Goal: Task Accomplishment & Management: Manage account settings

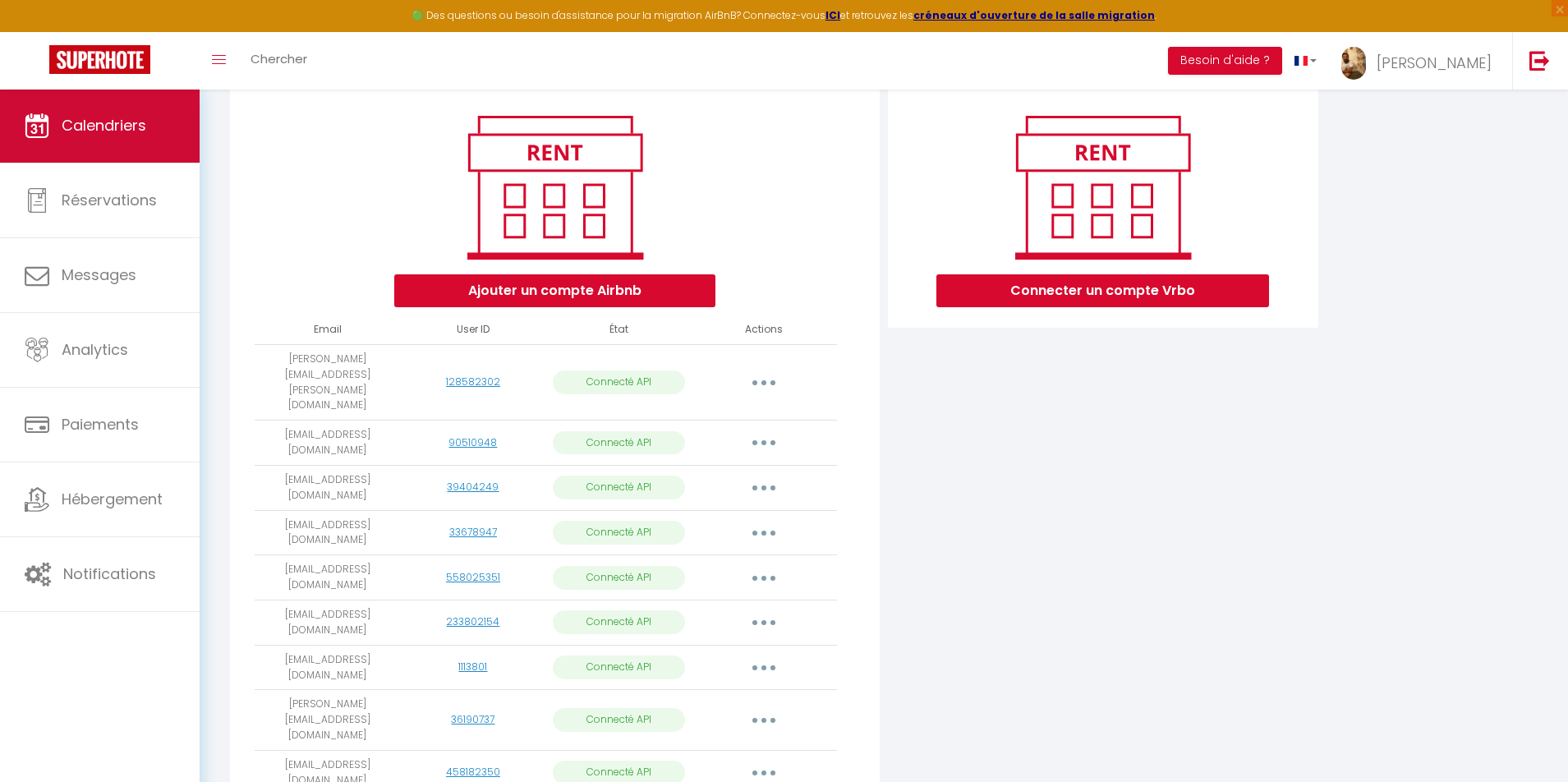
click at [107, 137] on link "Calendriers" at bounding box center [100, 125] width 200 height 74
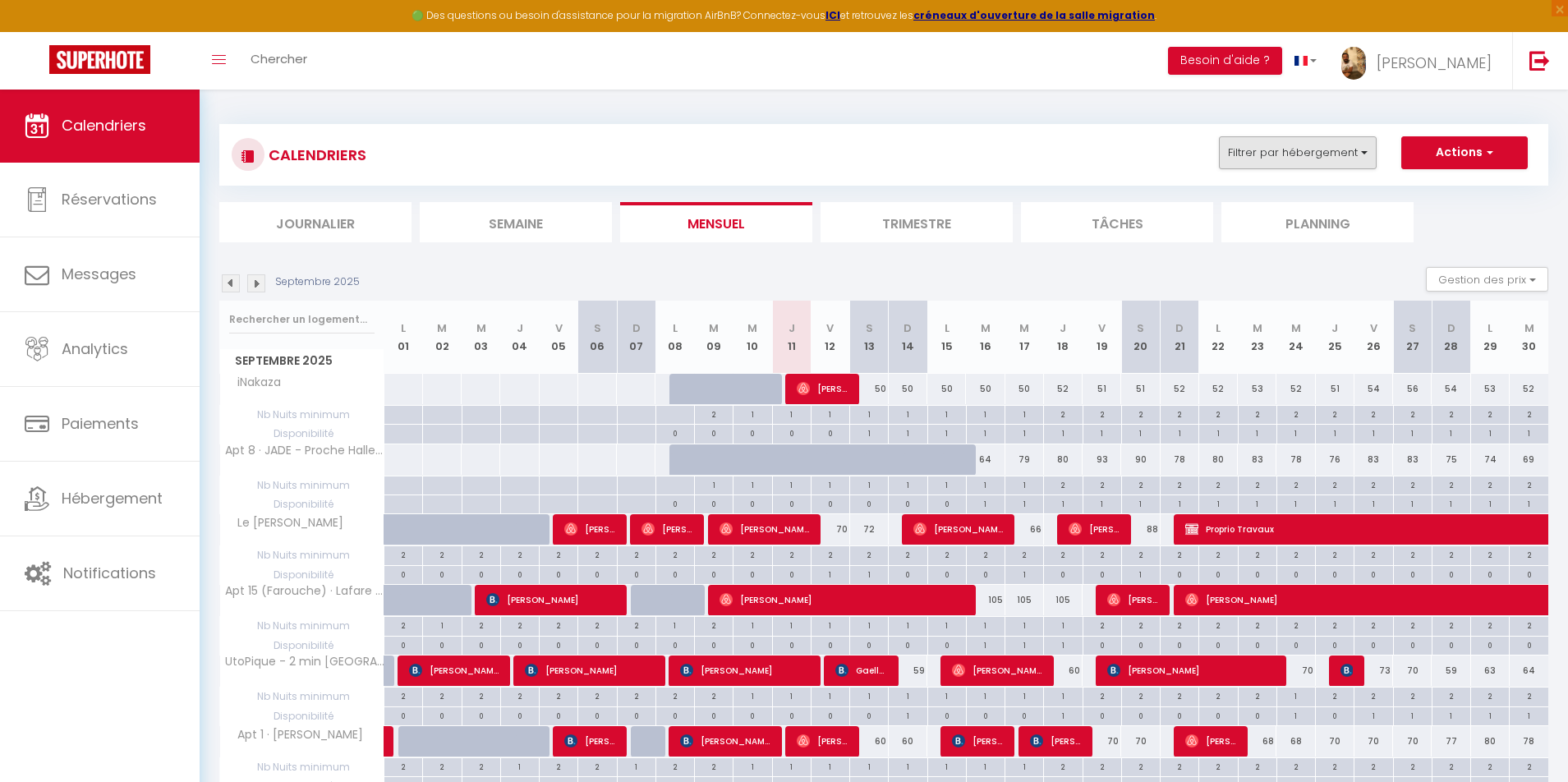
click at [1252, 144] on button "Filtrer par hébergement" at bounding box center [1297, 153] width 158 height 32
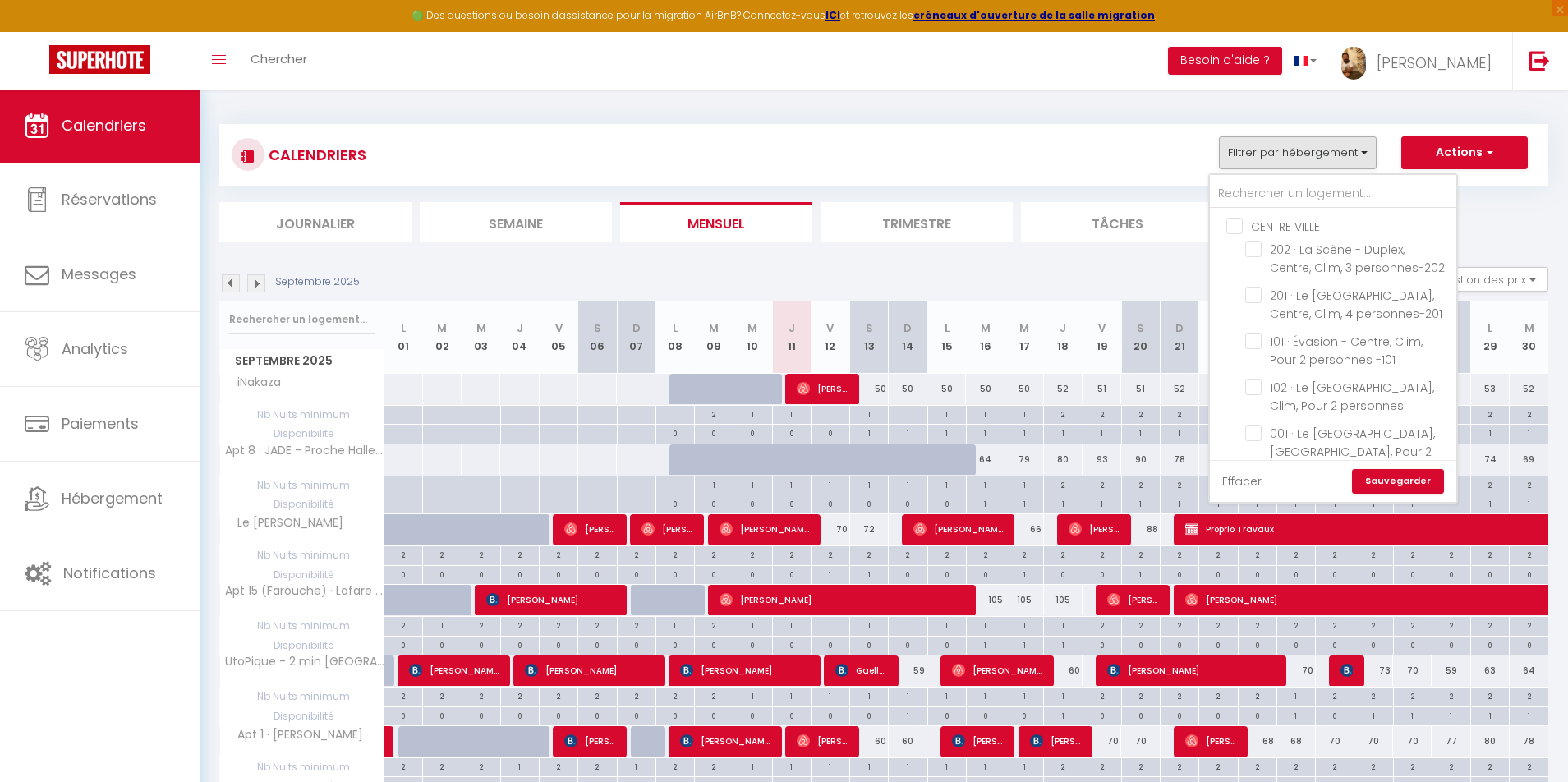
click at [1254, 476] on link "Effacer" at bounding box center [1242, 481] width 39 height 18
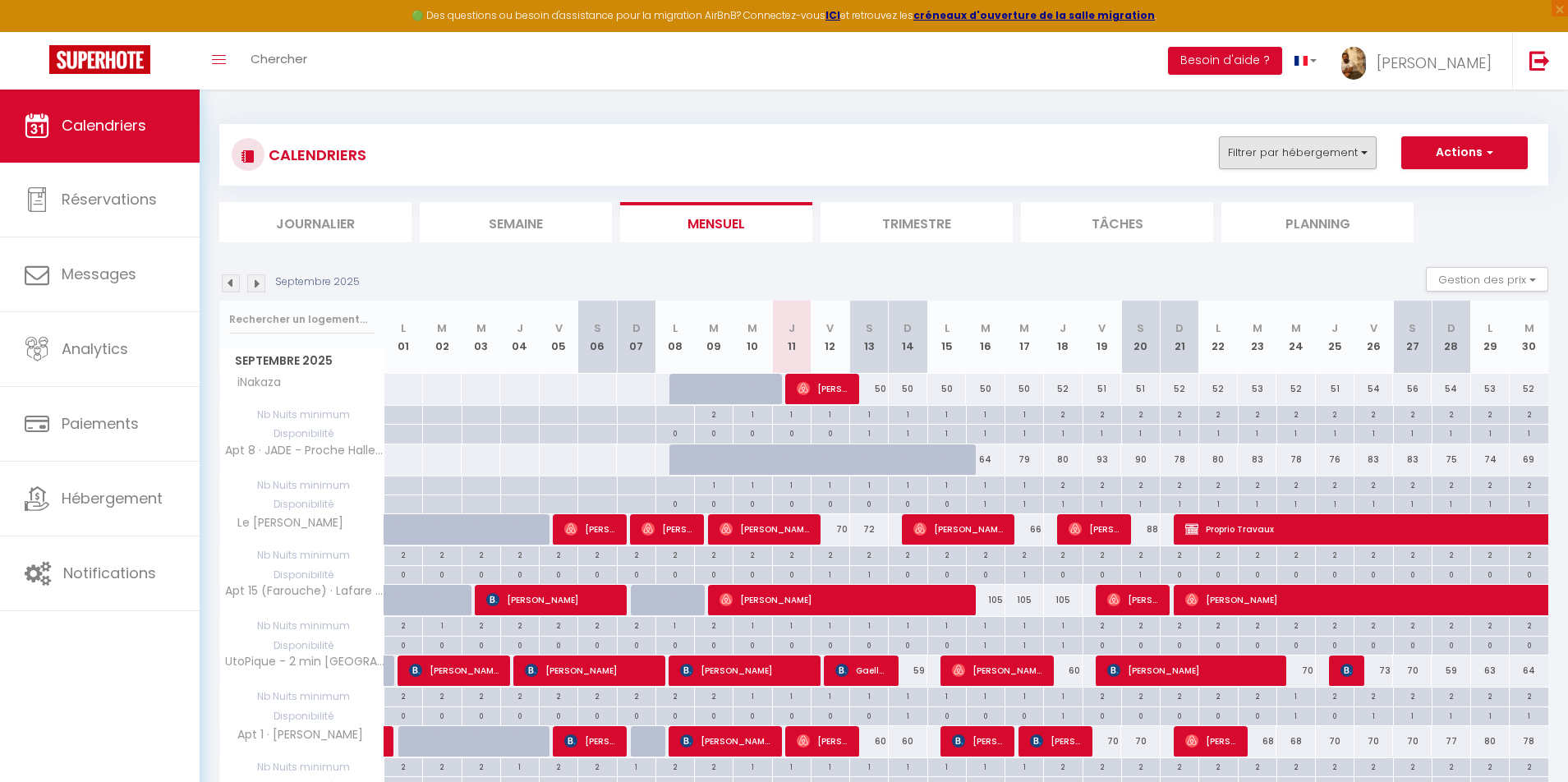
click at [1256, 143] on button "Filtrer par hébergement" at bounding box center [1297, 153] width 158 height 32
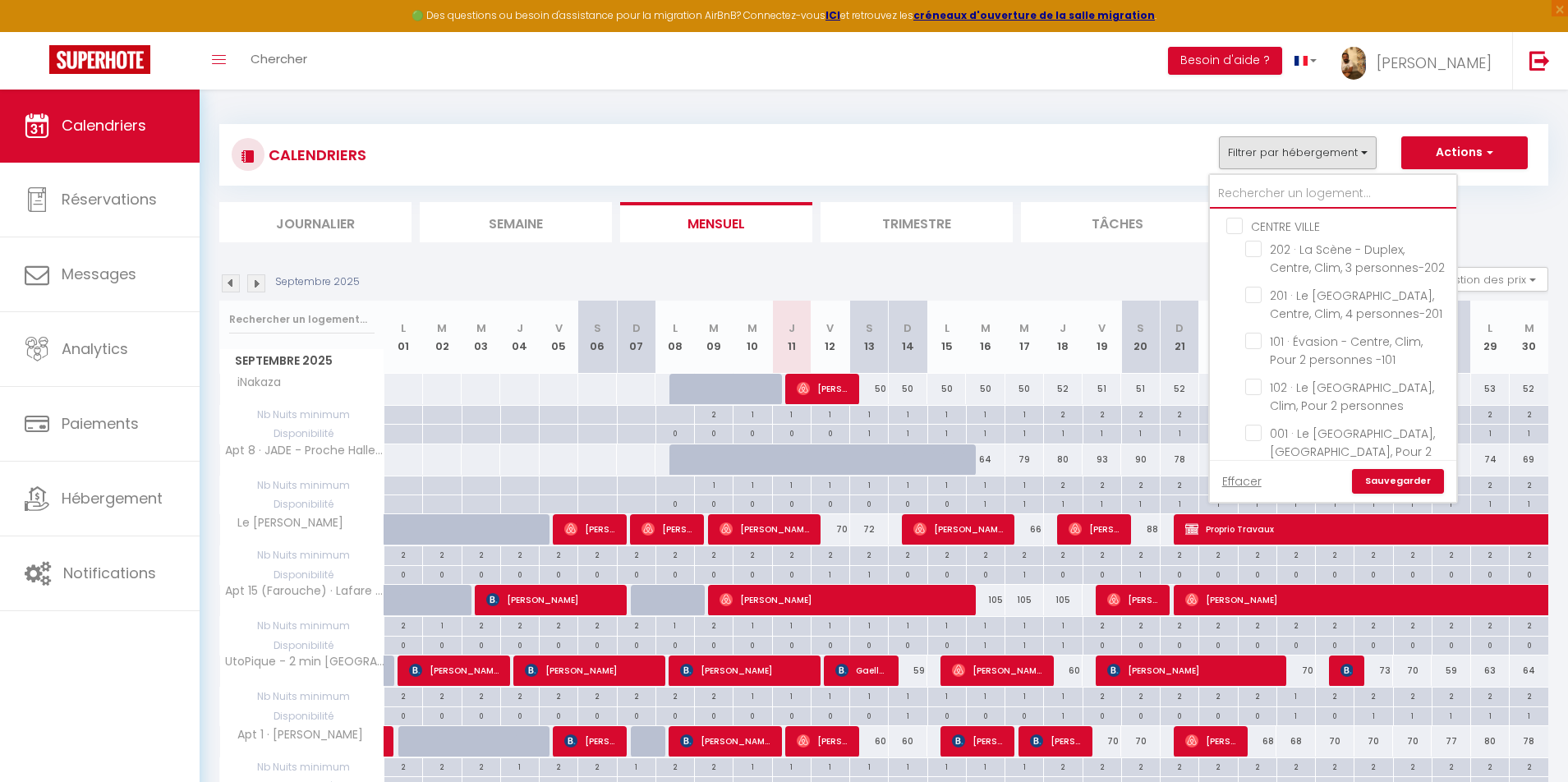
click at [1256, 190] on input "text" at bounding box center [1333, 194] width 247 height 30
type input "m"
checkbox input "false"
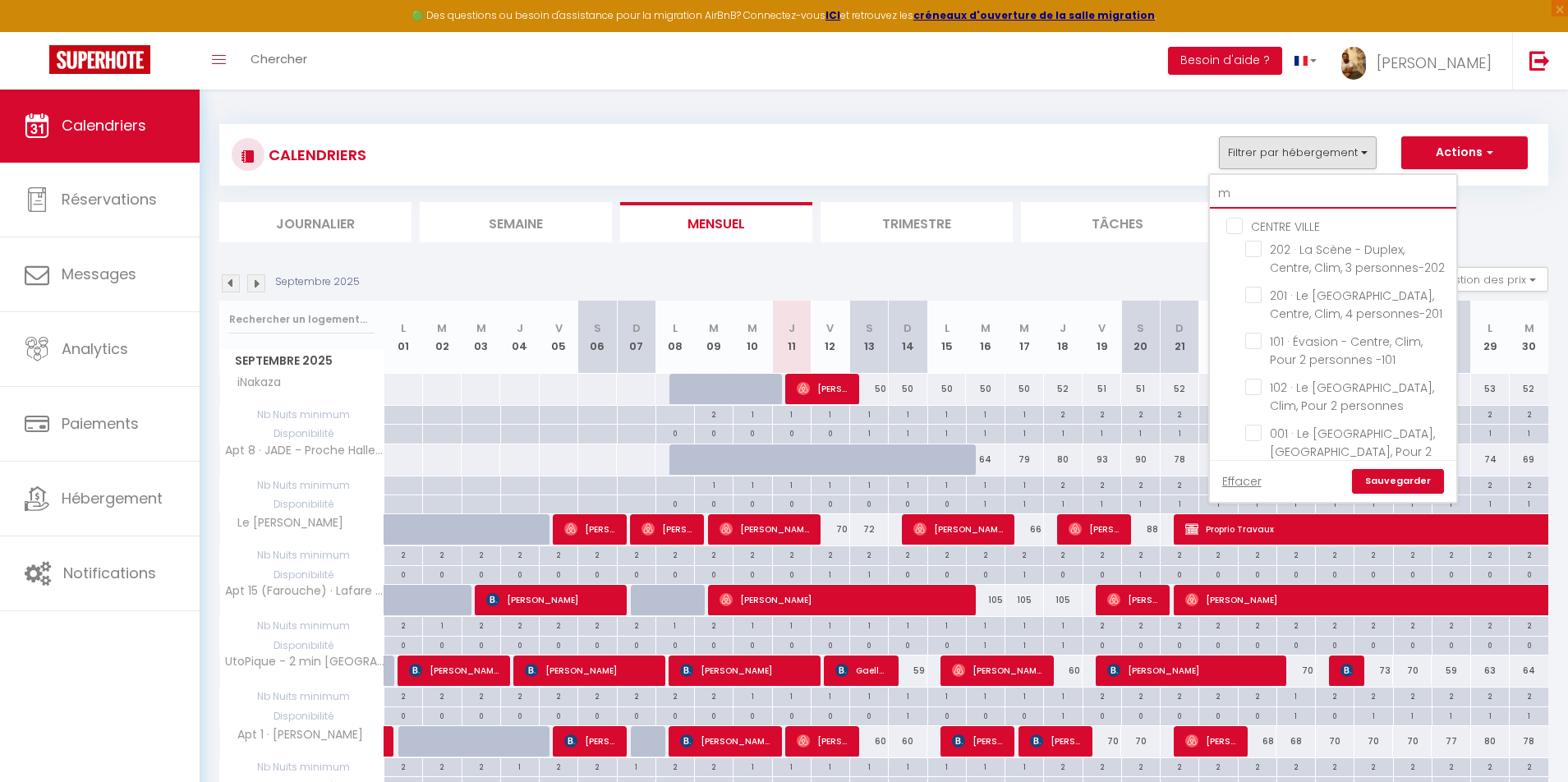
checkbox input "false"
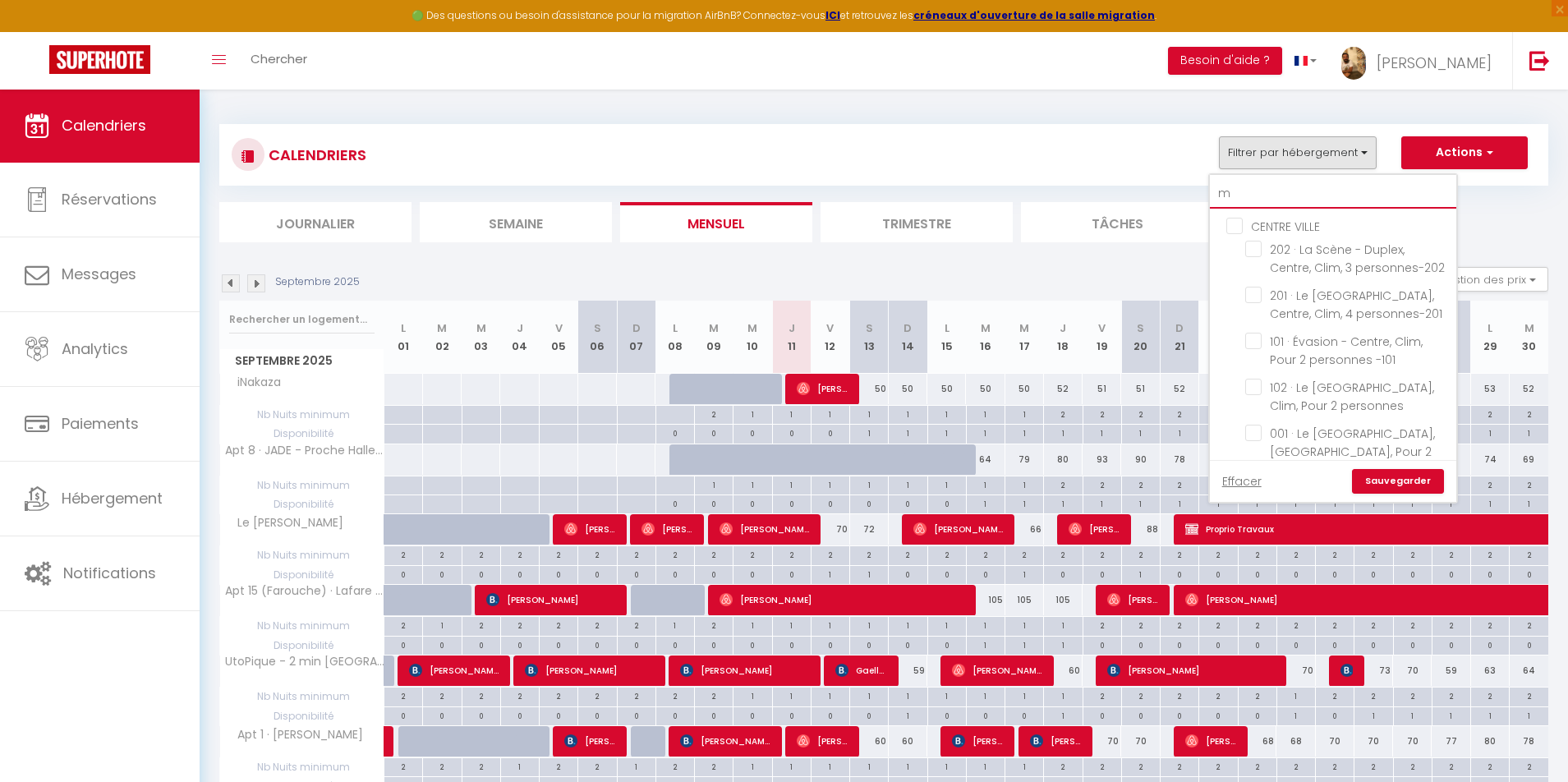
checkbox input "false"
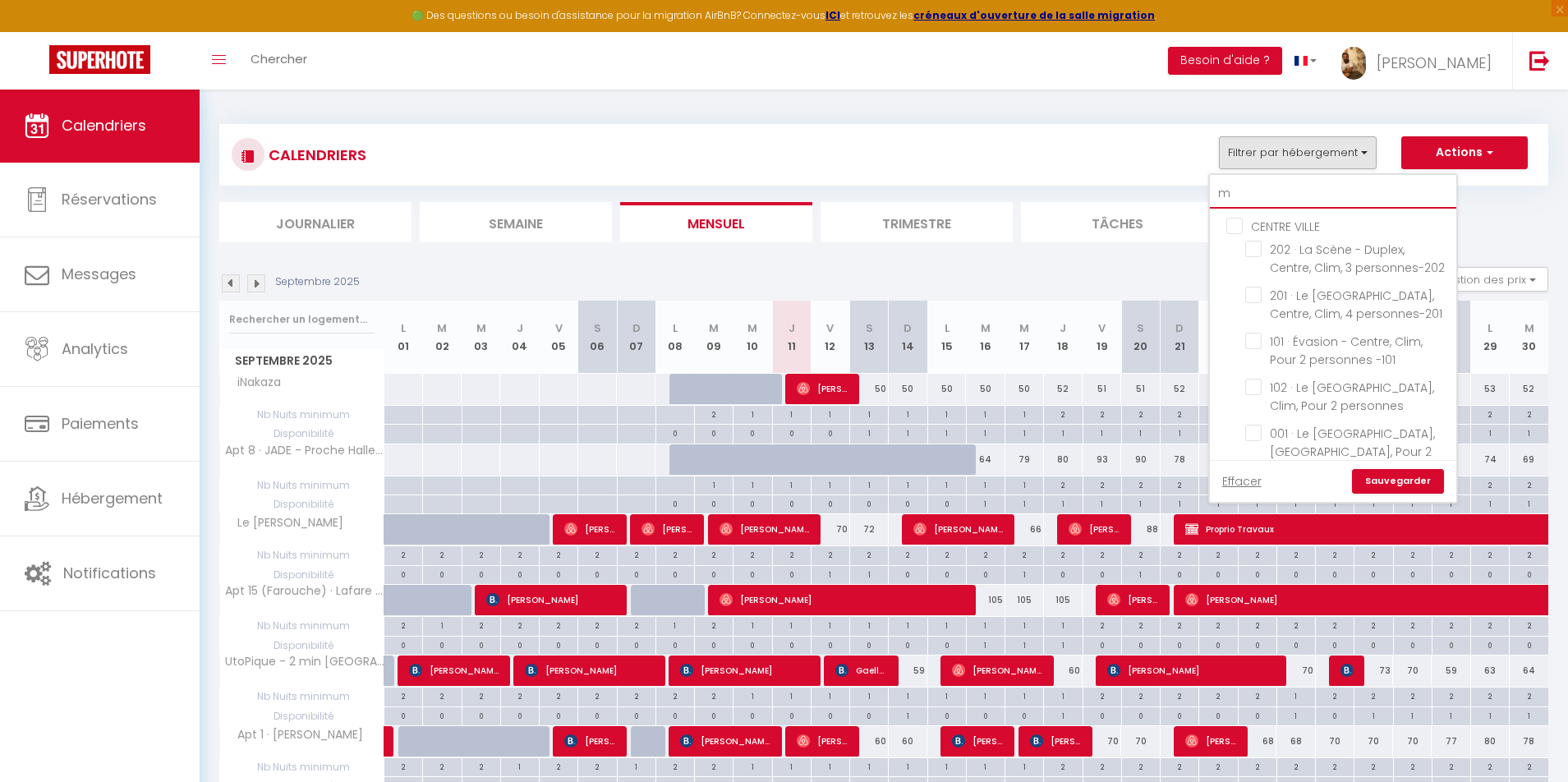
checkbox input "false"
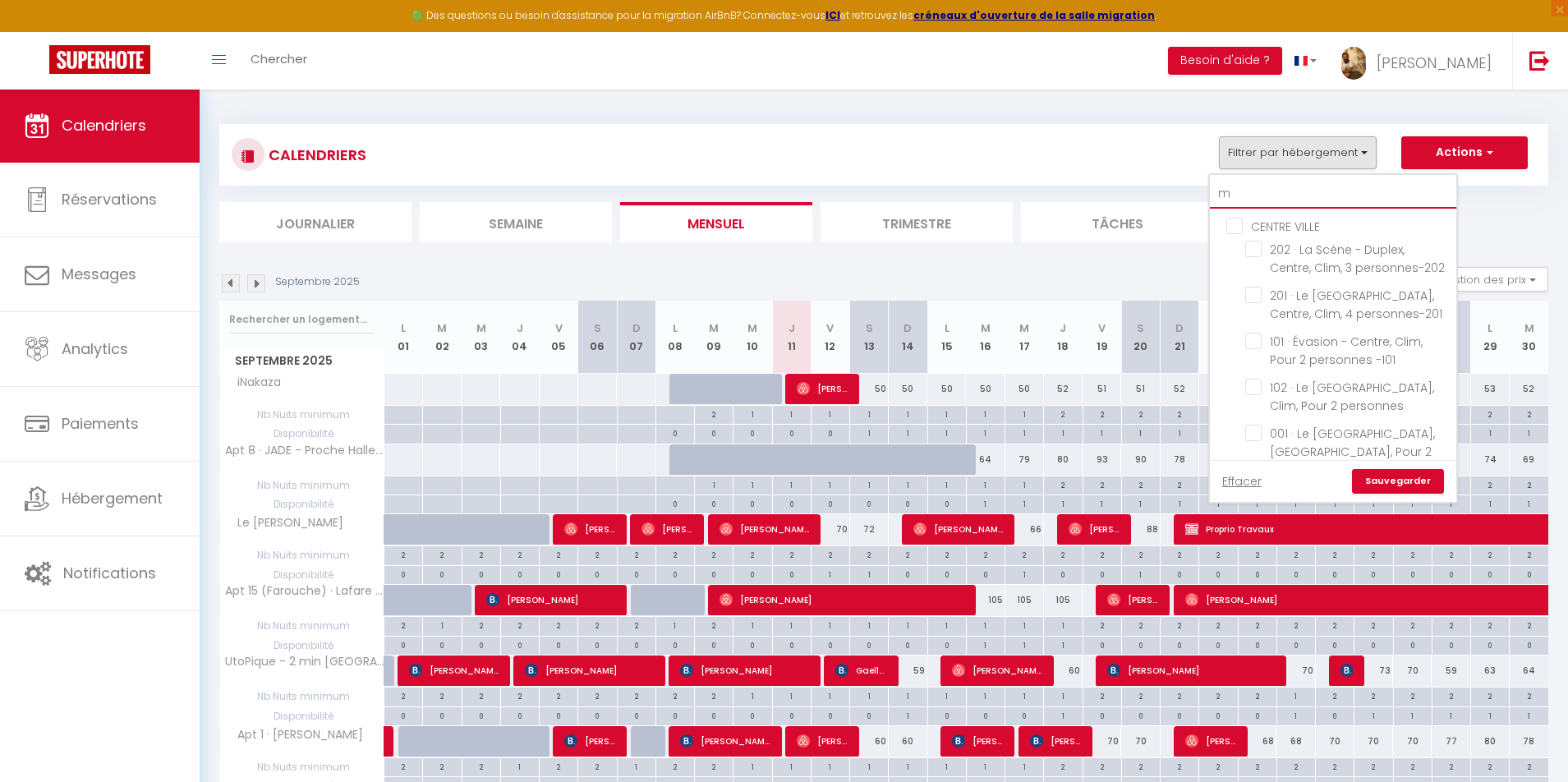
checkbox input "false"
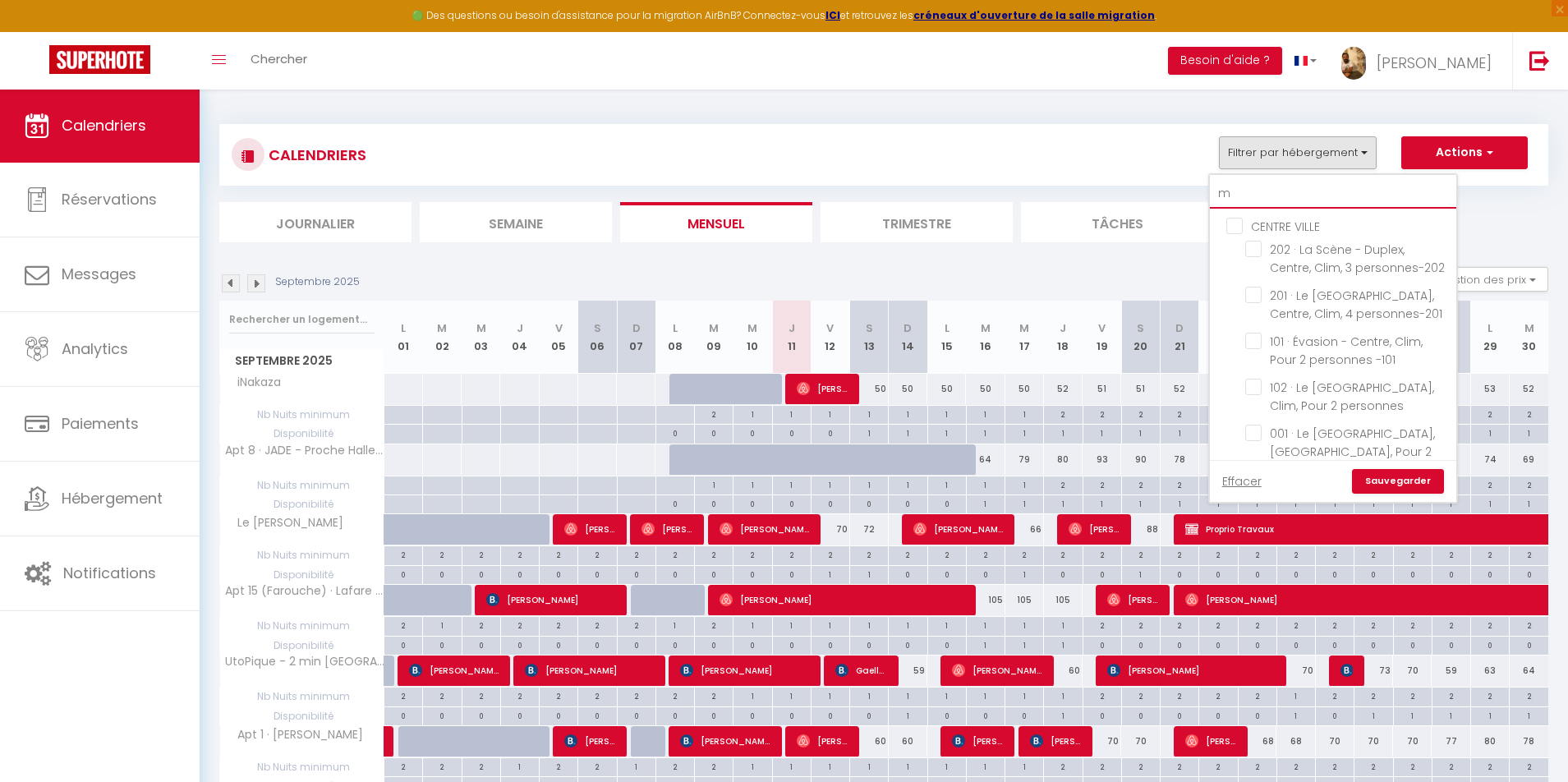
checkbox input "false"
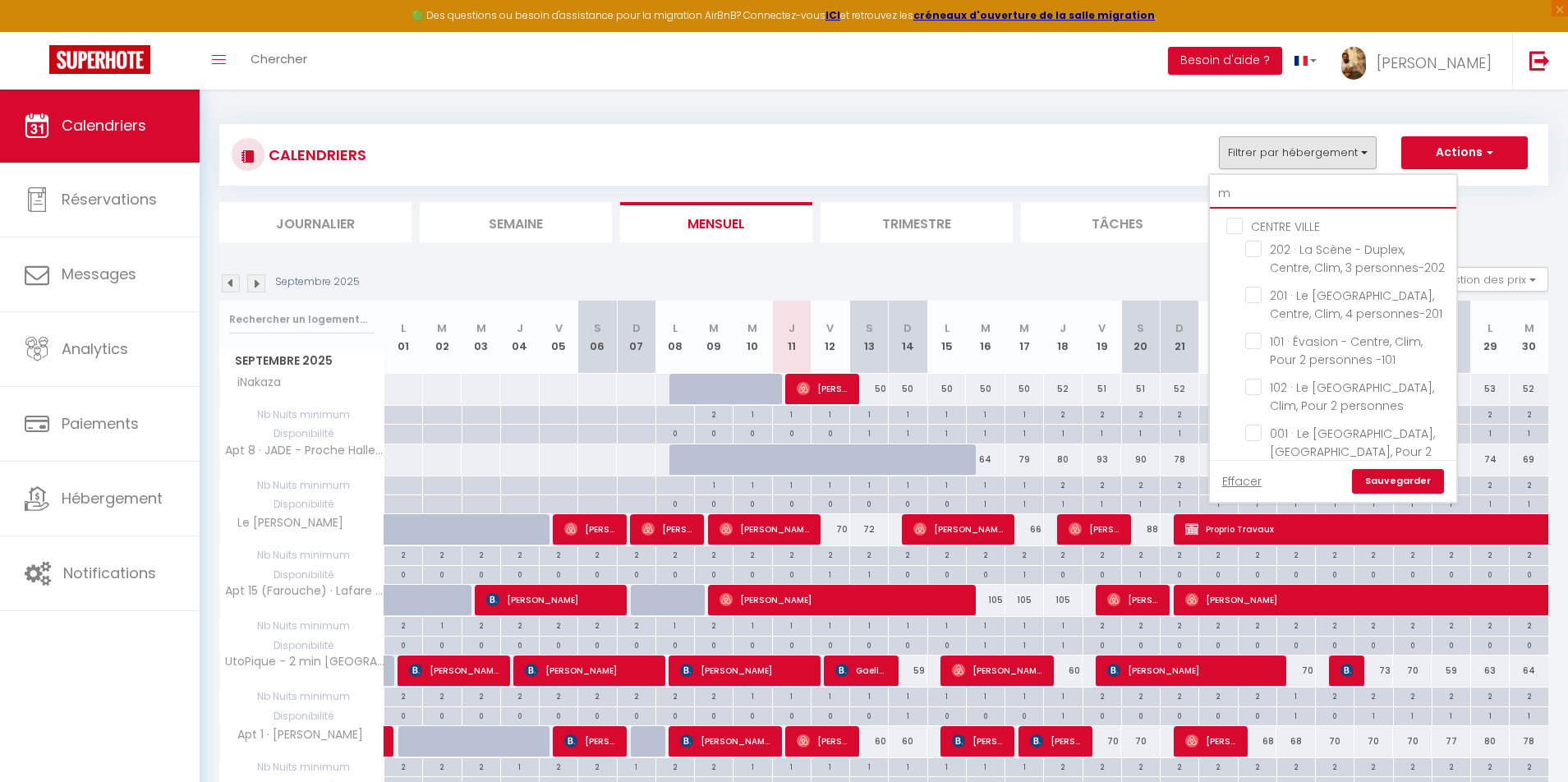
checkbox input "false"
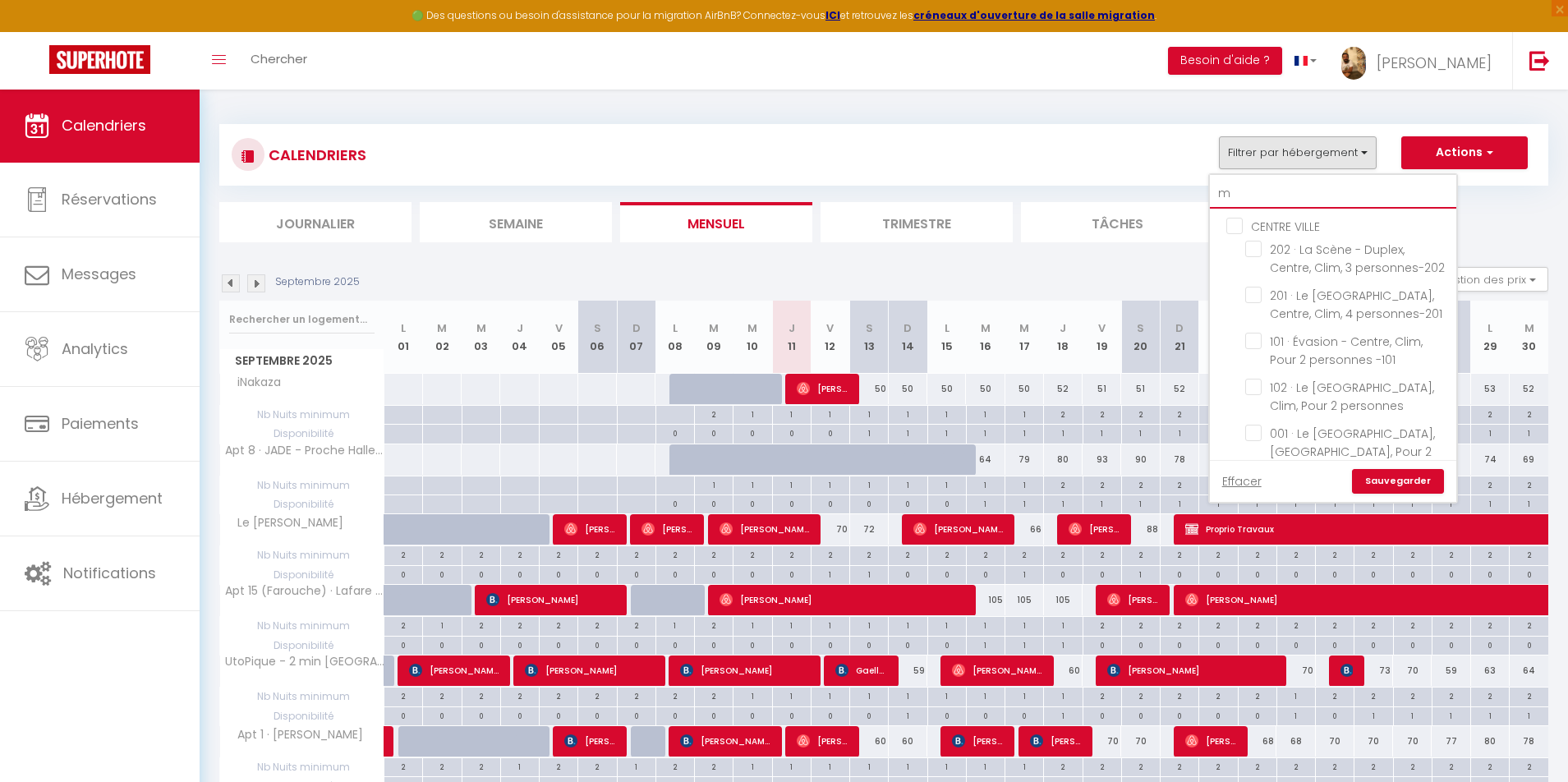
checkbox input "false"
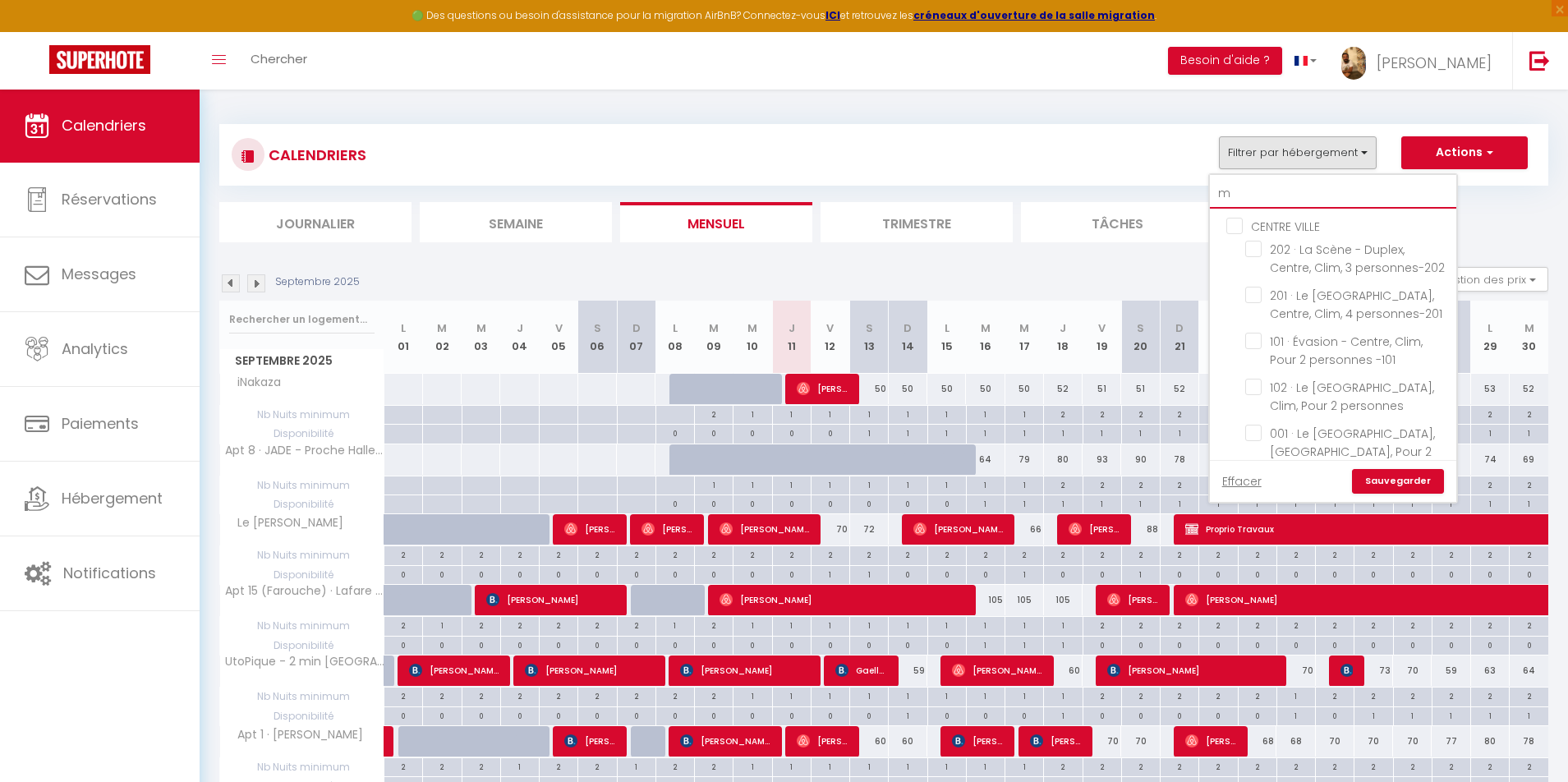
checkbox input "false"
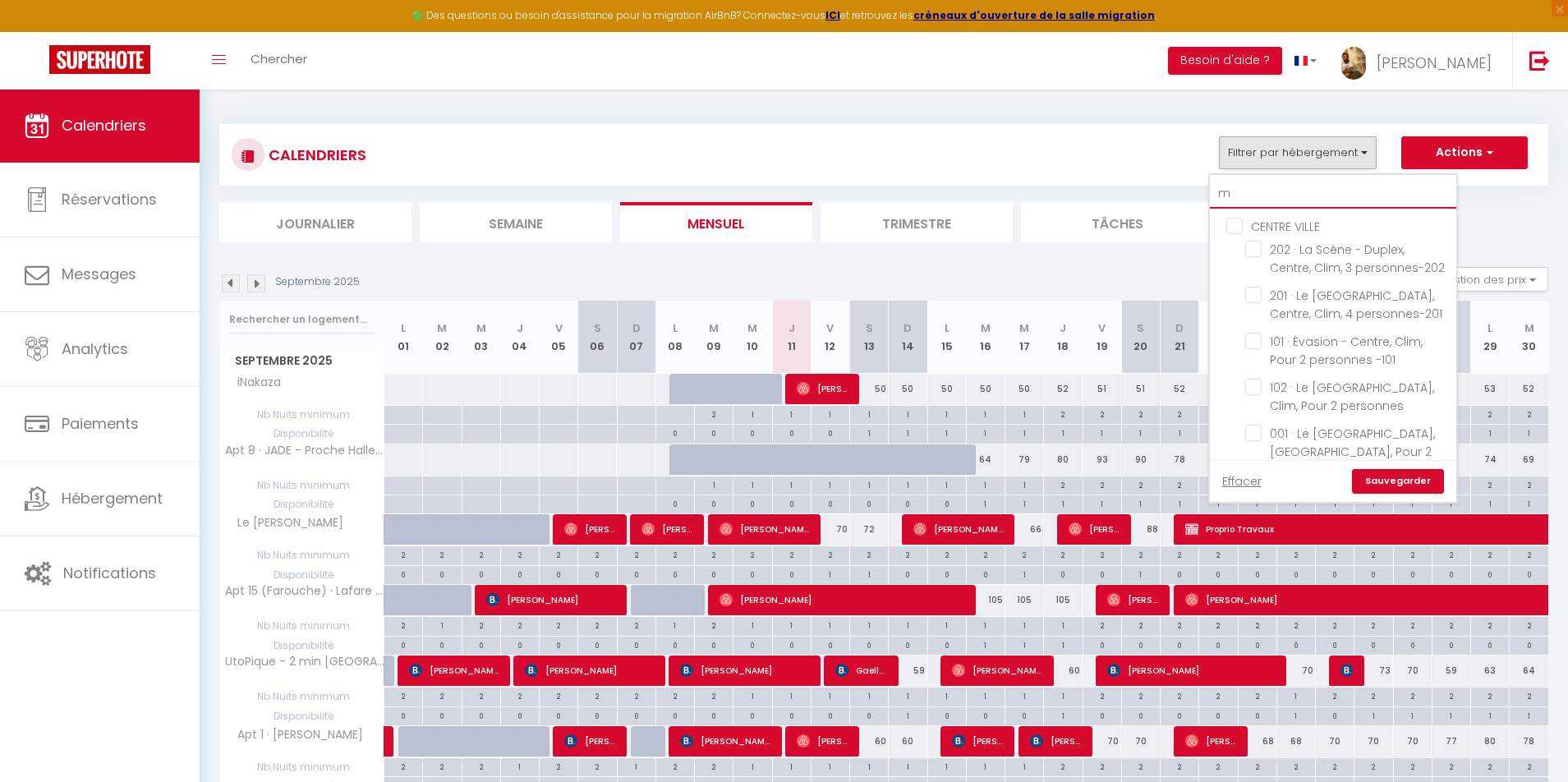
checkbox input "false"
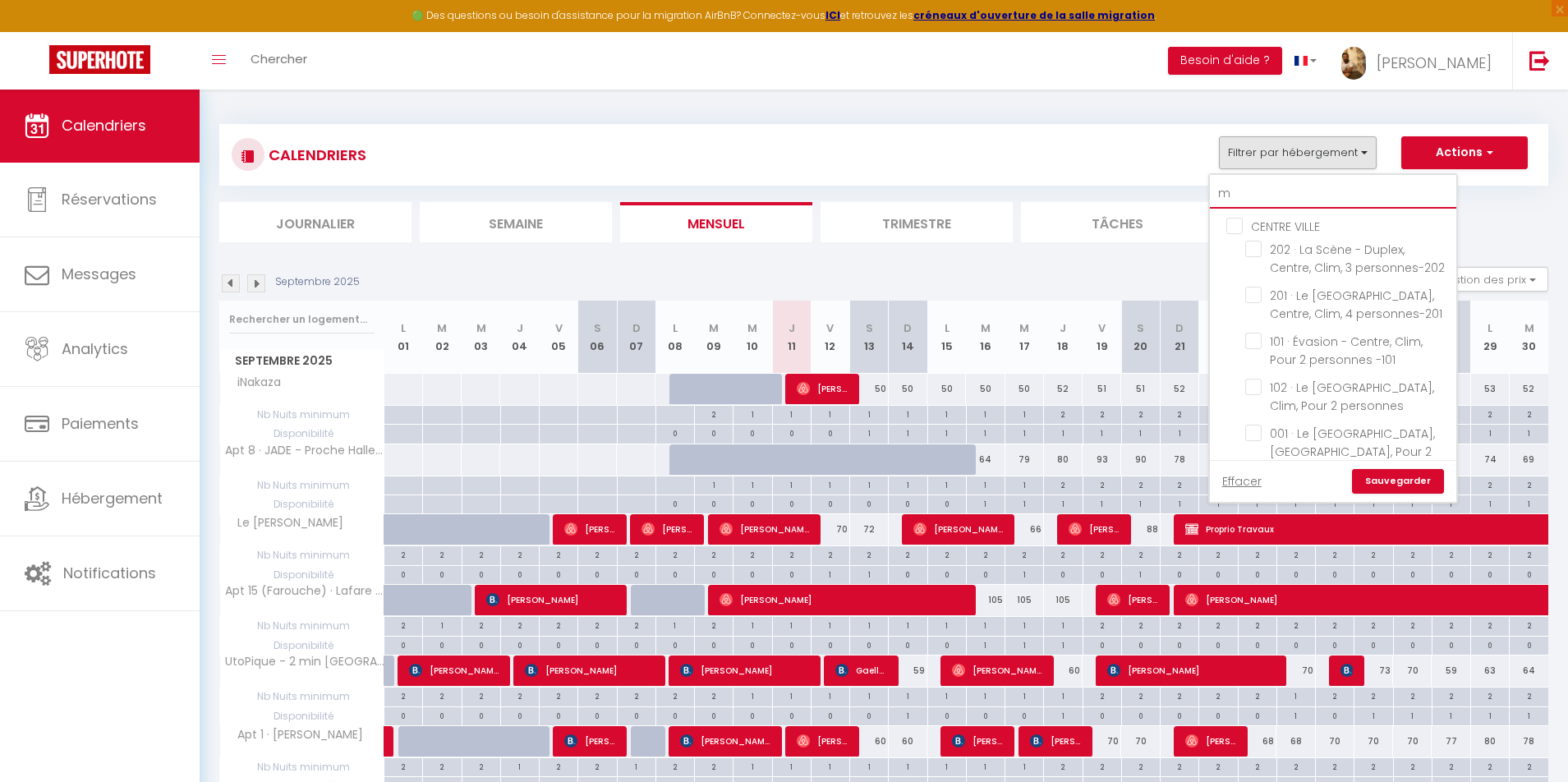
checkbox input "false"
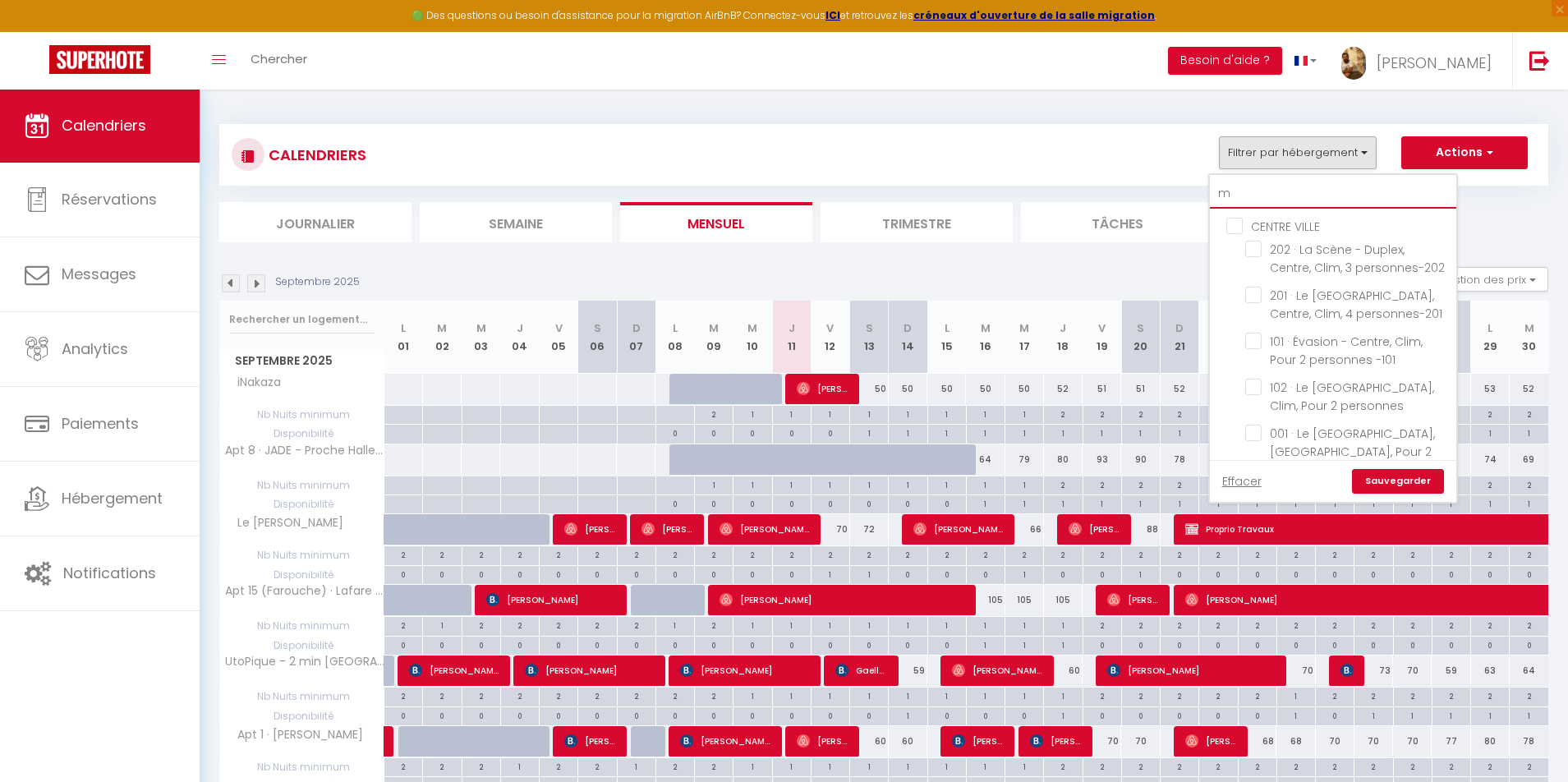
checkbox input "false"
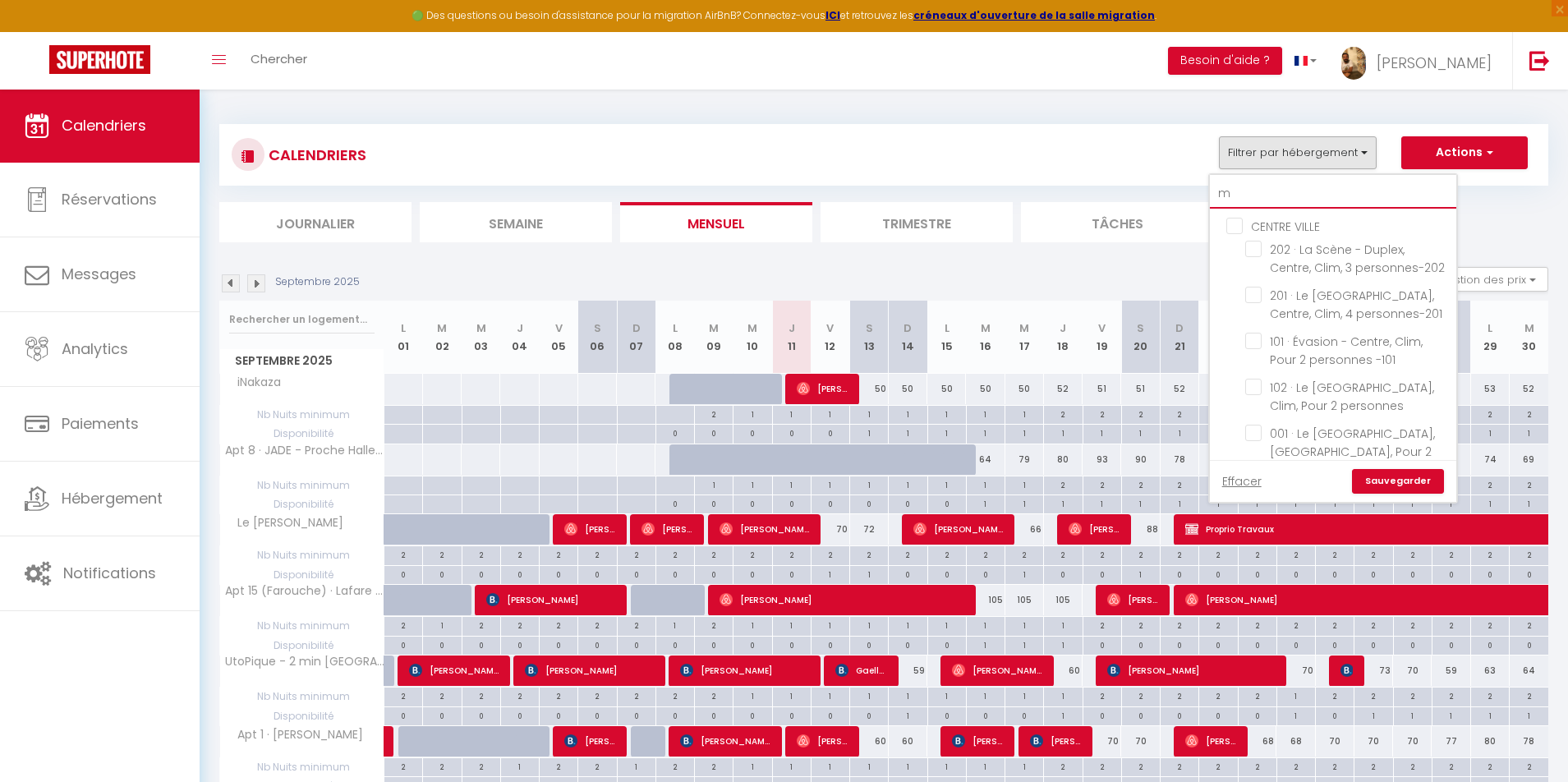
checkbox input "false"
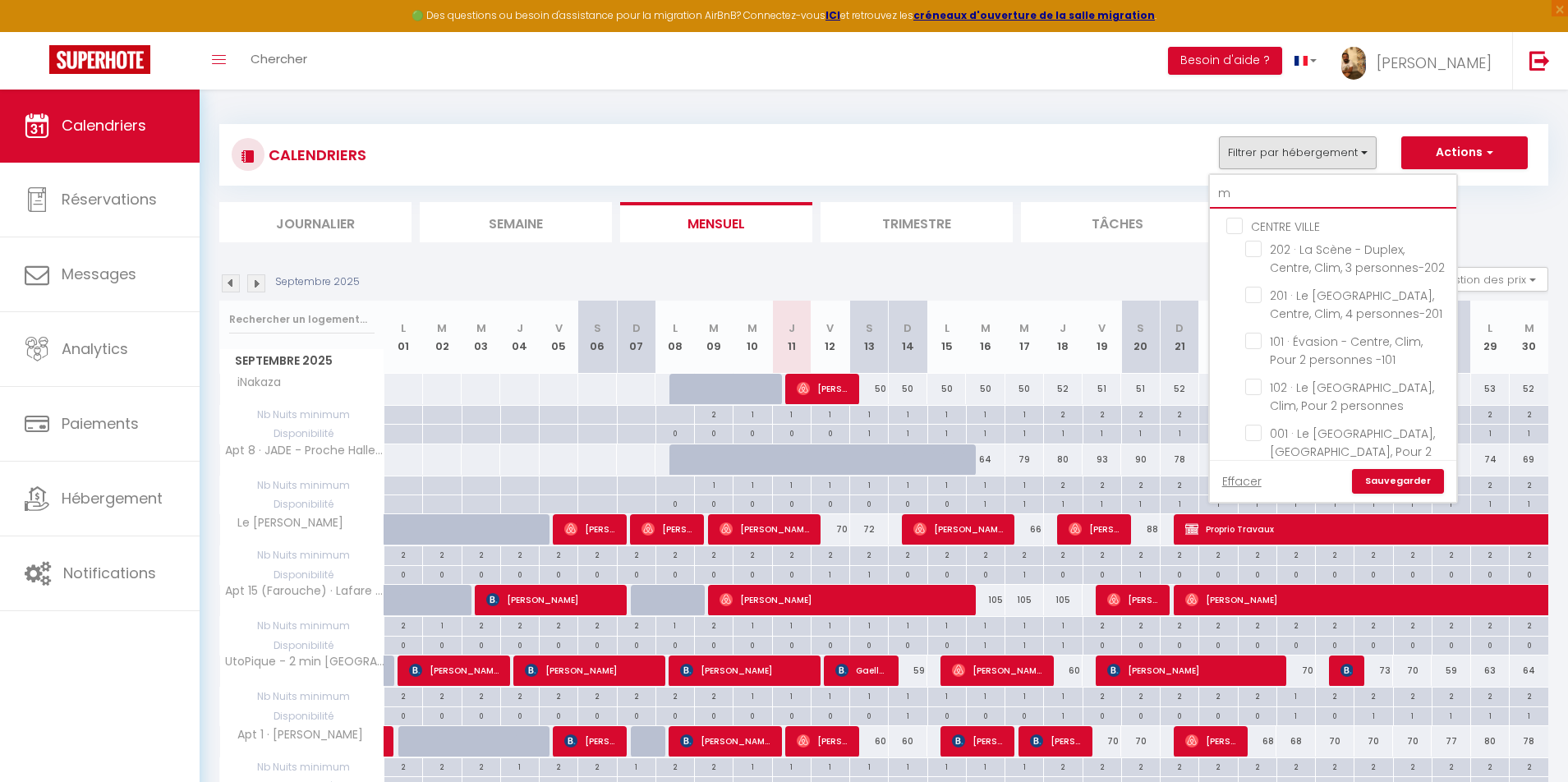
checkbox input "false"
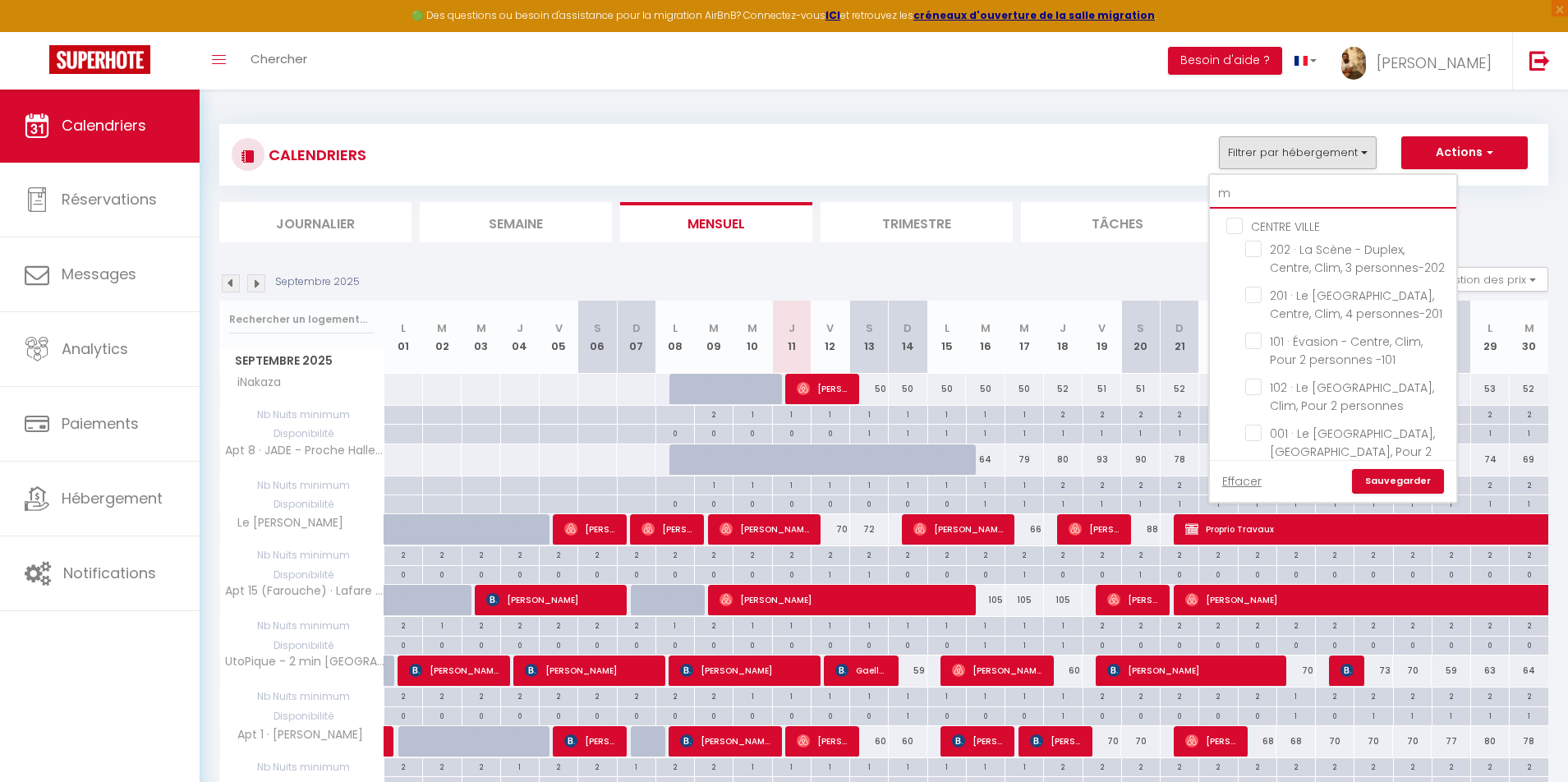
checkbox input "false"
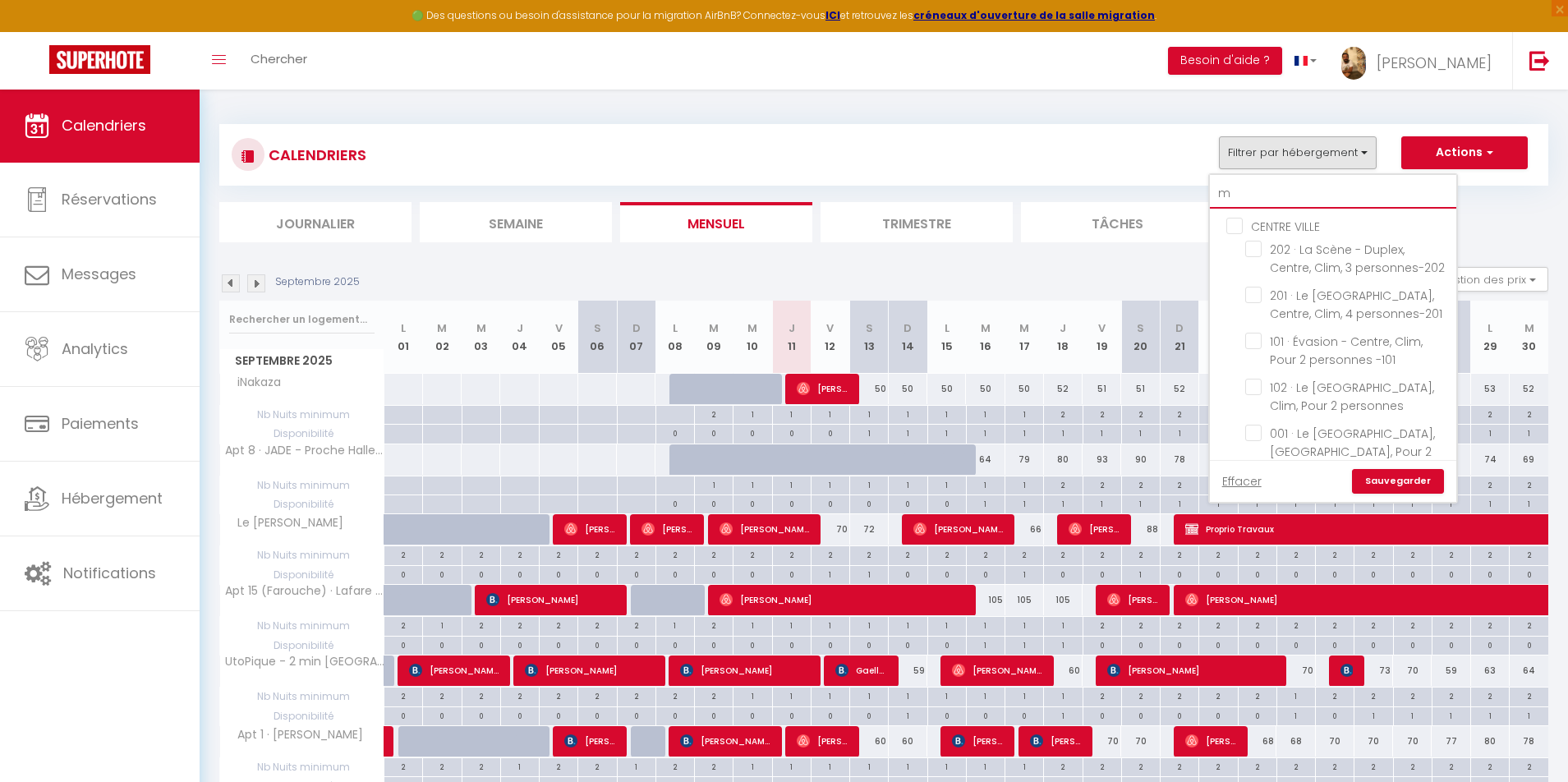
checkbox input "false"
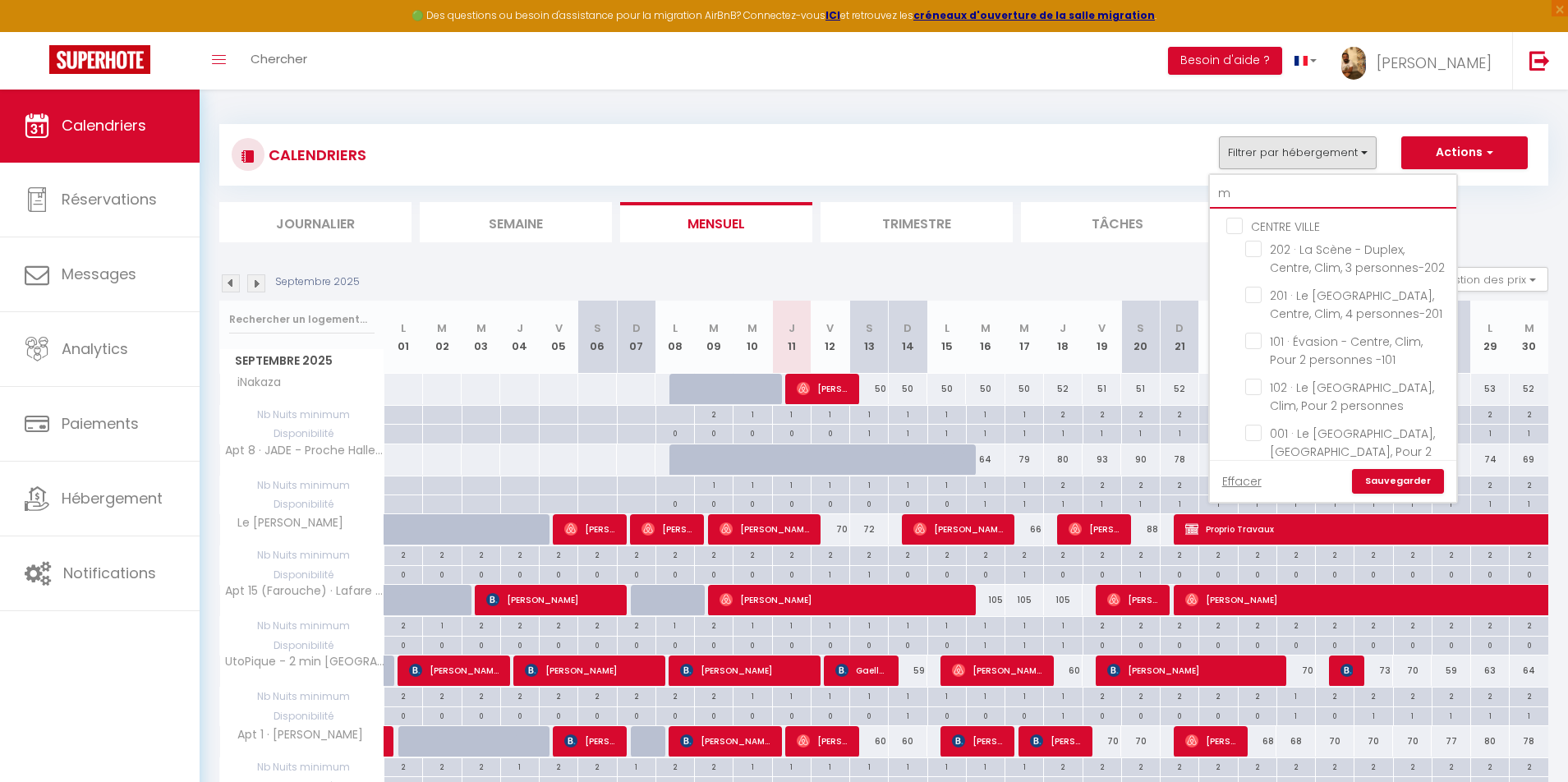
checkbox input "false"
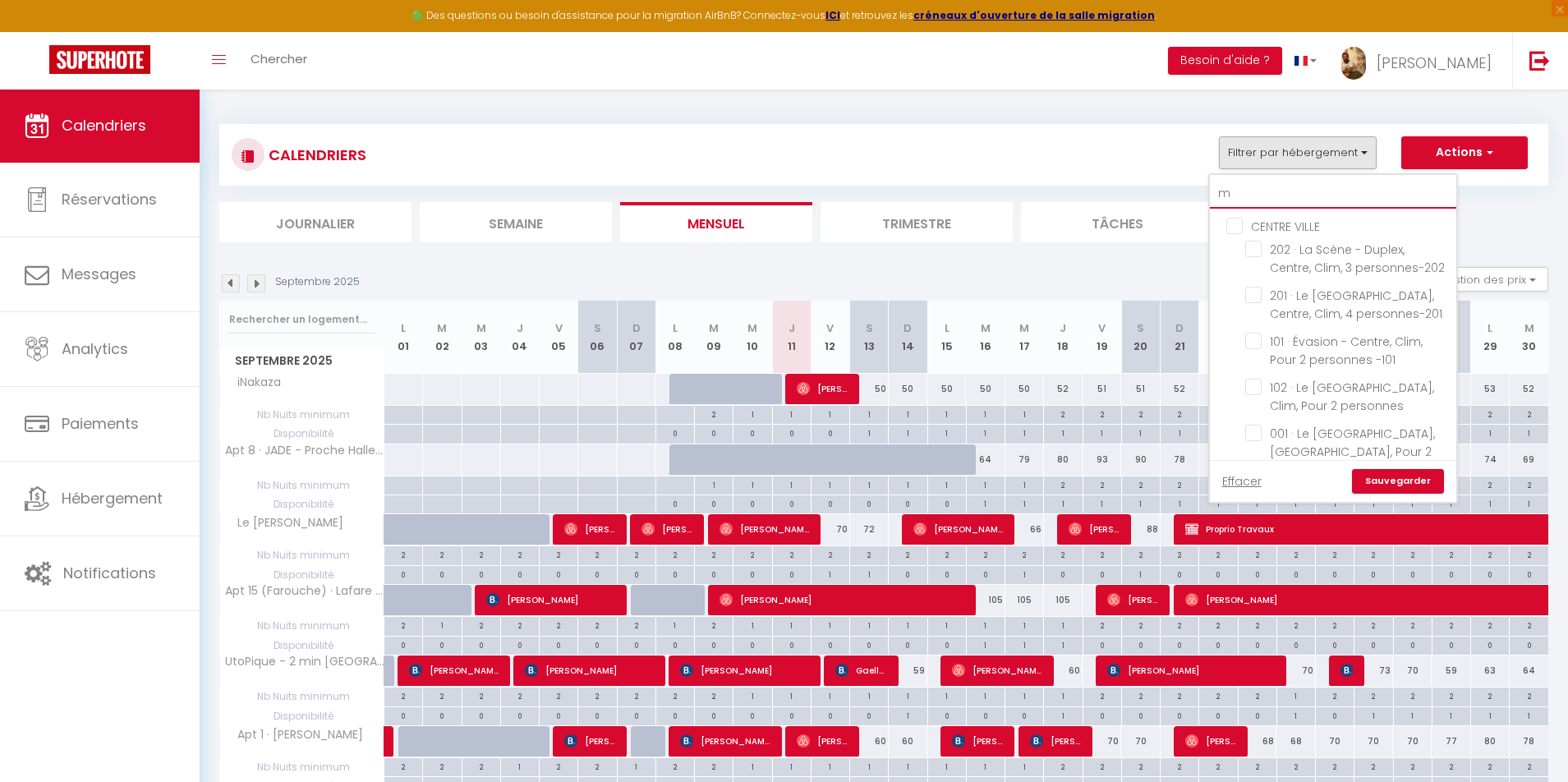
checkbox input "false"
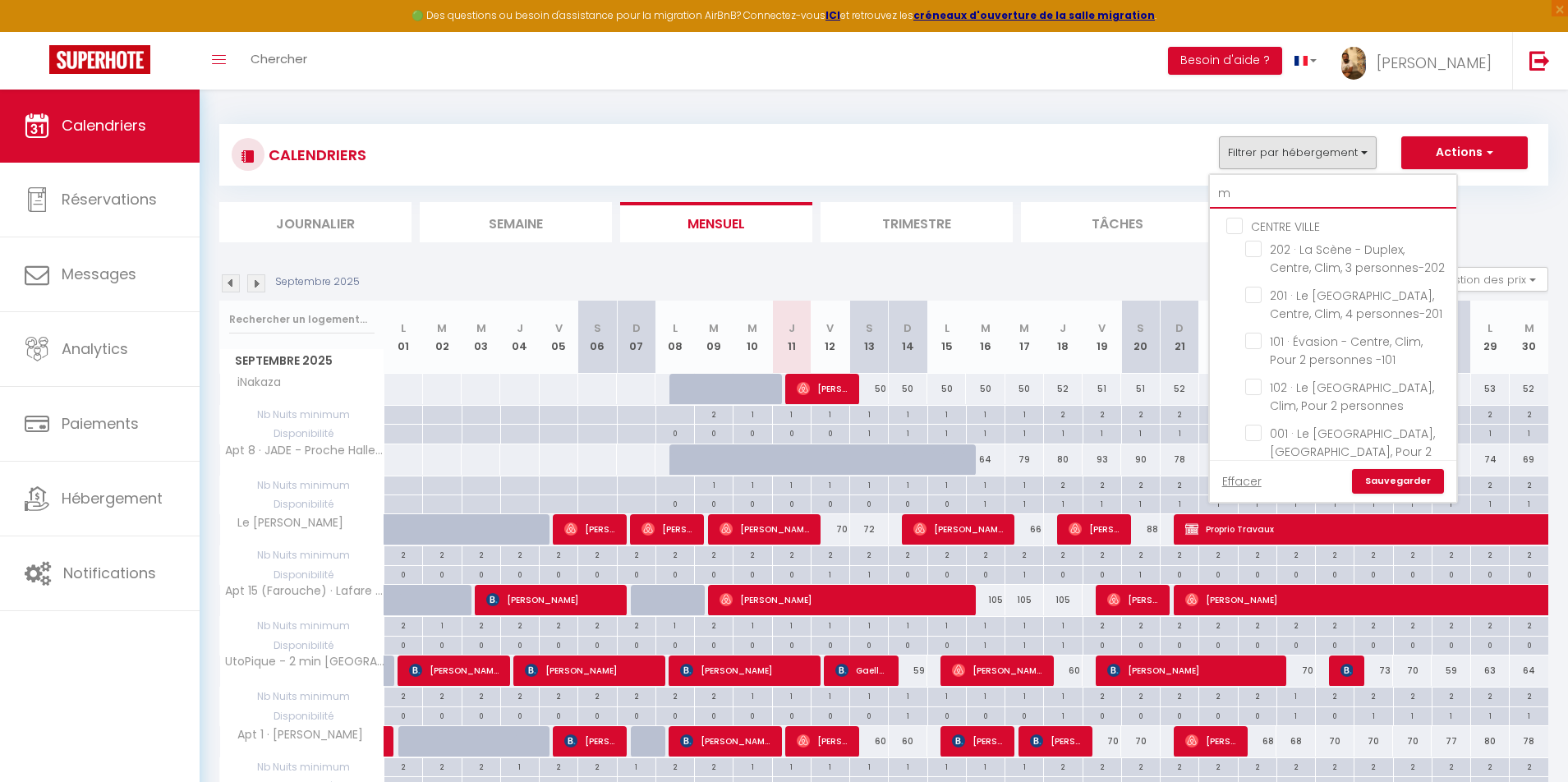
checkbox input "false"
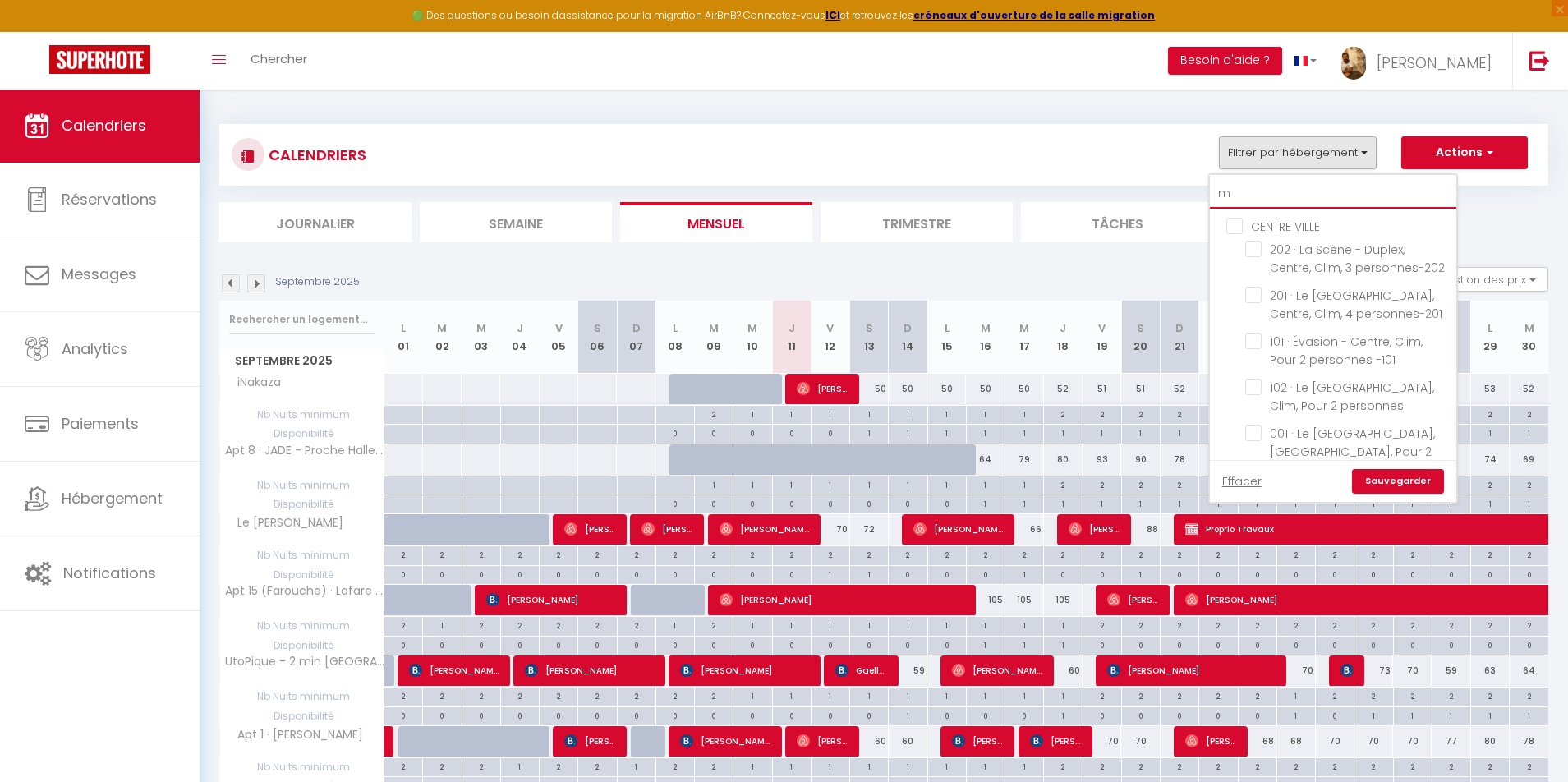
checkbox input "false"
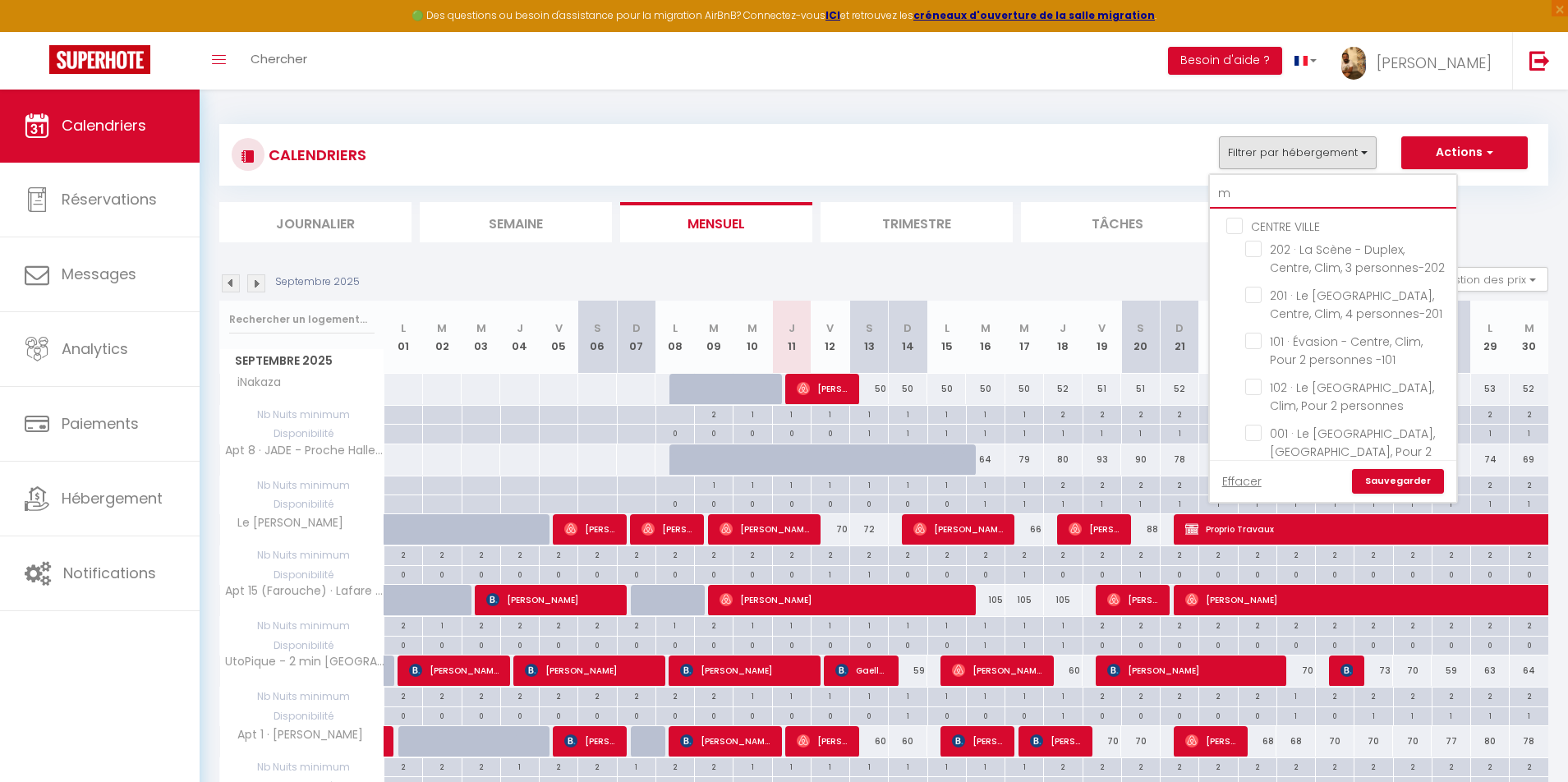
checkbox input "false"
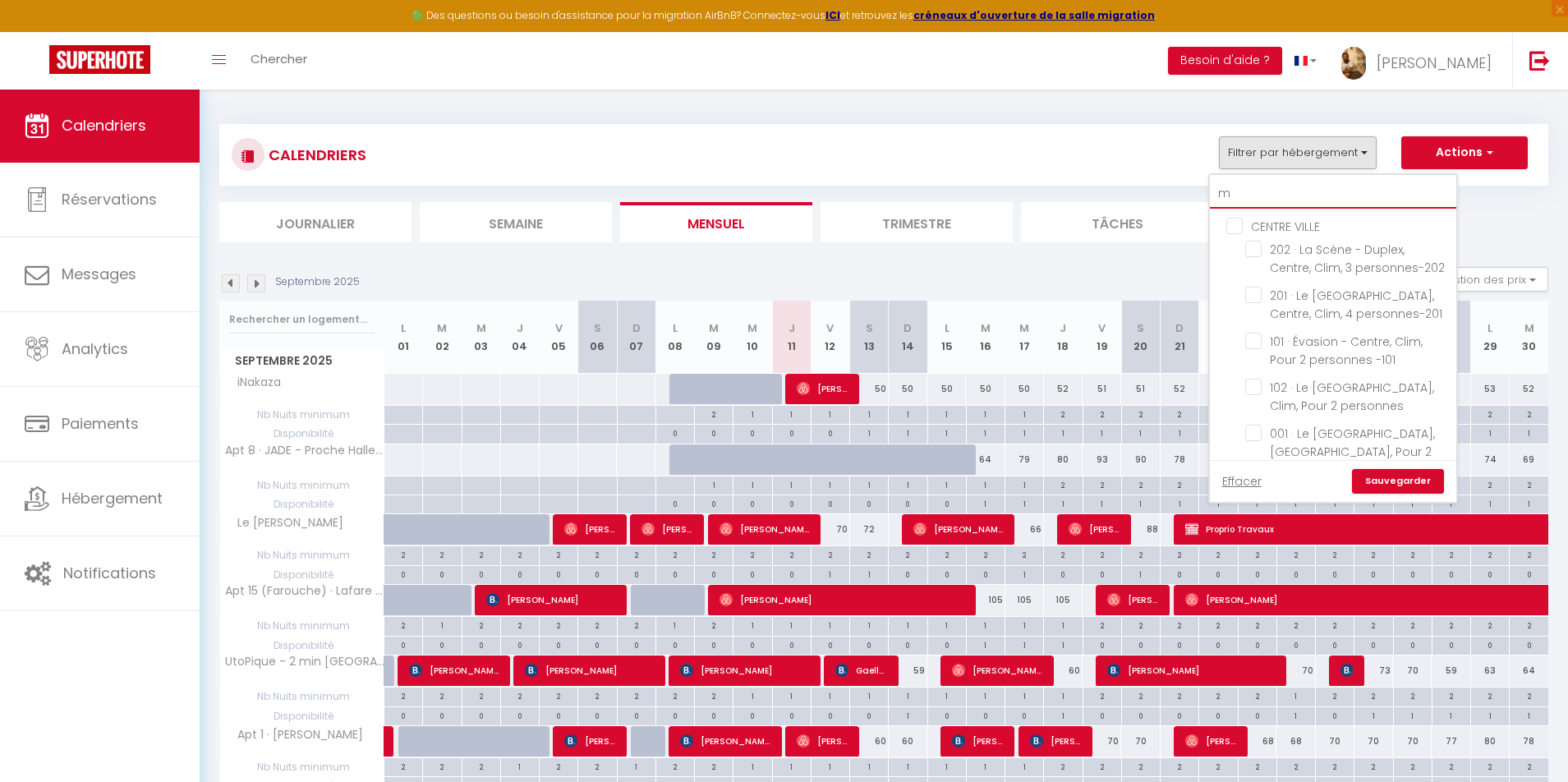
checkbox input "false"
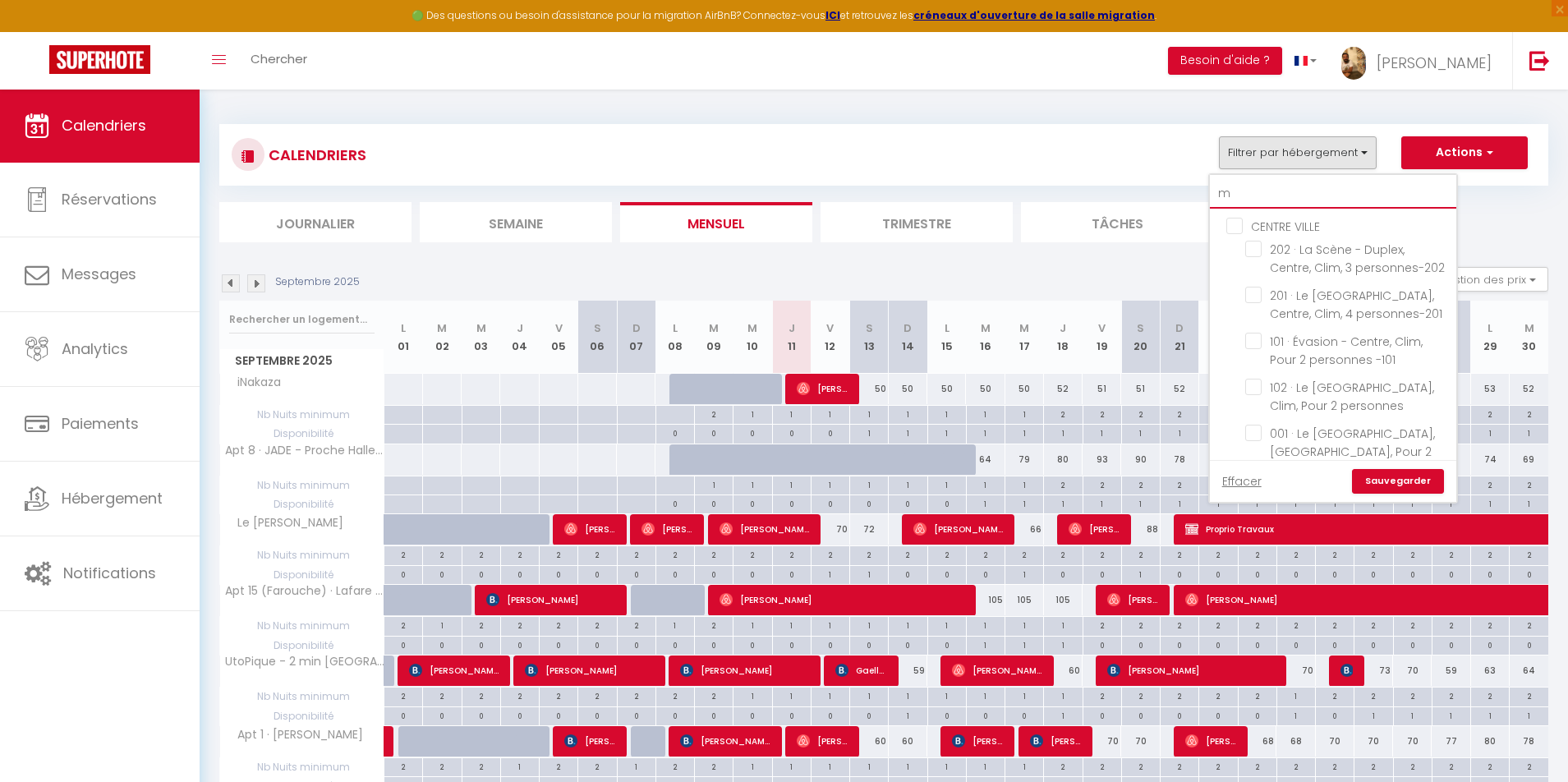
checkbox input "false"
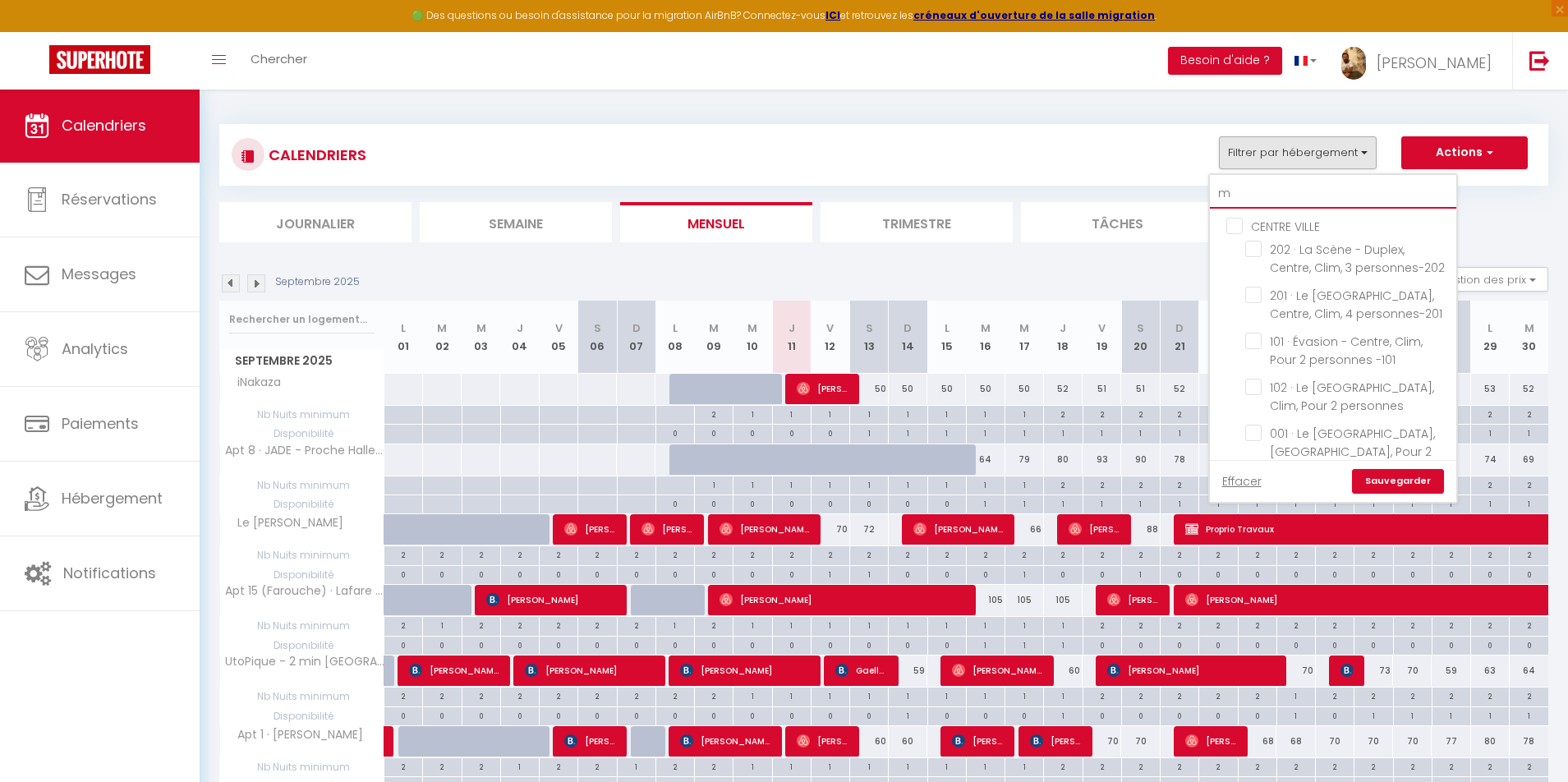
checkbox input "false"
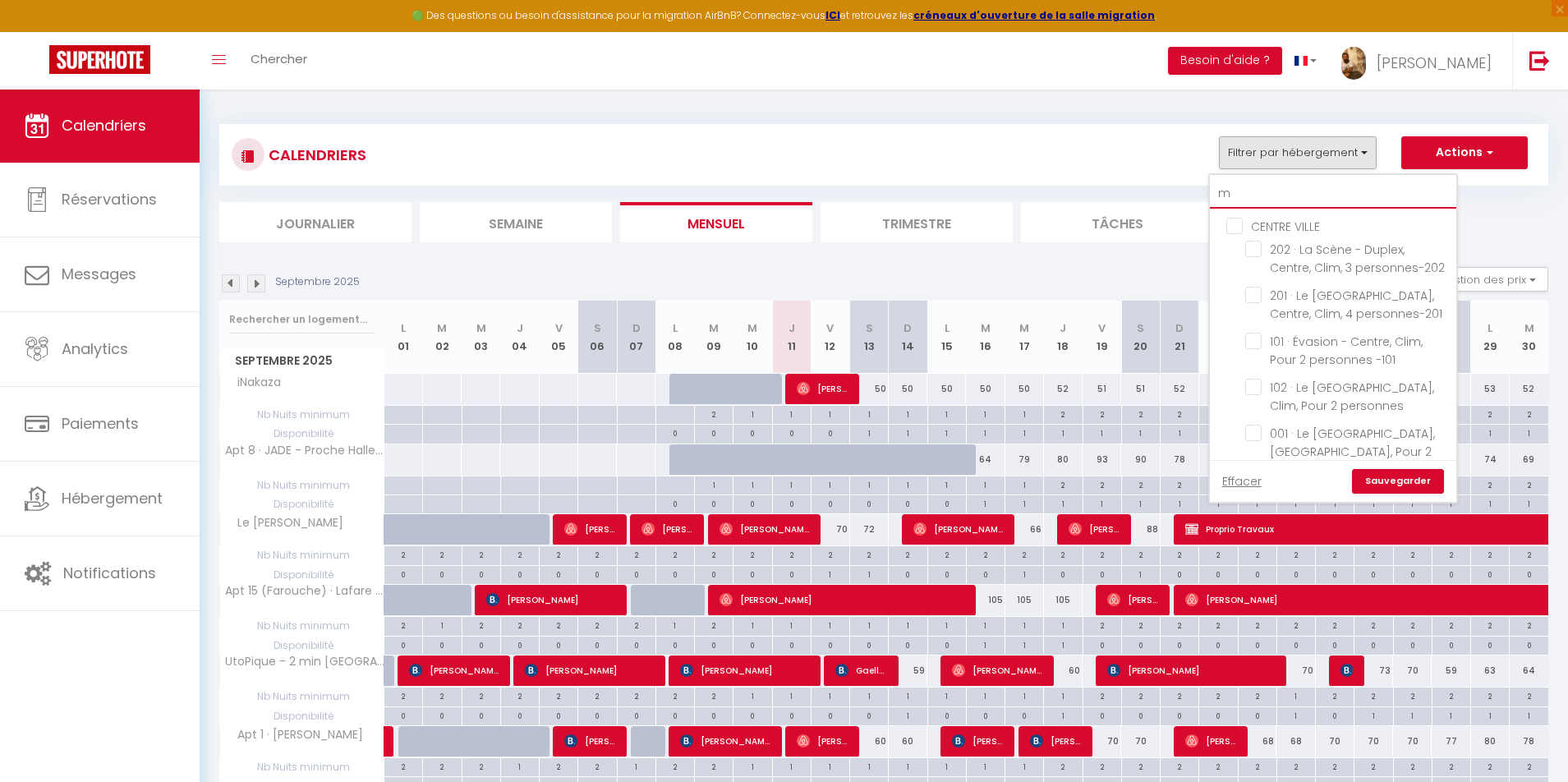
checkbox input "false"
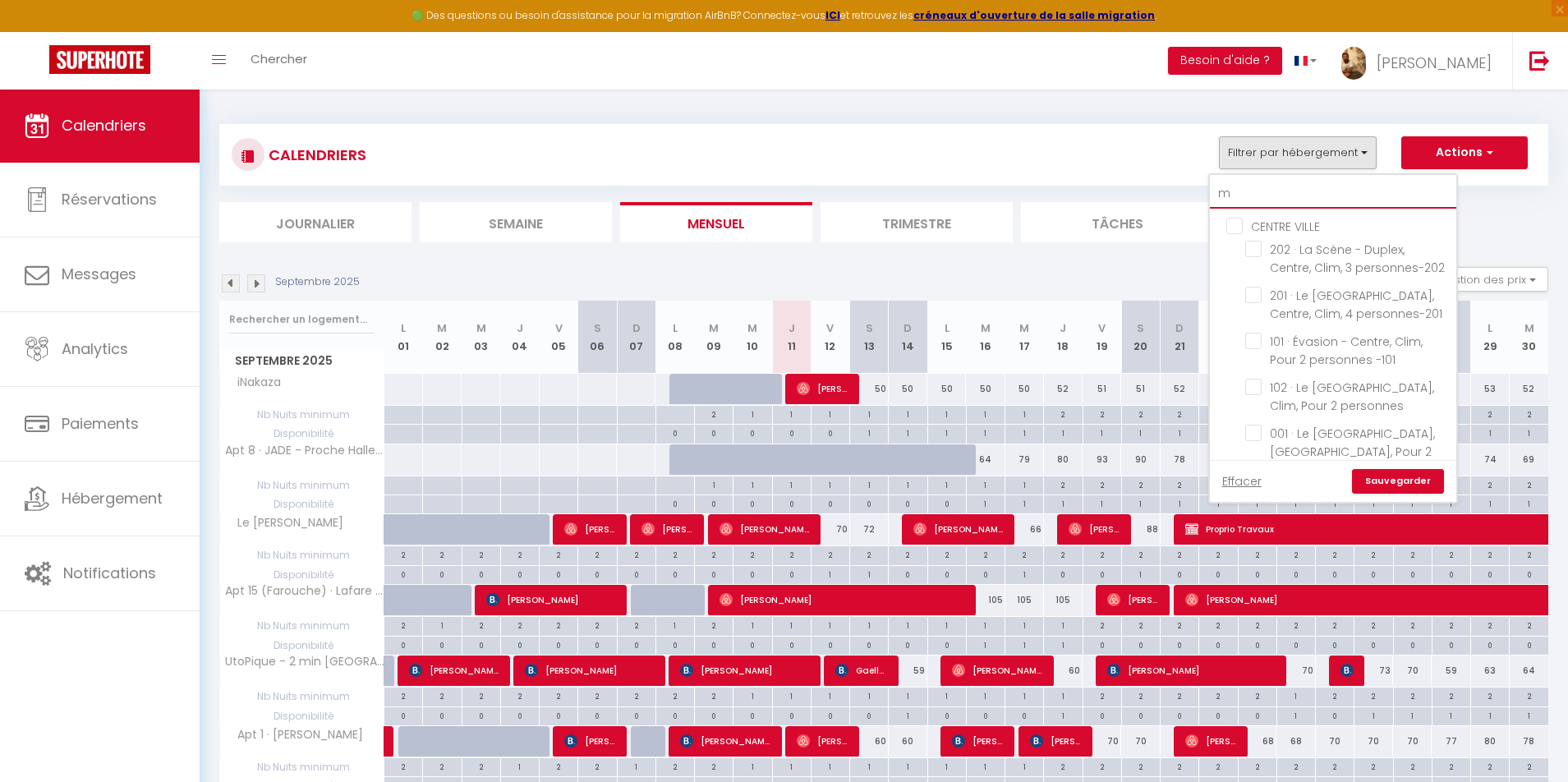
checkbox input "false"
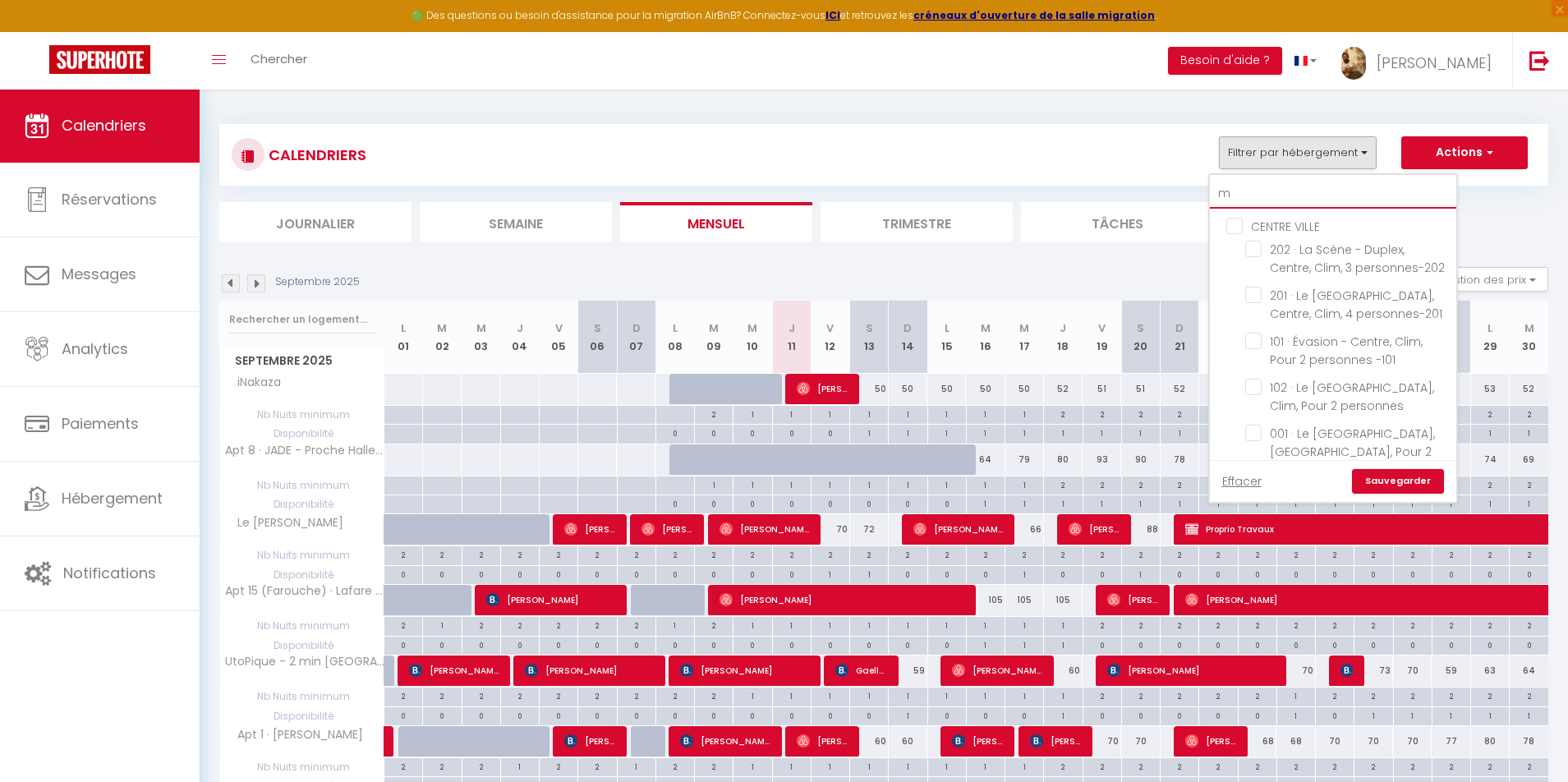
checkbox input "false"
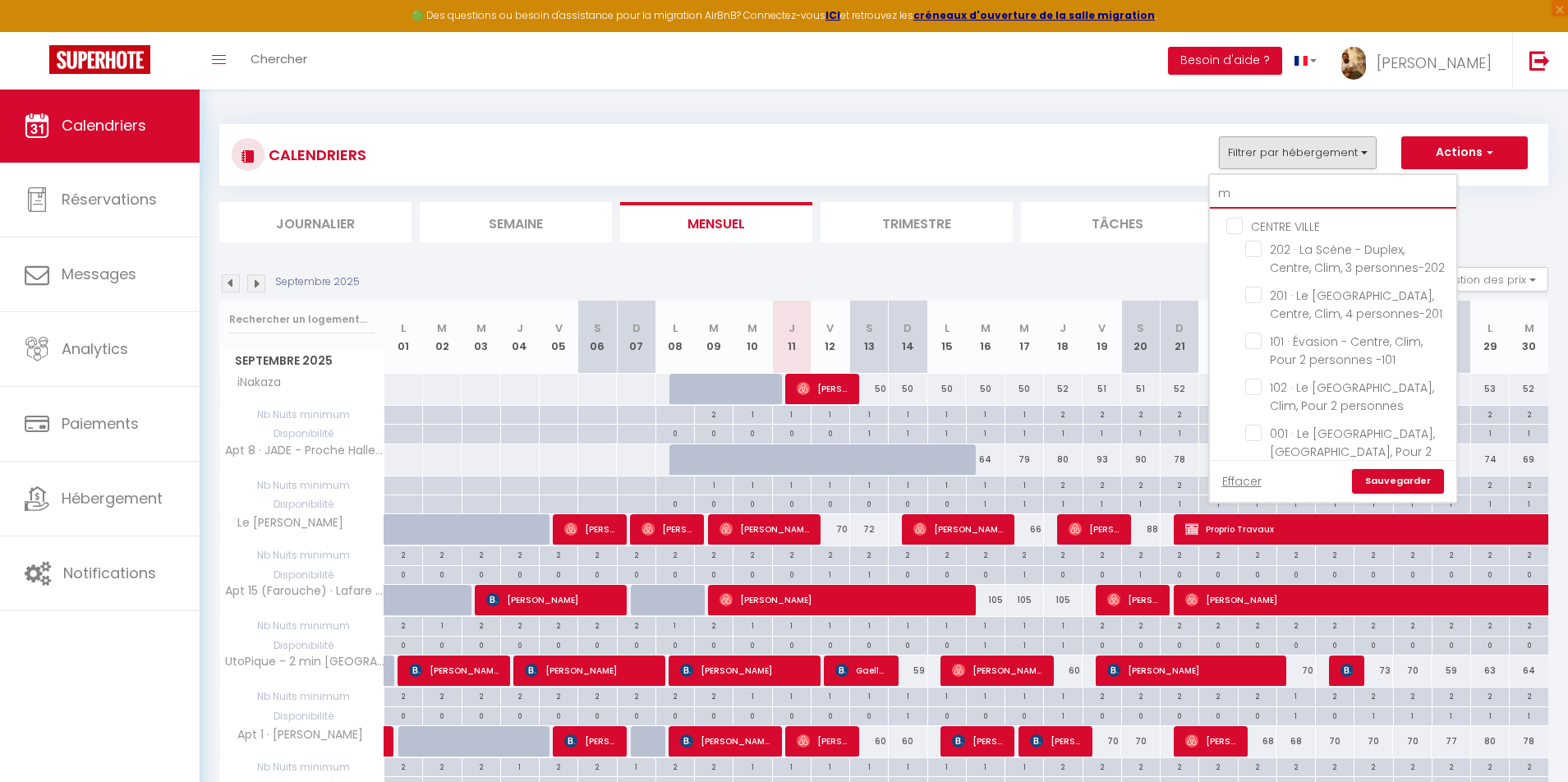
checkbox input "false"
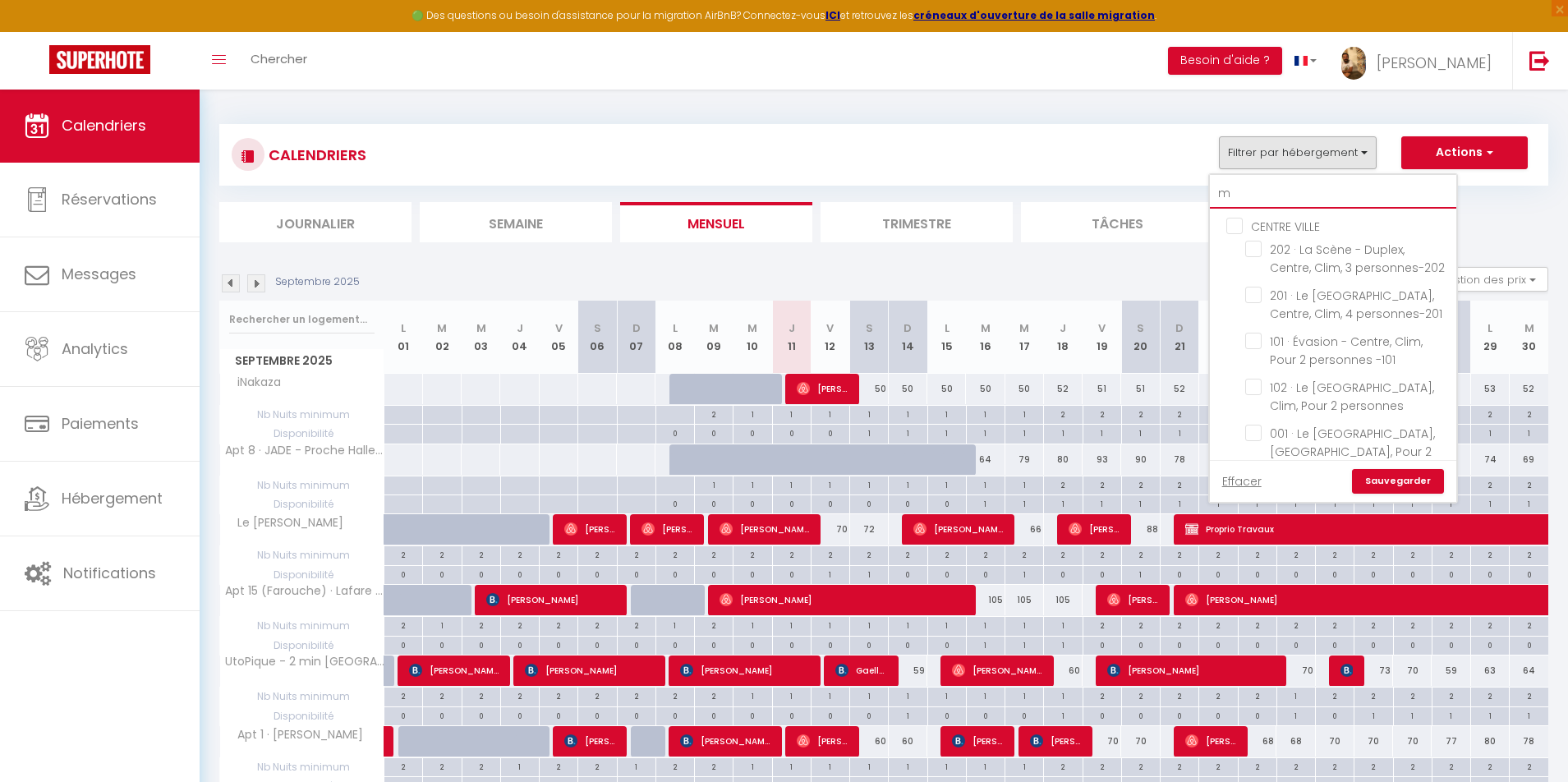
checkbox input "false"
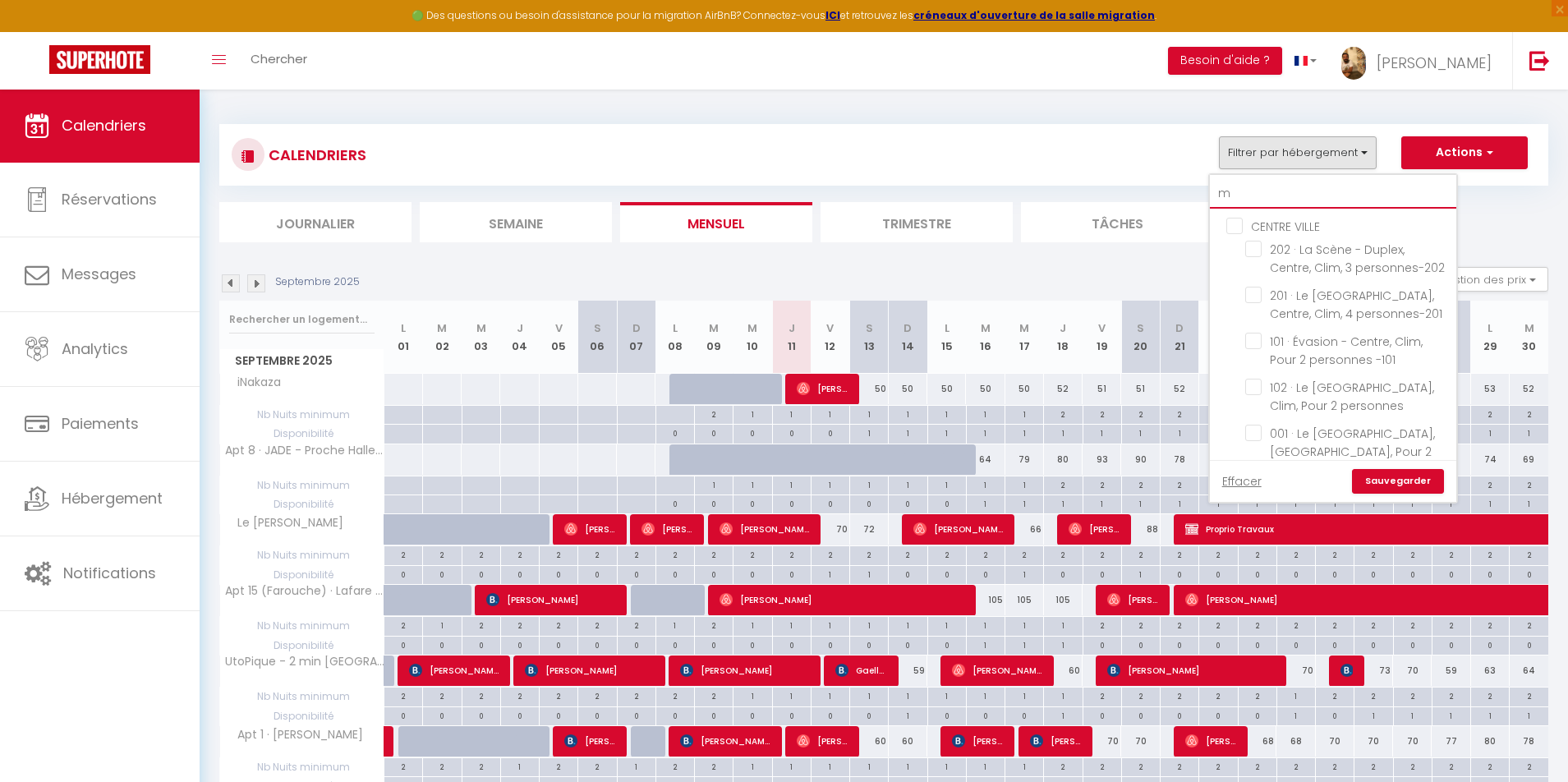
checkbox input "false"
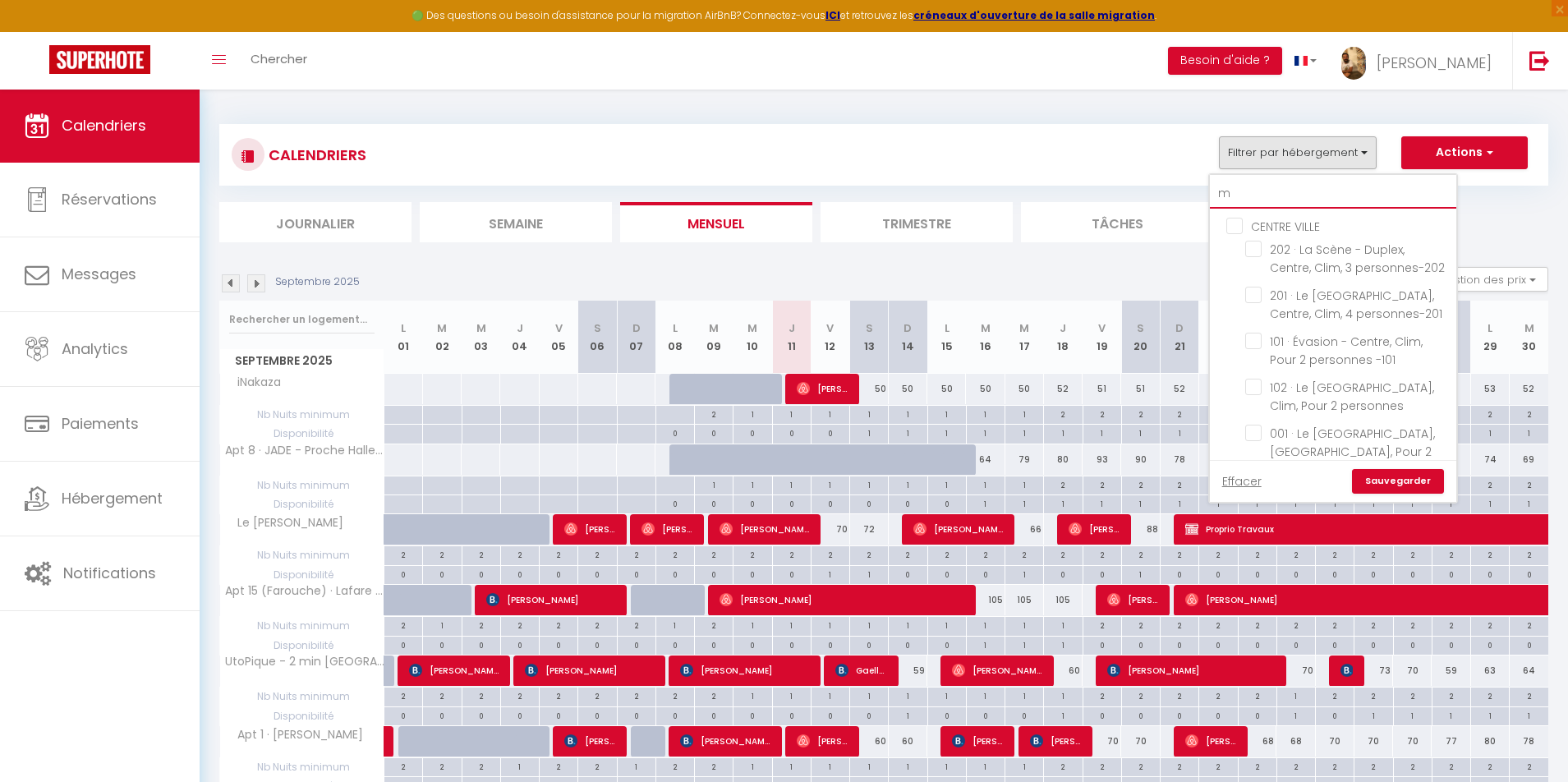
checkbox input "false"
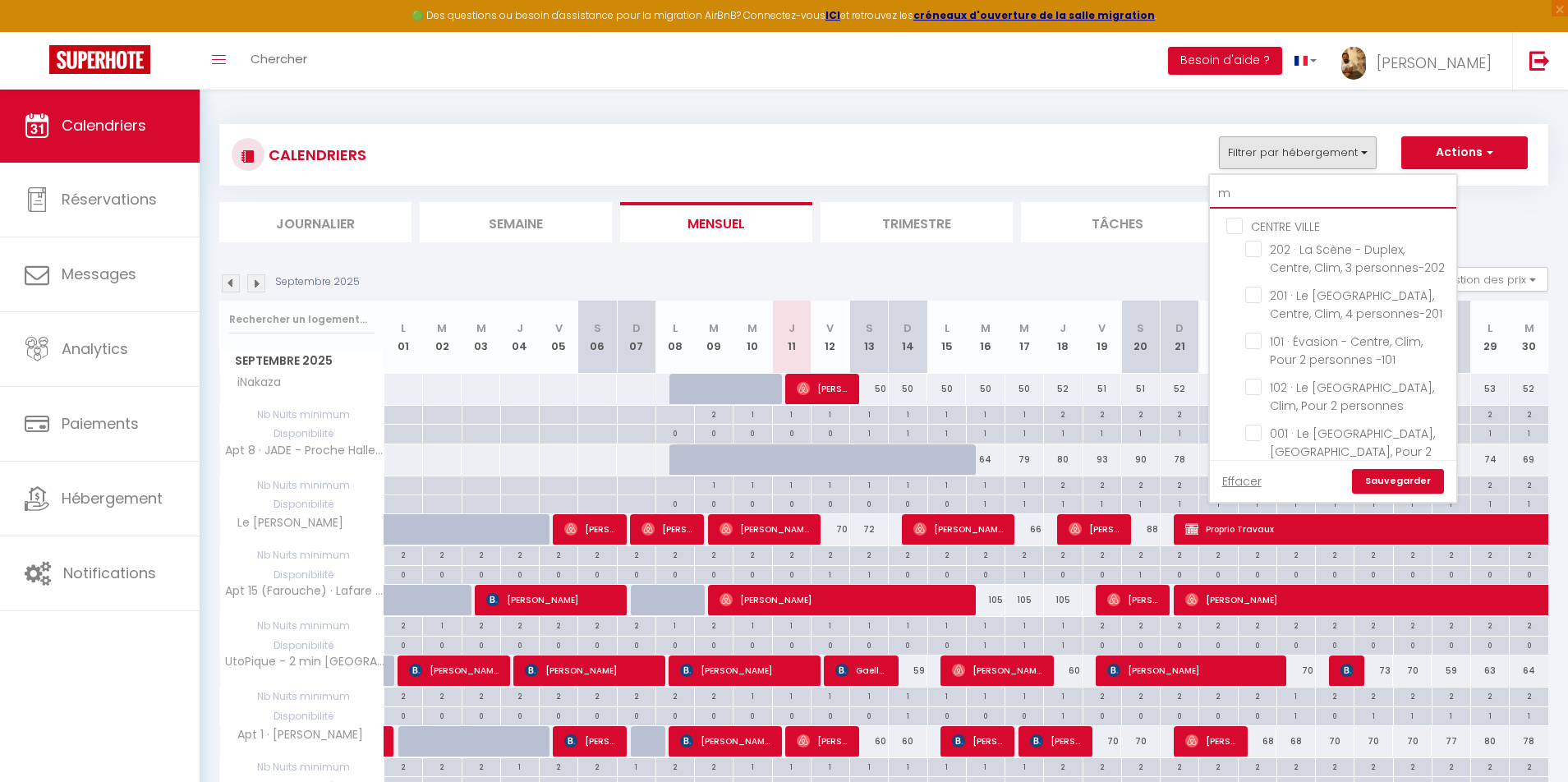
checkbox input "false"
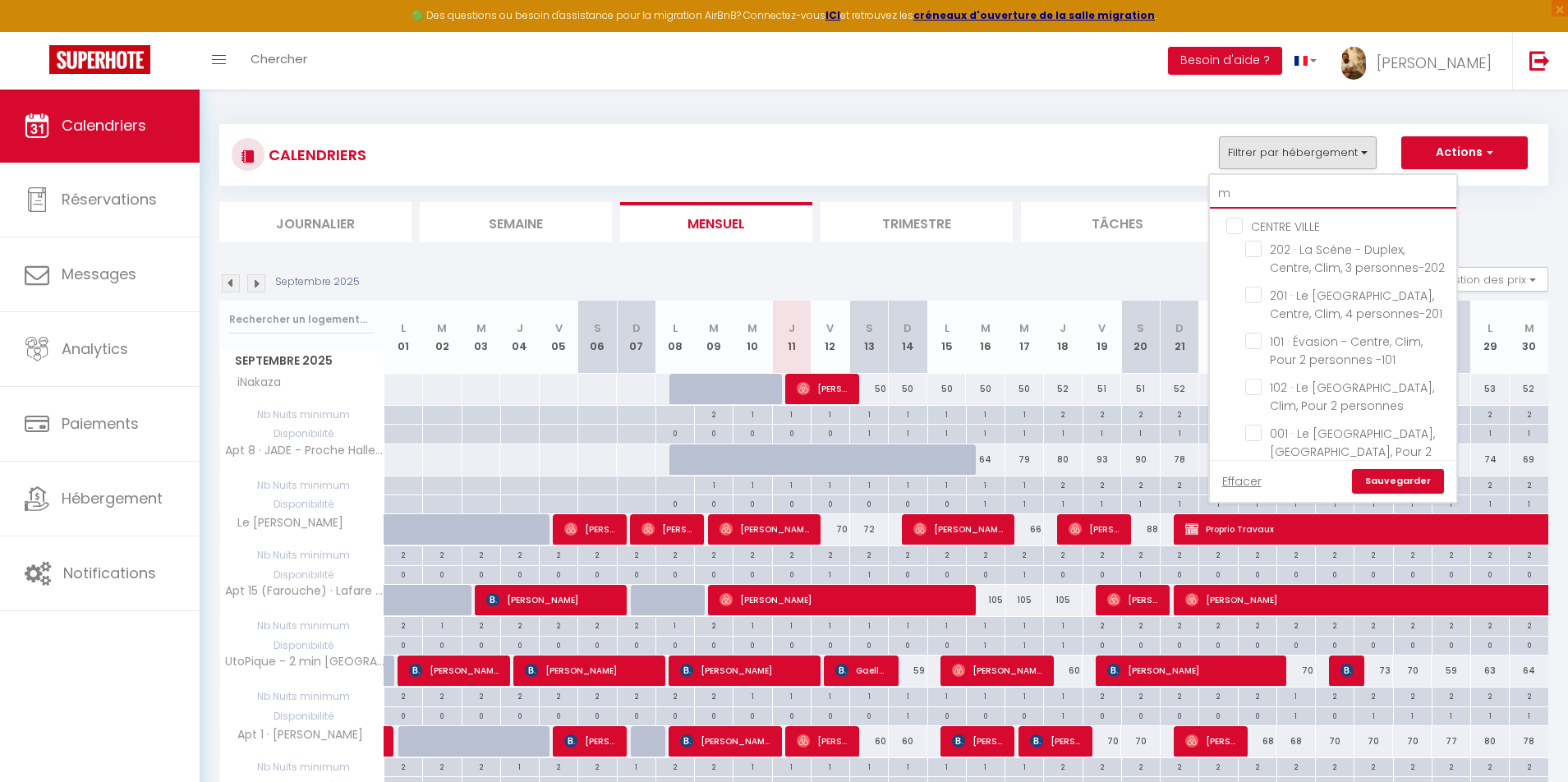
checkbox input "false"
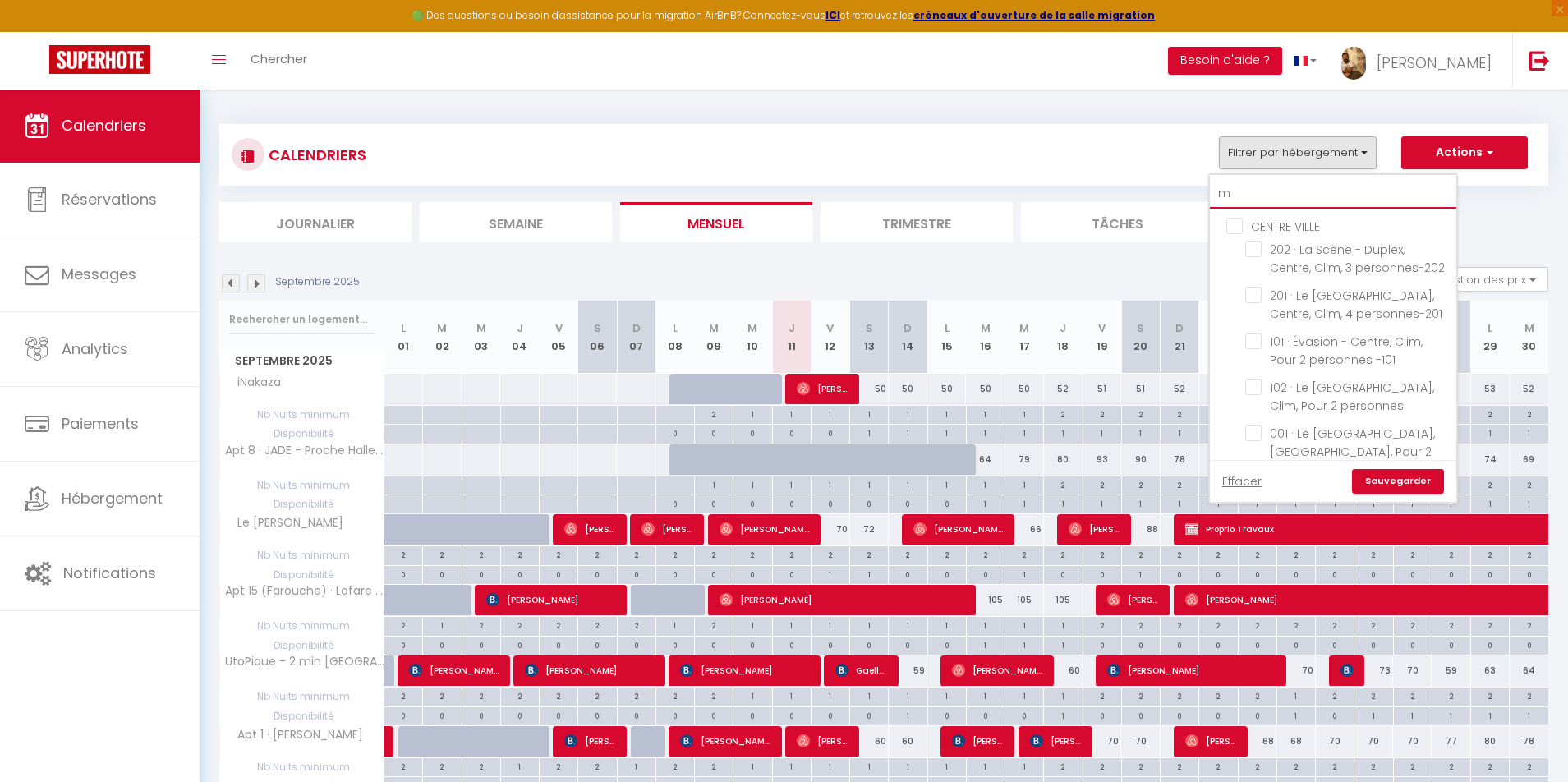
checkbox input "false"
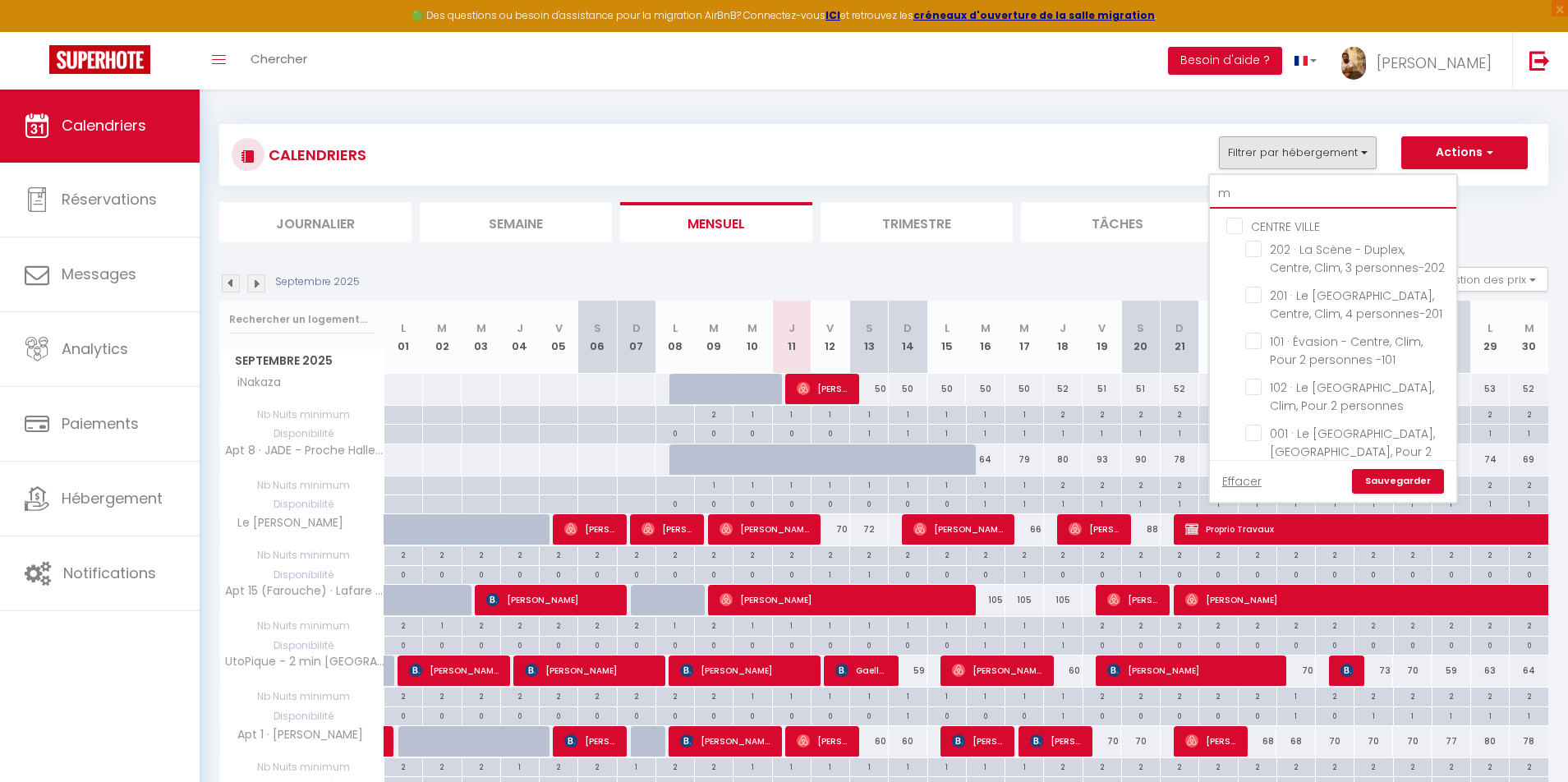
checkbox input "false"
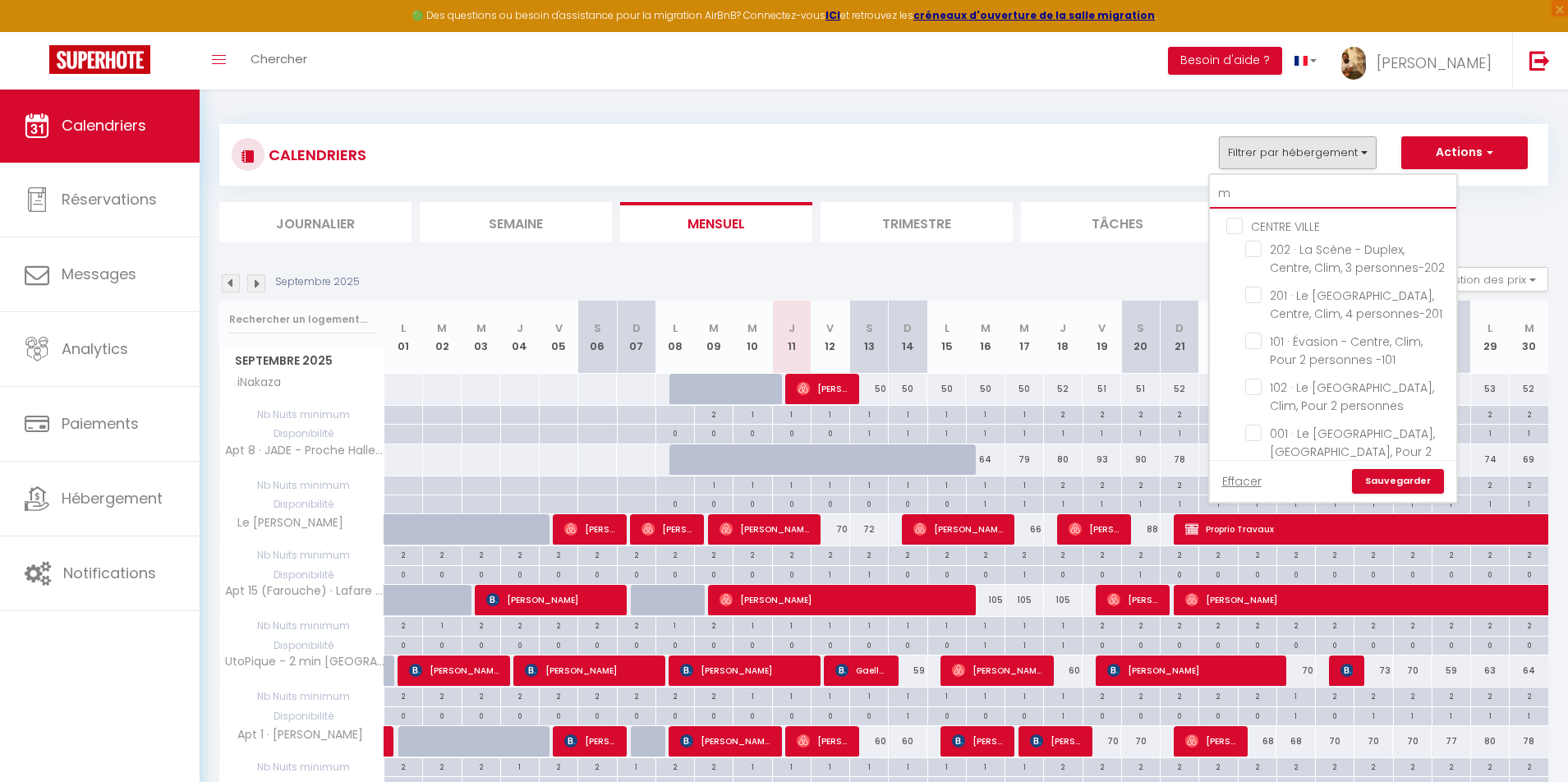
checkbox input "false"
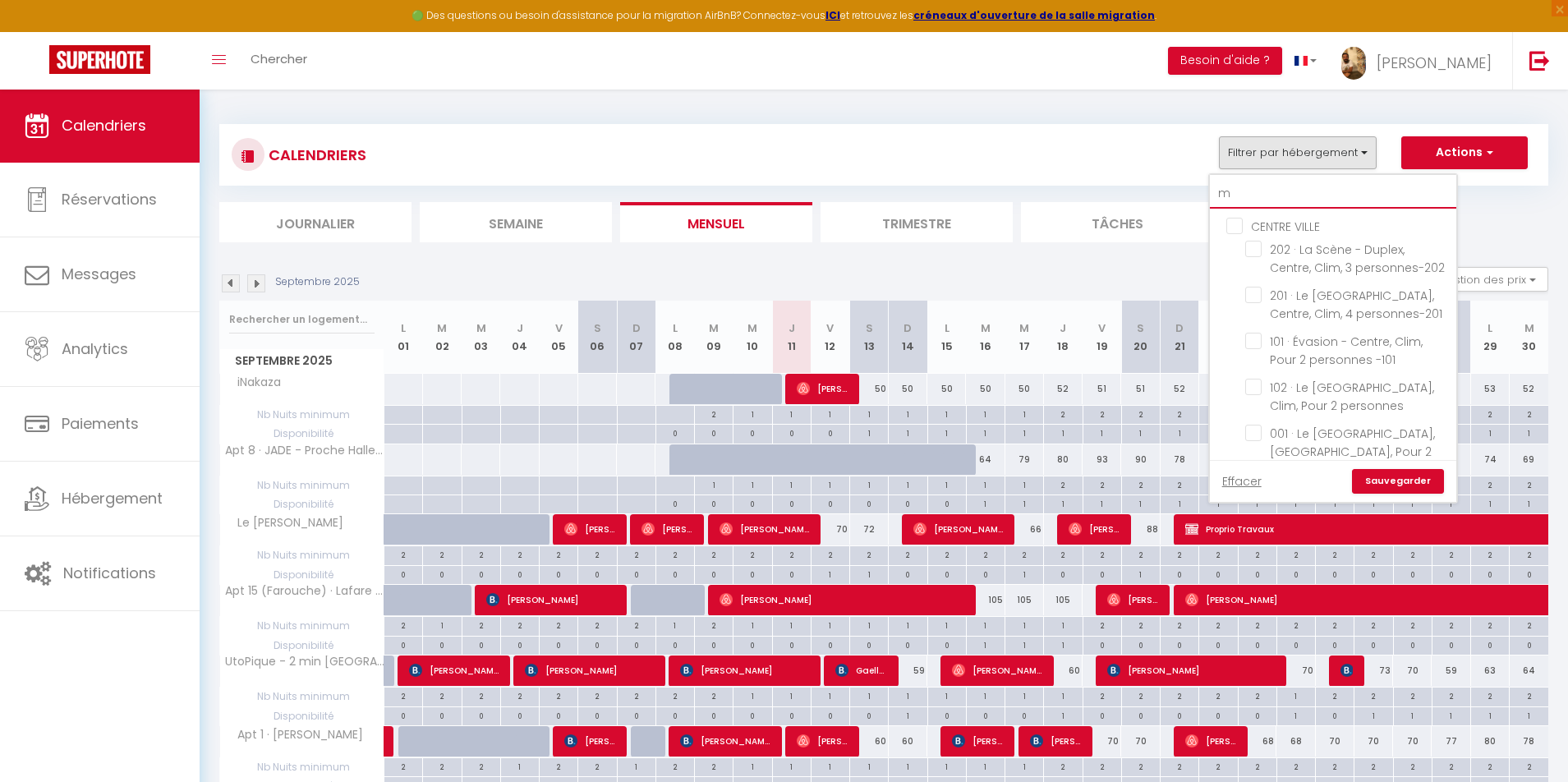
checkbox input "false"
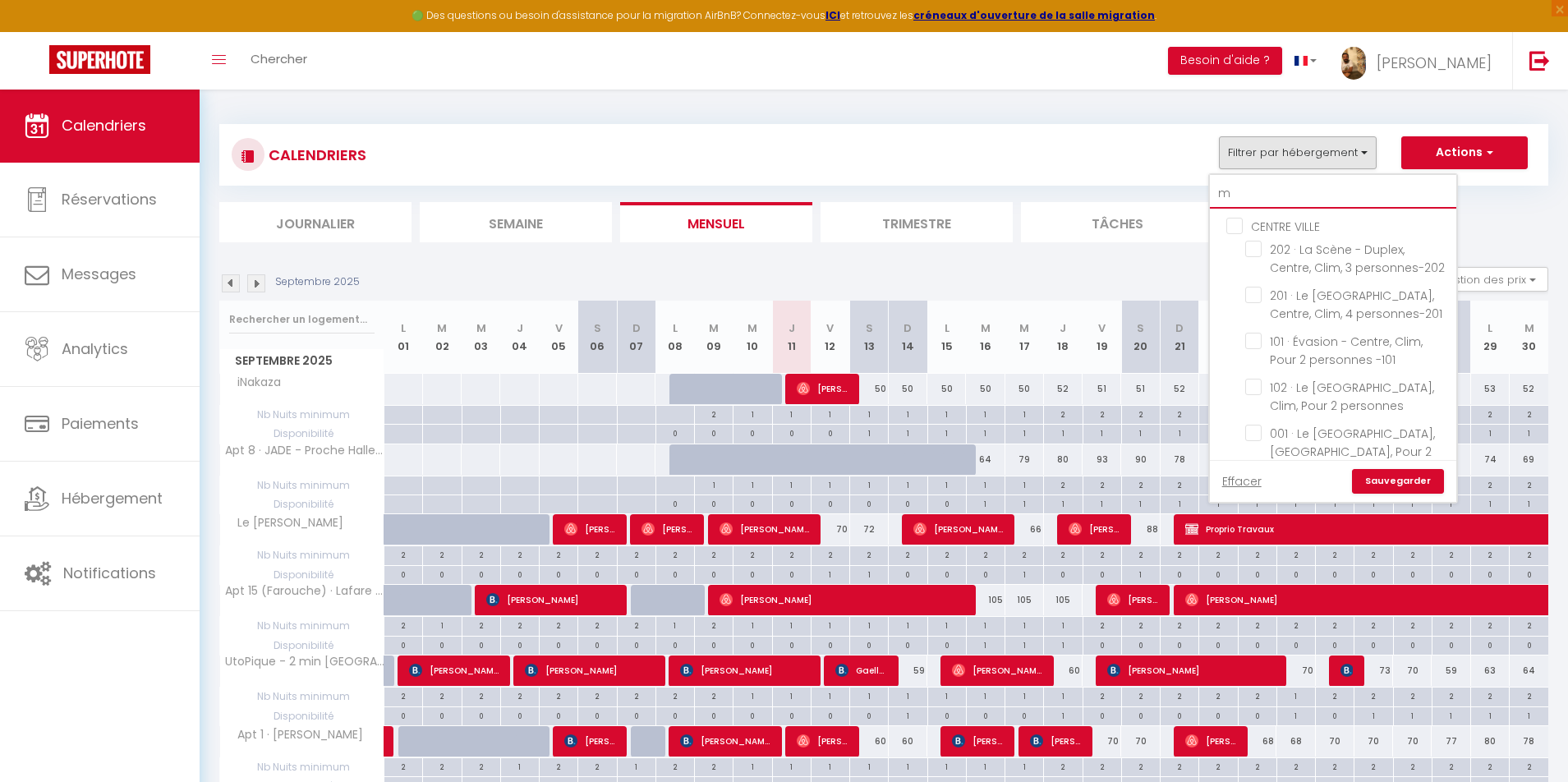
checkbox input "false"
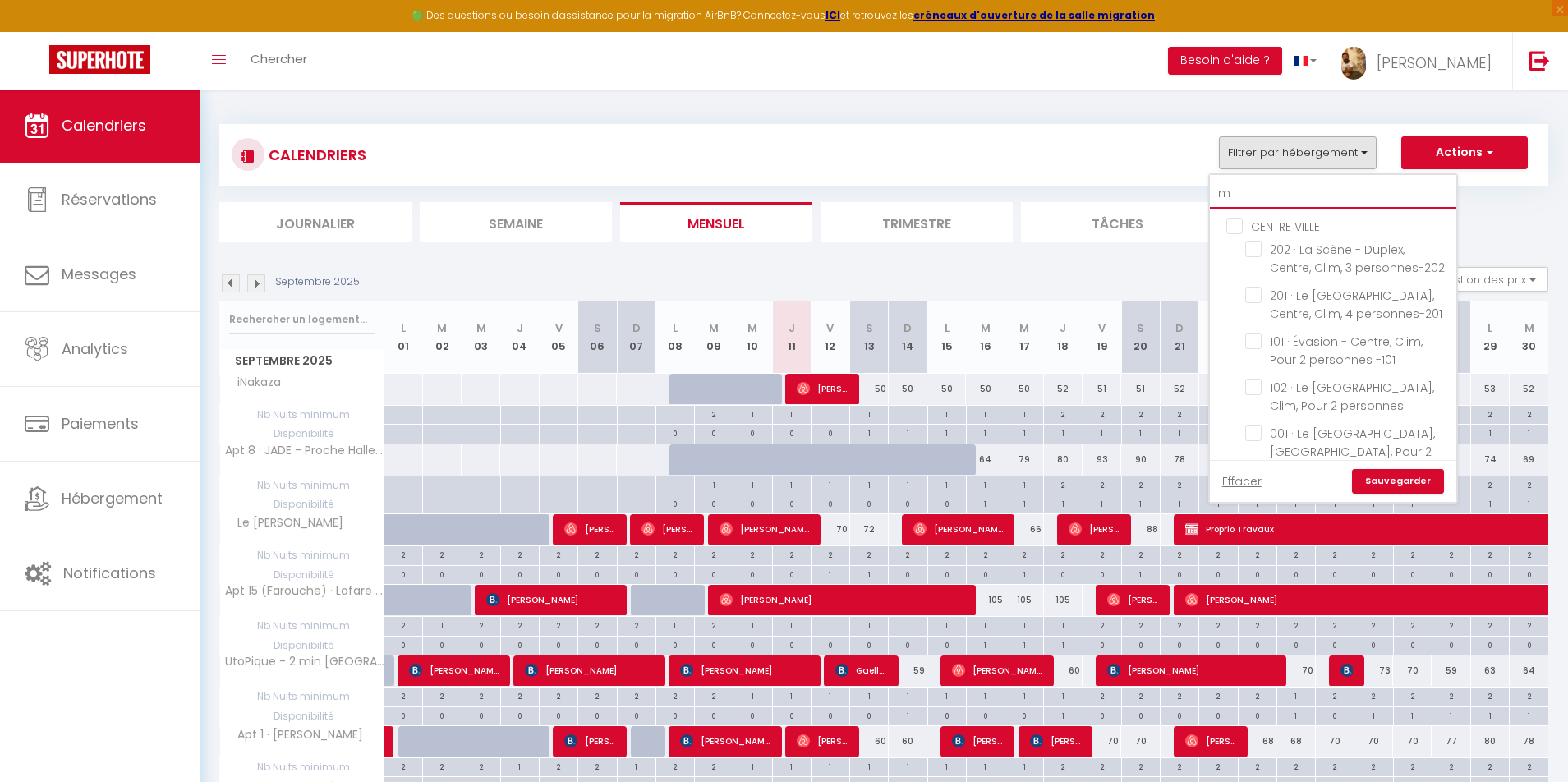
checkbox input "false"
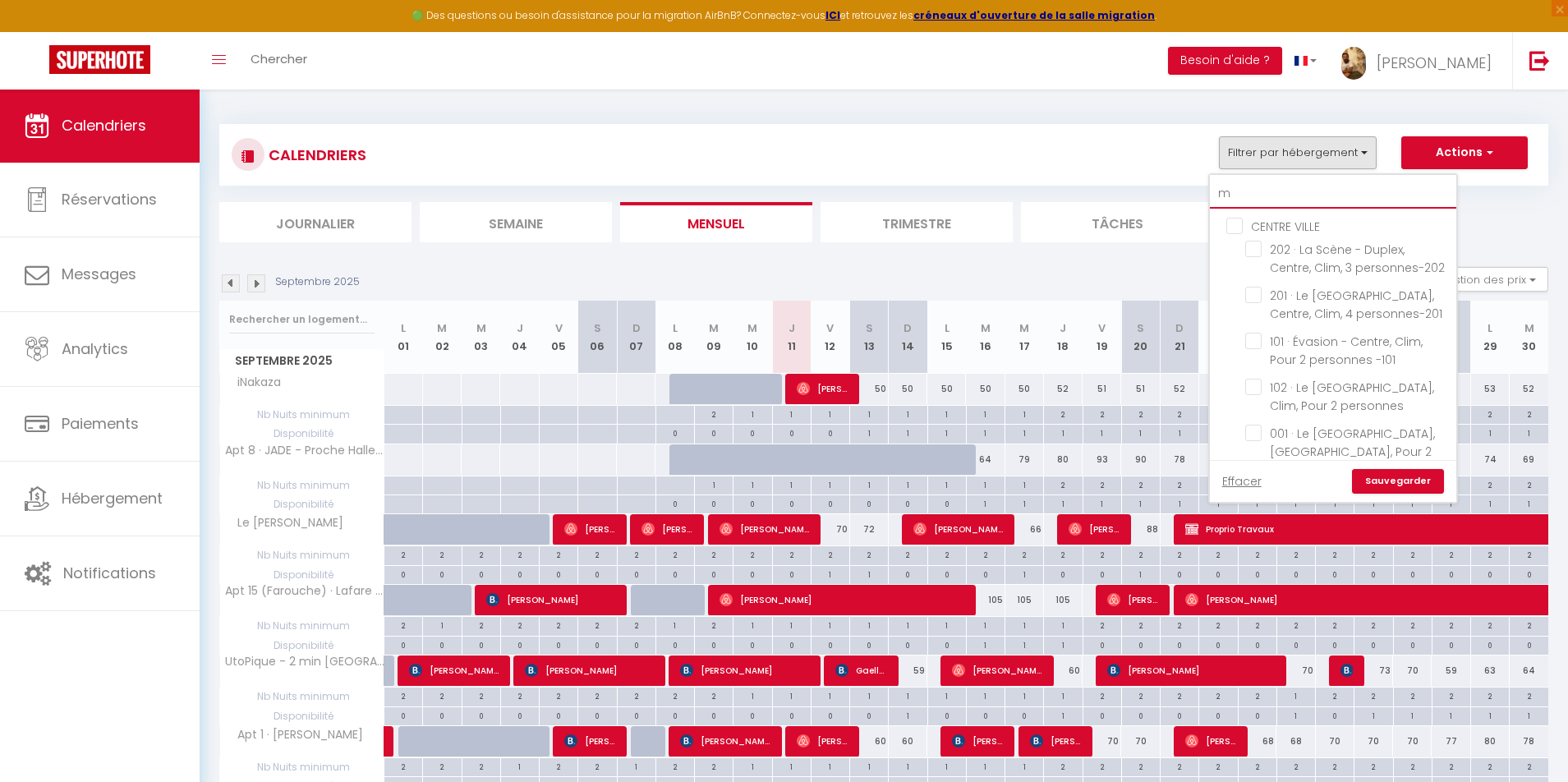
checkbox input "false"
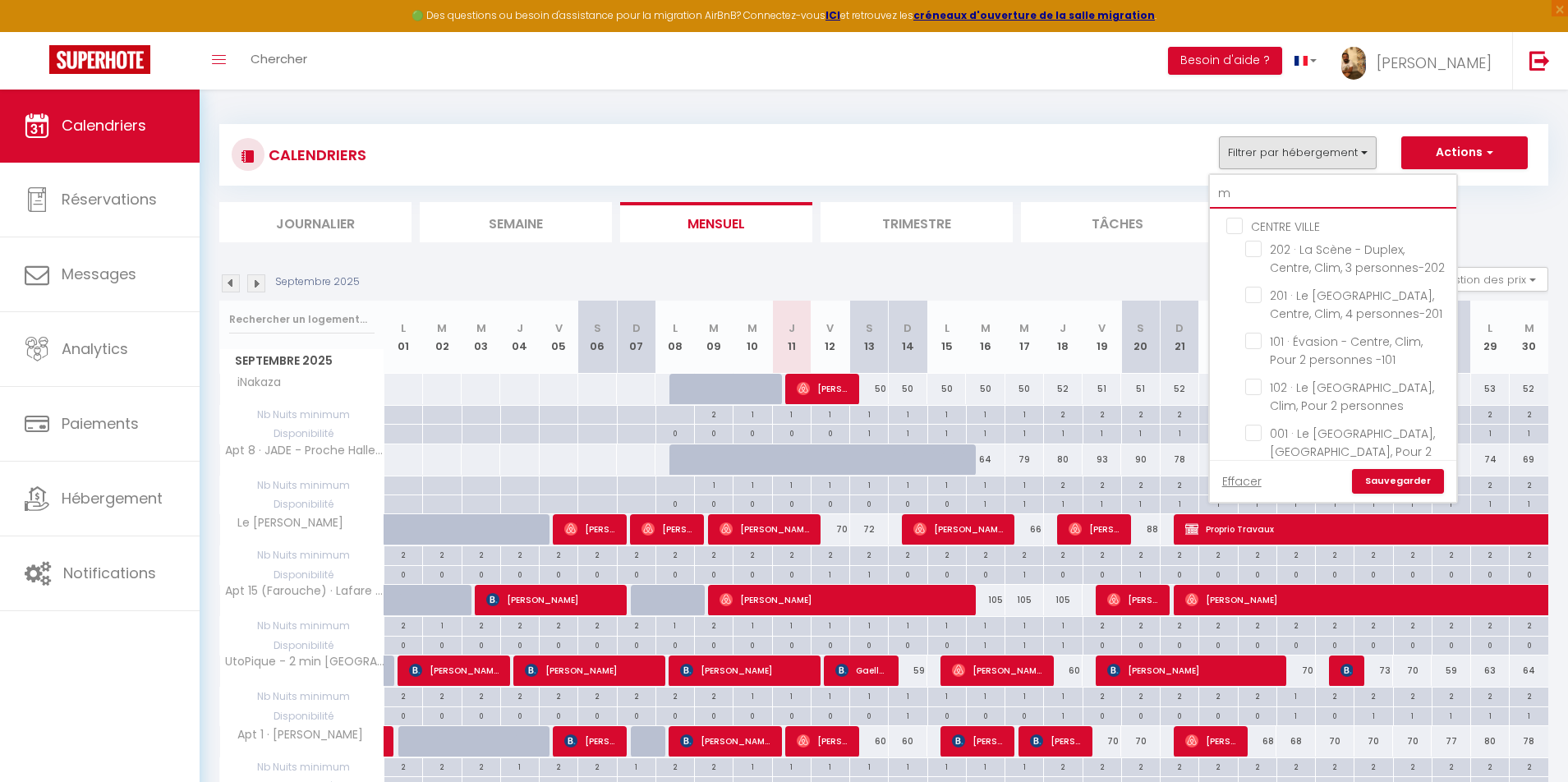
checkbox input "false"
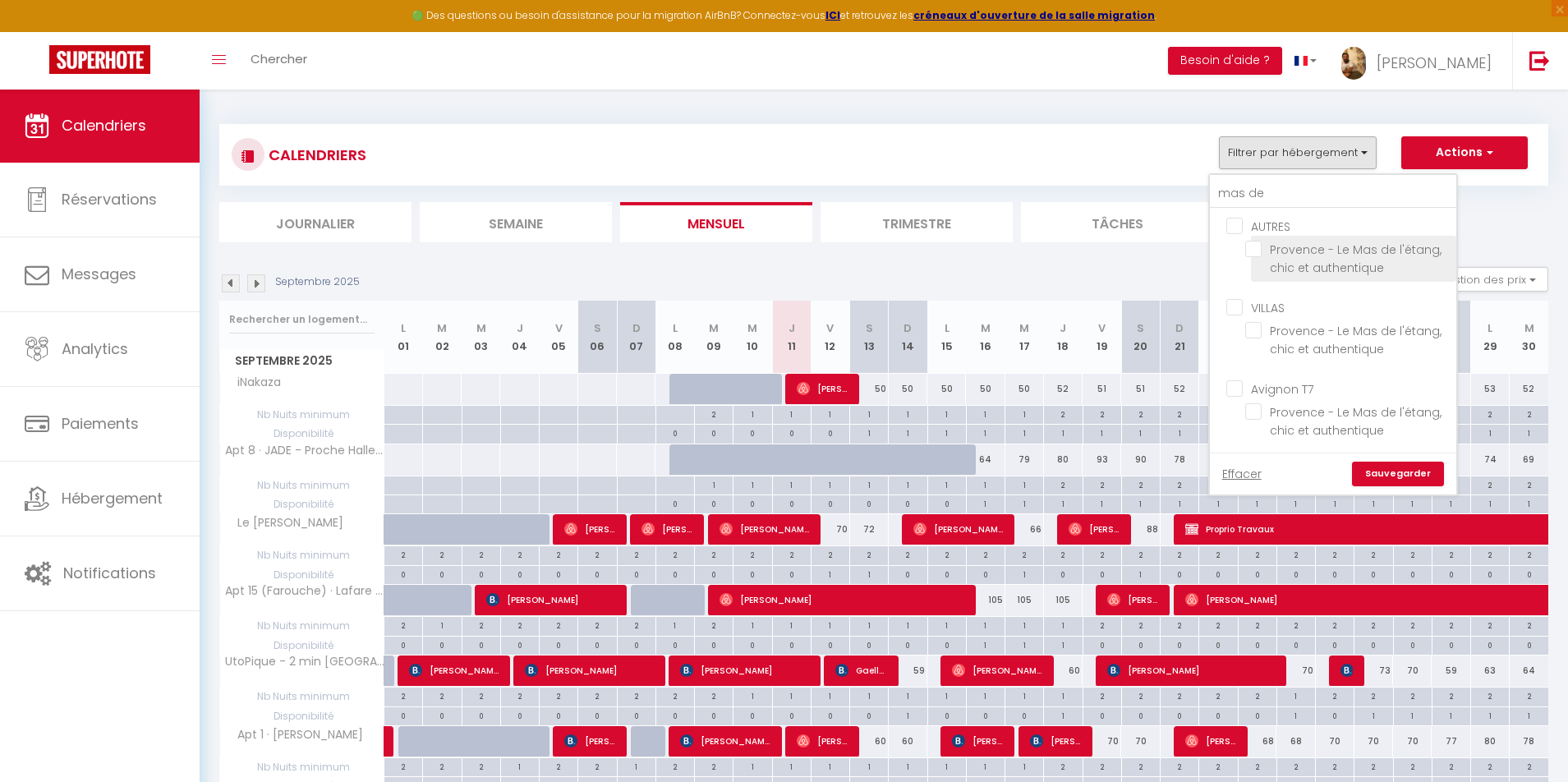
click at [1299, 254] on input "Provence - Le Mas de l'étang, chic et authentique" at bounding box center [1348, 248] width 206 height 16
click at [1373, 476] on link "Sauvegarder" at bounding box center [1398, 474] width 92 height 25
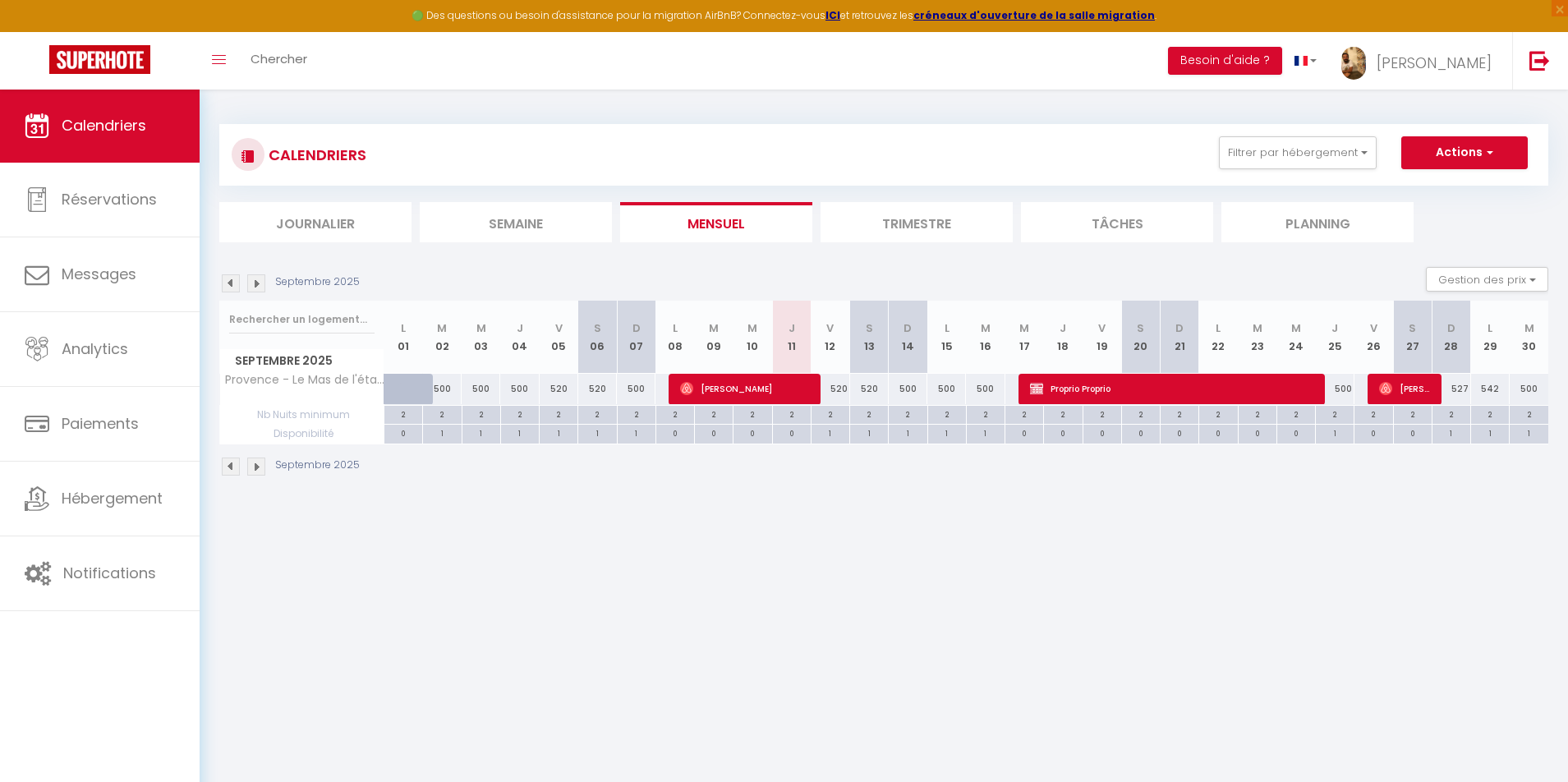
click at [254, 287] on img at bounding box center [256, 283] width 18 height 18
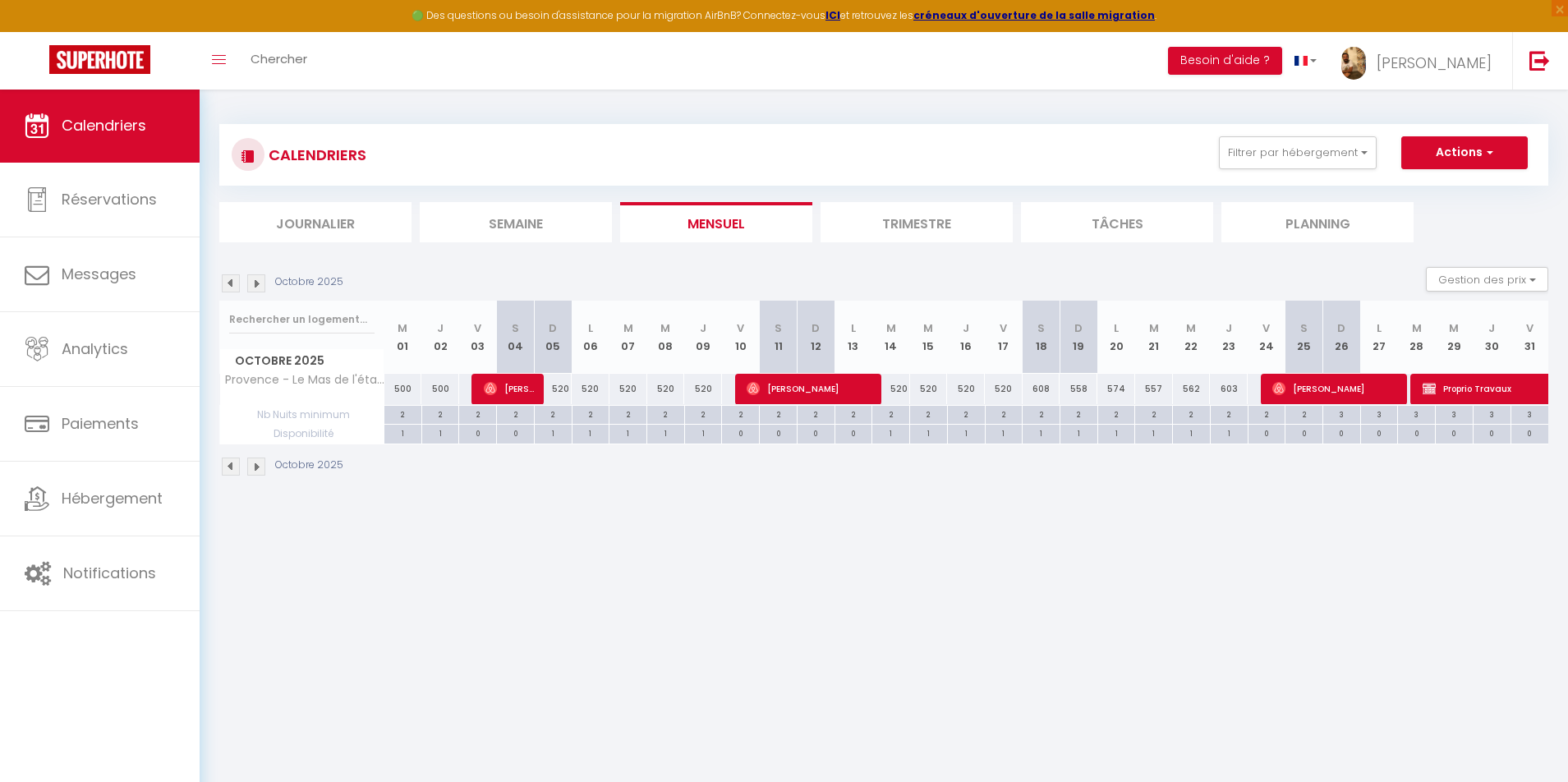
click at [254, 287] on img at bounding box center [256, 283] width 18 height 18
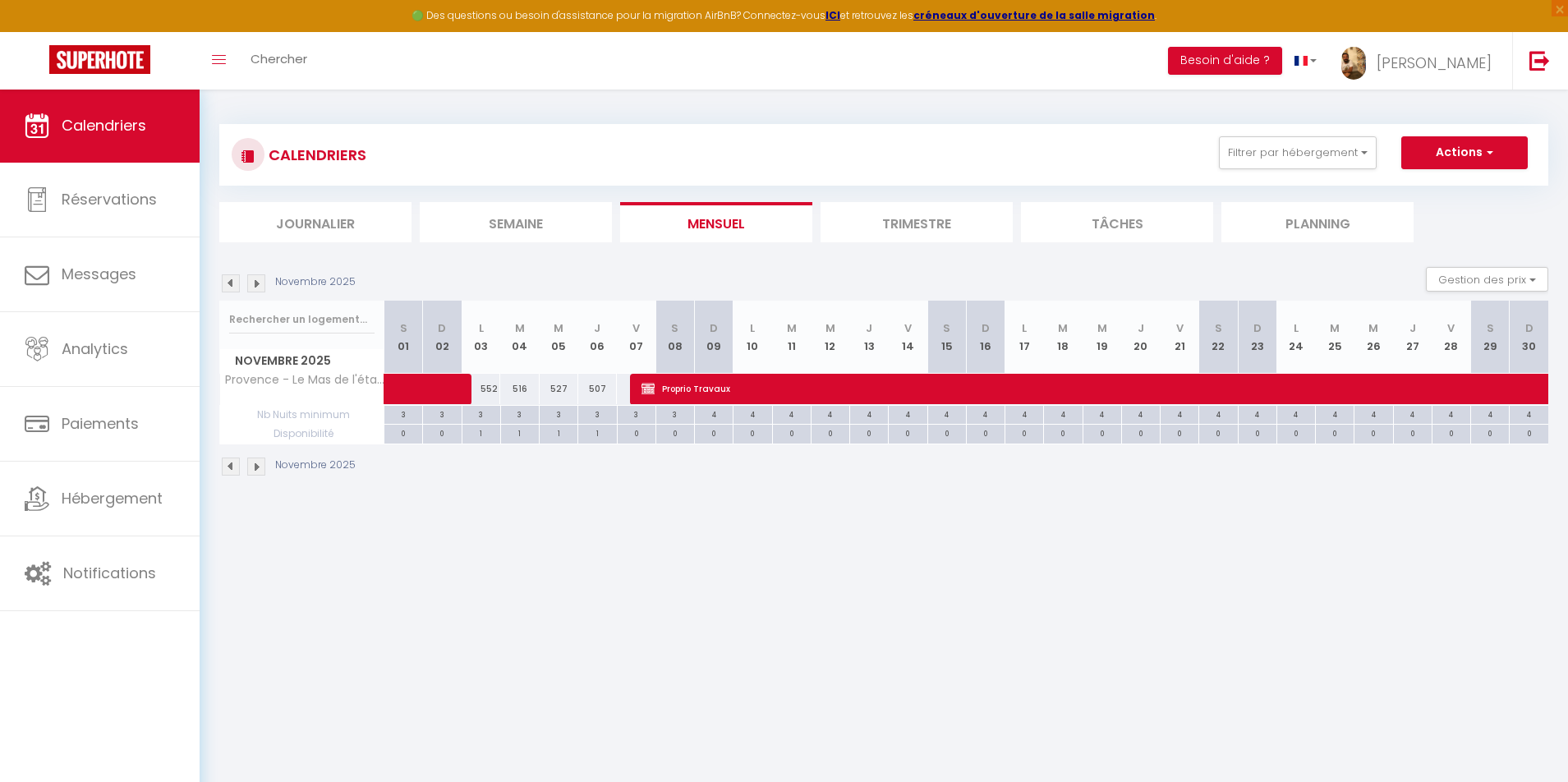
click at [254, 287] on img at bounding box center [256, 283] width 18 height 18
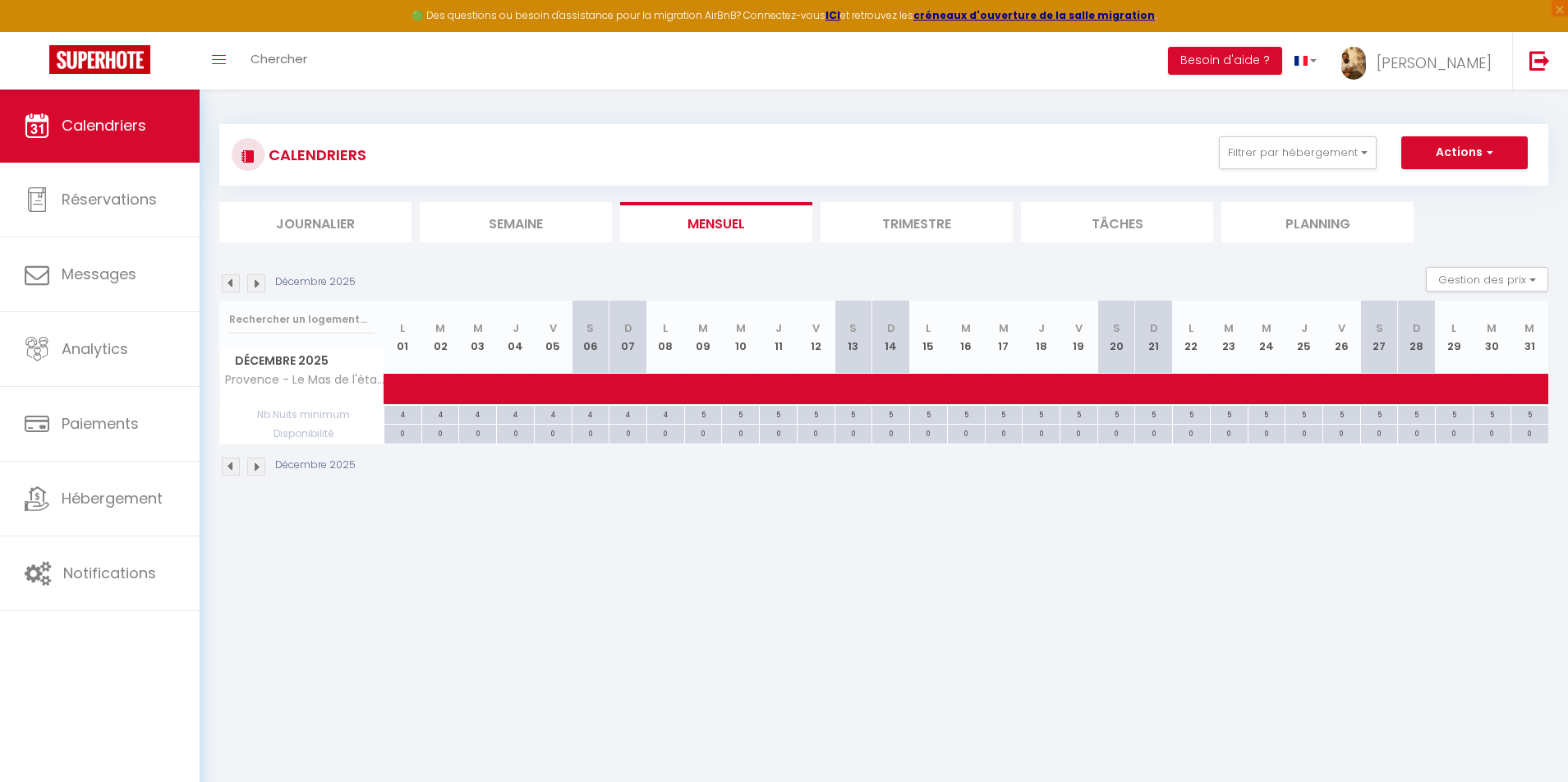
click at [254, 287] on img at bounding box center [256, 283] width 18 height 18
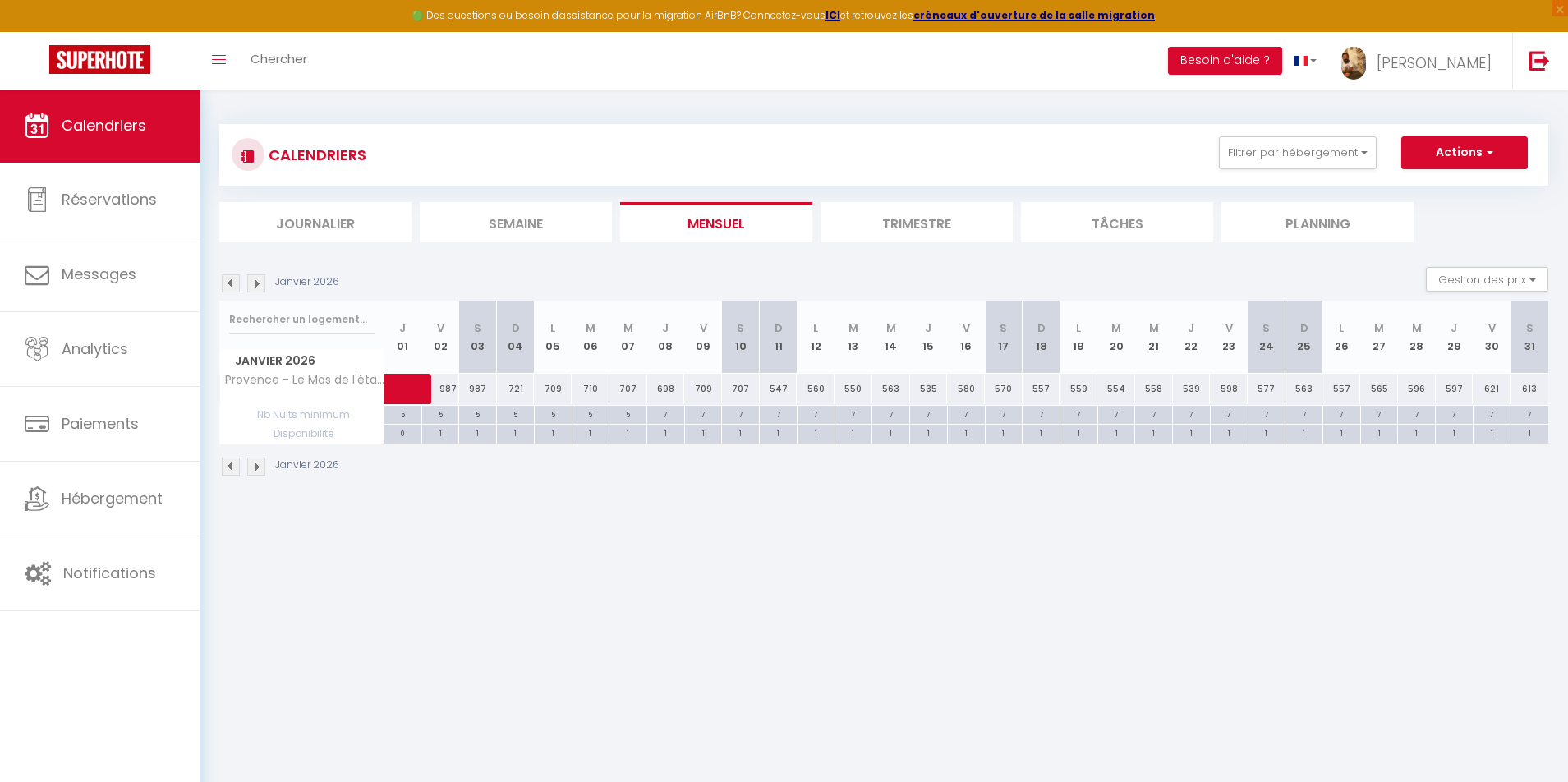
click at [254, 287] on img at bounding box center [256, 283] width 18 height 18
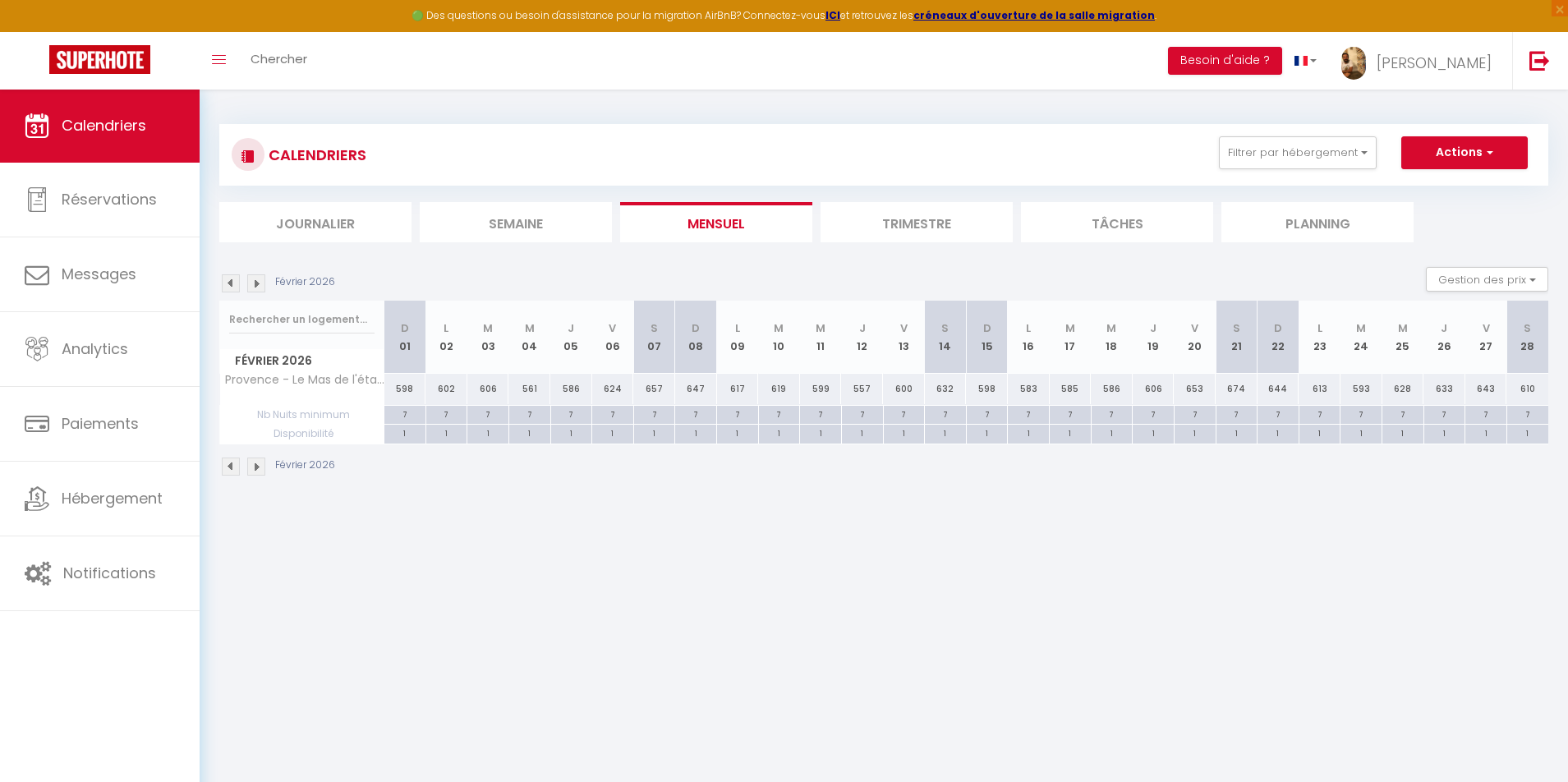
click at [254, 287] on img at bounding box center [256, 283] width 18 height 18
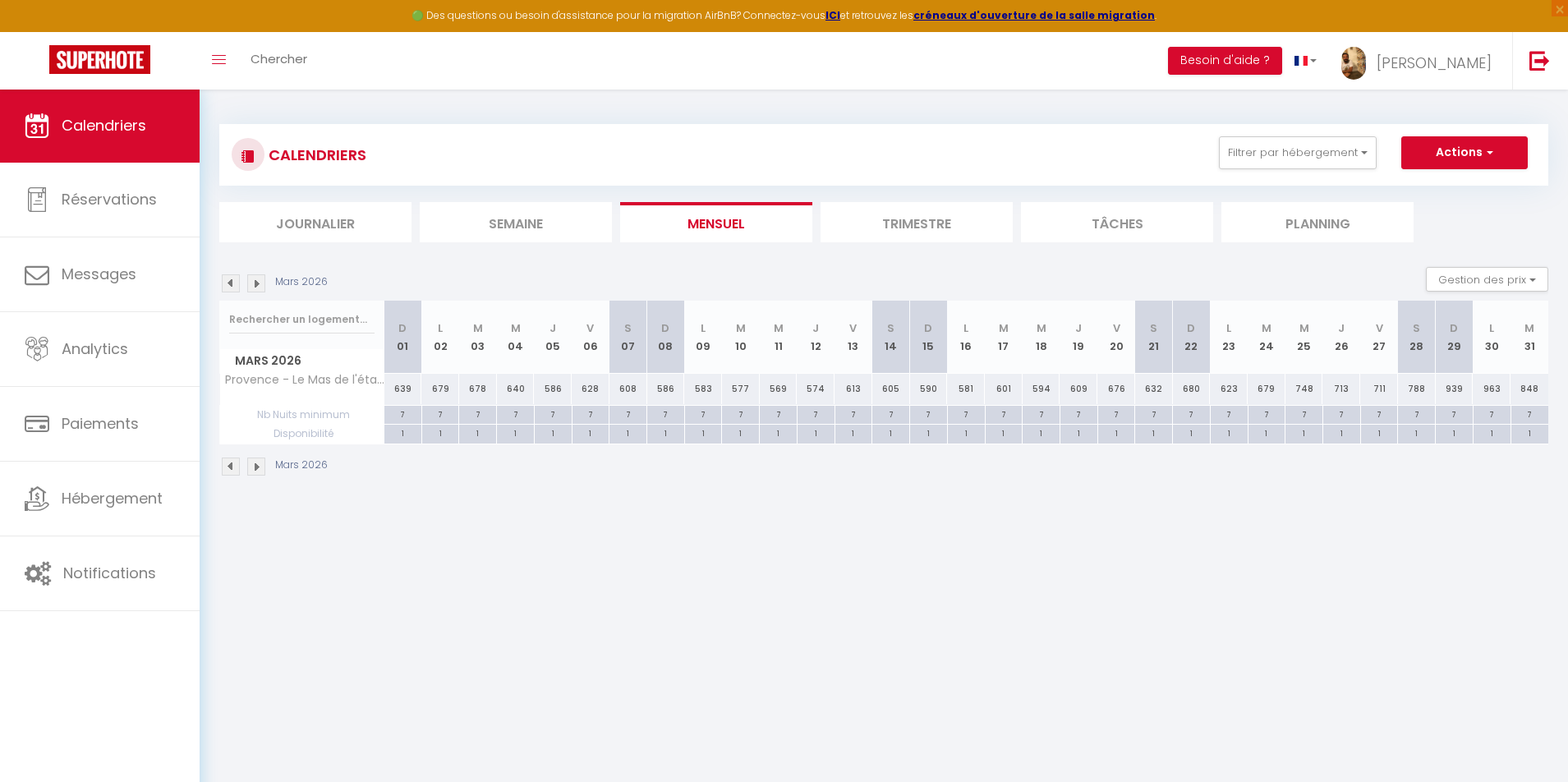
click at [254, 287] on img at bounding box center [256, 283] width 18 height 18
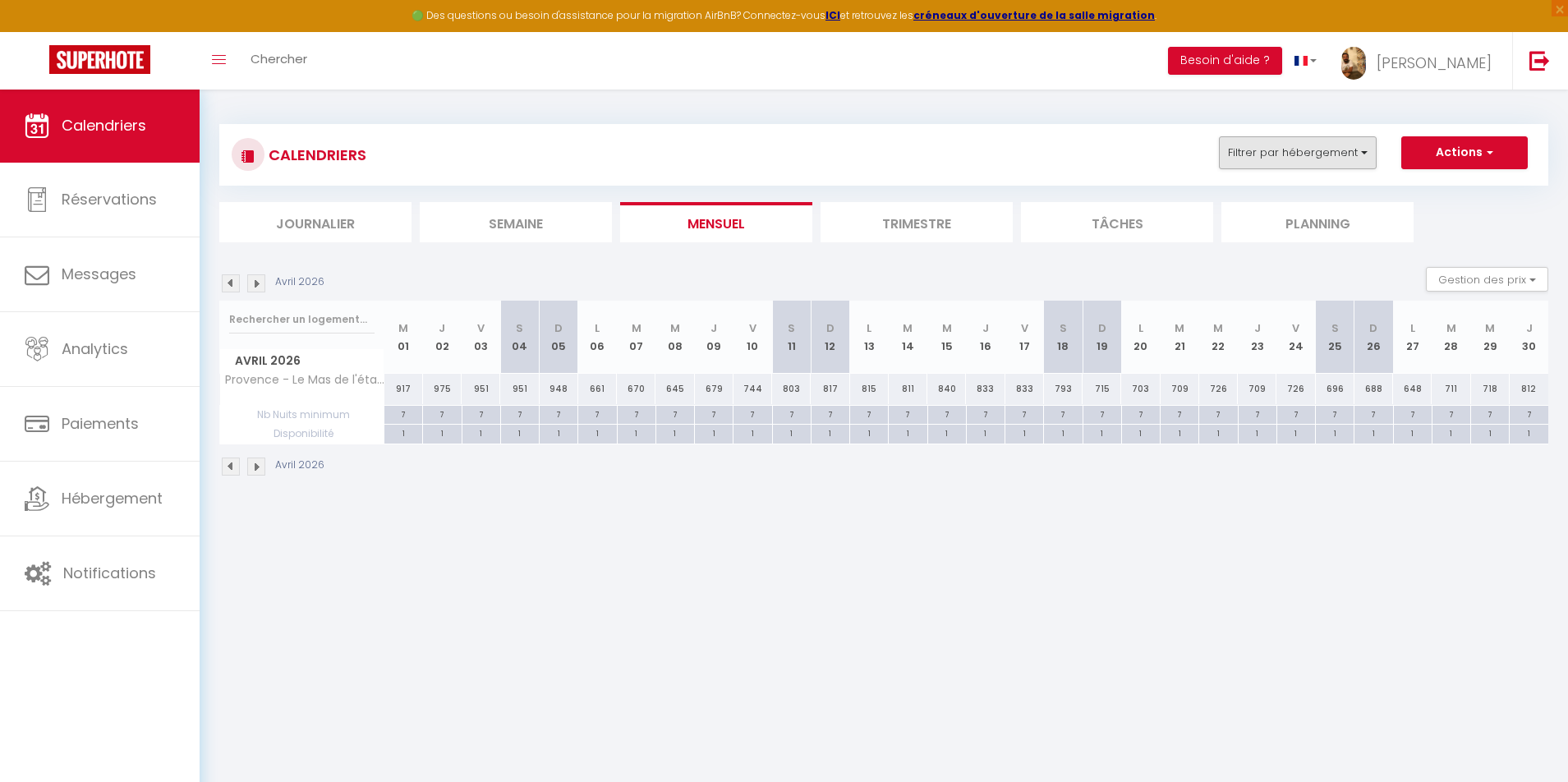
click at [1319, 156] on button "Filtrer par hébergement" at bounding box center [1297, 153] width 158 height 32
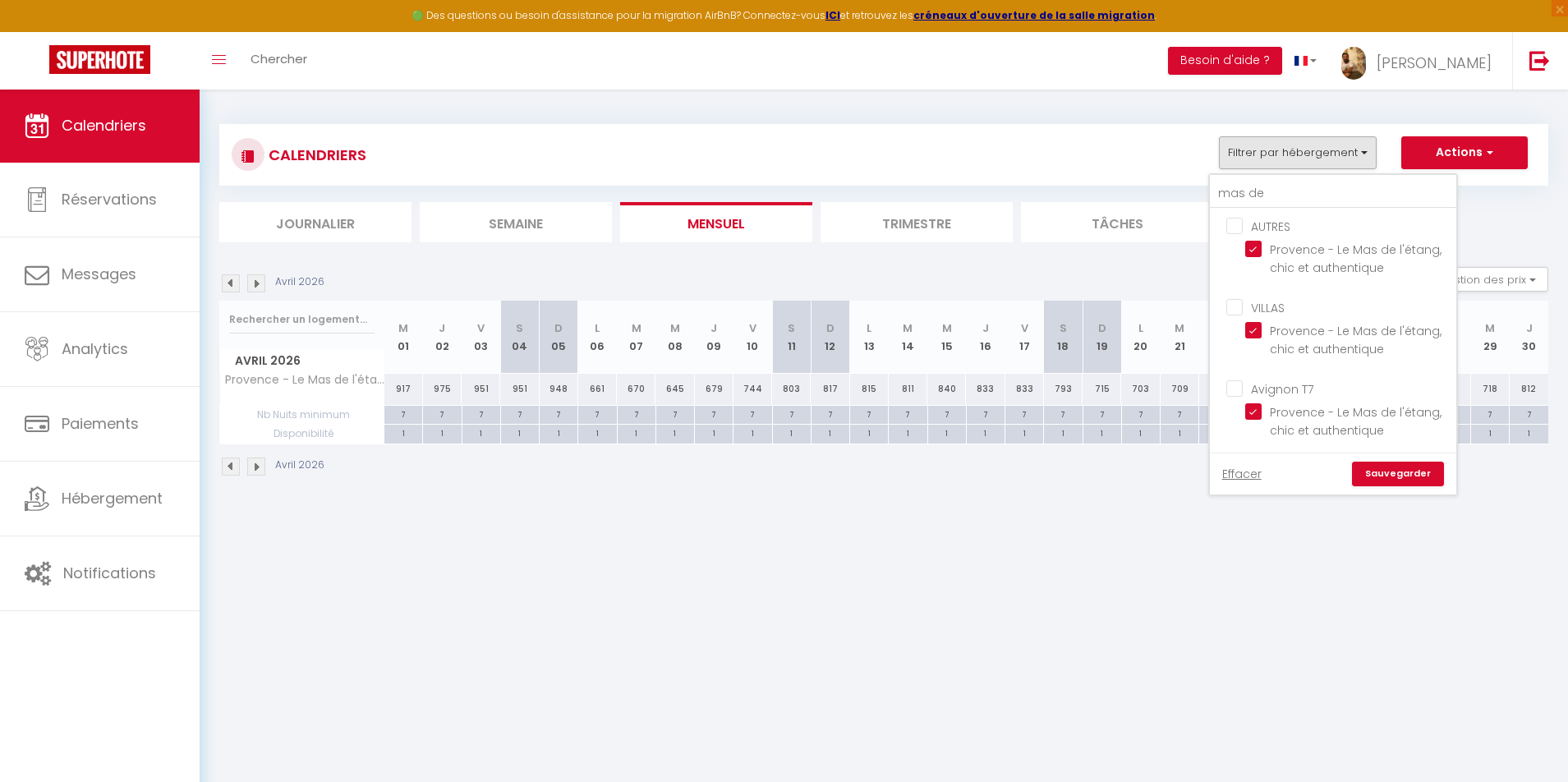
click at [1345, 149] on button "Filtrer par hébergement" at bounding box center [1297, 153] width 158 height 32
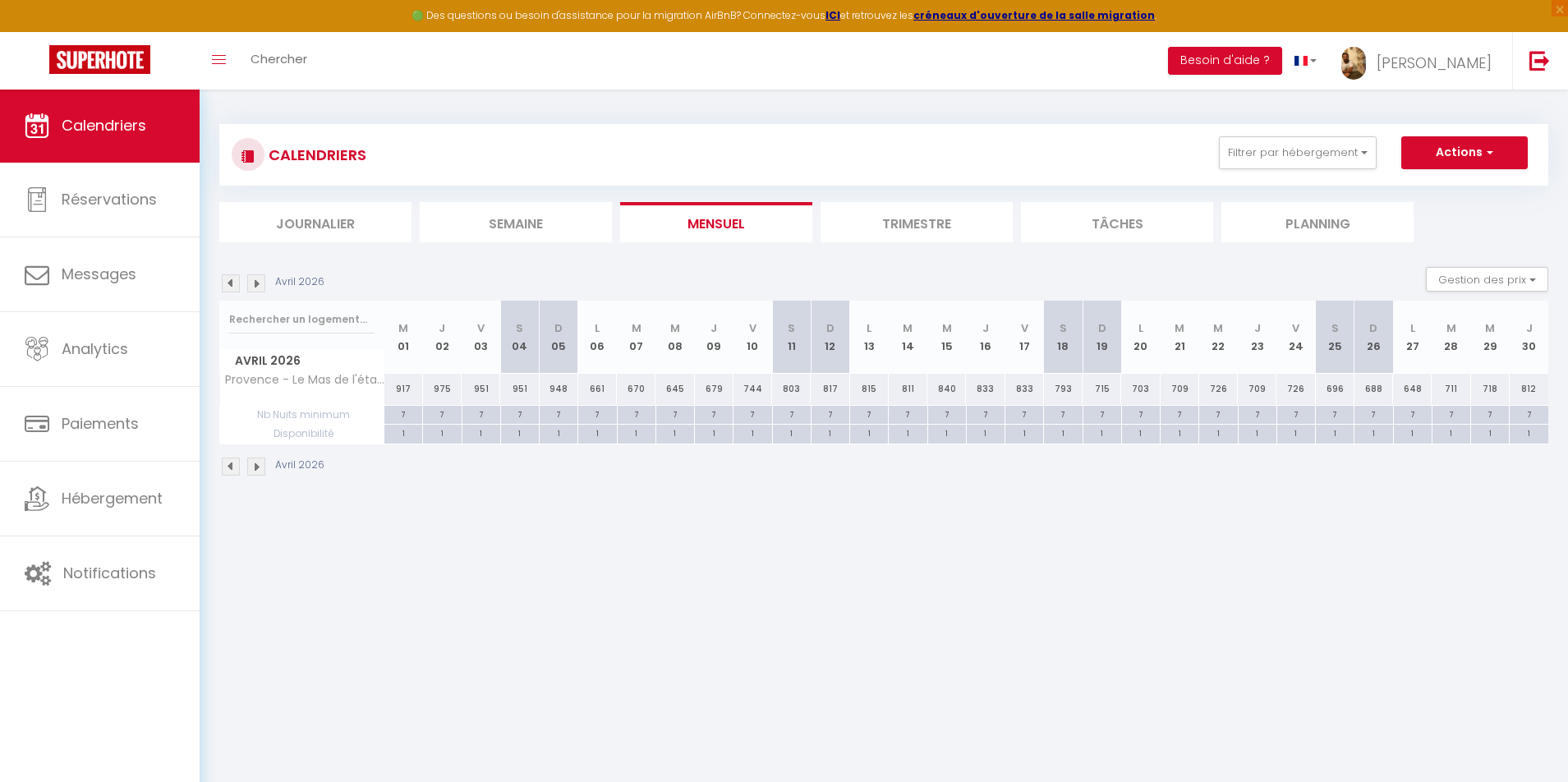
click at [1463, 141] on button "Actions" at bounding box center [1465, 153] width 126 height 32
click at [1432, 190] on link "Nouvelle réservation" at bounding box center [1447, 190] width 143 height 25
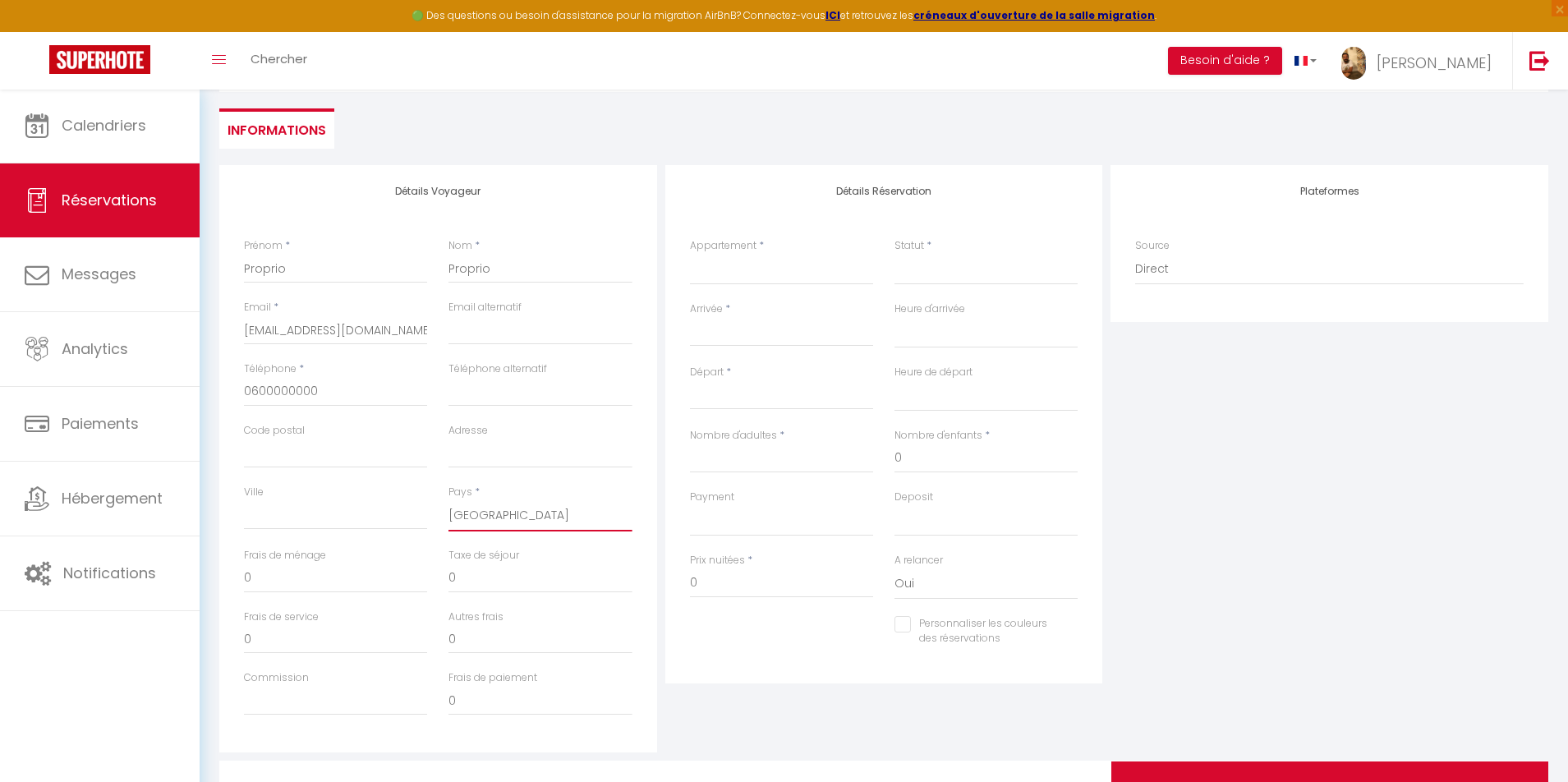
scroll to position [181, 0]
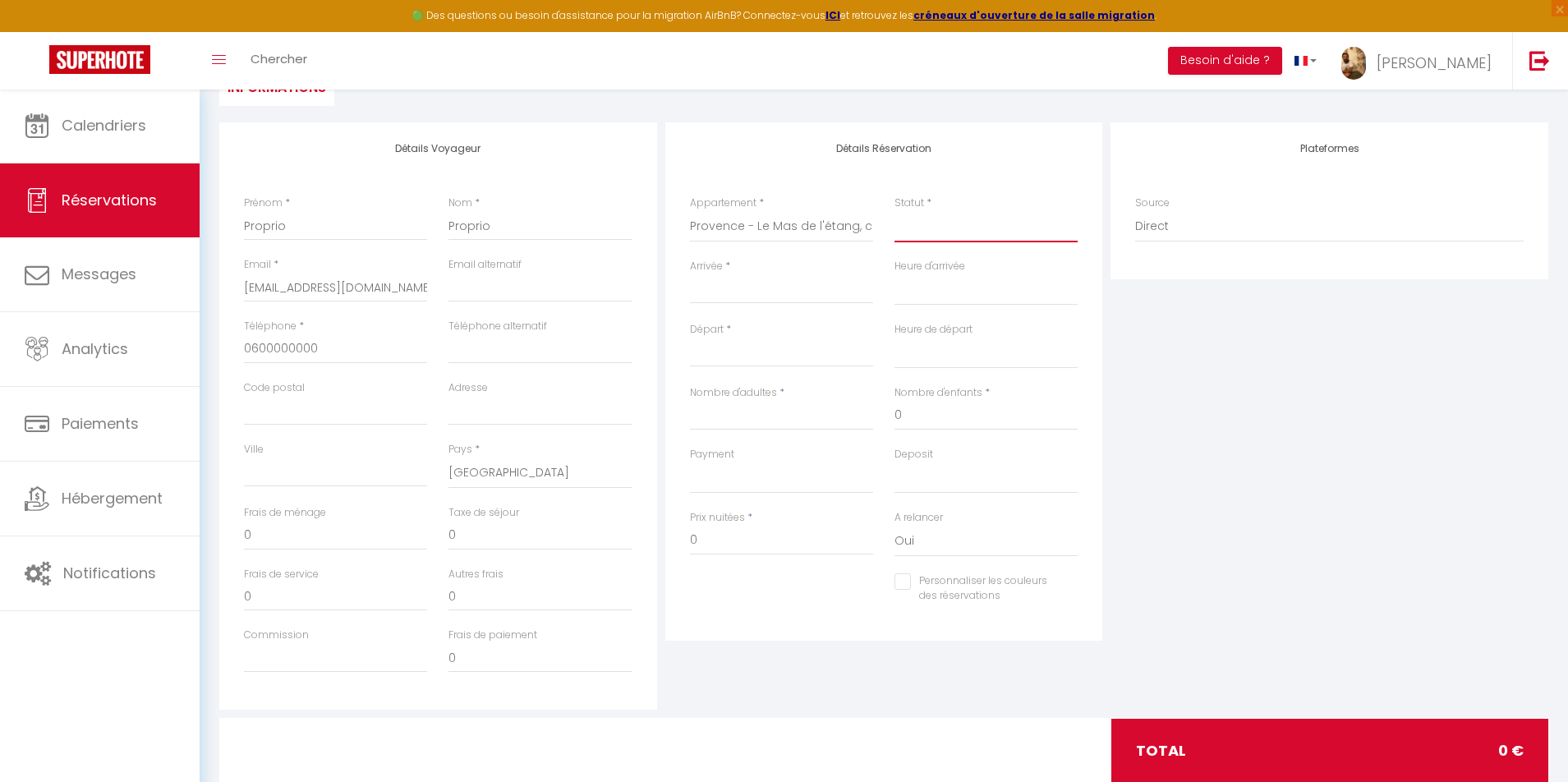
click at [912, 240] on select "Confirmé Non Confirmé [PERSON_NAME] par le voyageur No Show Request" at bounding box center [986, 226] width 184 height 32
click at [799, 283] on input "Arrivée" at bounding box center [781, 290] width 184 height 21
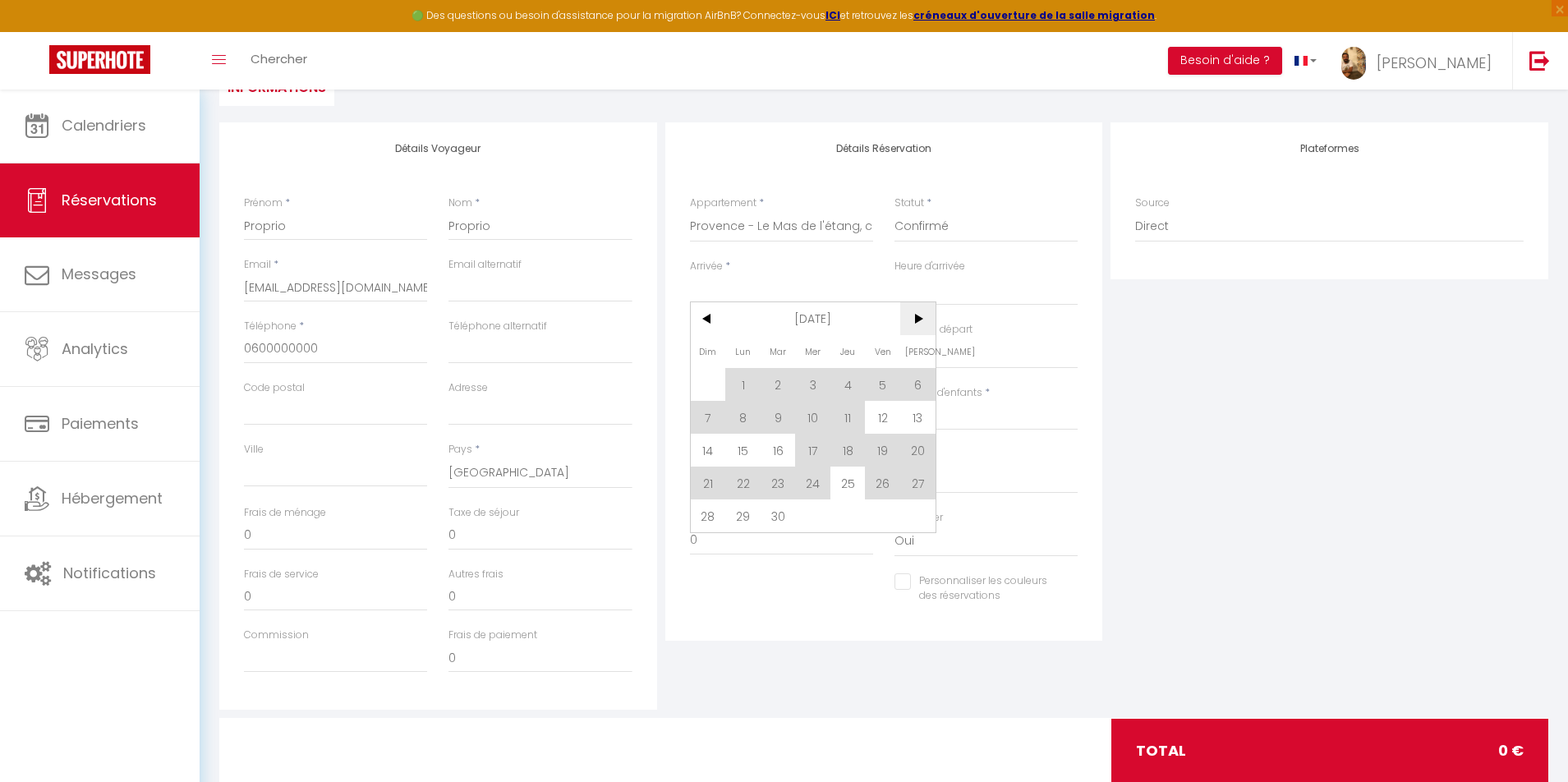
click at [919, 327] on span ">" at bounding box center [918, 318] width 35 height 32
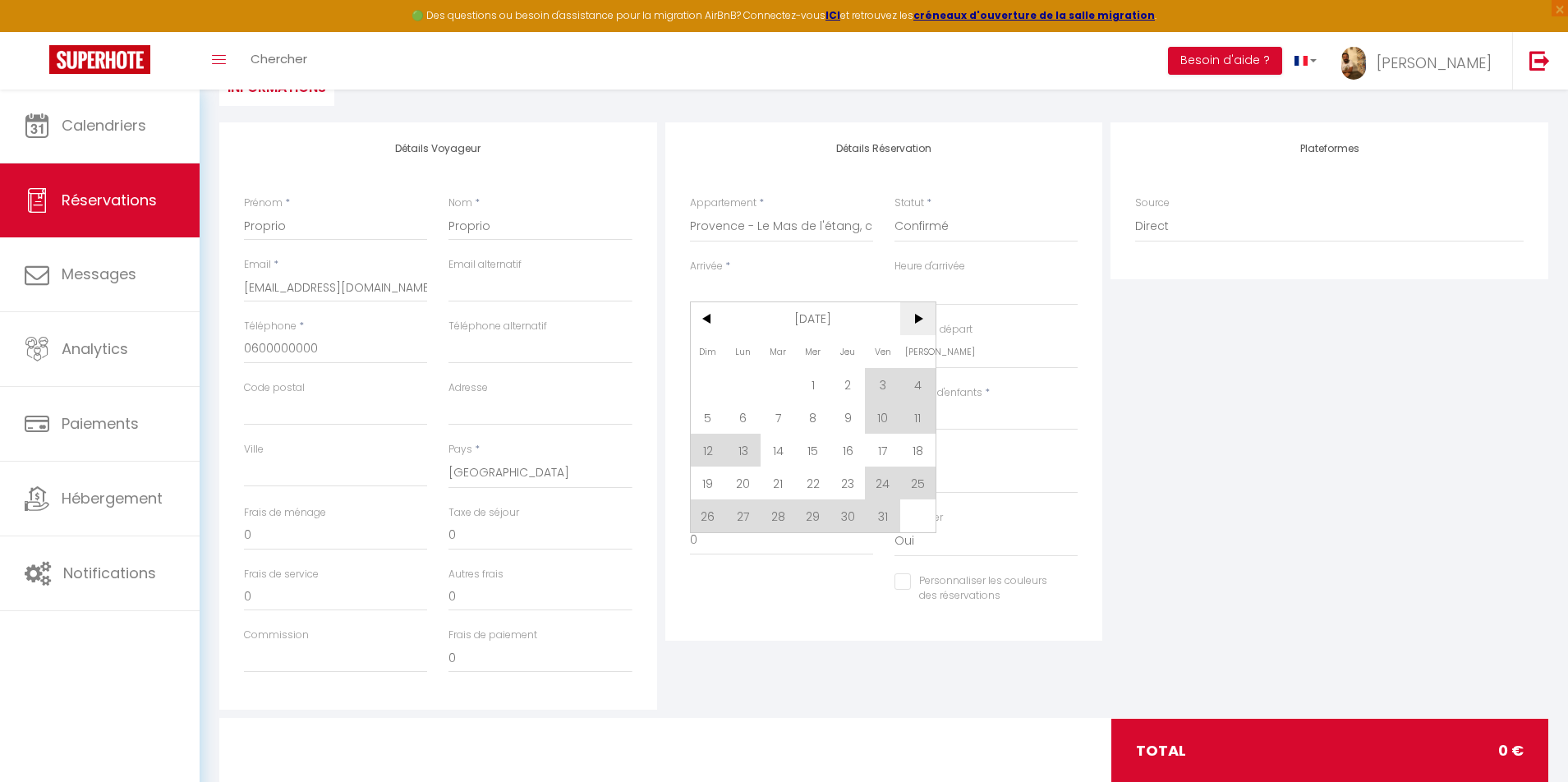
click at [919, 327] on span ">" at bounding box center [918, 318] width 35 height 32
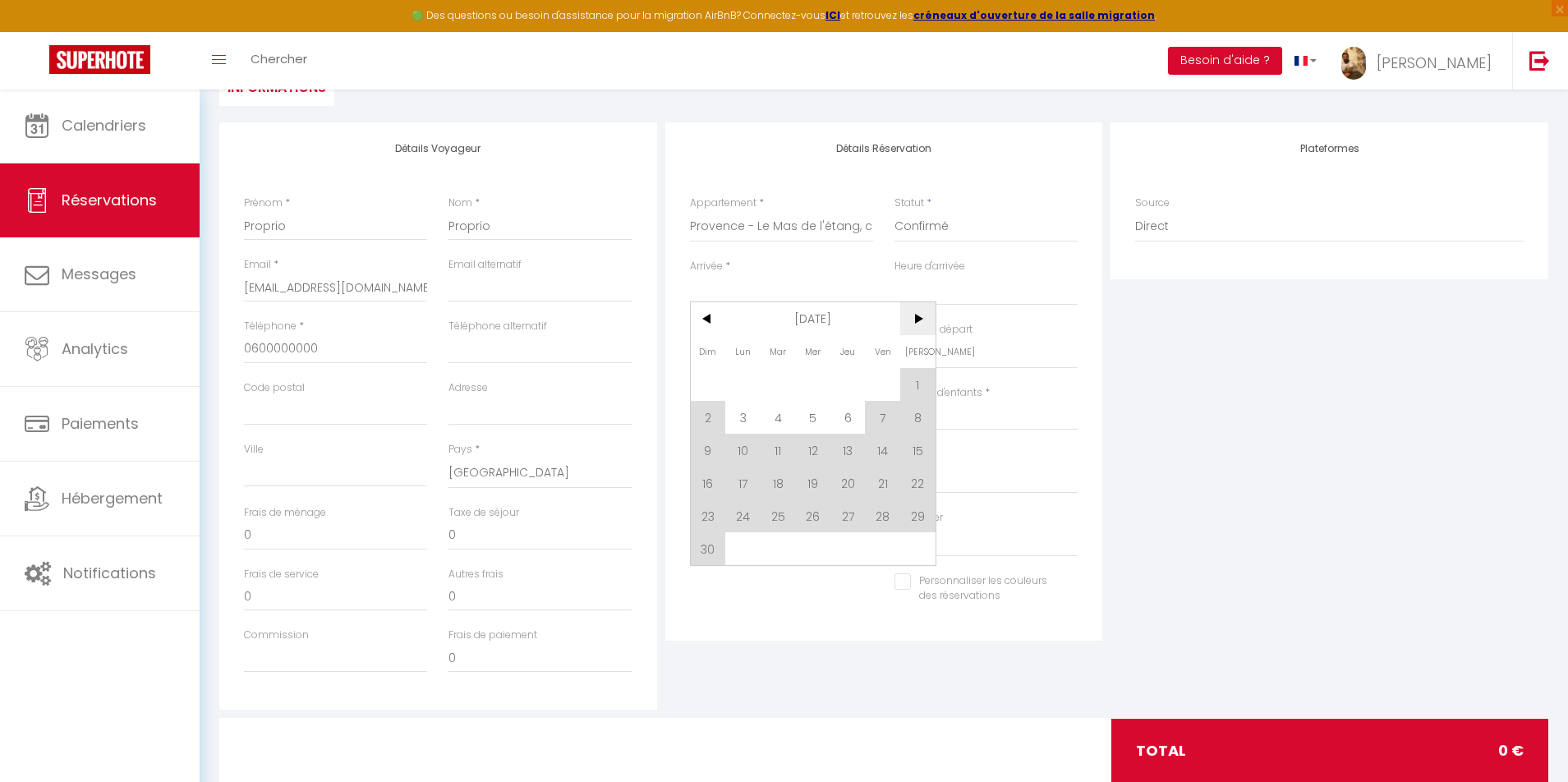
click at [919, 327] on span ">" at bounding box center [918, 318] width 35 height 32
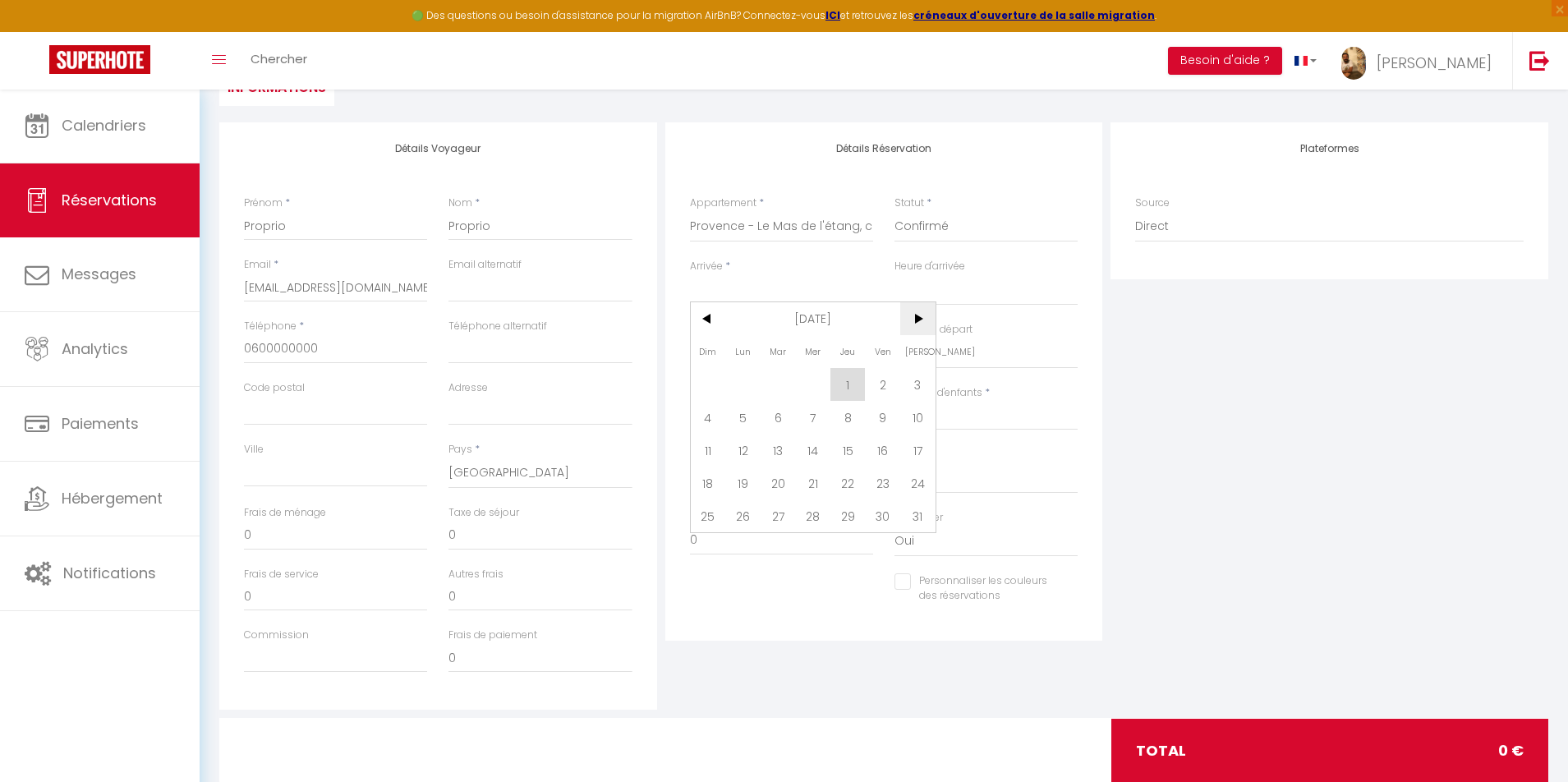
click at [919, 327] on span ">" at bounding box center [918, 318] width 35 height 32
click at [703, 314] on span "<" at bounding box center [708, 318] width 35 height 32
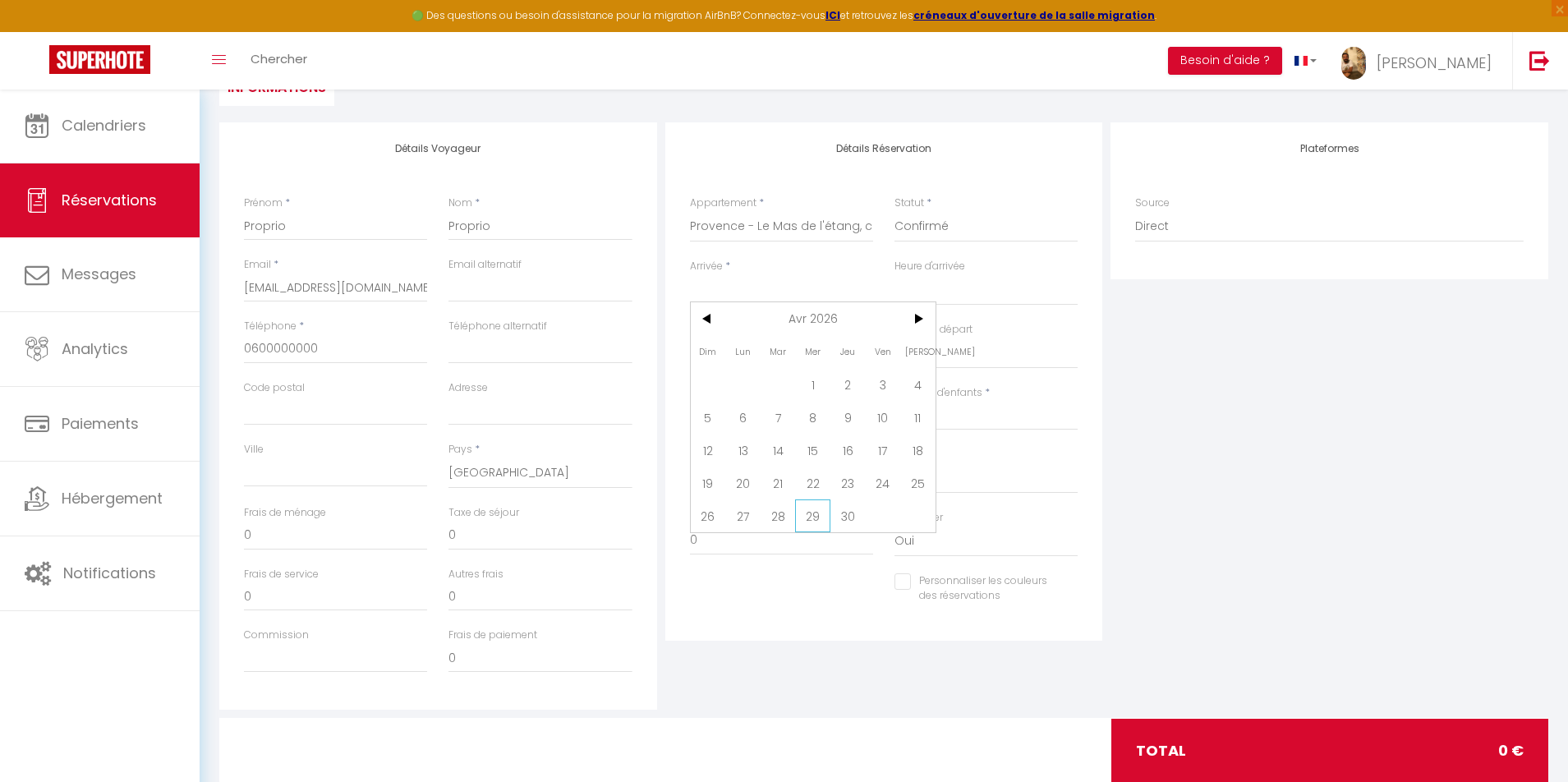
click at [815, 515] on span "29" at bounding box center [813, 516] width 35 height 32
click at [766, 352] on input "Jeu 30 Avril 2026" at bounding box center [781, 353] width 184 height 21
click at [909, 378] on span ">" at bounding box center [918, 381] width 35 height 32
click at [736, 489] on span "4" at bounding box center [743, 480] width 35 height 32
click at [1141, 389] on div "Plateformes Source Direct [DOMAIN_NAME] [DOMAIN_NAME] Chalet montagne Expedia G…" at bounding box center [1329, 416] width 446 height 587
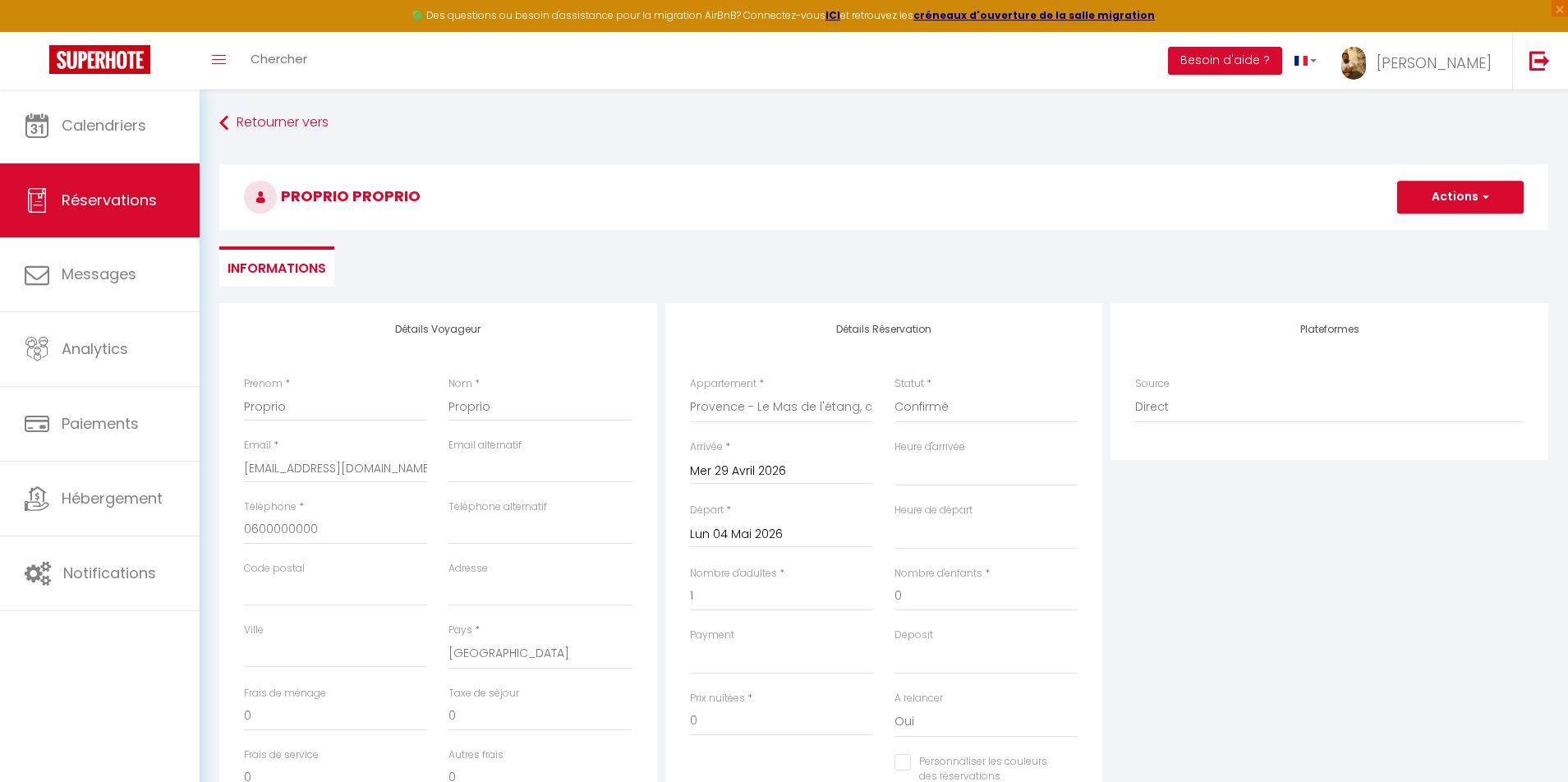
scroll to position [0, 0]
click at [1431, 194] on button "Actions" at bounding box center [1460, 197] width 126 height 32
click at [1417, 232] on link "Enregistrer" at bounding box center [1444, 233] width 130 height 21
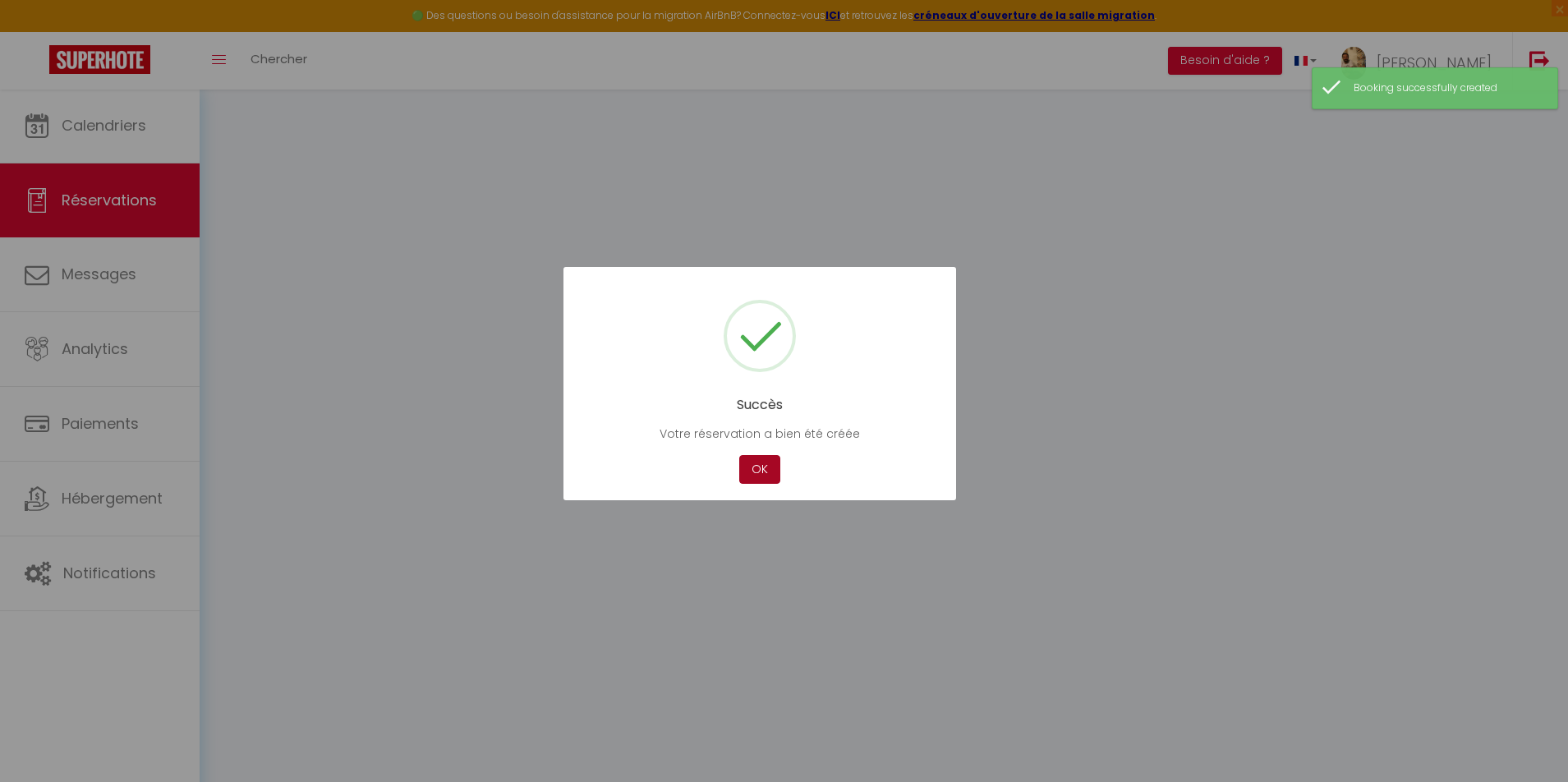
click at [762, 468] on button "OK" at bounding box center [760, 470] width 41 height 29
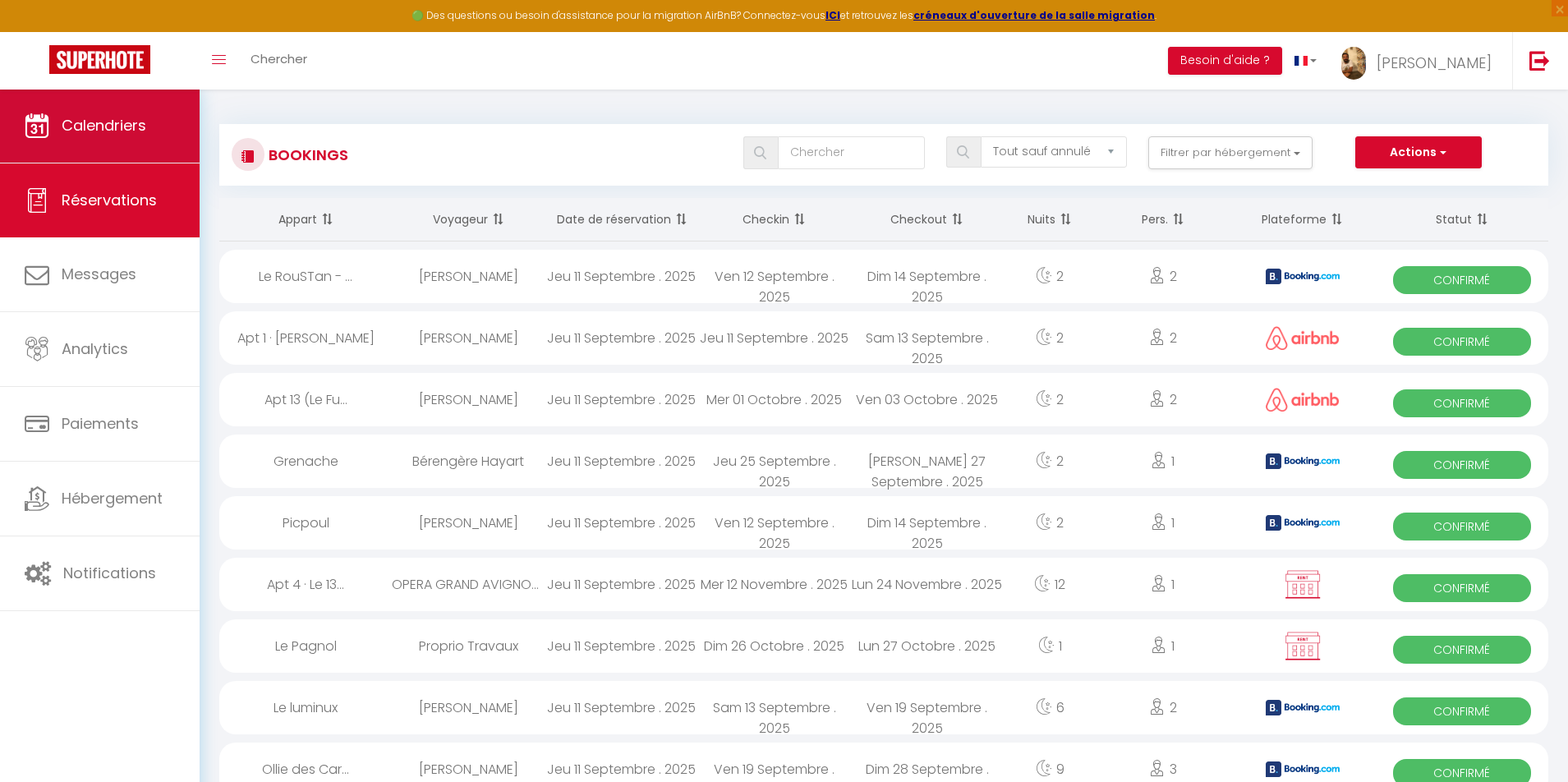
click at [138, 137] on link "Calendriers" at bounding box center [100, 125] width 200 height 74
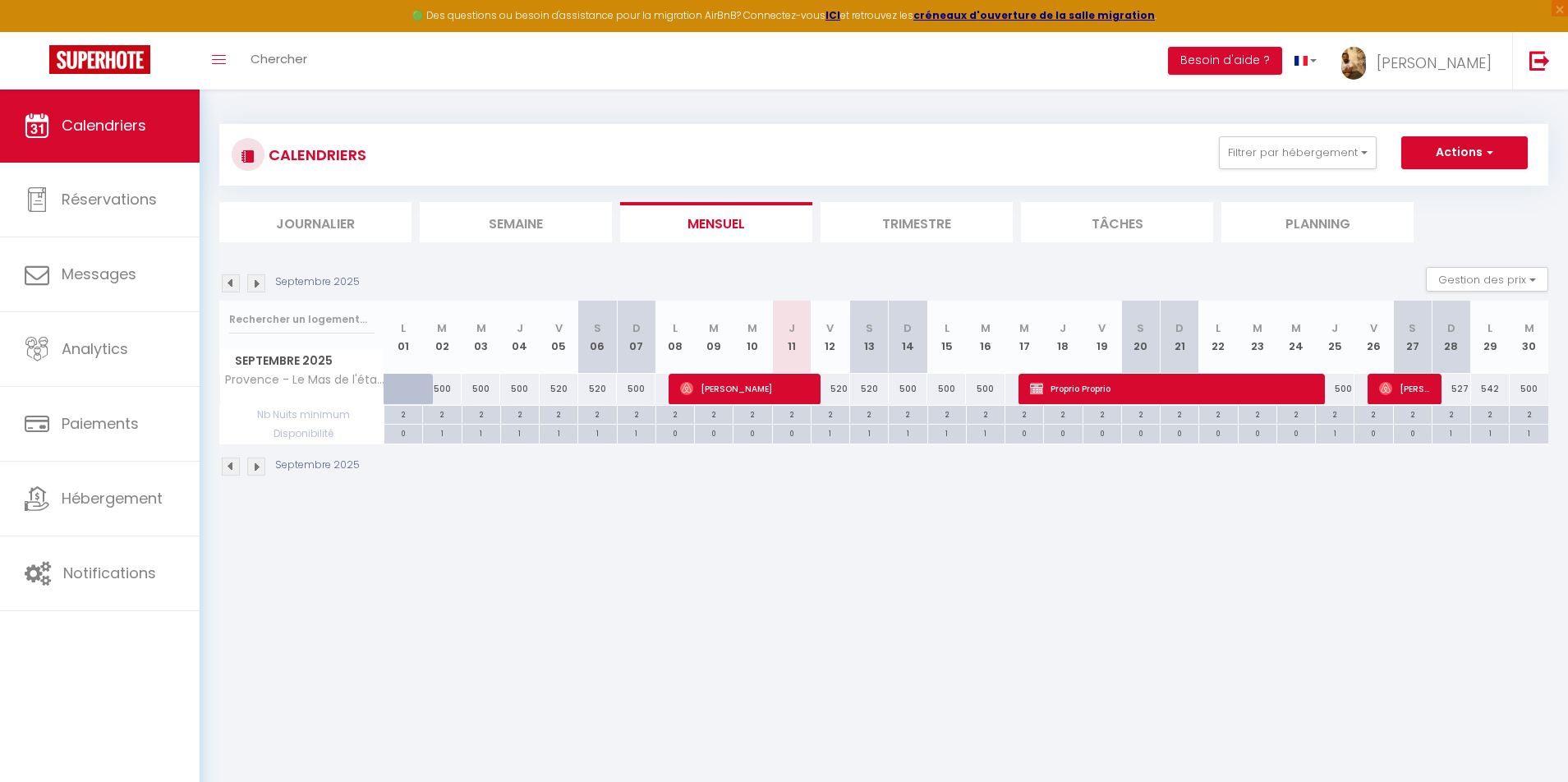
click at [258, 279] on img at bounding box center [256, 283] width 18 height 18
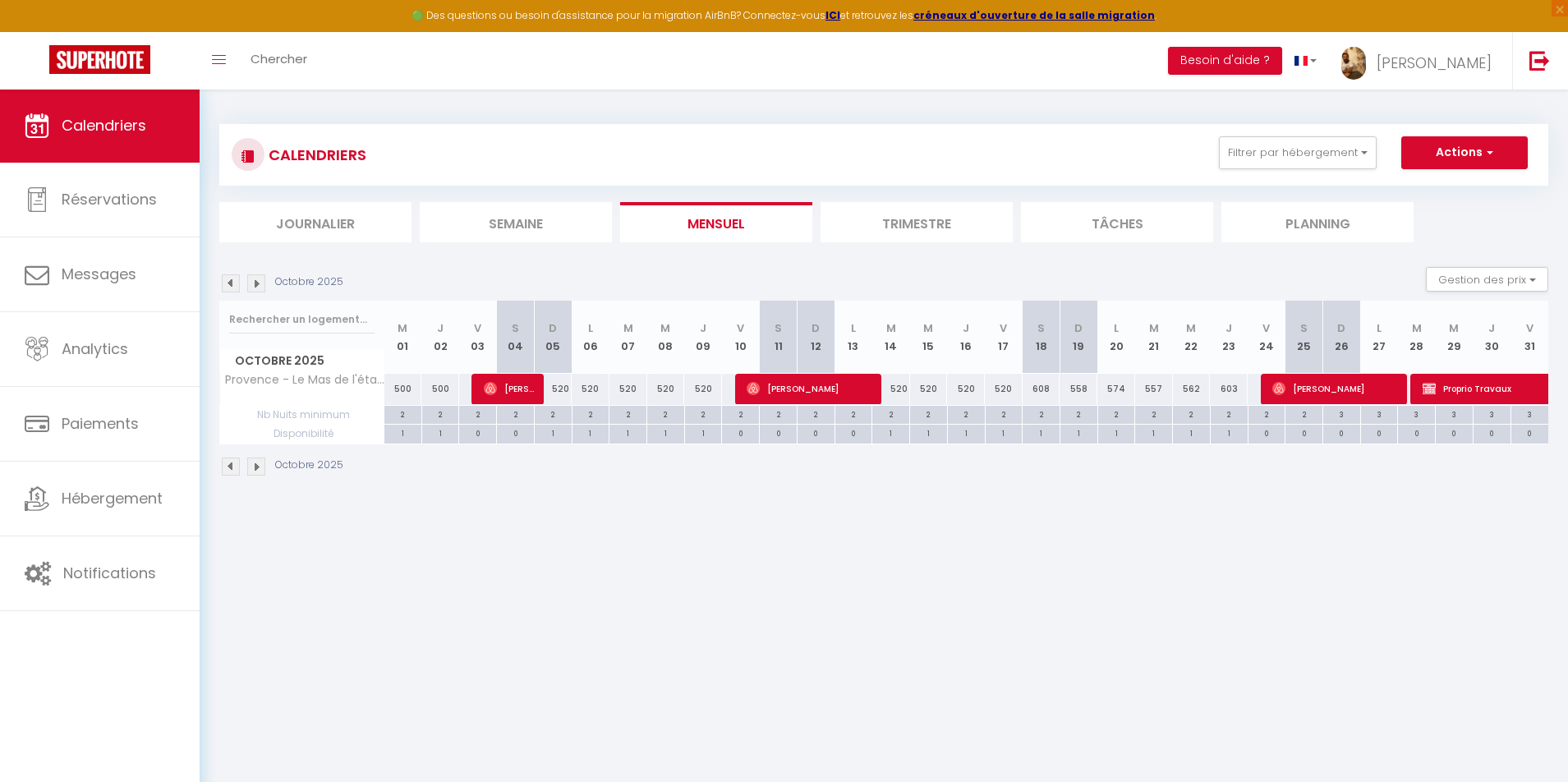
click at [258, 279] on img at bounding box center [256, 283] width 18 height 18
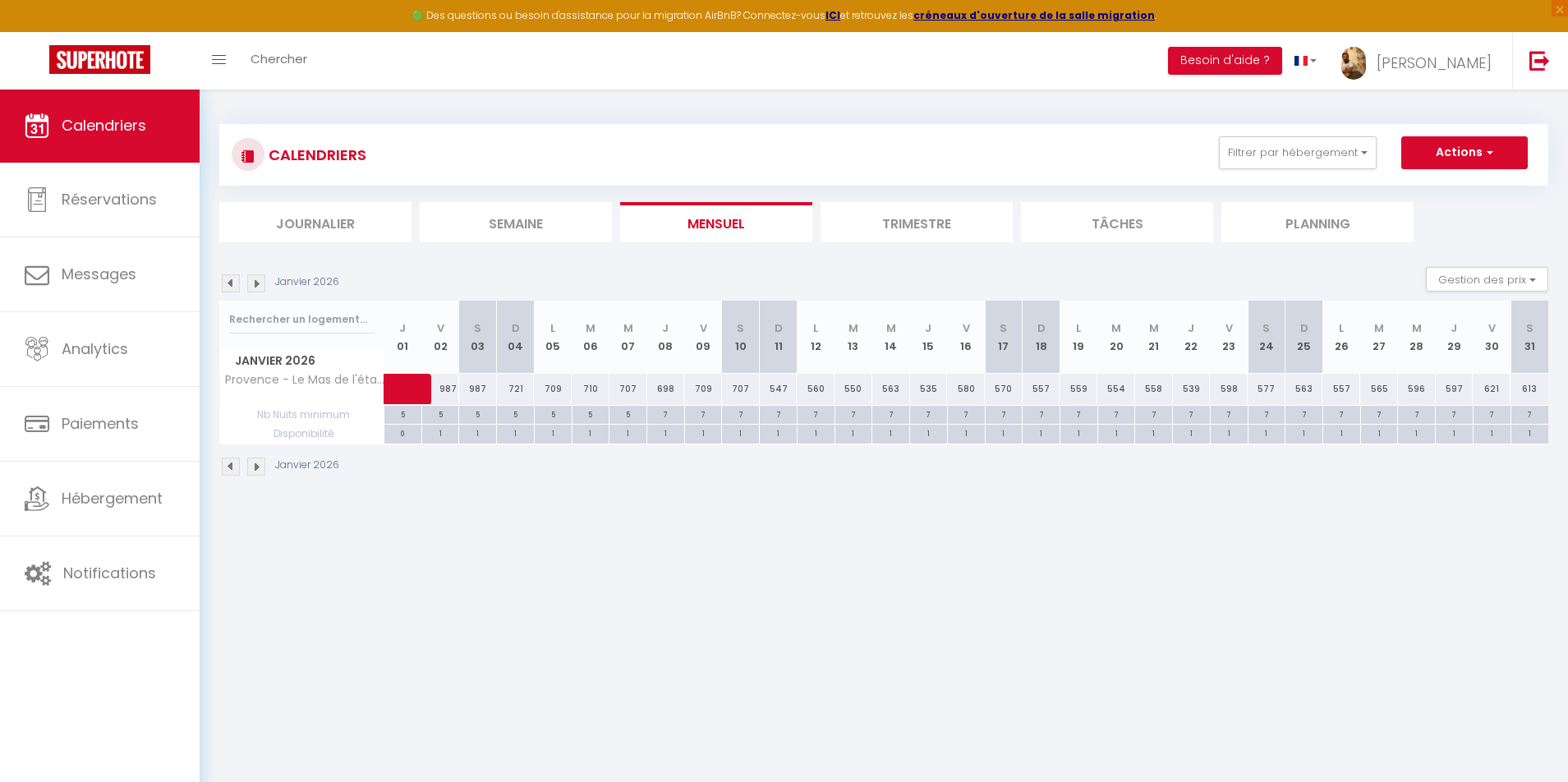
click at [258, 279] on img at bounding box center [256, 283] width 18 height 18
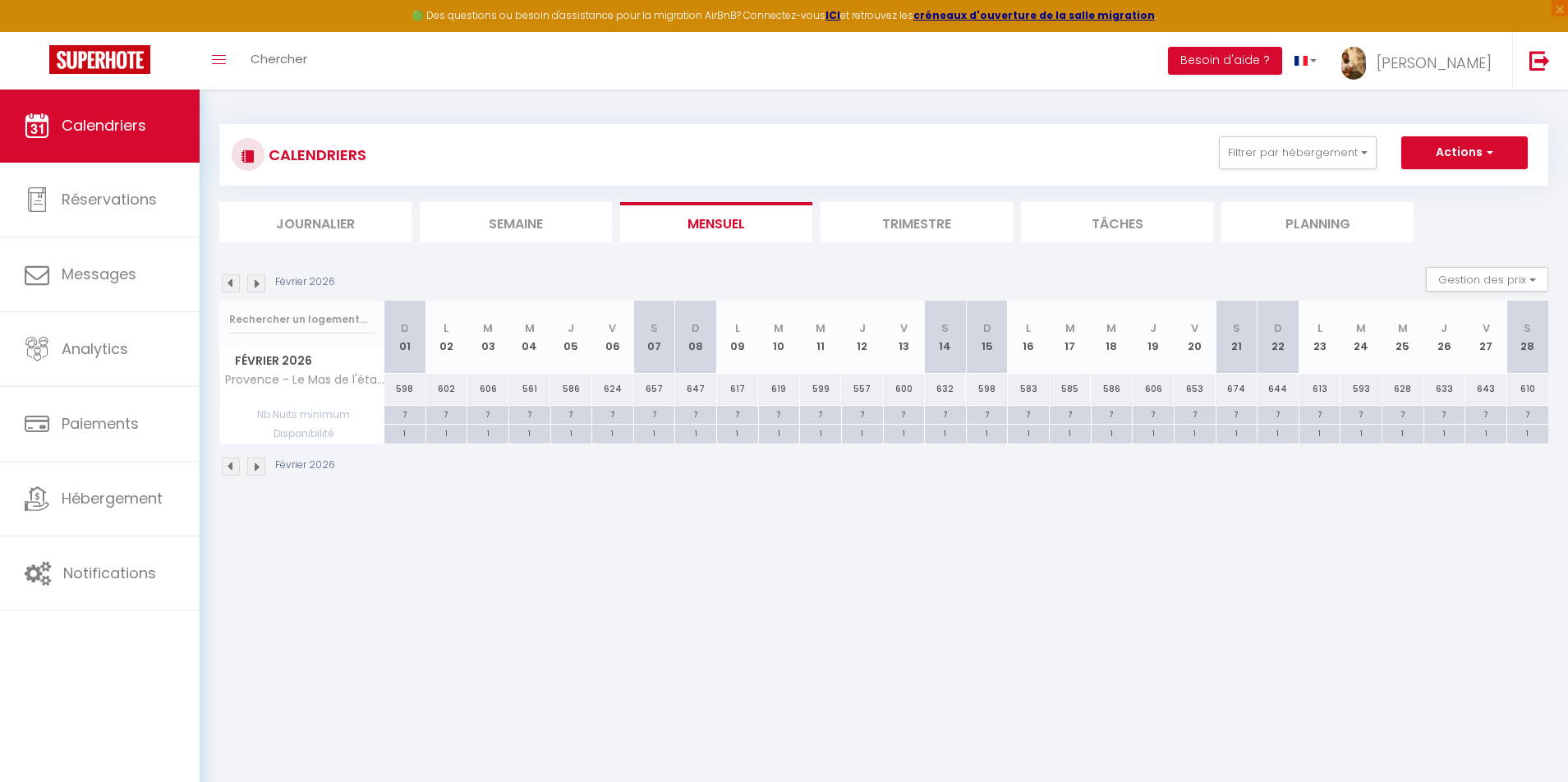
click at [258, 279] on img at bounding box center [256, 283] width 18 height 18
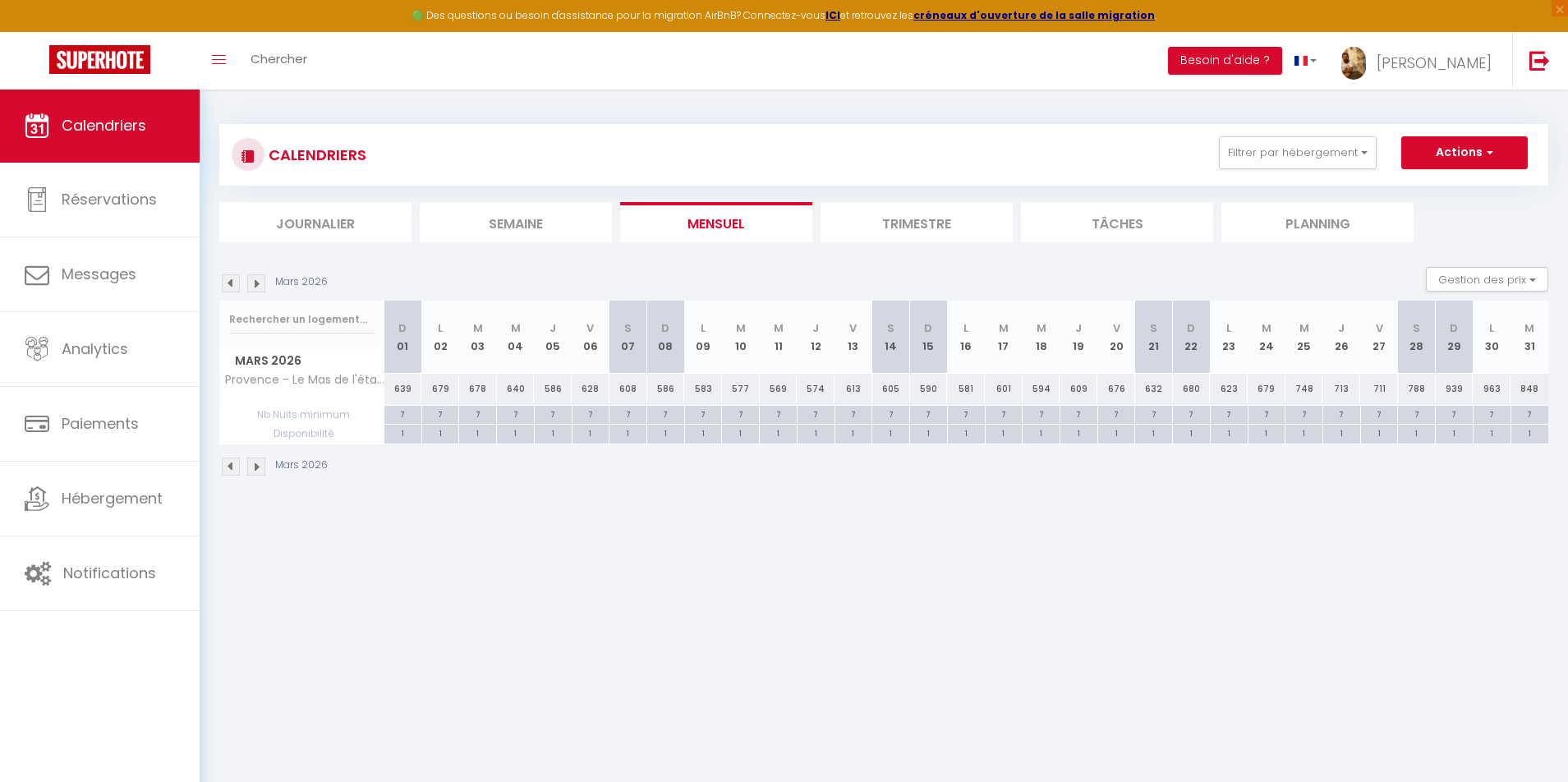
click at [258, 279] on img at bounding box center [256, 283] width 18 height 18
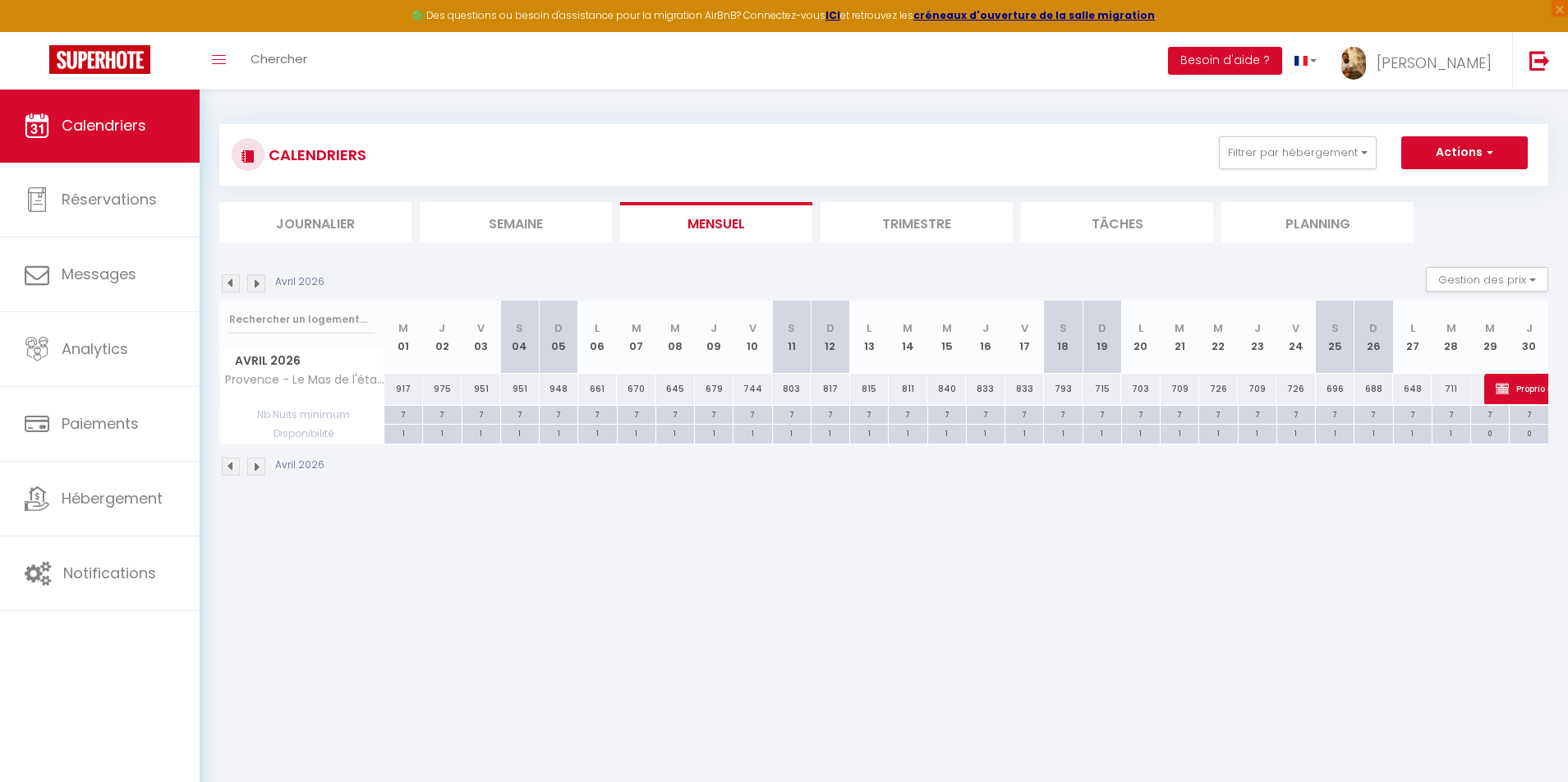
click at [258, 279] on img at bounding box center [256, 283] width 18 height 18
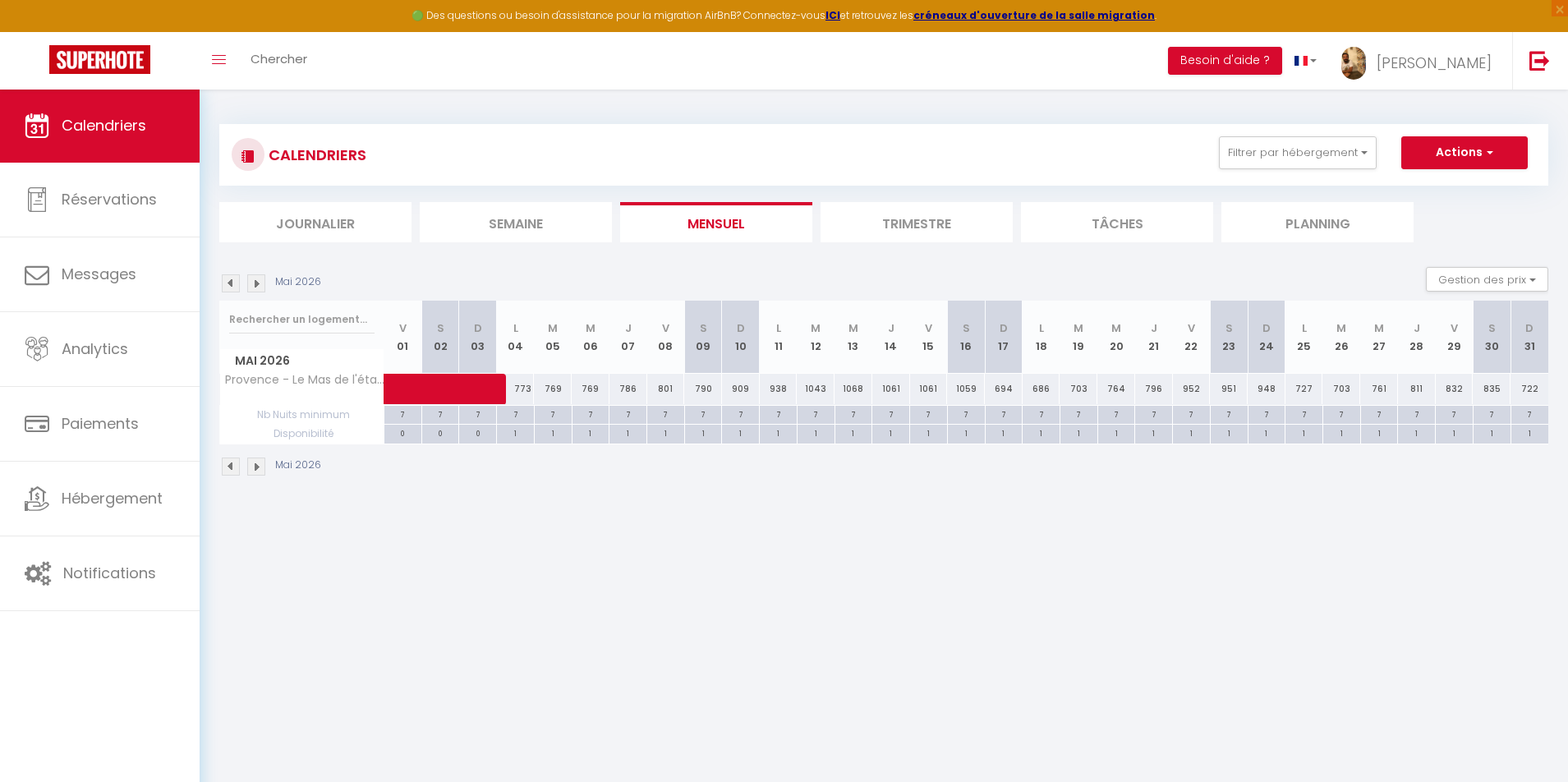
click at [434, 381] on span at bounding box center [465, 389] width 114 height 32
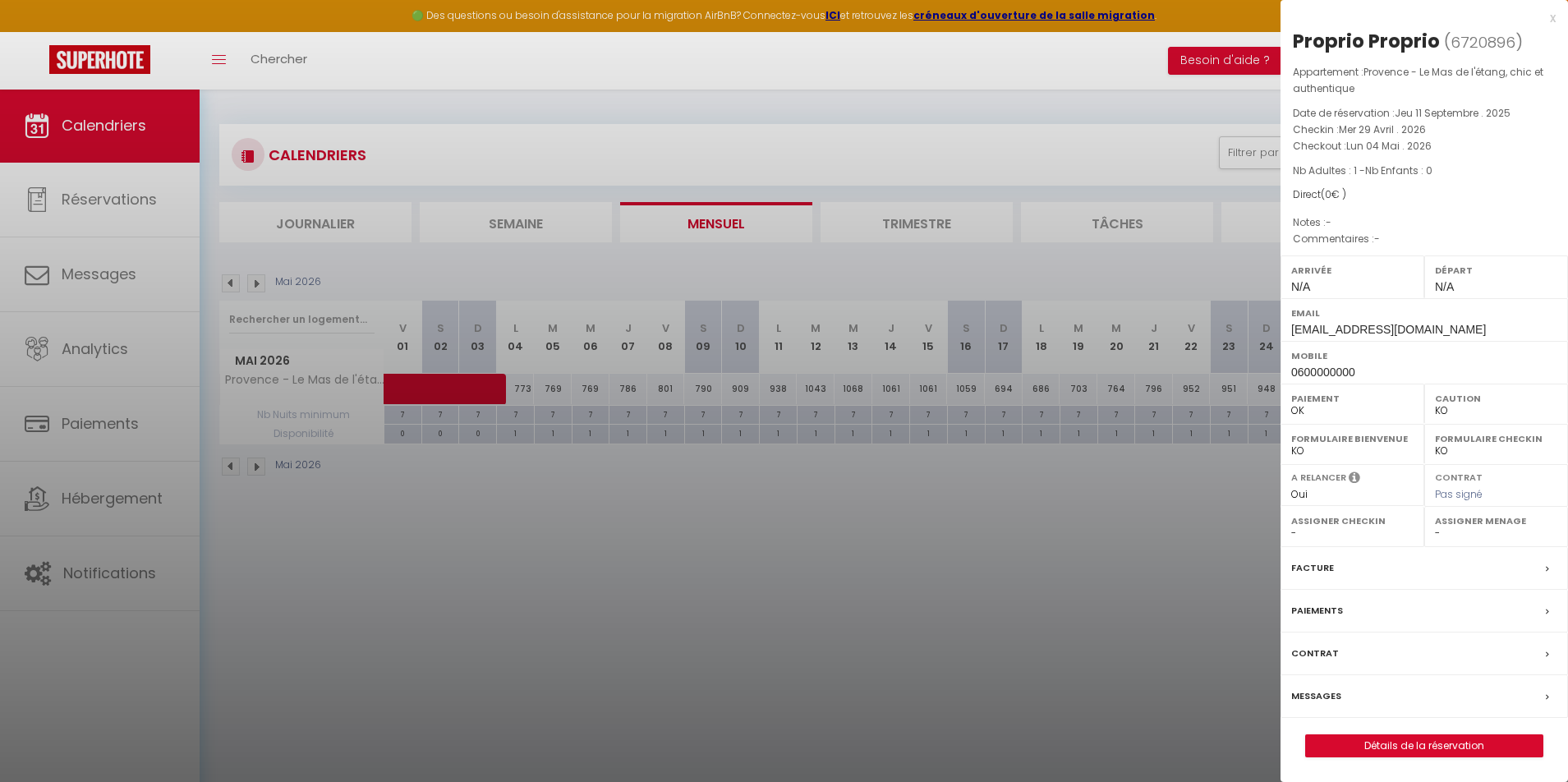
click at [1361, 743] on link "Détails de la réservation" at bounding box center [1424, 745] width 236 height 21
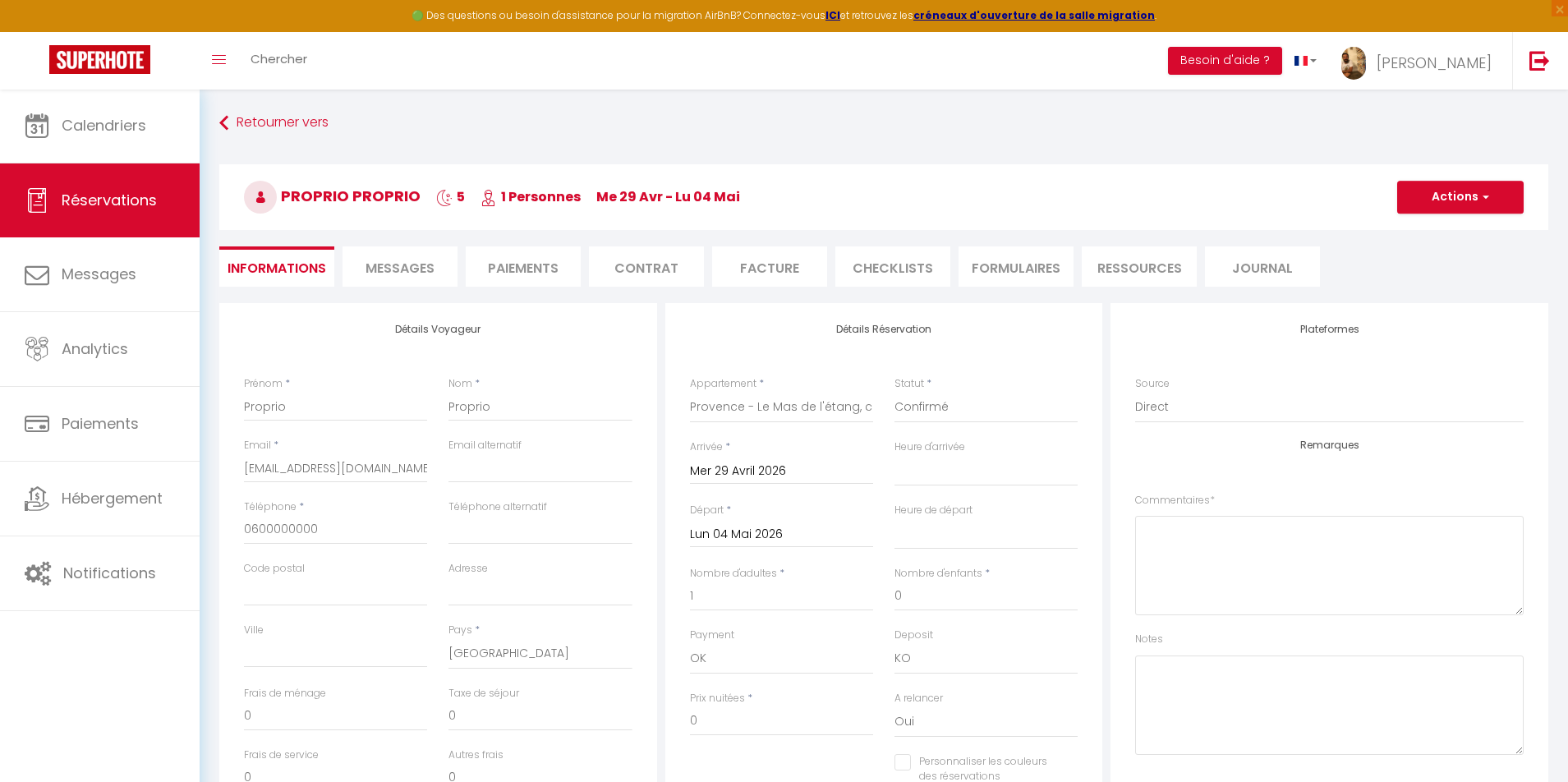
click at [1442, 194] on button "Actions" at bounding box center [1460, 197] width 126 height 32
click at [1432, 250] on link "Dupliquer" at bounding box center [1444, 254] width 130 height 21
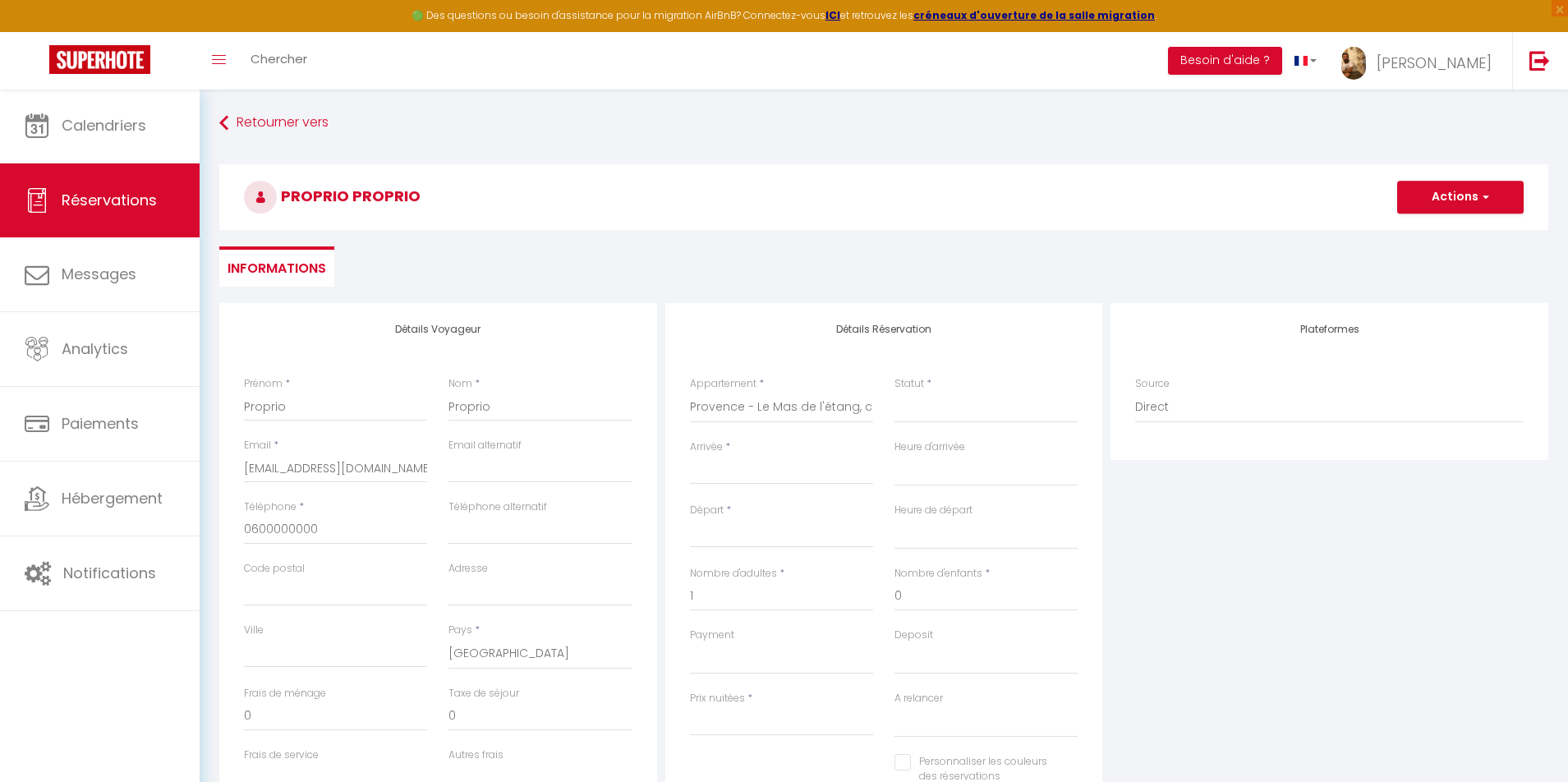
click at [741, 464] on input "Arrivée" at bounding box center [781, 471] width 184 height 21
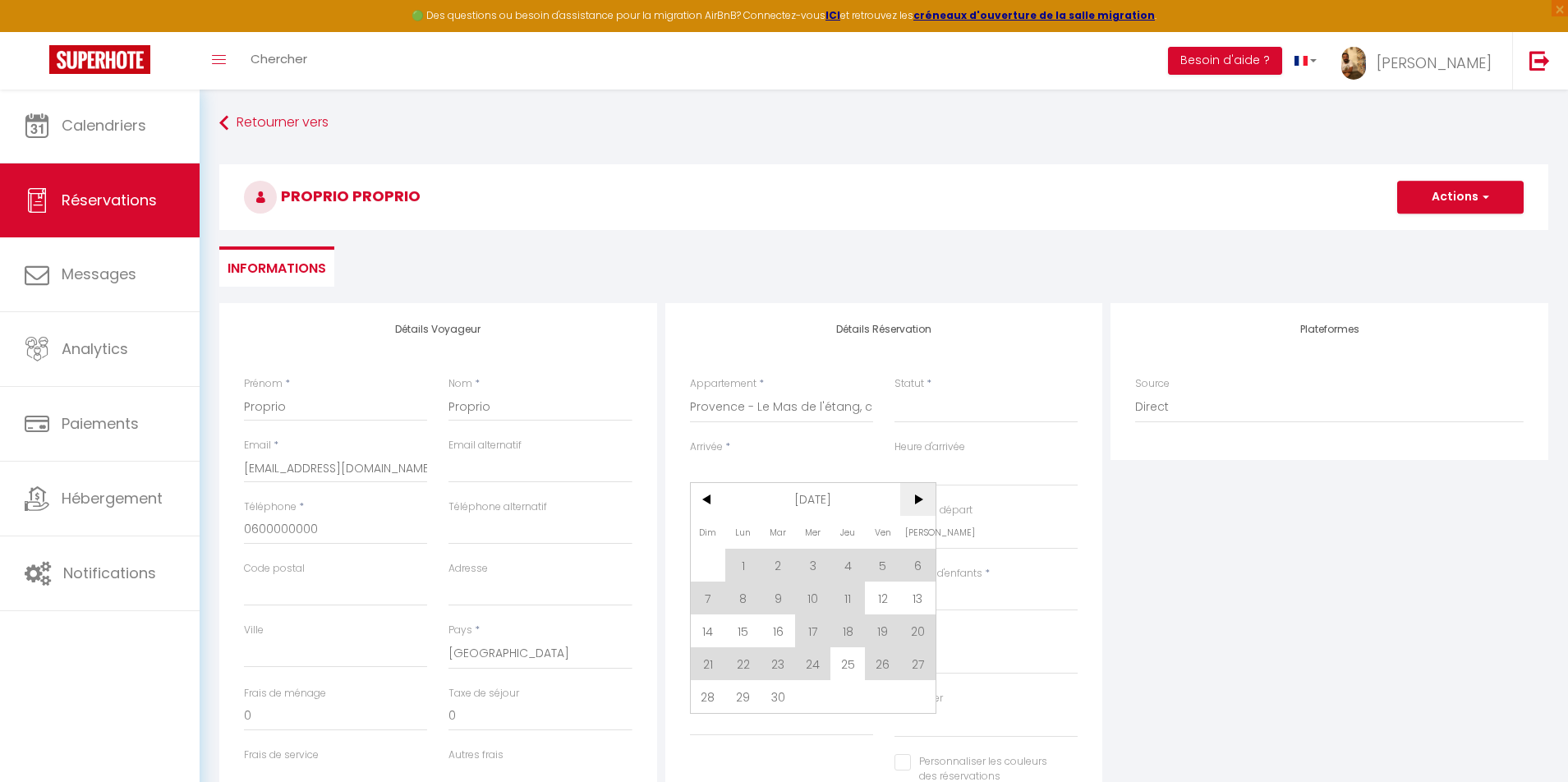
click at [912, 490] on span ">" at bounding box center [918, 499] width 35 height 32
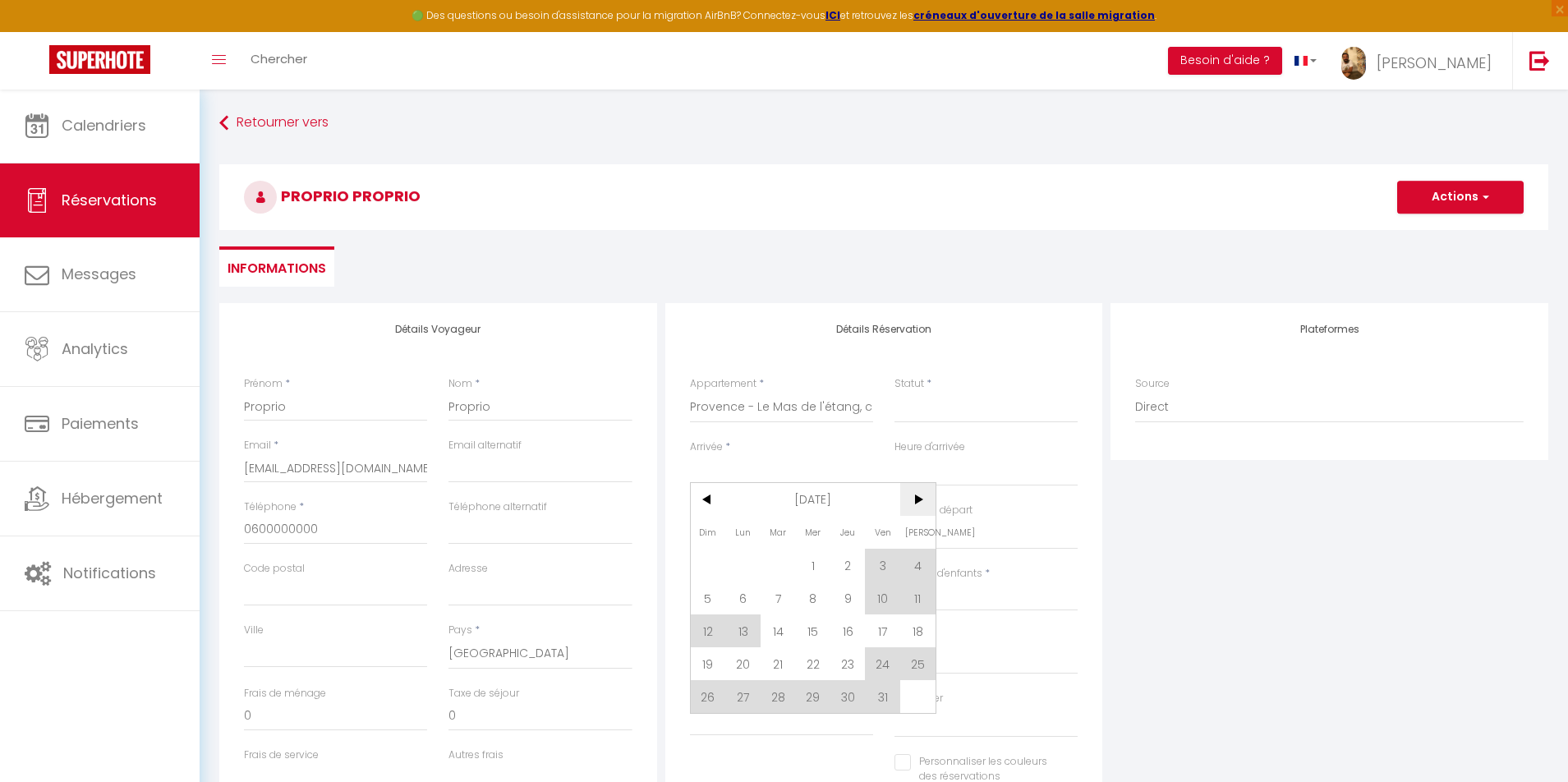
click at [912, 490] on span ">" at bounding box center [918, 499] width 35 height 32
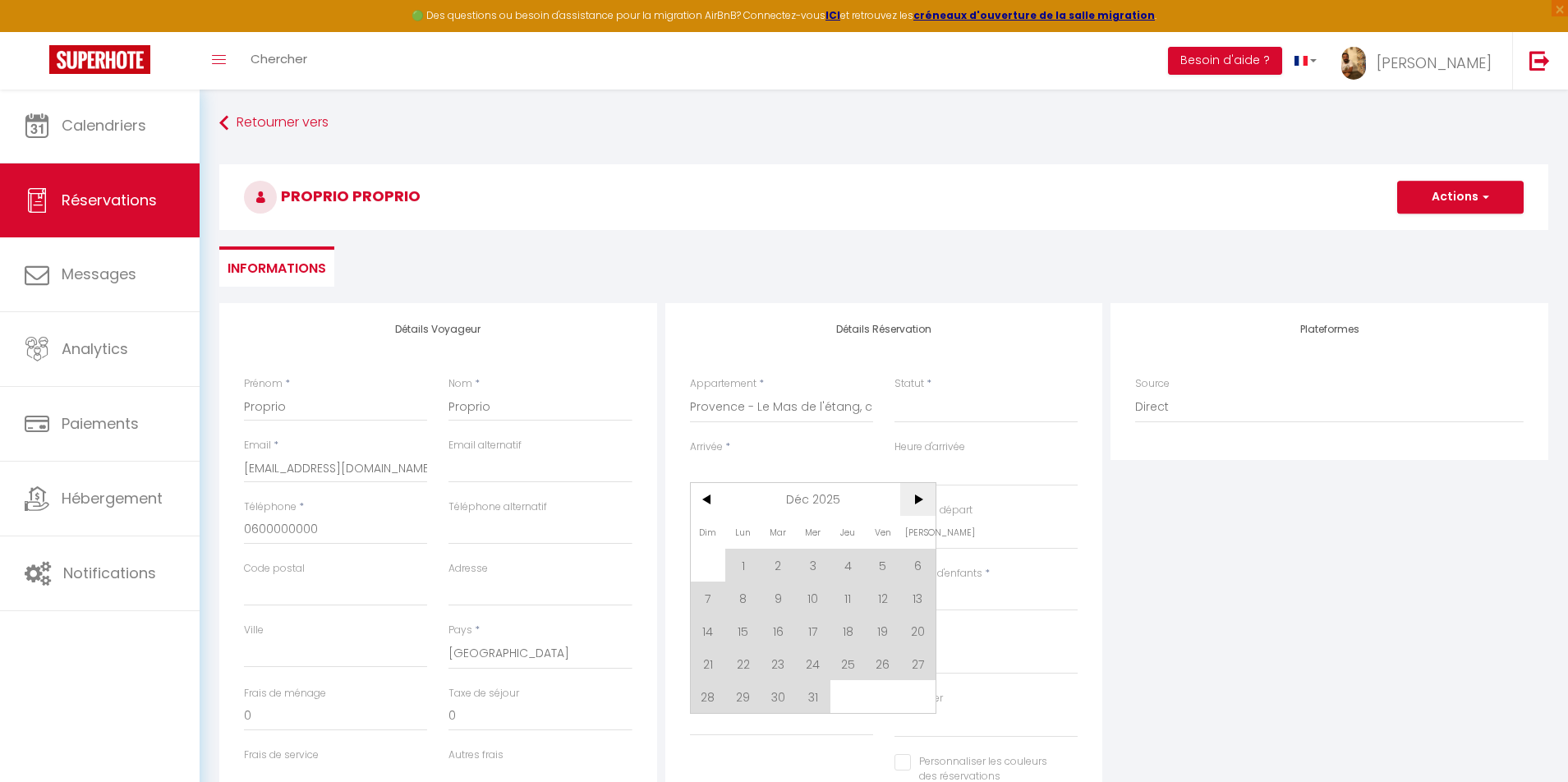
click at [912, 490] on span ">" at bounding box center [918, 499] width 35 height 32
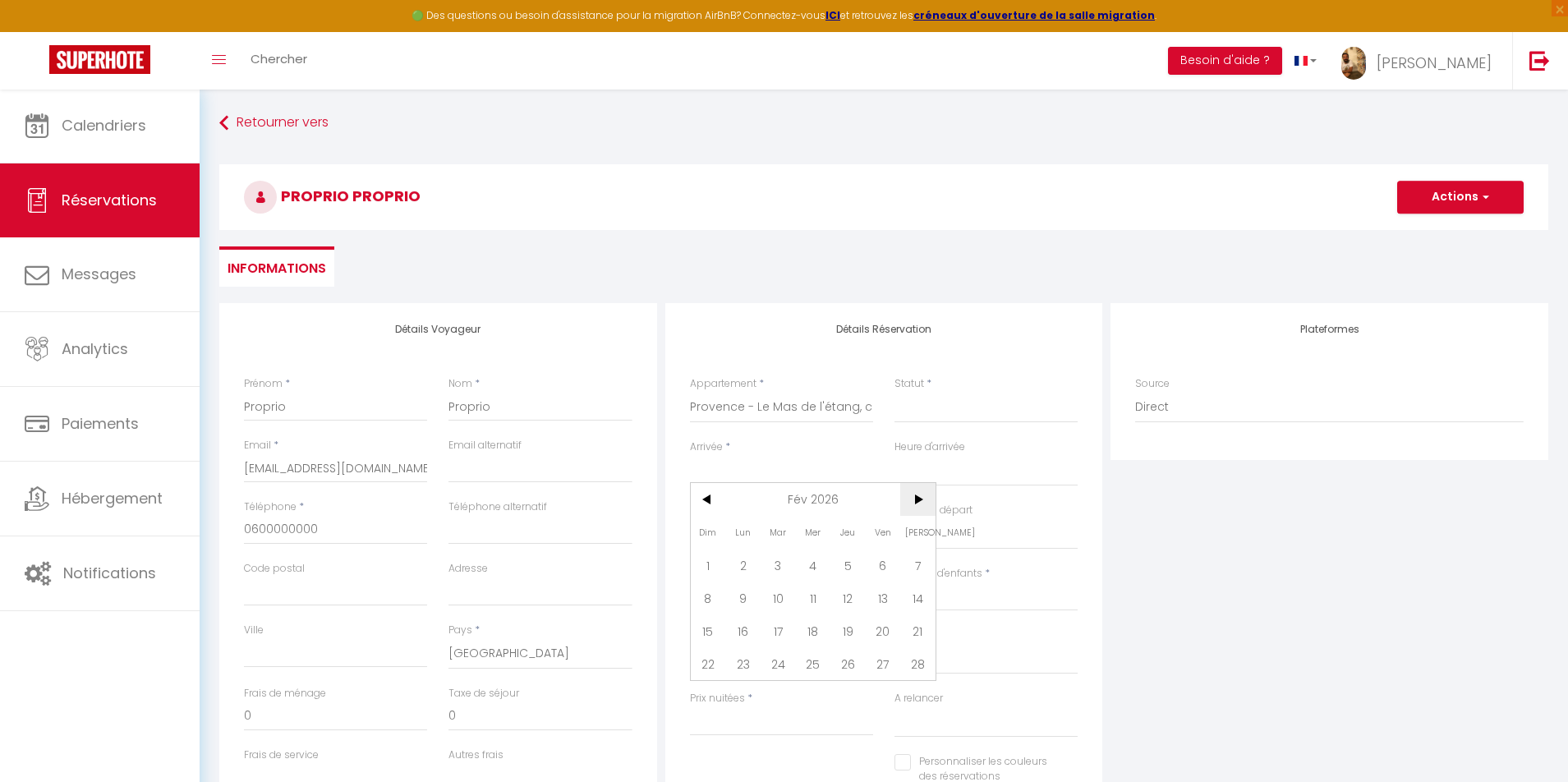
click at [912, 490] on span ">" at bounding box center [918, 499] width 35 height 32
click at [813, 632] on span "13" at bounding box center [813, 631] width 35 height 32
click at [755, 533] on input "Jeu 14 Mai 2026" at bounding box center [781, 534] width 184 height 21
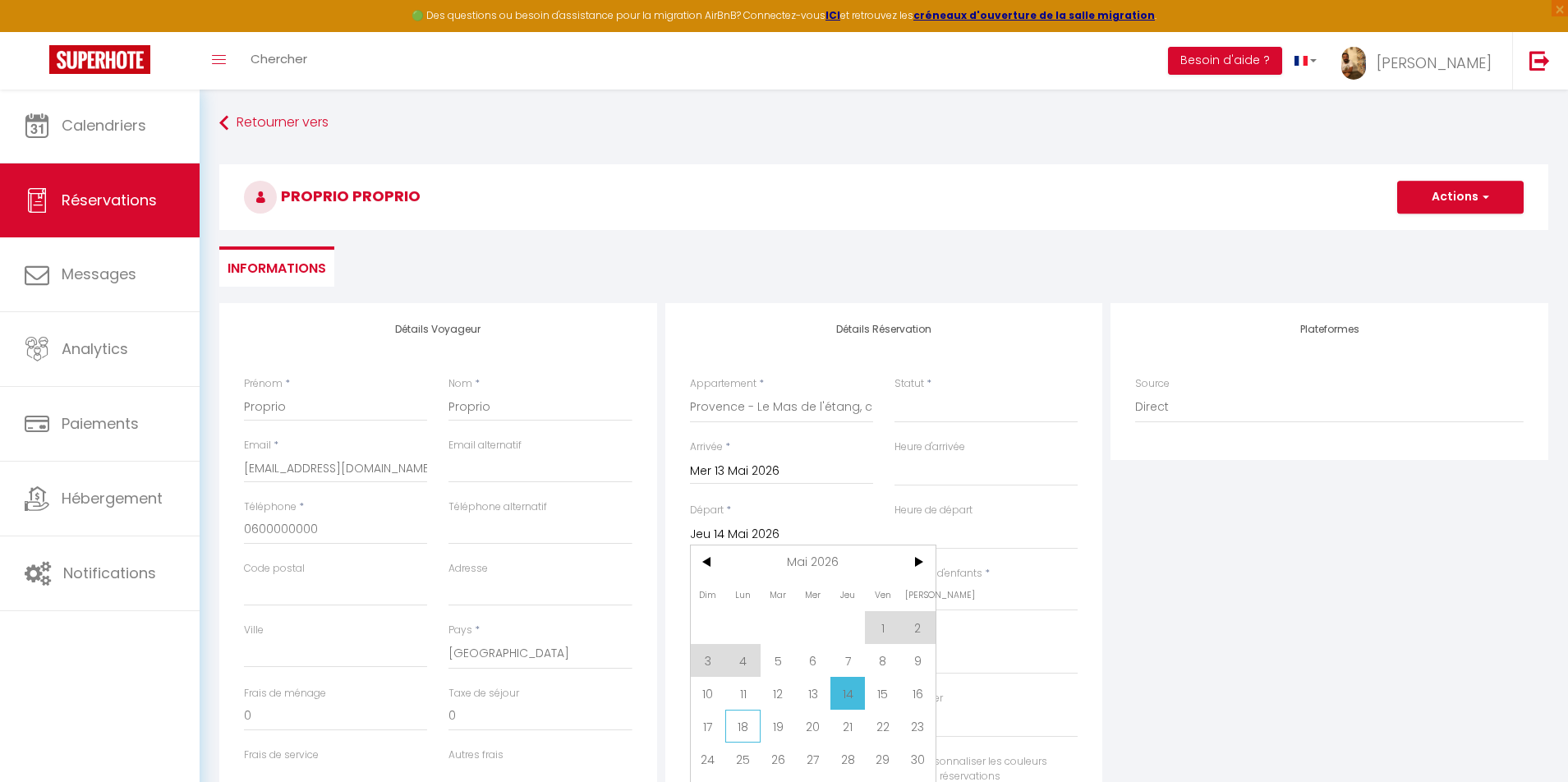
click at [748, 732] on span "18" at bounding box center [743, 727] width 35 height 32
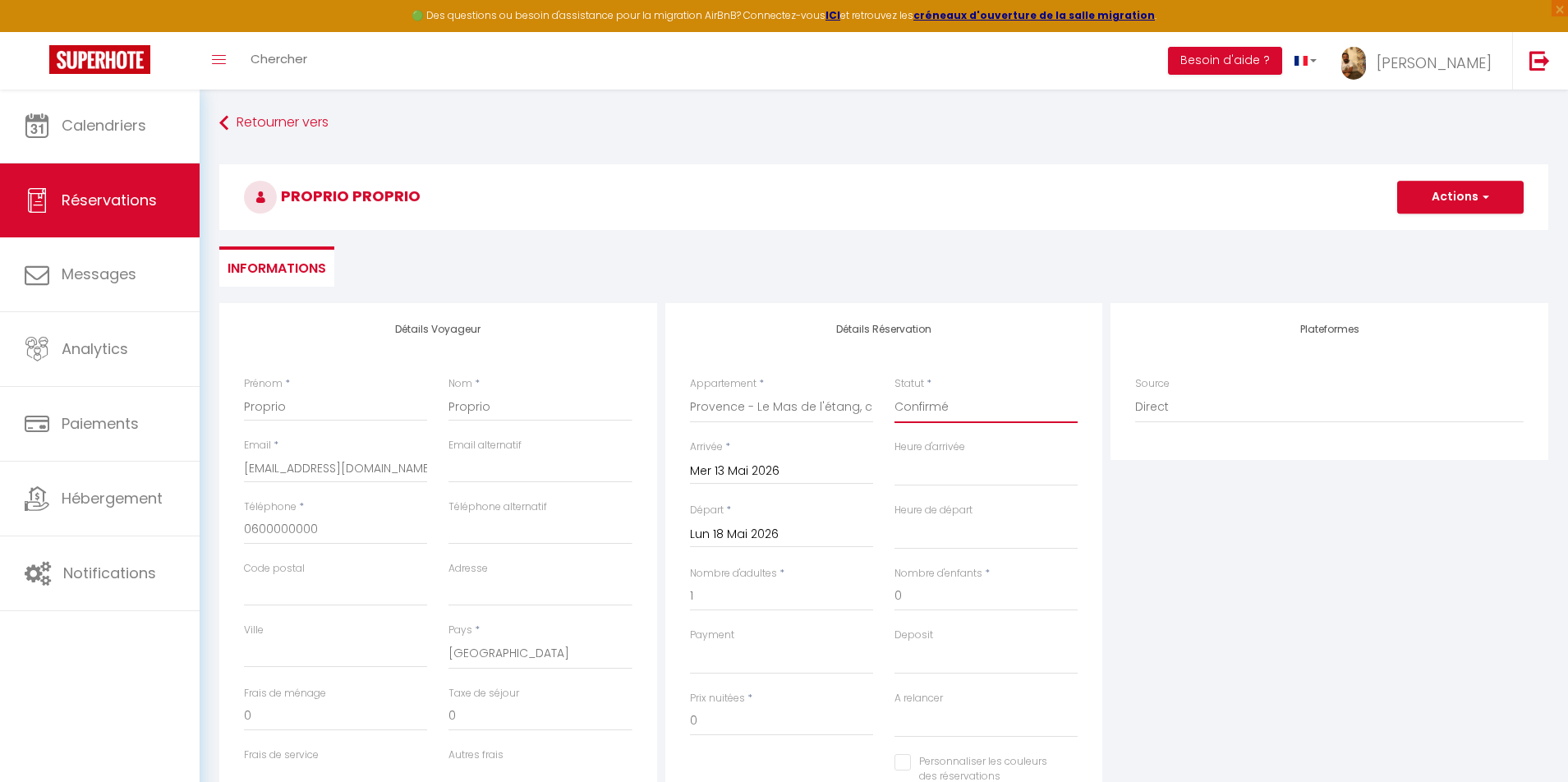
click at [1431, 188] on button "Actions" at bounding box center [1460, 197] width 126 height 32
click at [1423, 232] on link "Enregistrer" at bounding box center [1444, 233] width 130 height 21
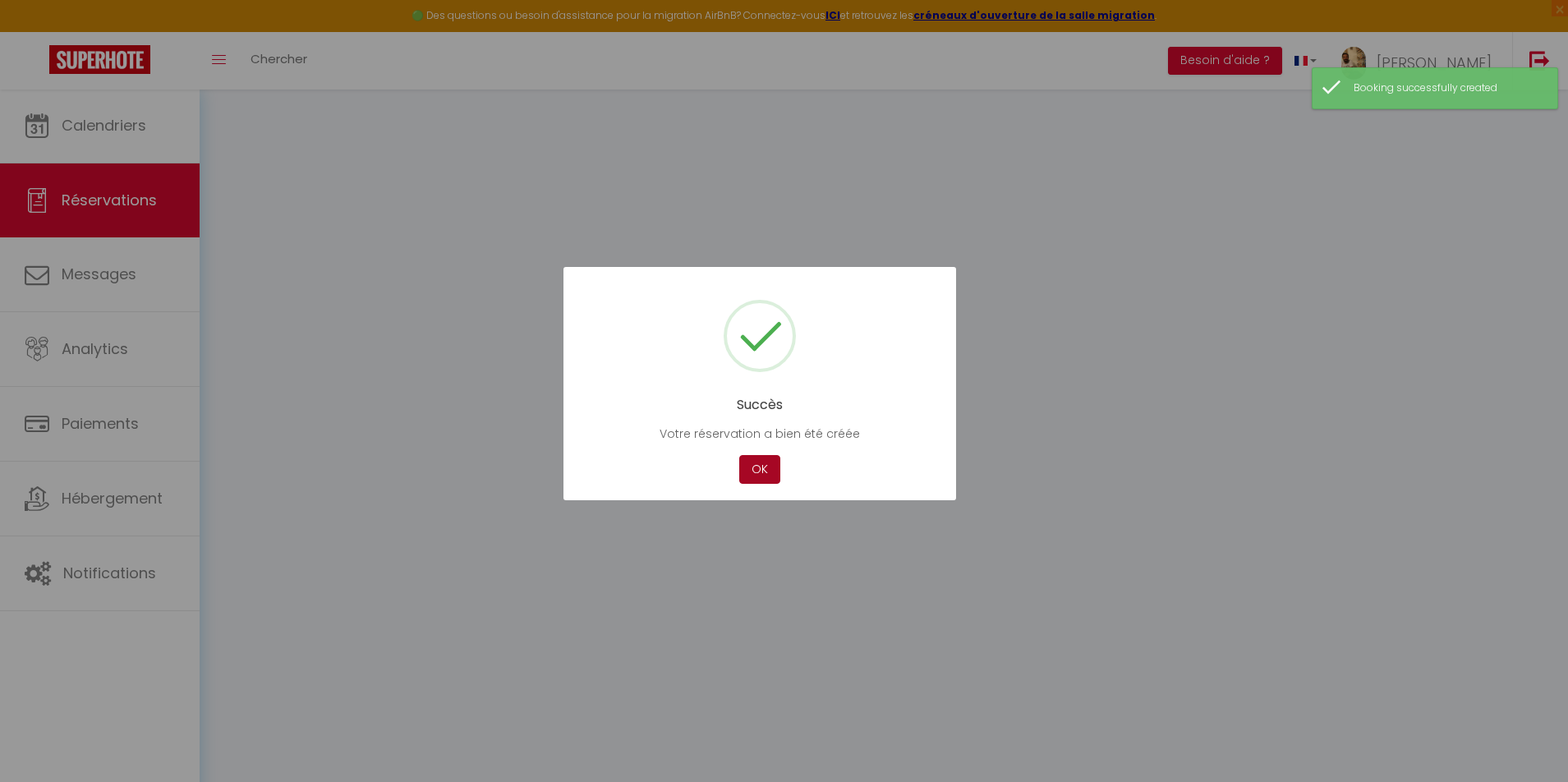
click at [772, 473] on button "OK" at bounding box center [760, 470] width 41 height 29
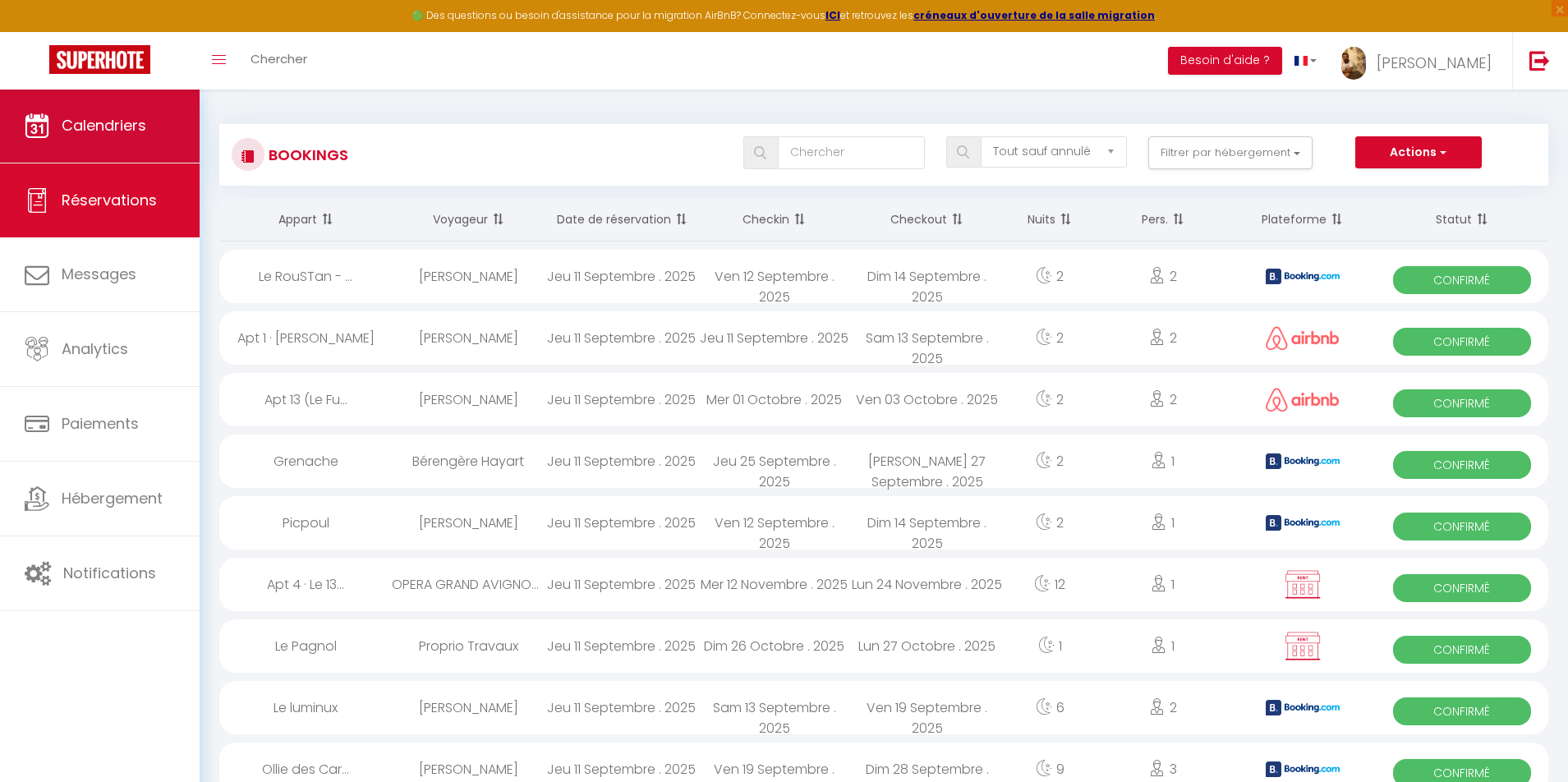
click at [161, 133] on link "Calendriers" at bounding box center [100, 125] width 200 height 74
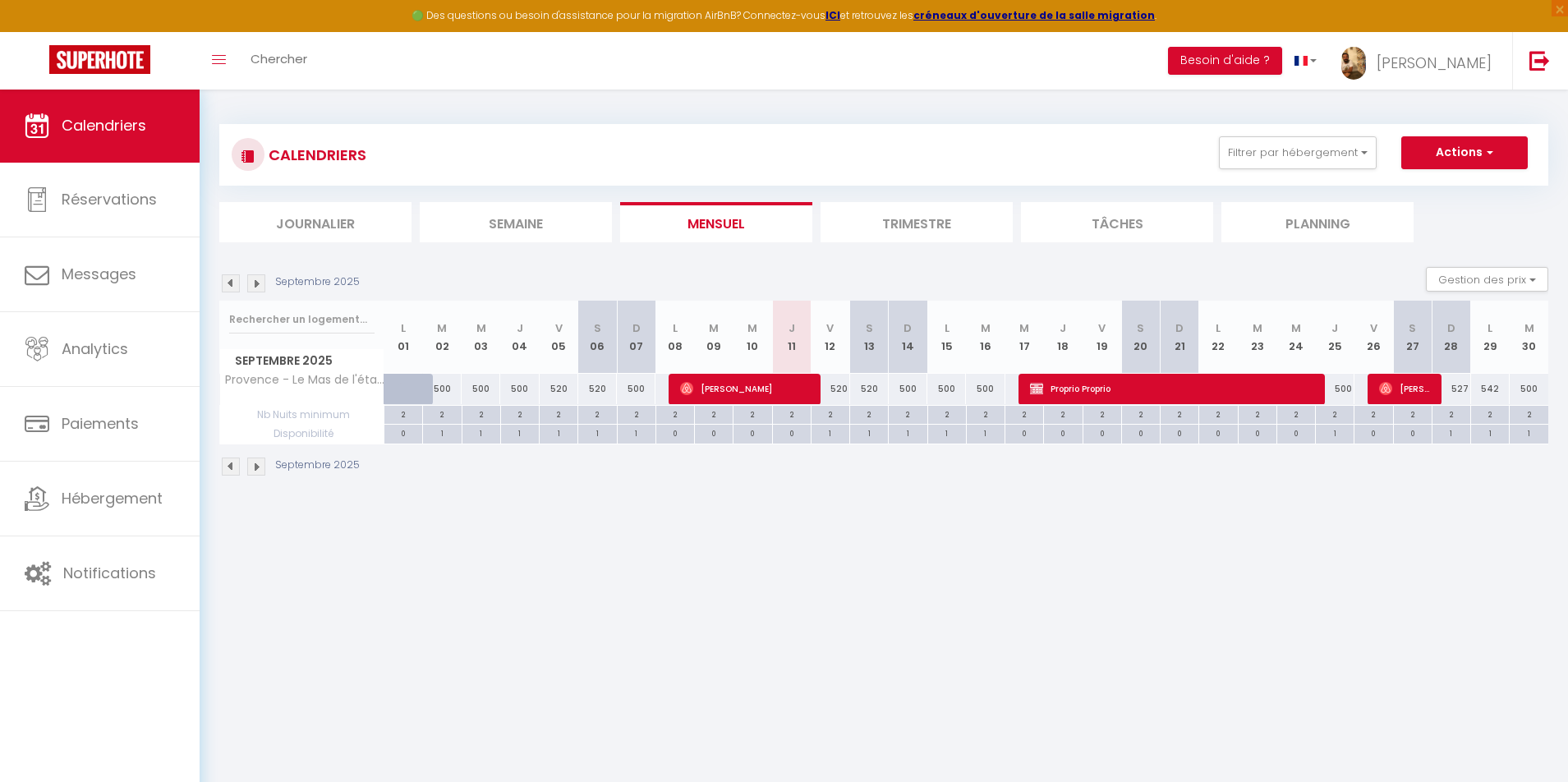
click at [259, 283] on img at bounding box center [256, 283] width 18 height 18
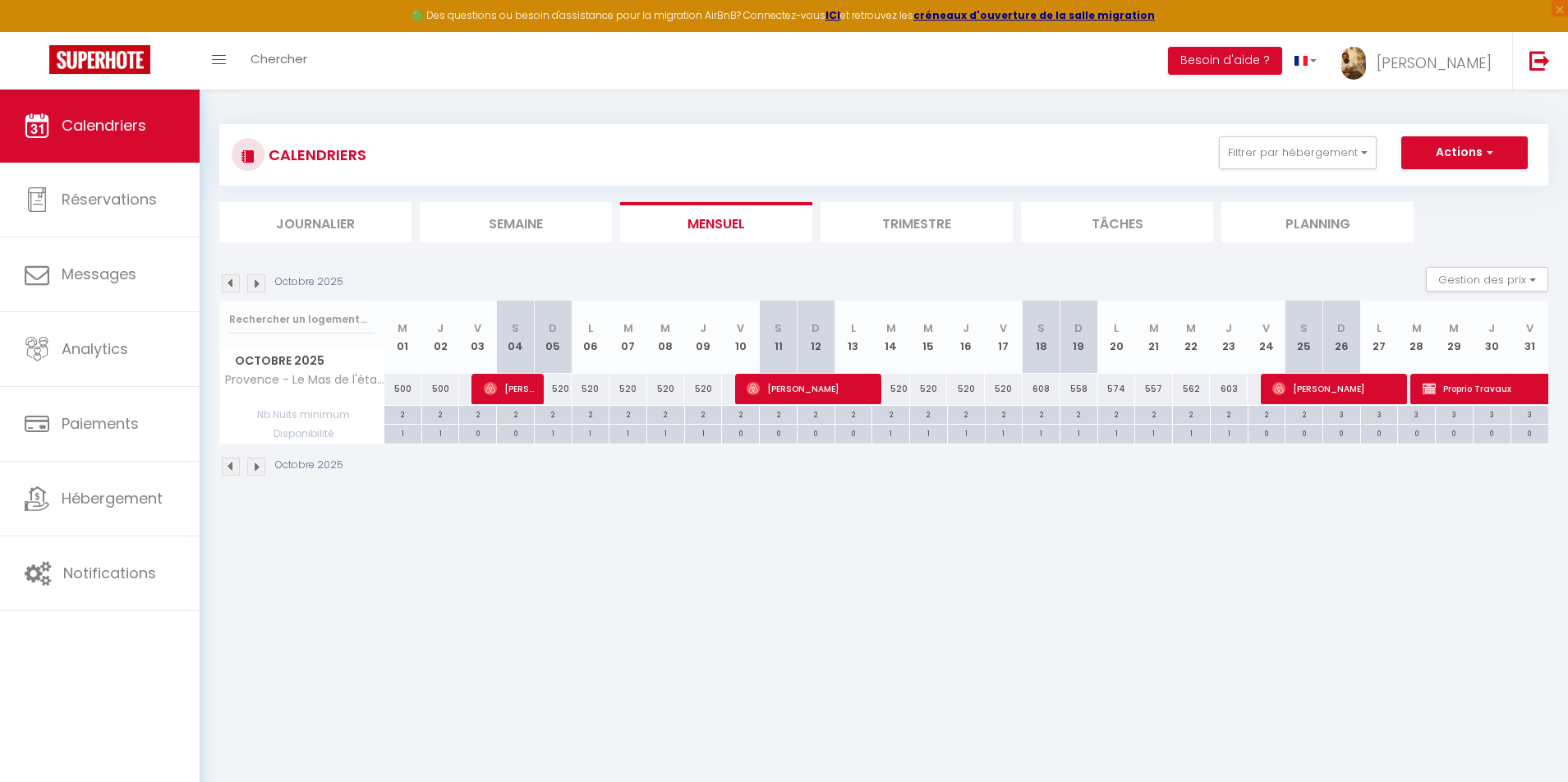
click at [259, 283] on img at bounding box center [256, 283] width 18 height 18
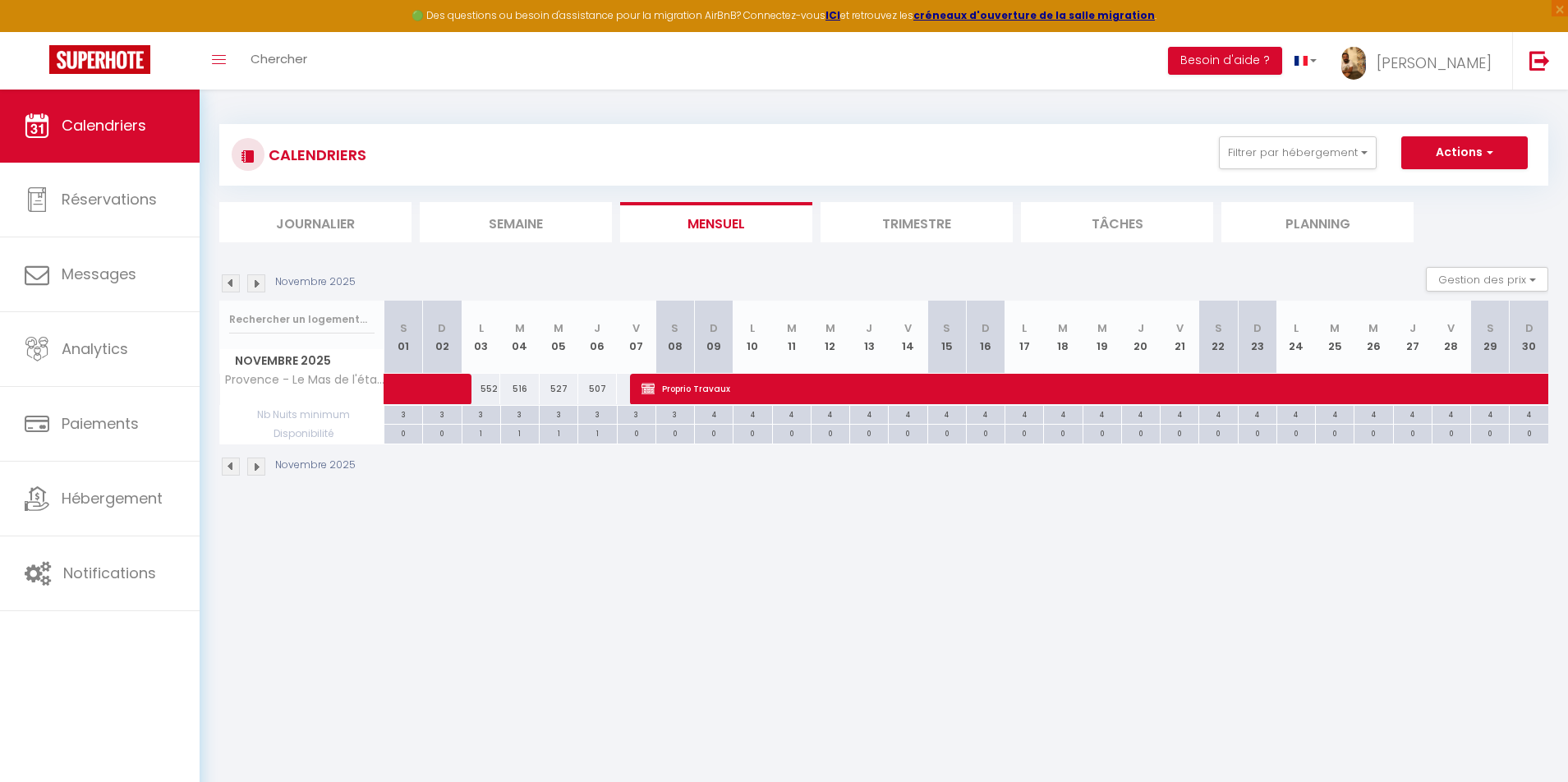
click at [259, 283] on img at bounding box center [256, 283] width 18 height 18
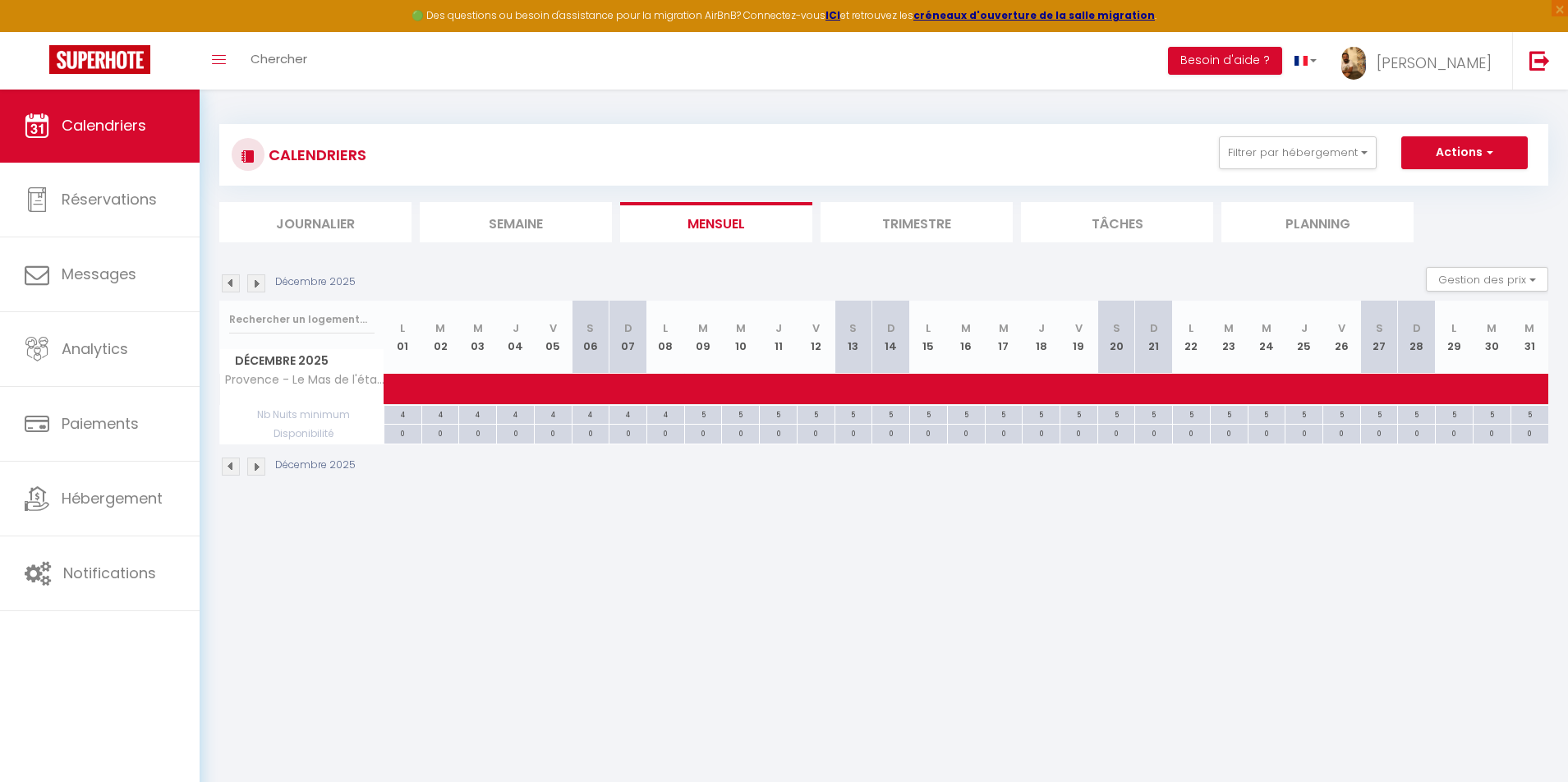
click at [259, 283] on img at bounding box center [256, 283] width 18 height 18
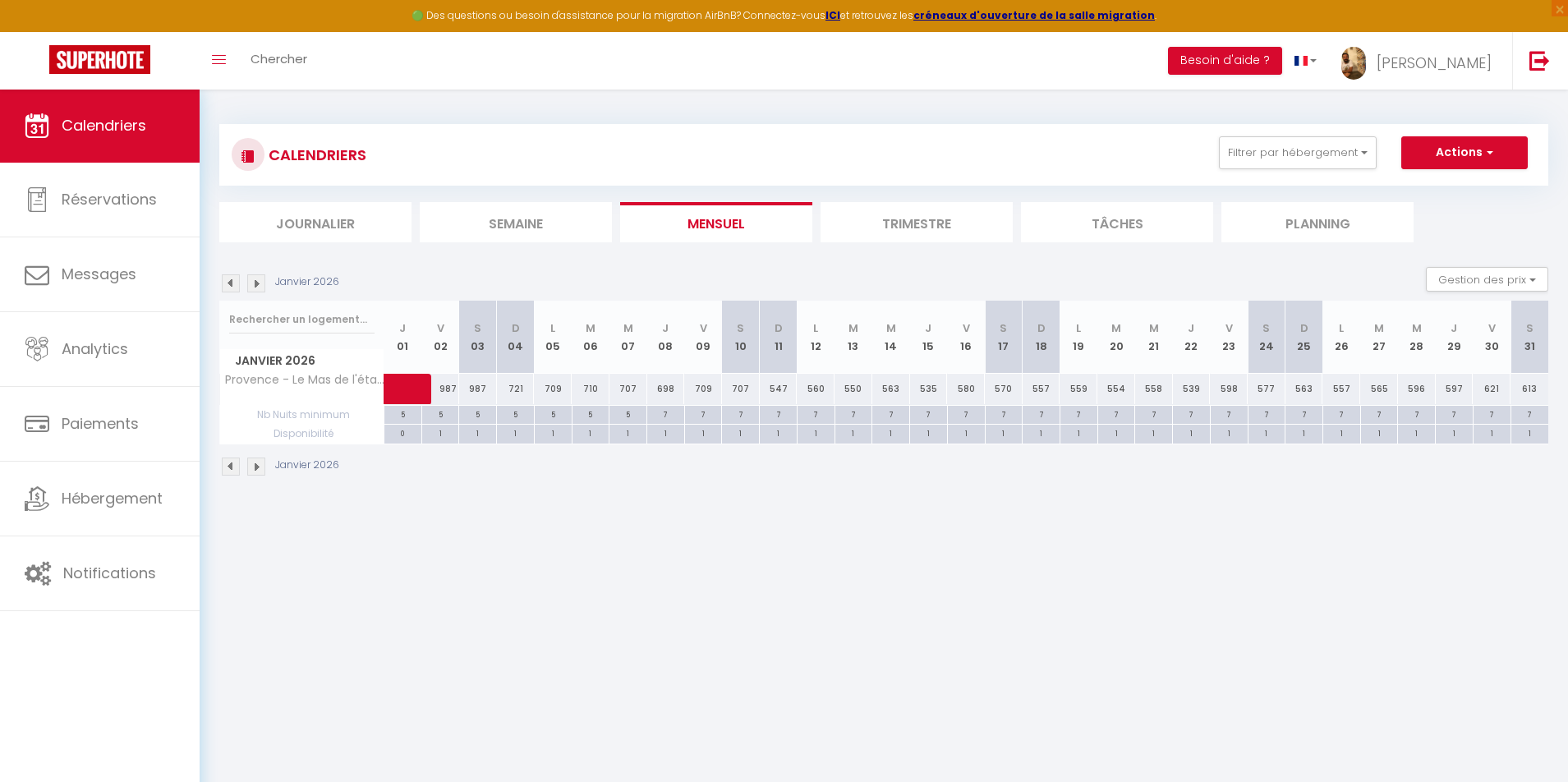
click at [259, 283] on img at bounding box center [256, 283] width 18 height 18
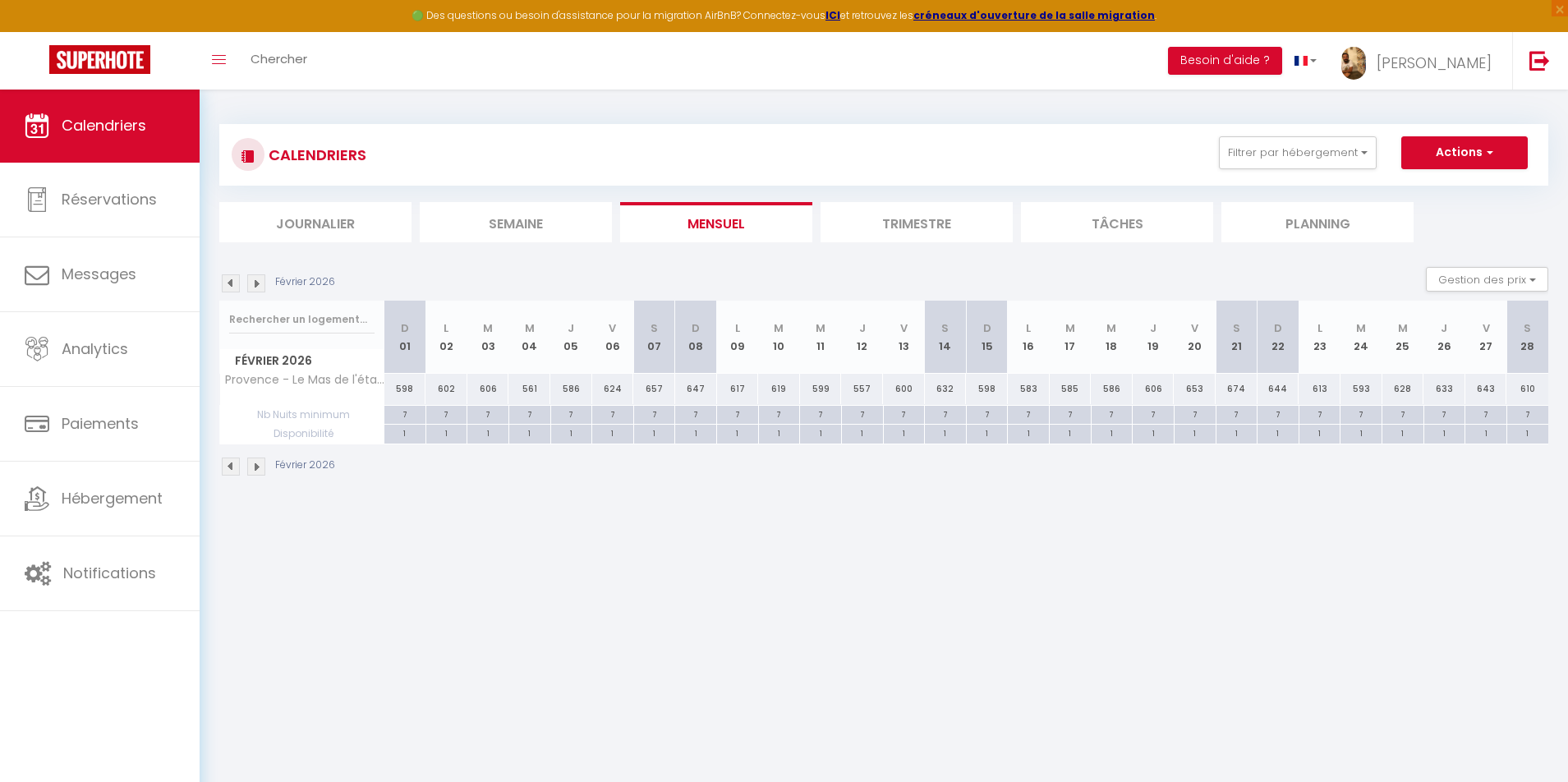
click at [259, 283] on img at bounding box center [256, 283] width 18 height 18
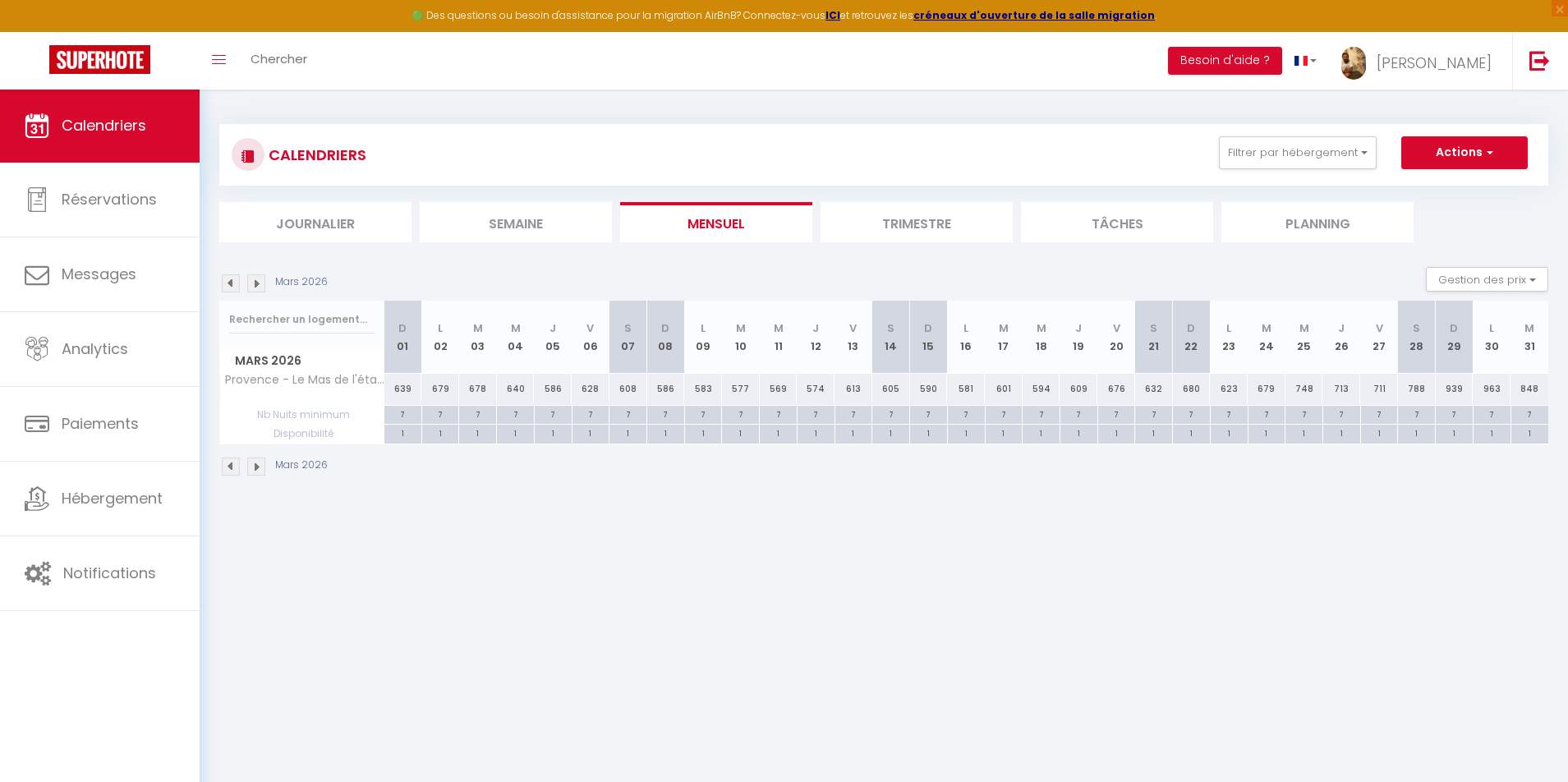
click at [259, 283] on img at bounding box center [256, 283] width 18 height 18
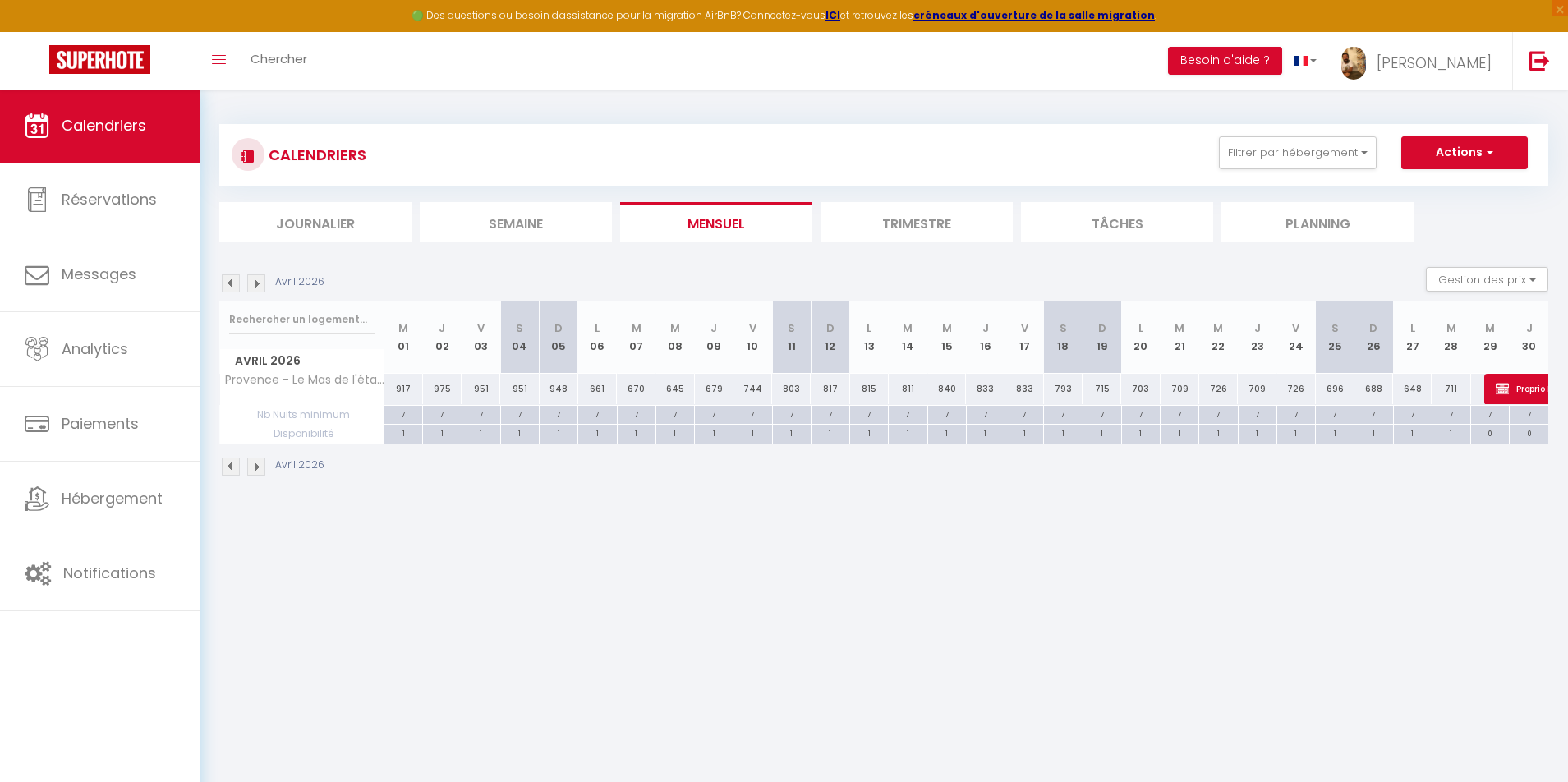
click at [259, 283] on img at bounding box center [256, 283] width 18 height 18
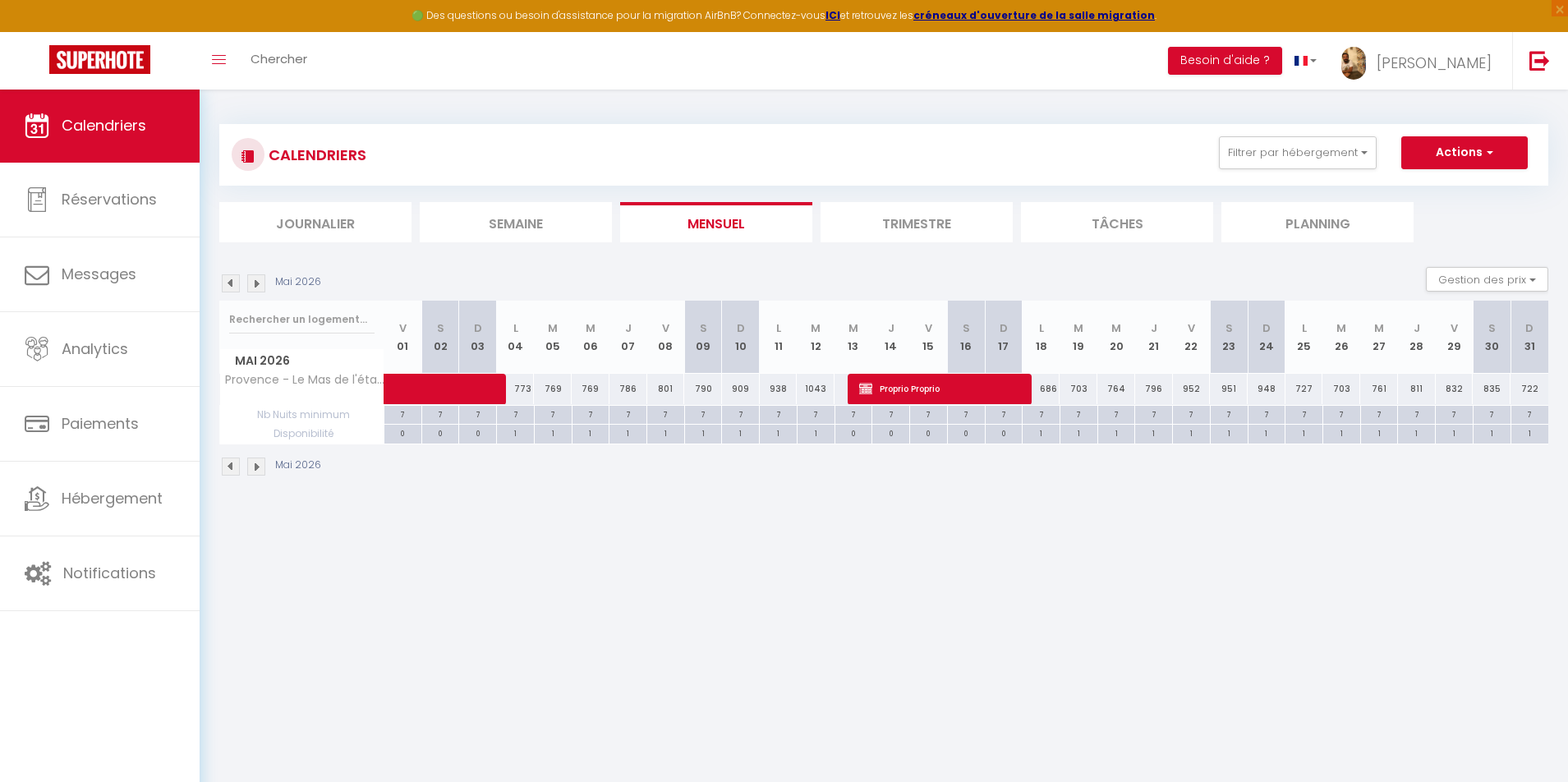
click at [259, 283] on img at bounding box center [256, 283] width 18 height 18
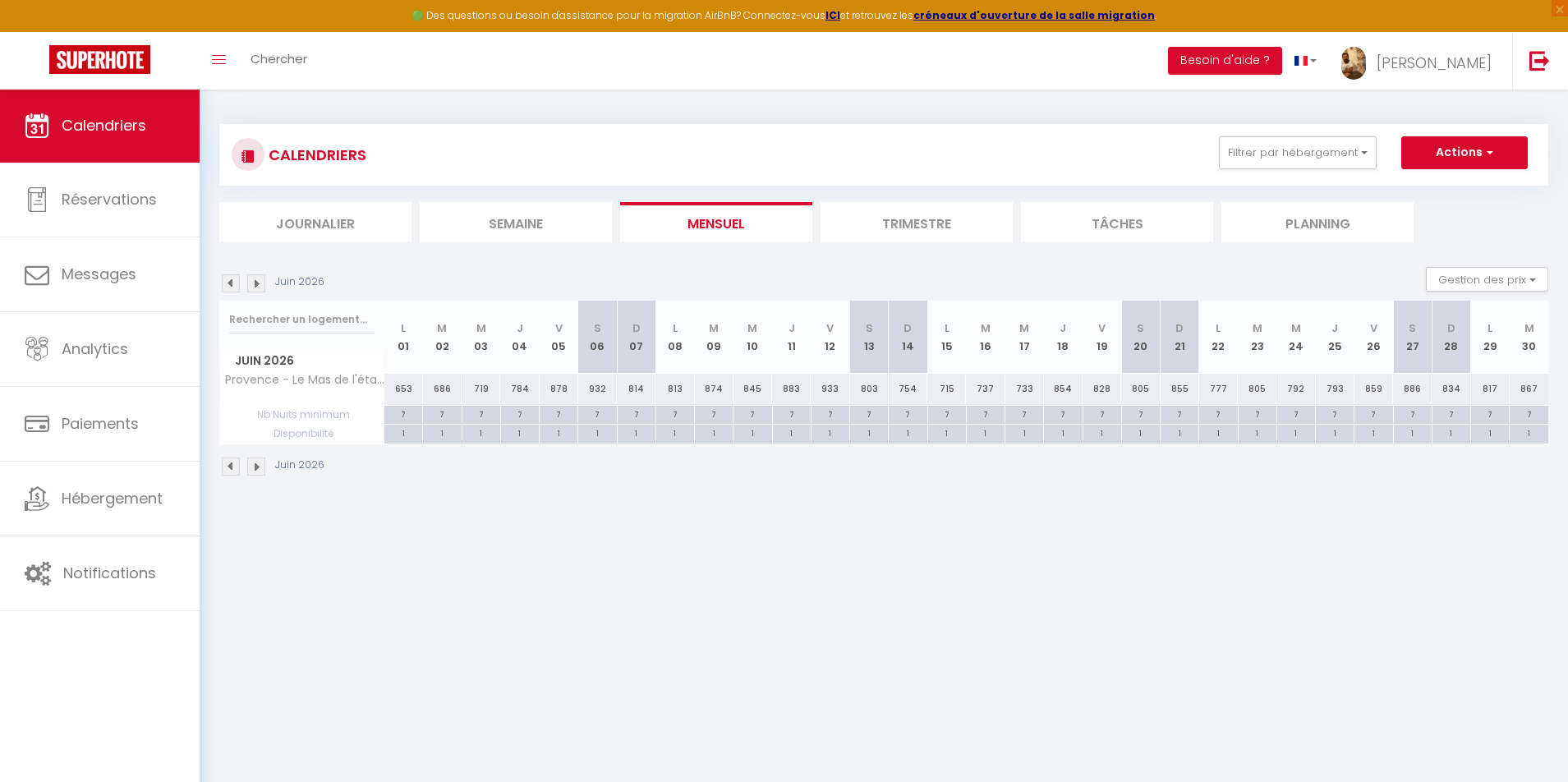
click at [228, 282] on img at bounding box center [230, 283] width 18 height 18
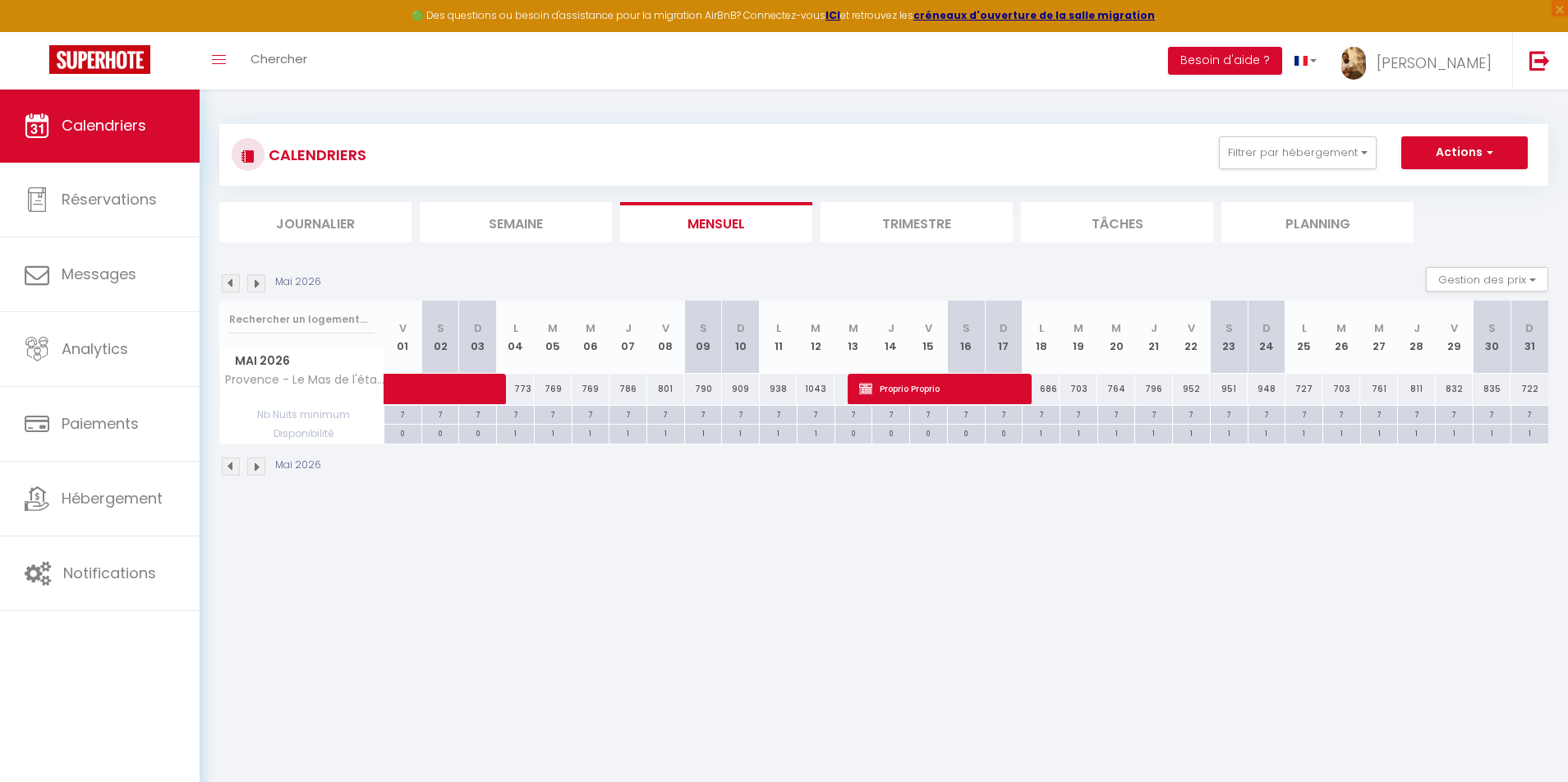
click at [901, 381] on span "Proprio Proprio" at bounding box center [941, 388] width 164 height 32
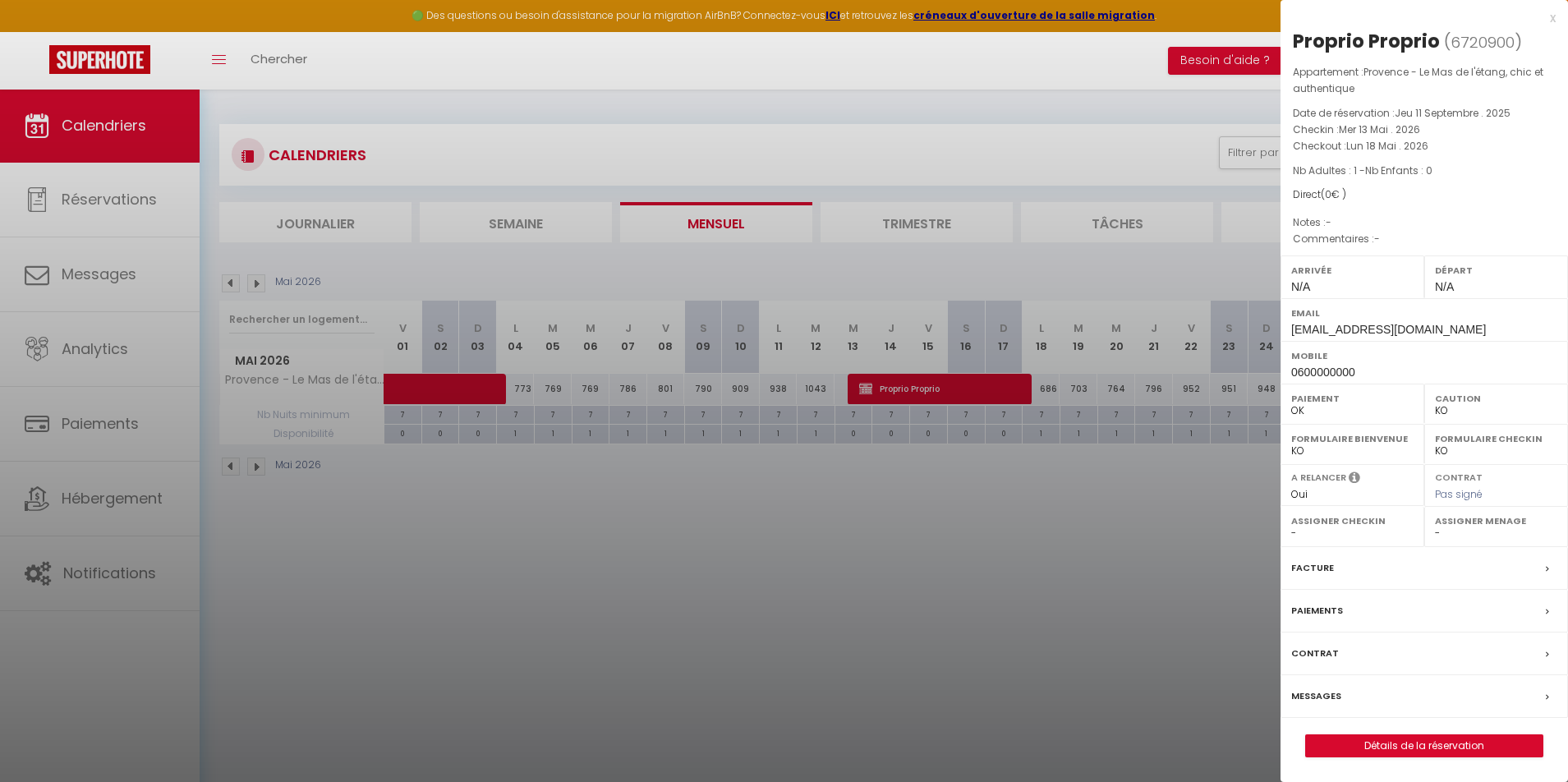
click at [1393, 740] on link "Détails de la réservation" at bounding box center [1424, 745] width 236 height 21
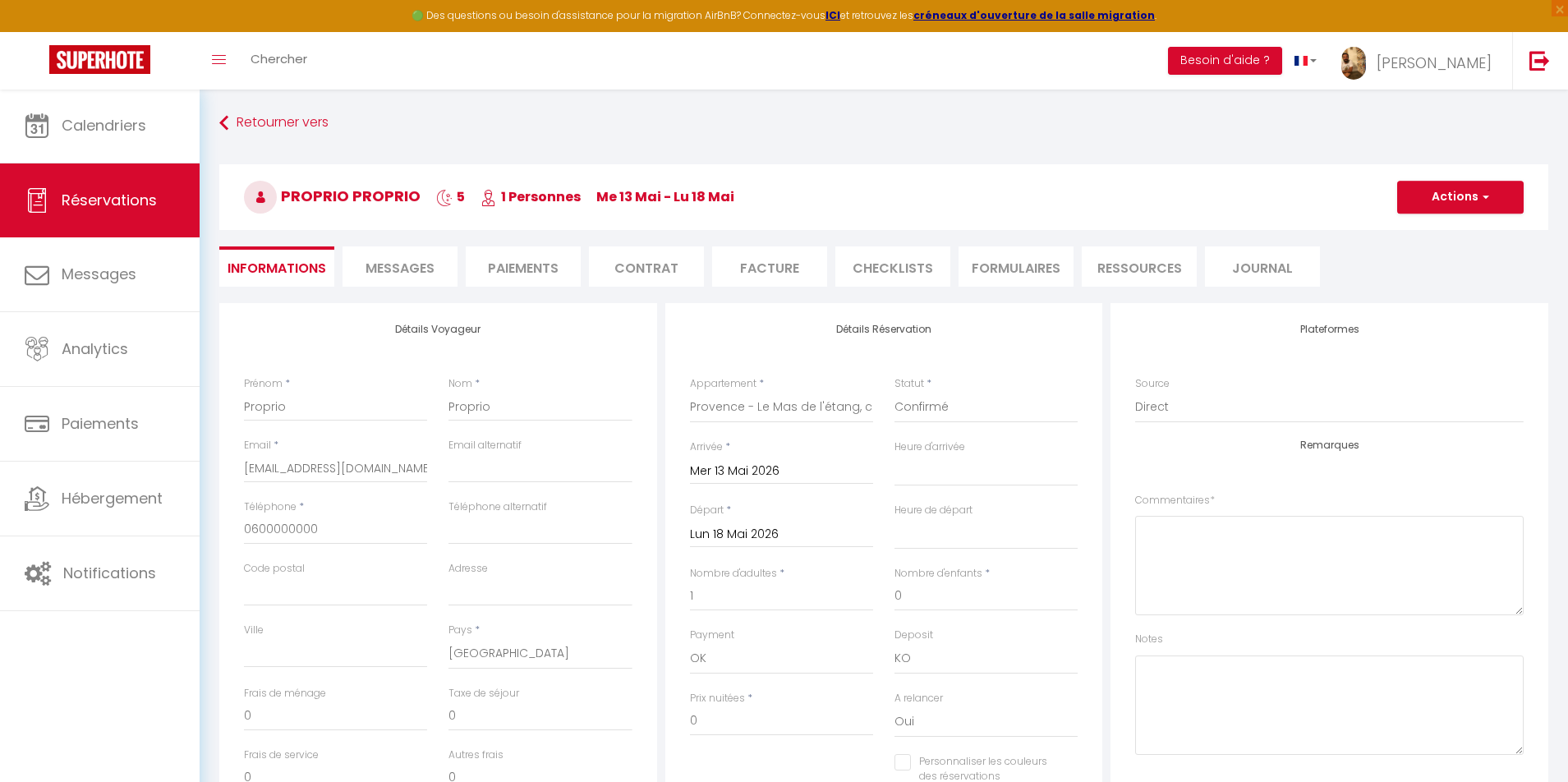
click at [1433, 200] on button "Actions" at bounding box center [1460, 197] width 126 height 32
click at [1409, 257] on link "Dupliquer" at bounding box center [1444, 254] width 130 height 21
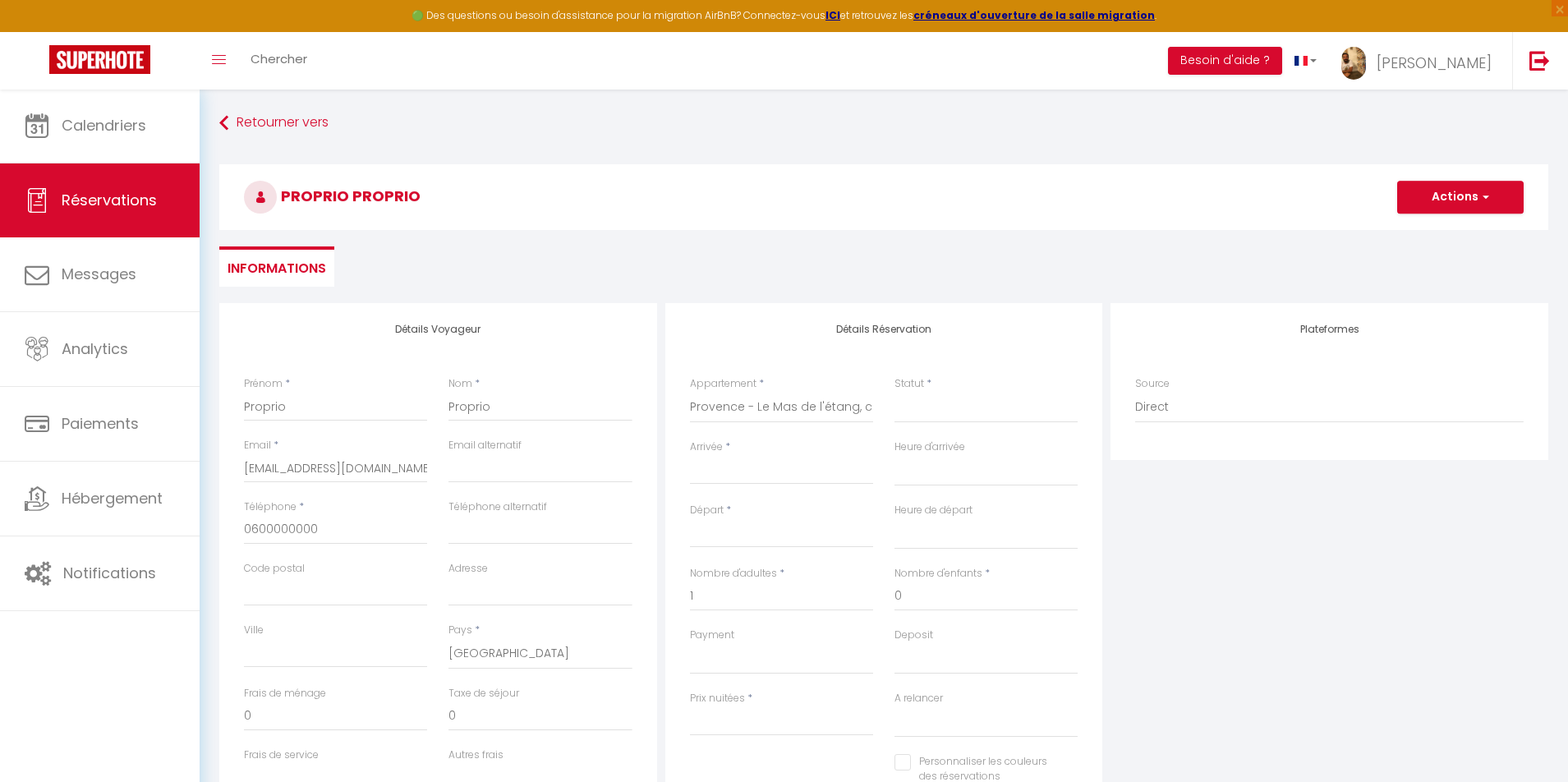
click at [774, 476] on input "Arrivée" at bounding box center [781, 471] width 184 height 21
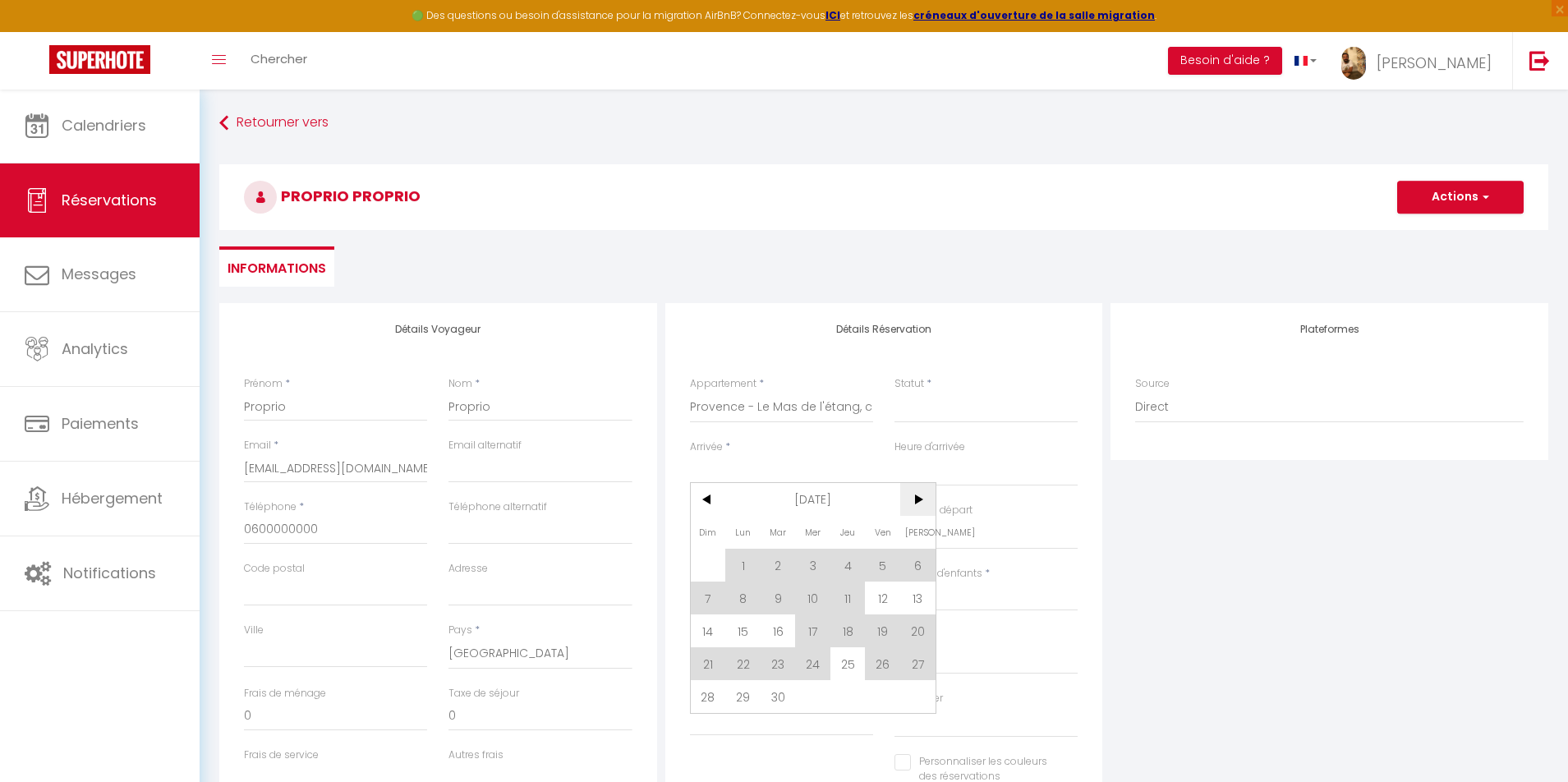
click at [921, 498] on span ">" at bounding box center [918, 499] width 35 height 32
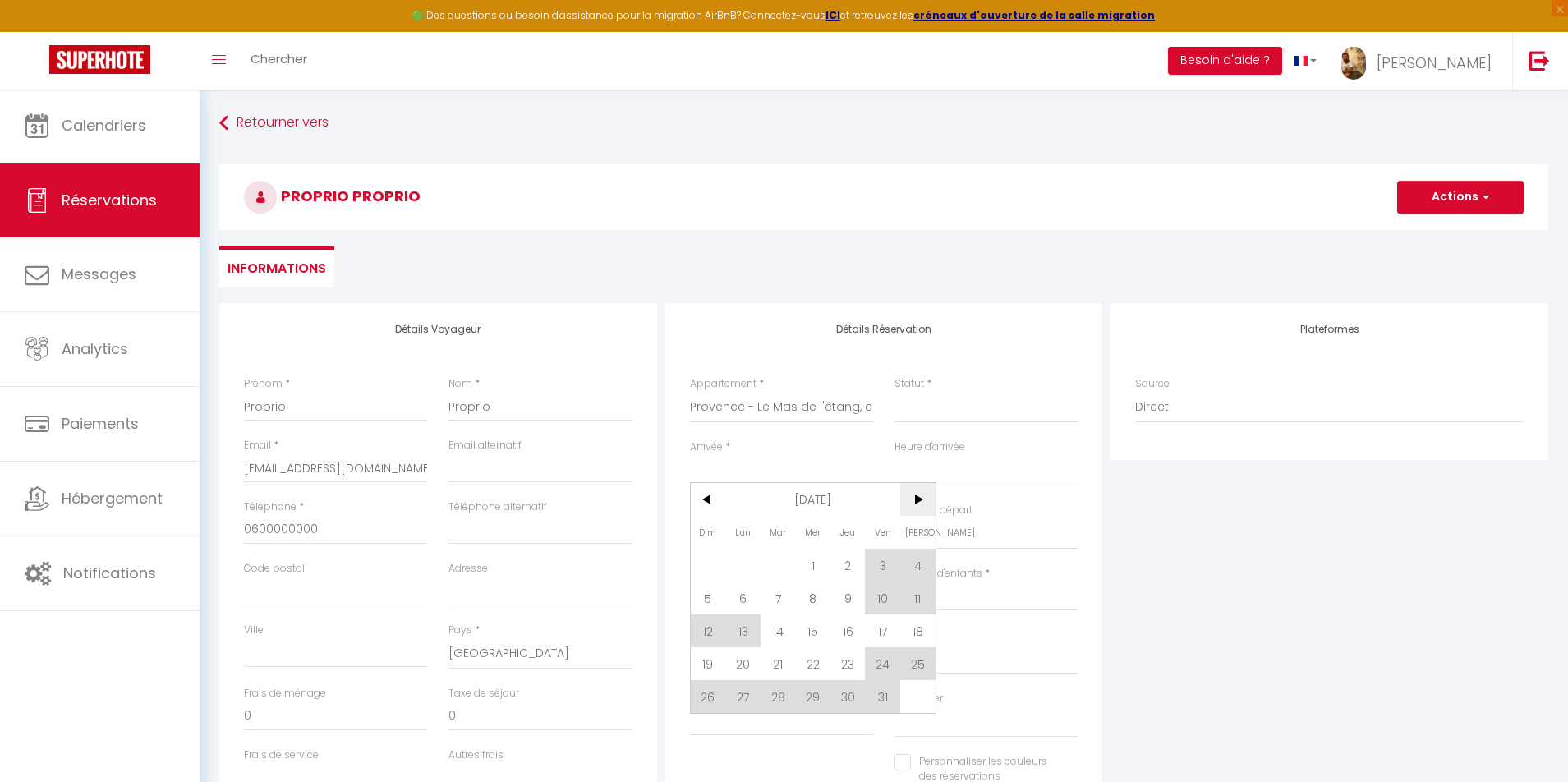
click at [921, 498] on span ">" at bounding box center [918, 499] width 35 height 32
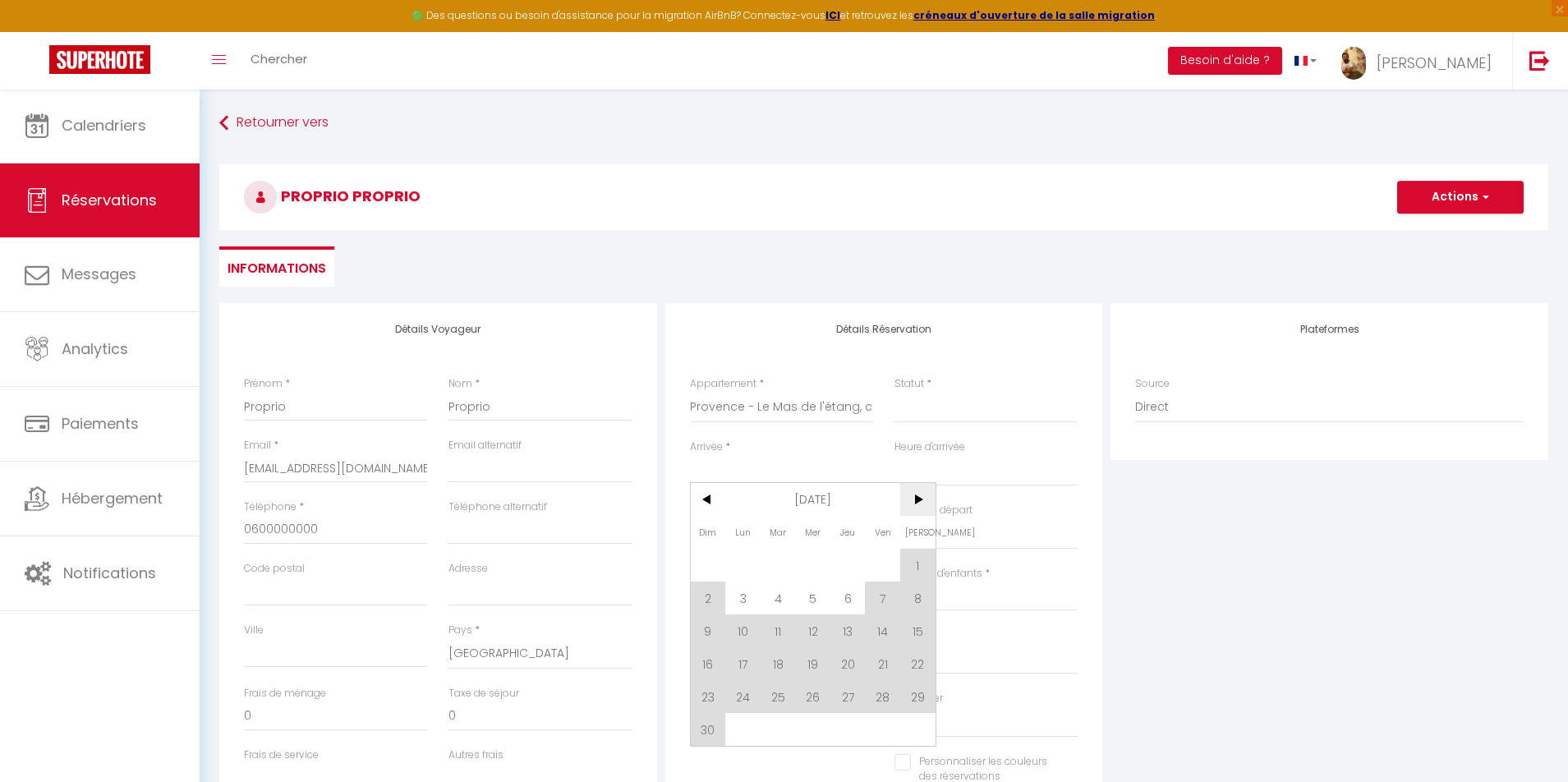
click at [921, 498] on span ">" at bounding box center [918, 499] width 35 height 32
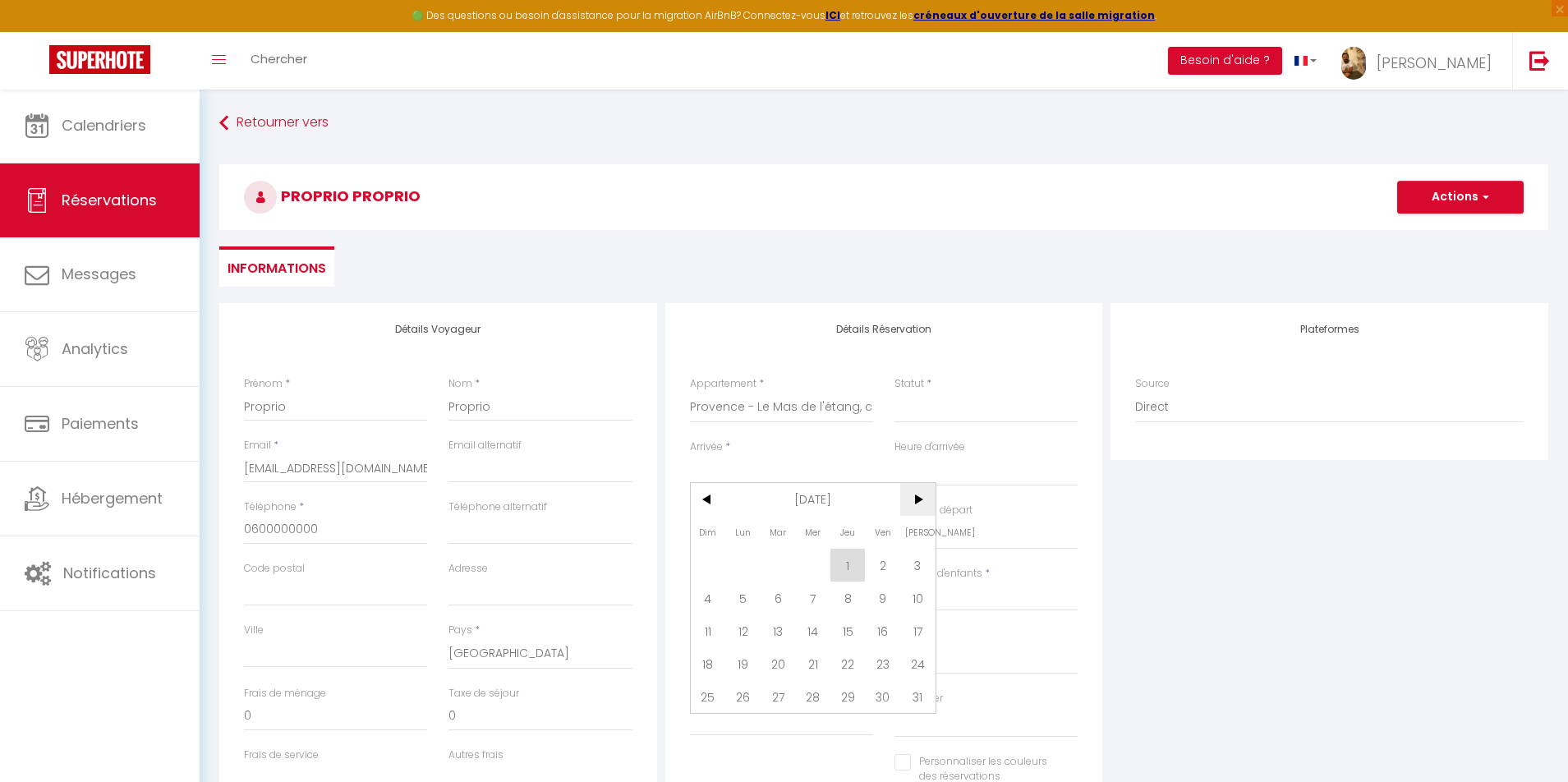
click at [921, 498] on span ">" at bounding box center [918, 499] width 35 height 32
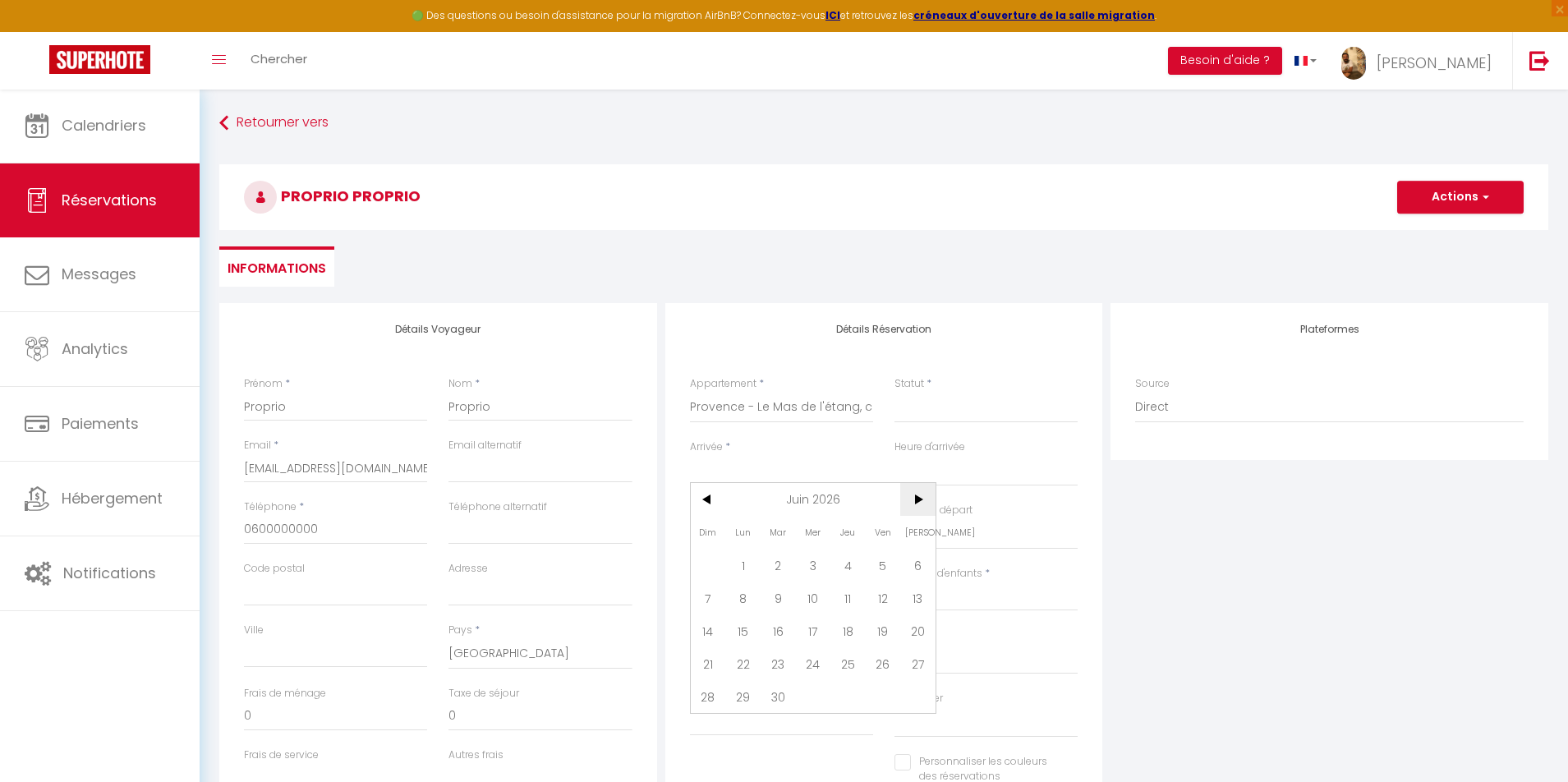
click at [921, 498] on span ">" at bounding box center [918, 499] width 35 height 32
click at [909, 598] on span "11" at bounding box center [918, 598] width 35 height 32
click at [757, 545] on input "Dim 12 Juillet 2026" at bounding box center [781, 534] width 184 height 21
click at [925, 565] on span ">" at bounding box center [918, 562] width 35 height 32
click at [690, 666] on div "< Août 2026 > Dim Lun Mar Mer Jeu Ven Sam 1 2 3 4 5 6 7 8 9 10 11 12 13 14 15 1…" at bounding box center [813, 677] width 247 height 265
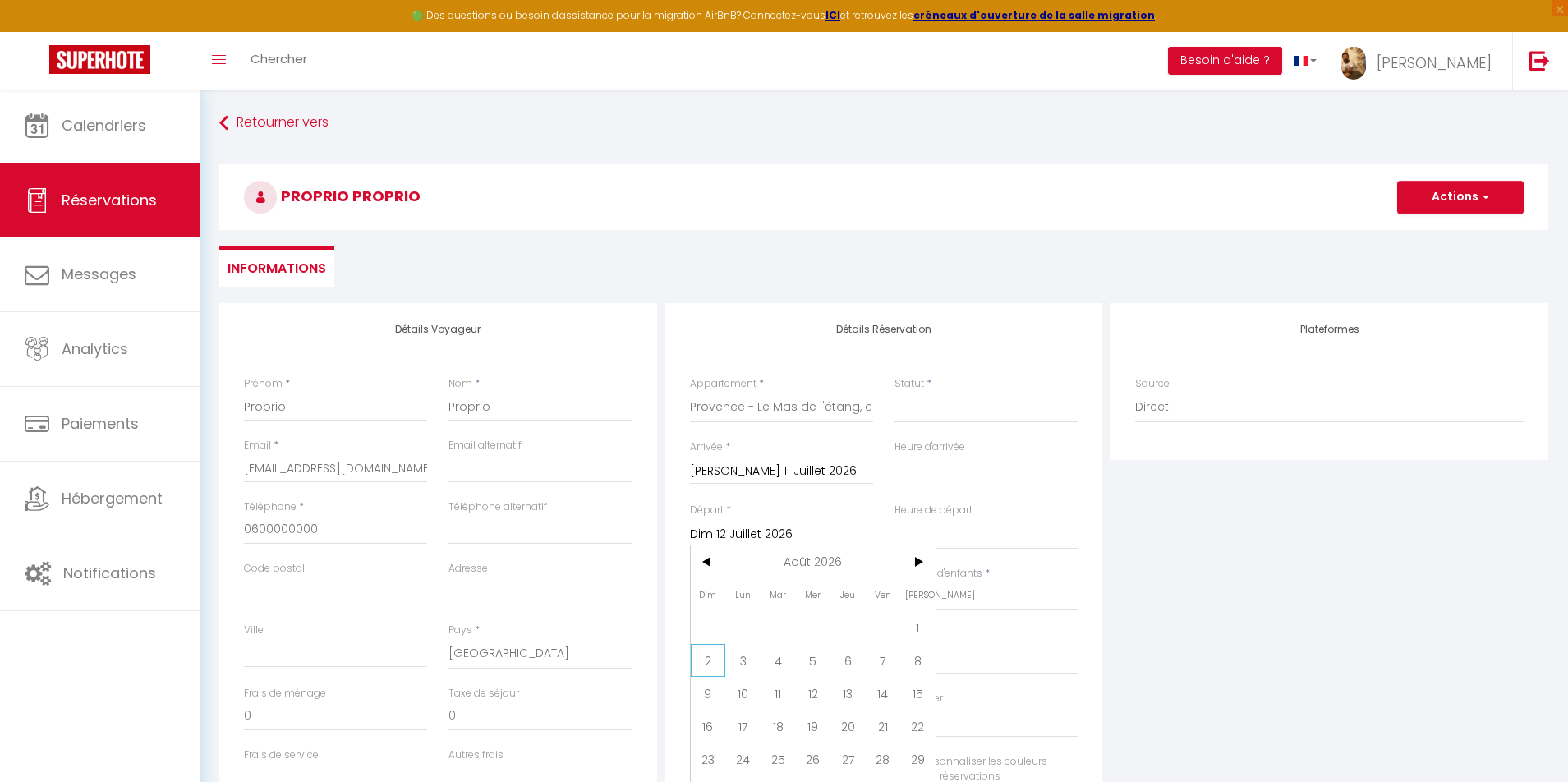
click at [712, 666] on span "2" at bounding box center [708, 661] width 35 height 32
click at [750, 707] on input "30599" at bounding box center [781, 721] width 184 height 30
click at [1153, 623] on div "Plateformes Source Direct [DOMAIN_NAME] [DOMAIN_NAME] Chalet montagne Expedia G…" at bounding box center [1329, 597] width 446 height 587
click at [1158, 535] on div "Plateformes Source Direct [DOMAIN_NAME] [DOMAIN_NAME] Chalet montagne Expedia G…" at bounding box center [1329, 597] width 446 height 587
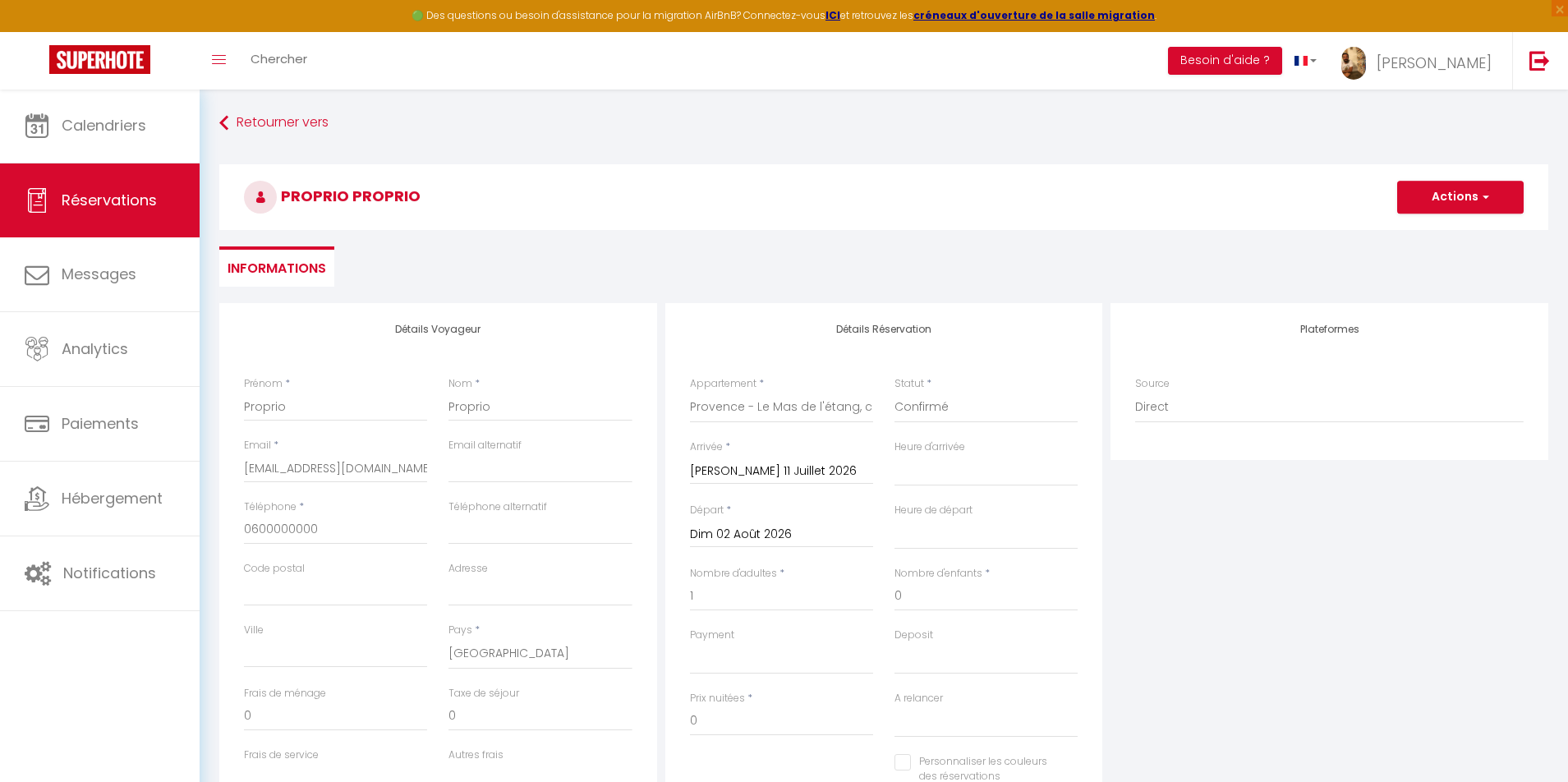
click at [1427, 195] on button "Actions" at bounding box center [1460, 197] width 126 height 32
click at [1416, 226] on link "Enregistrer" at bounding box center [1444, 233] width 130 height 21
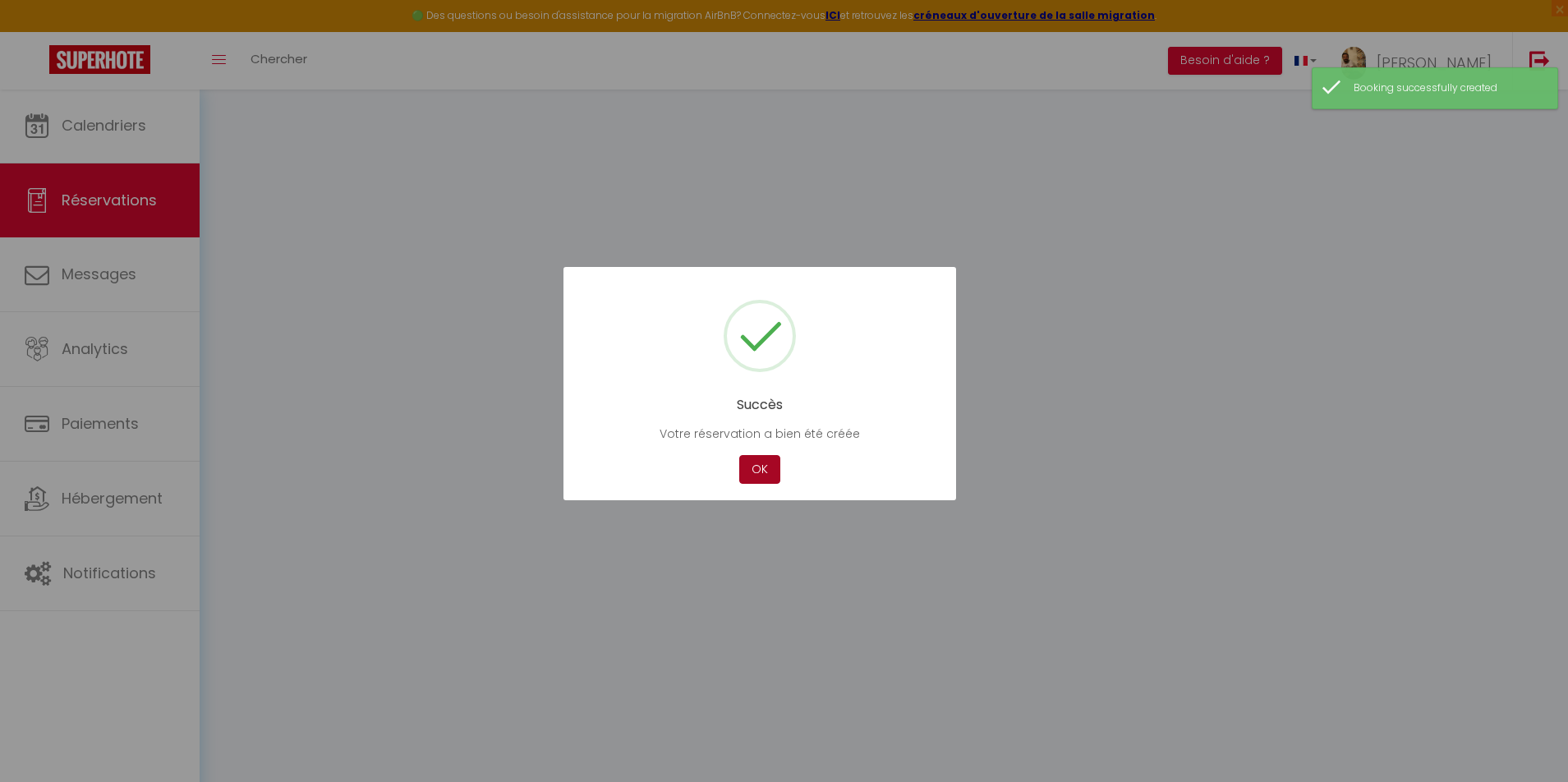
click at [758, 470] on button "OK" at bounding box center [760, 470] width 41 height 29
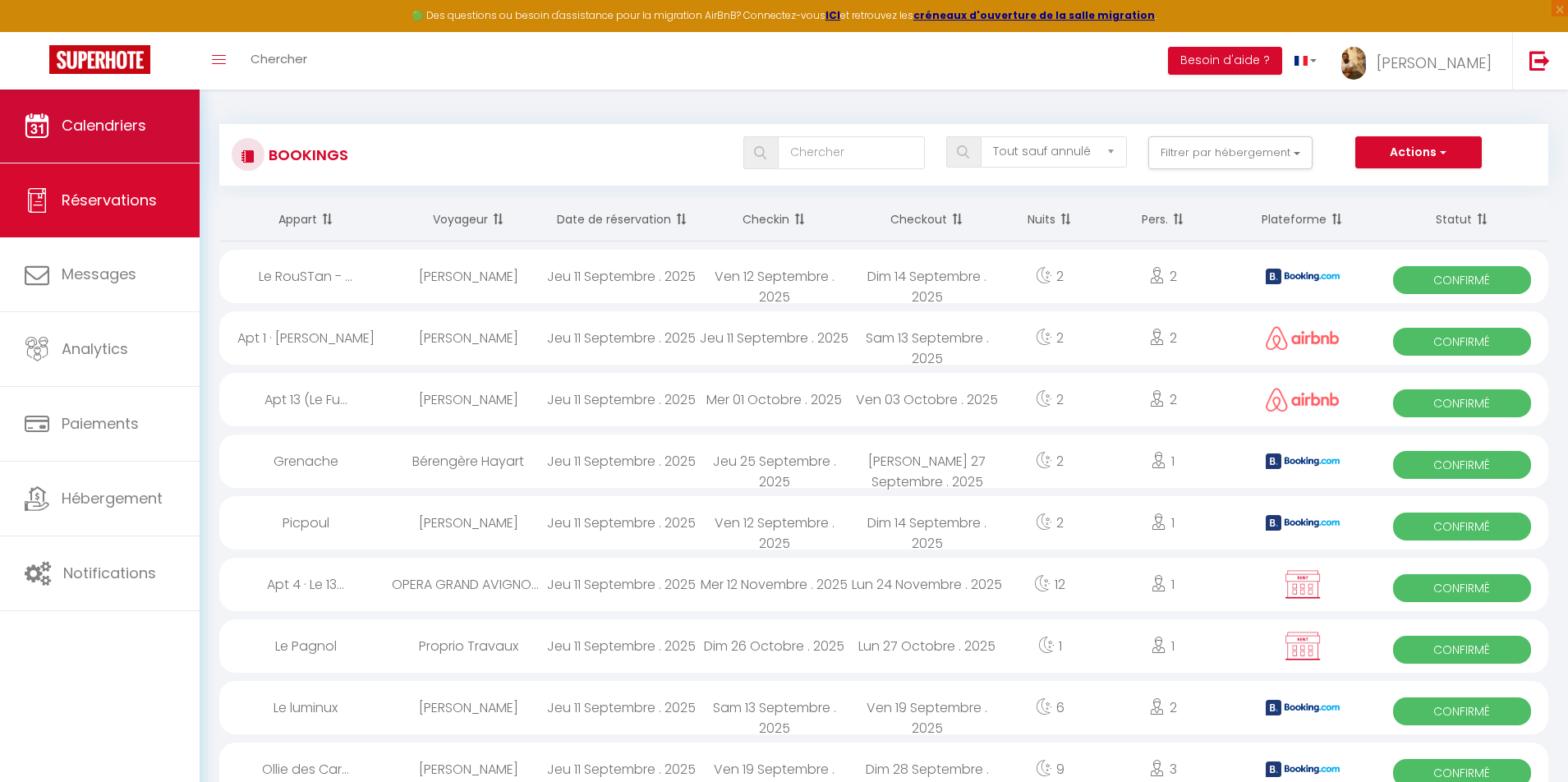
click at [111, 109] on link "Calendriers" at bounding box center [100, 125] width 200 height 74
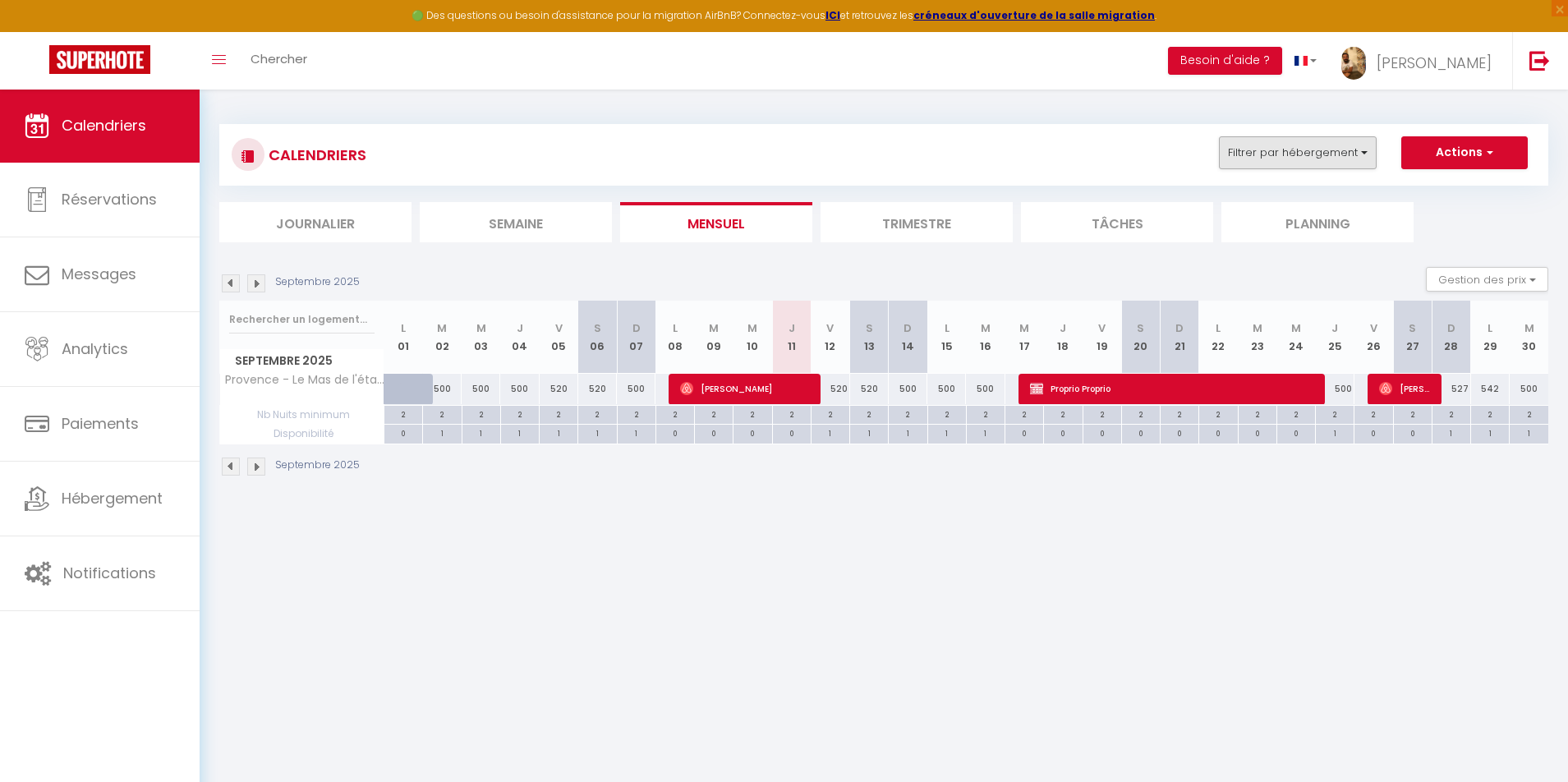
click at [1262, 152] on button "Filtrer par hébergement" at bounding box center [1297, 153] width 158 height 32
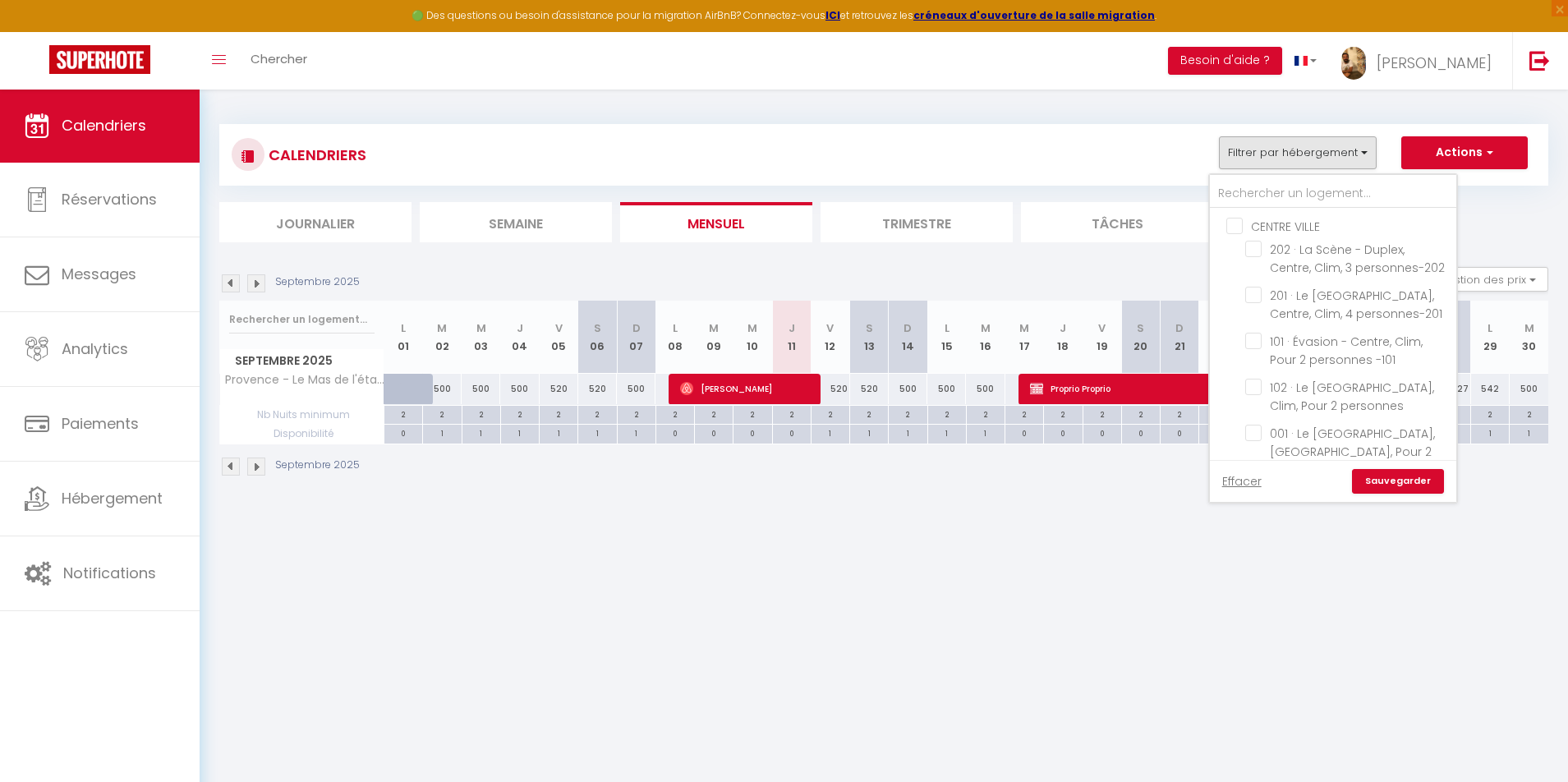
click at [423, 268] on div "Septembre 2025 Gestion des prix Nb Nuits minimum Règles Disponibilité" at bounding box center [883, 283] width 1329 height 33
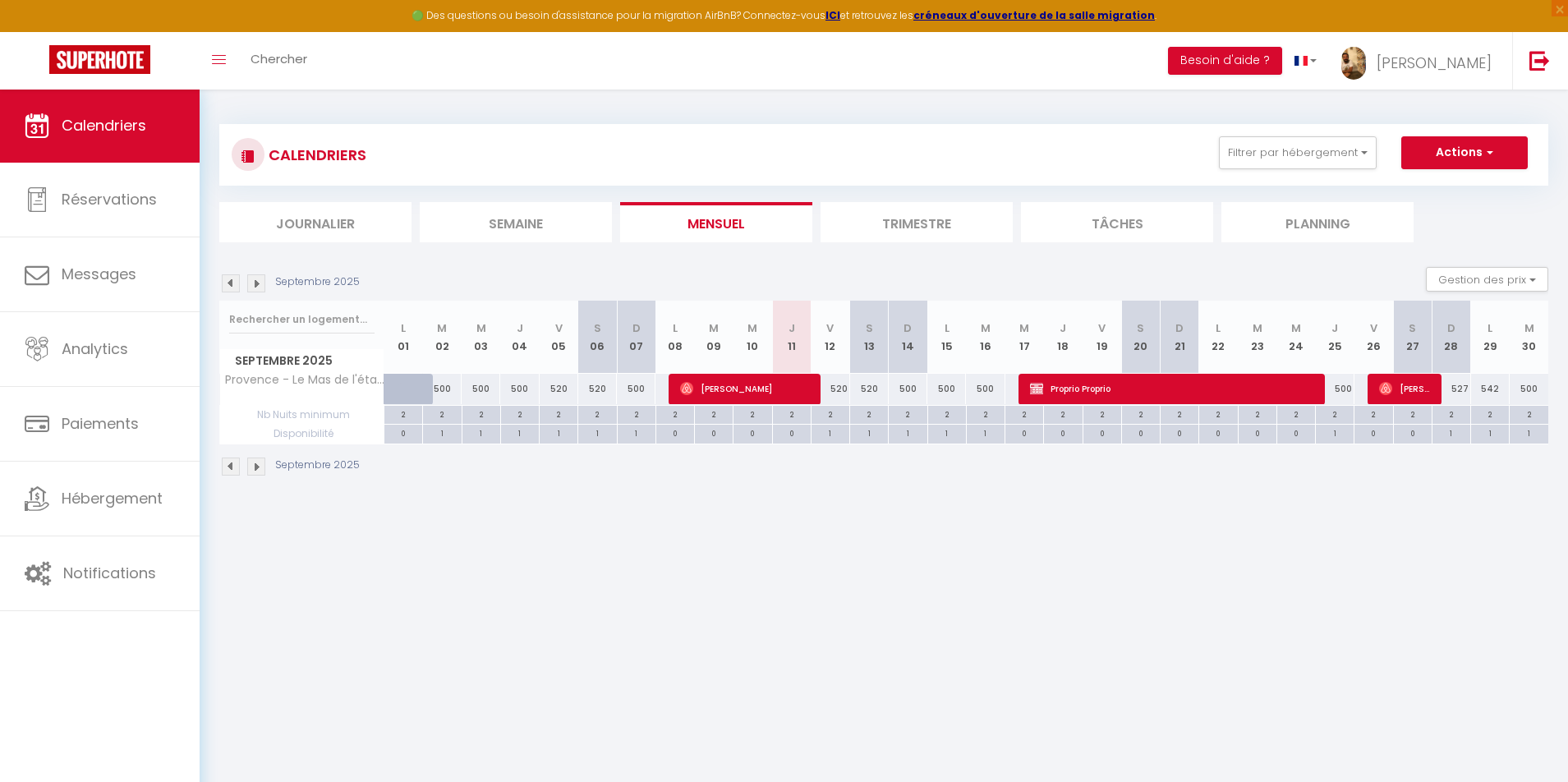
click at [838, 391] on div "520" at bounding box center [830, 389] width 38 height 31
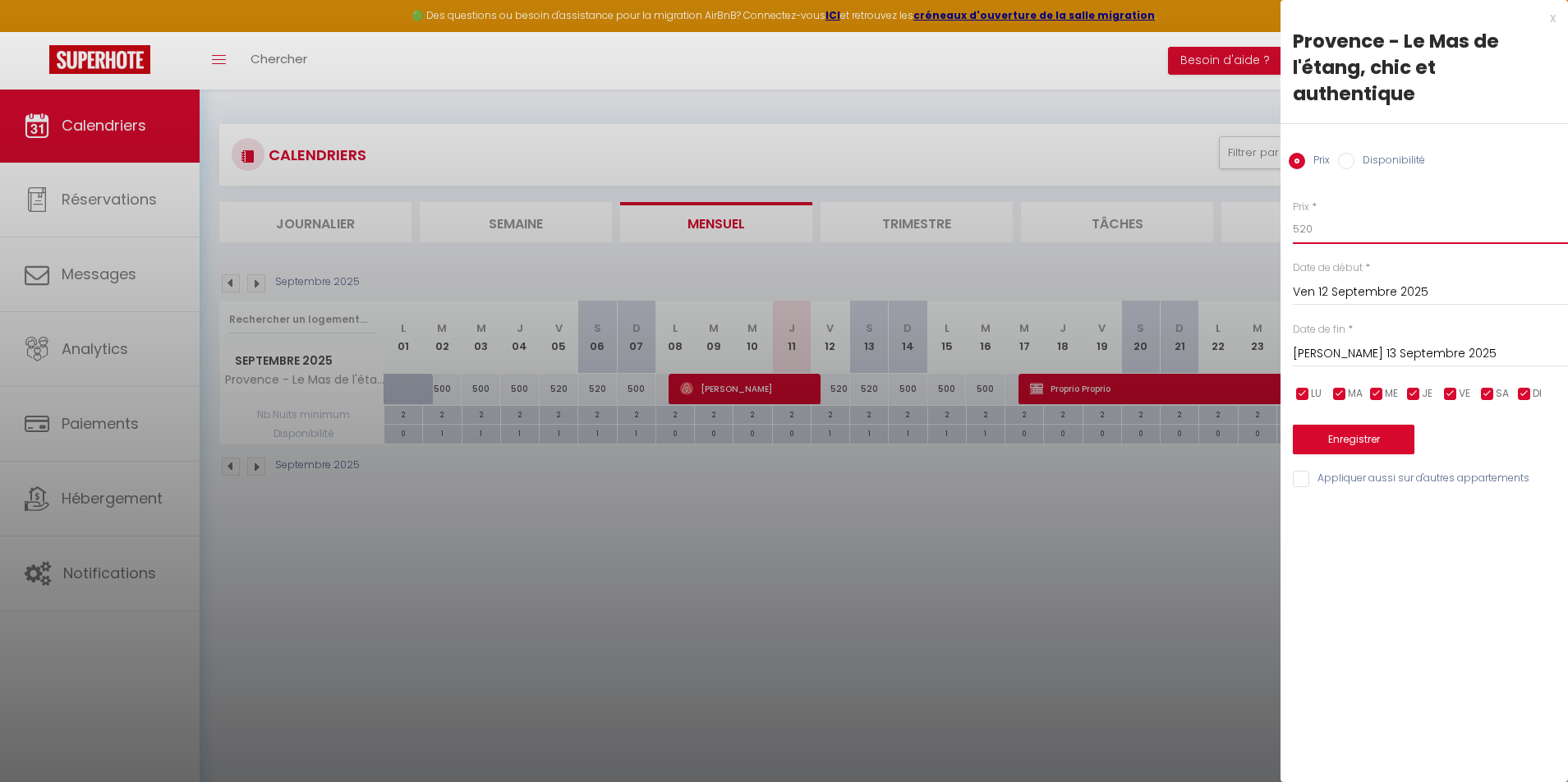
click at [1337, 226] on input "520" at bounding box center [1431, 229] width 275 height 30
click at [1372, 348] on input "[PERSON_NAME] 13 Septembre 2025" at bounding box center [1431, 353] width 275 height 21
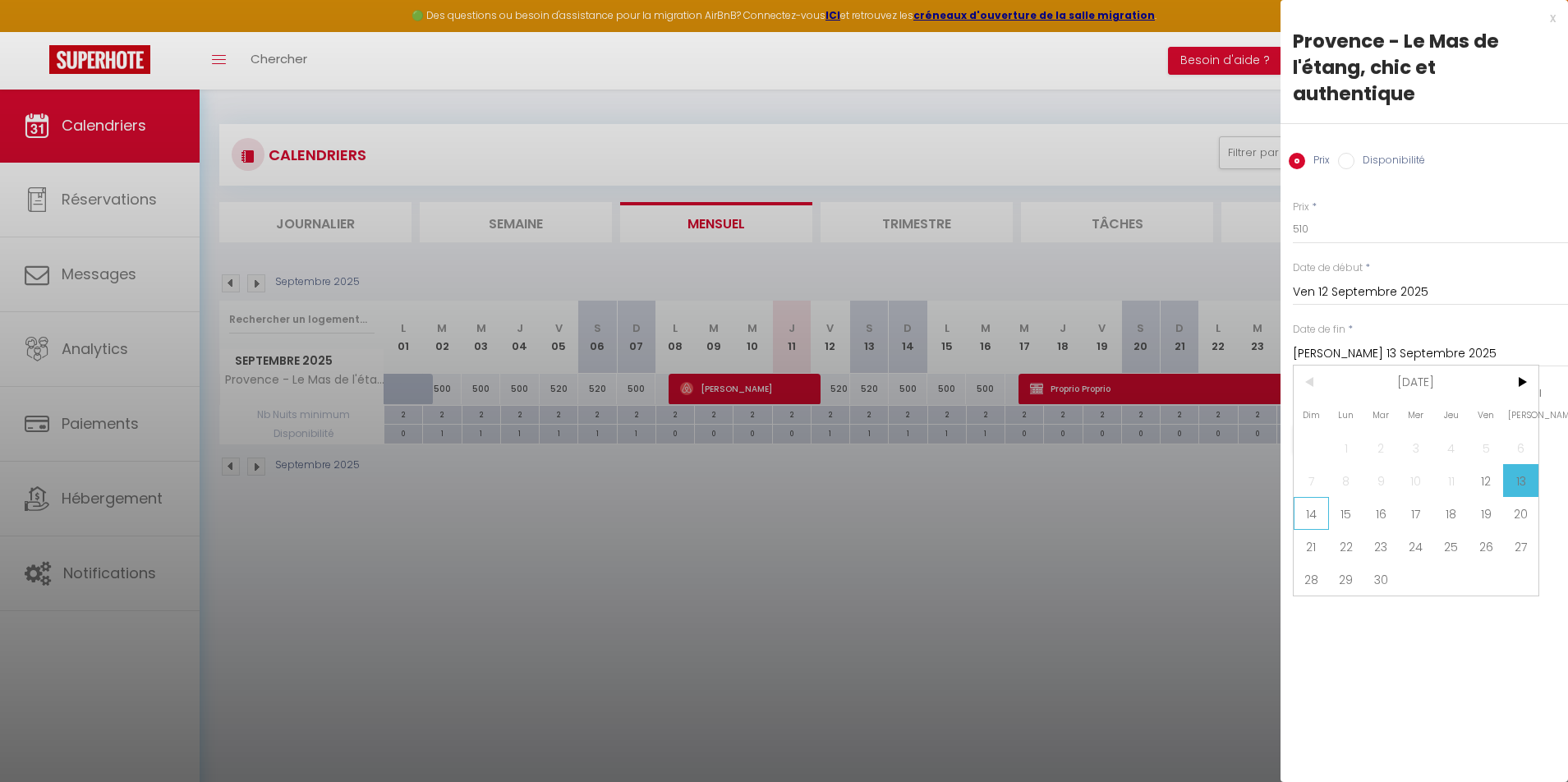
click at [1314, 517] on span "14" at bounding box center [1311, 513] width 35 height 32
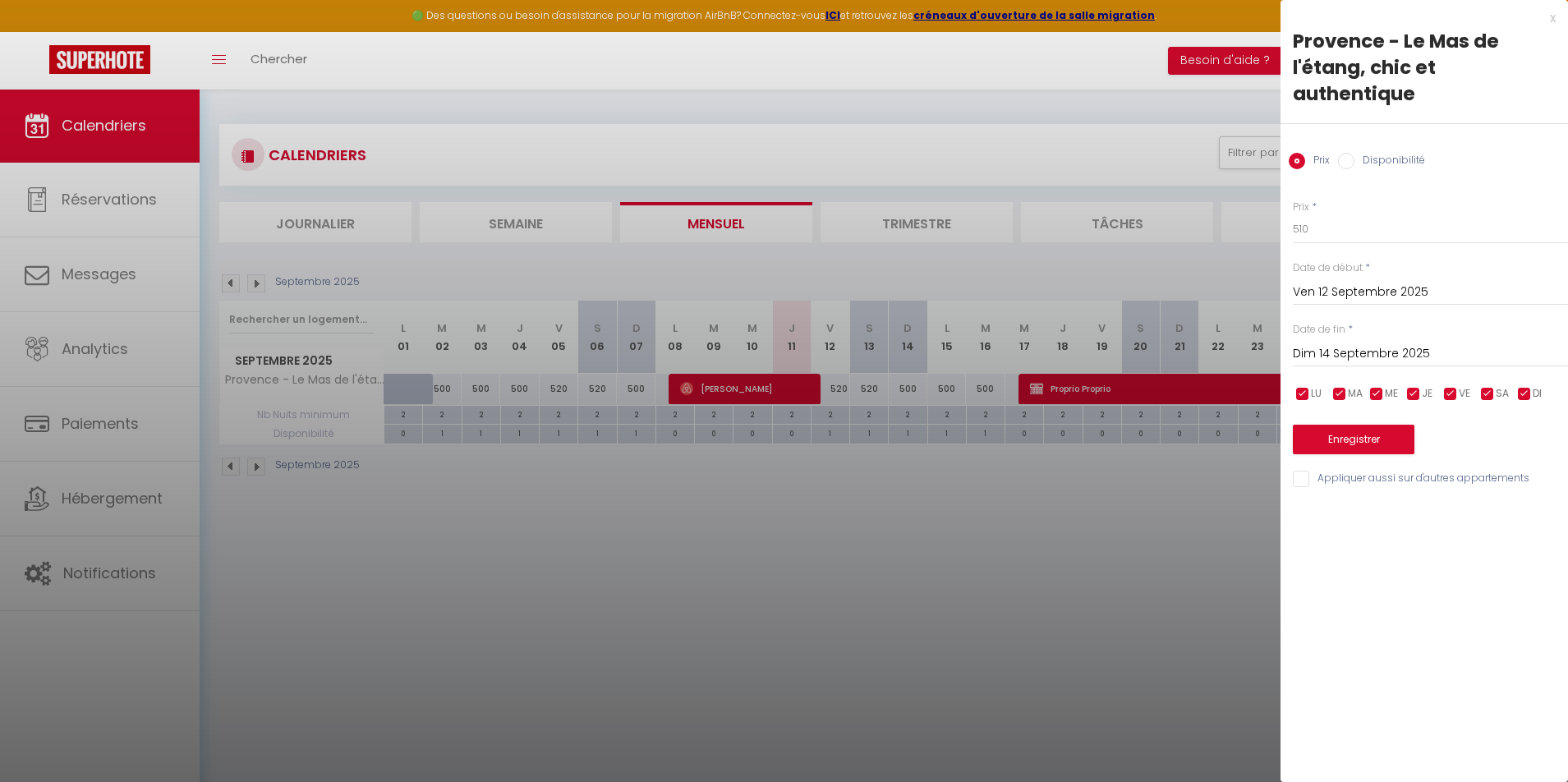
click at [1331, 439] on button "Enregistrer" at bounding box center [1354, 440] width 121 height 30
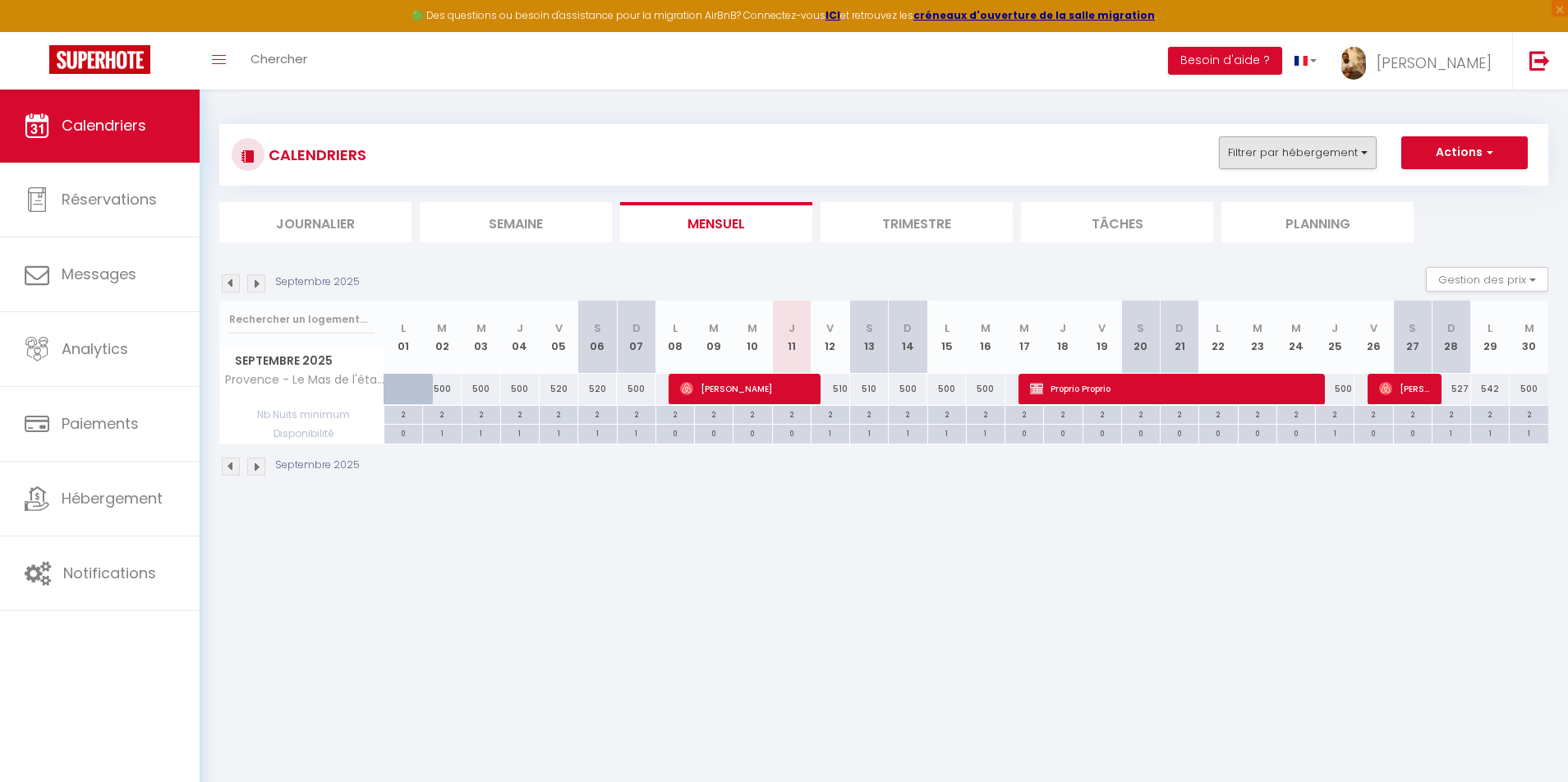
click at [1231, 155] on button "Filtrer par hébergement" at bounding box center [1297, 153] width 158 height 32
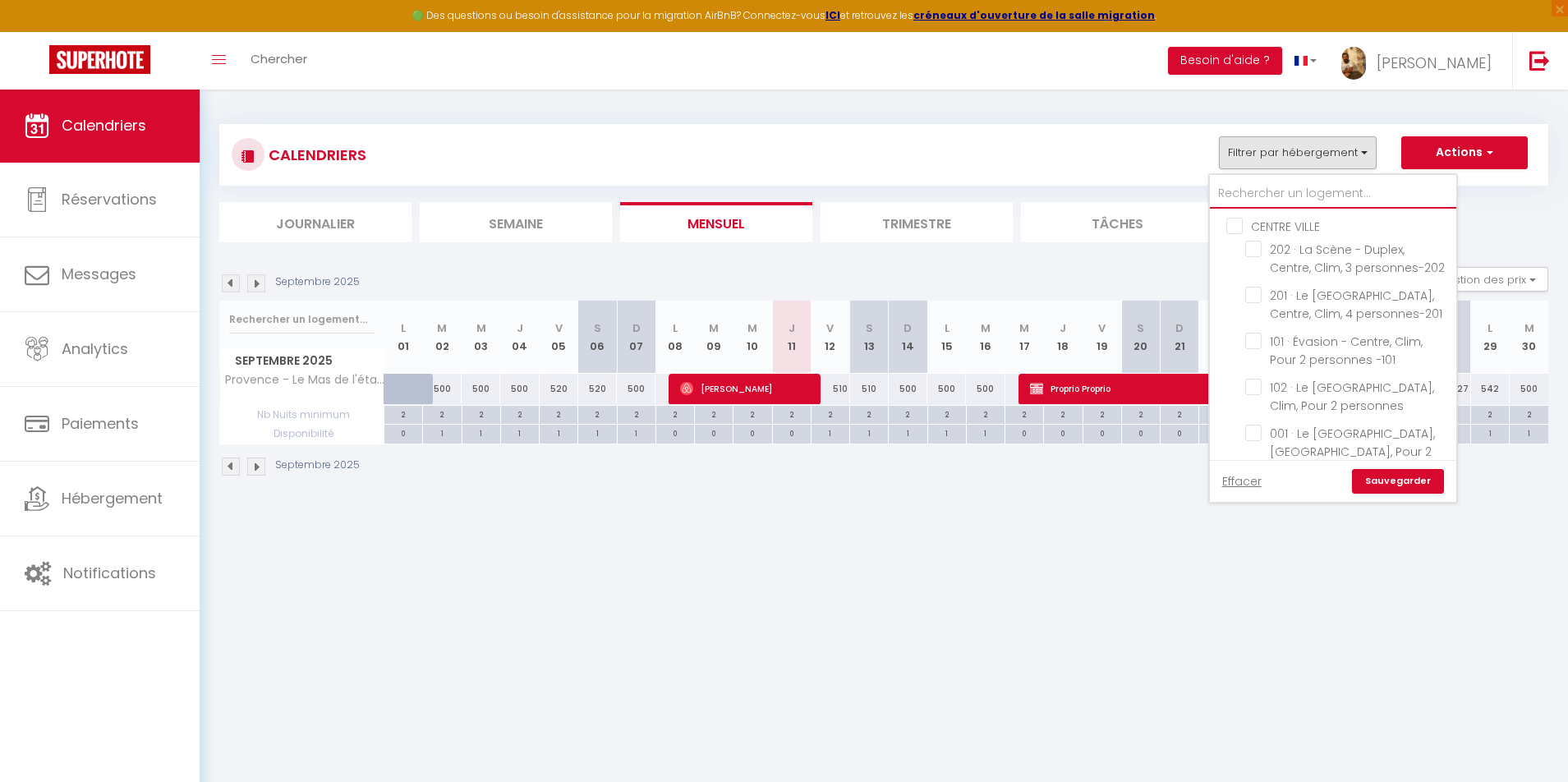
click at [1244, 184] on input "text" at bounding box center [1333, 194] width 247 height 30
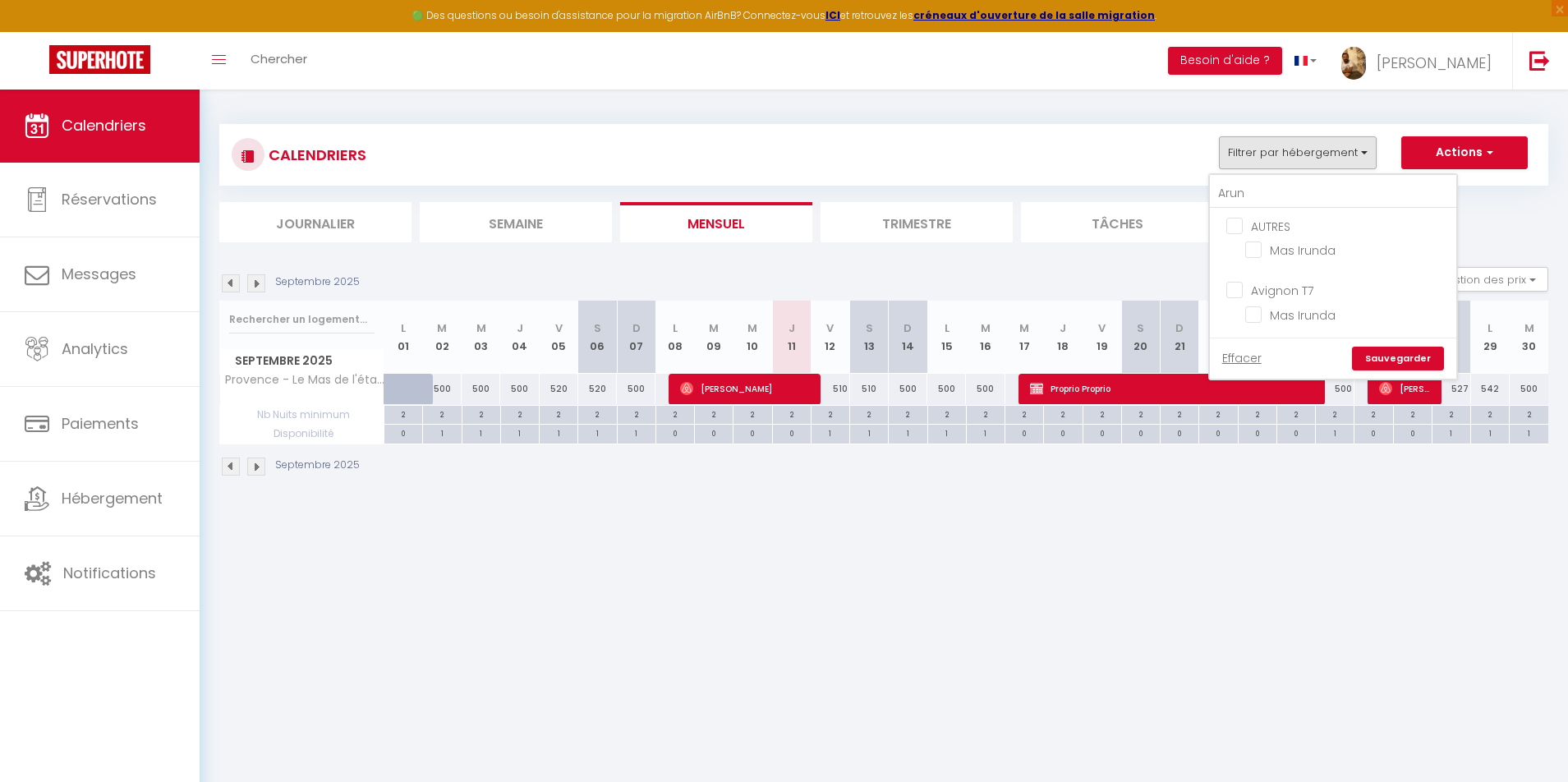
drag, startPoint x: 1253, startPoint y: 223, endPoint x: 1268, endPoint y: 246, distance: 27.5
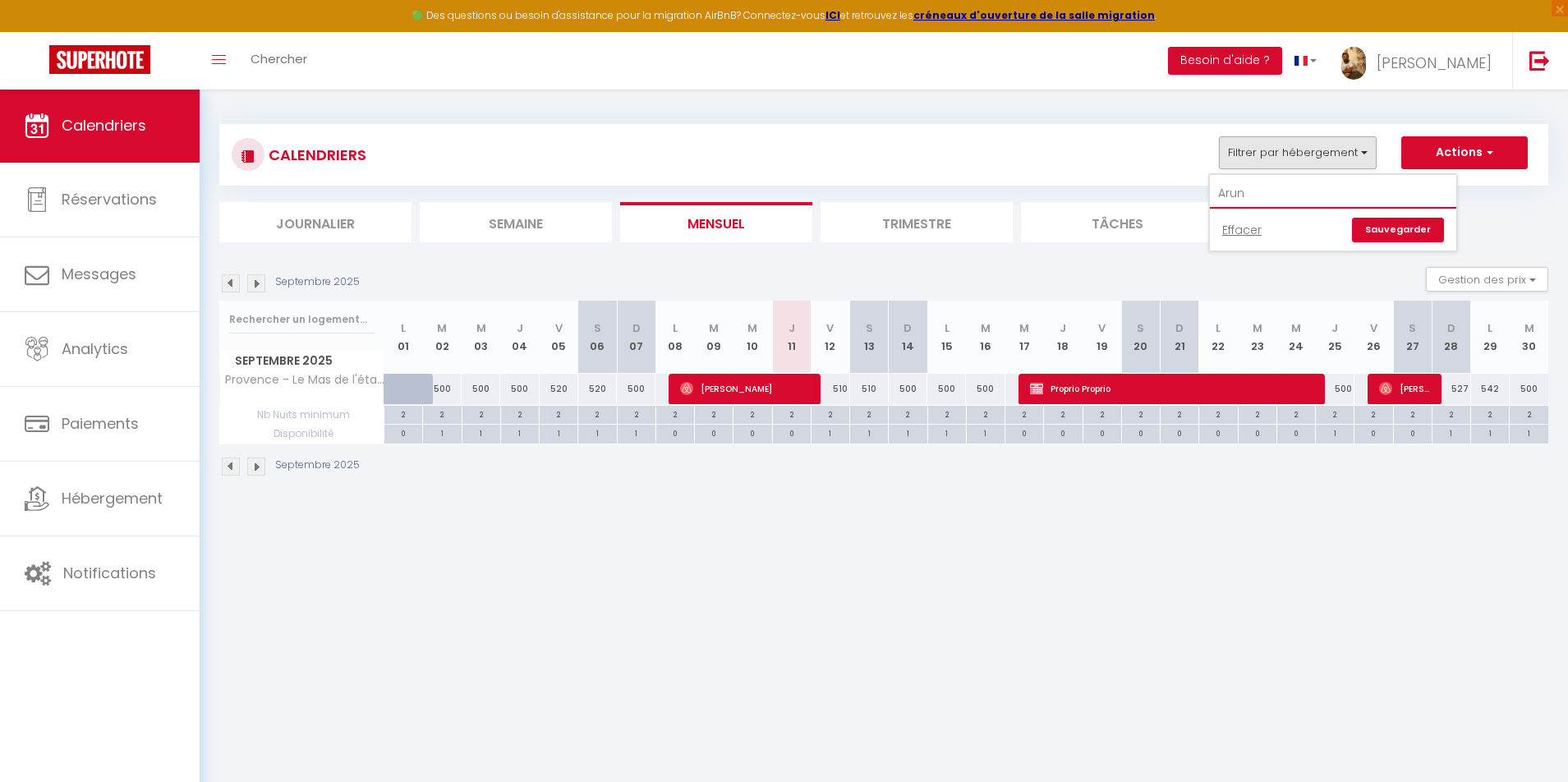
click at [1259, 190] on input "Arun" at bounding box center [1333, 194] width 247 height 30
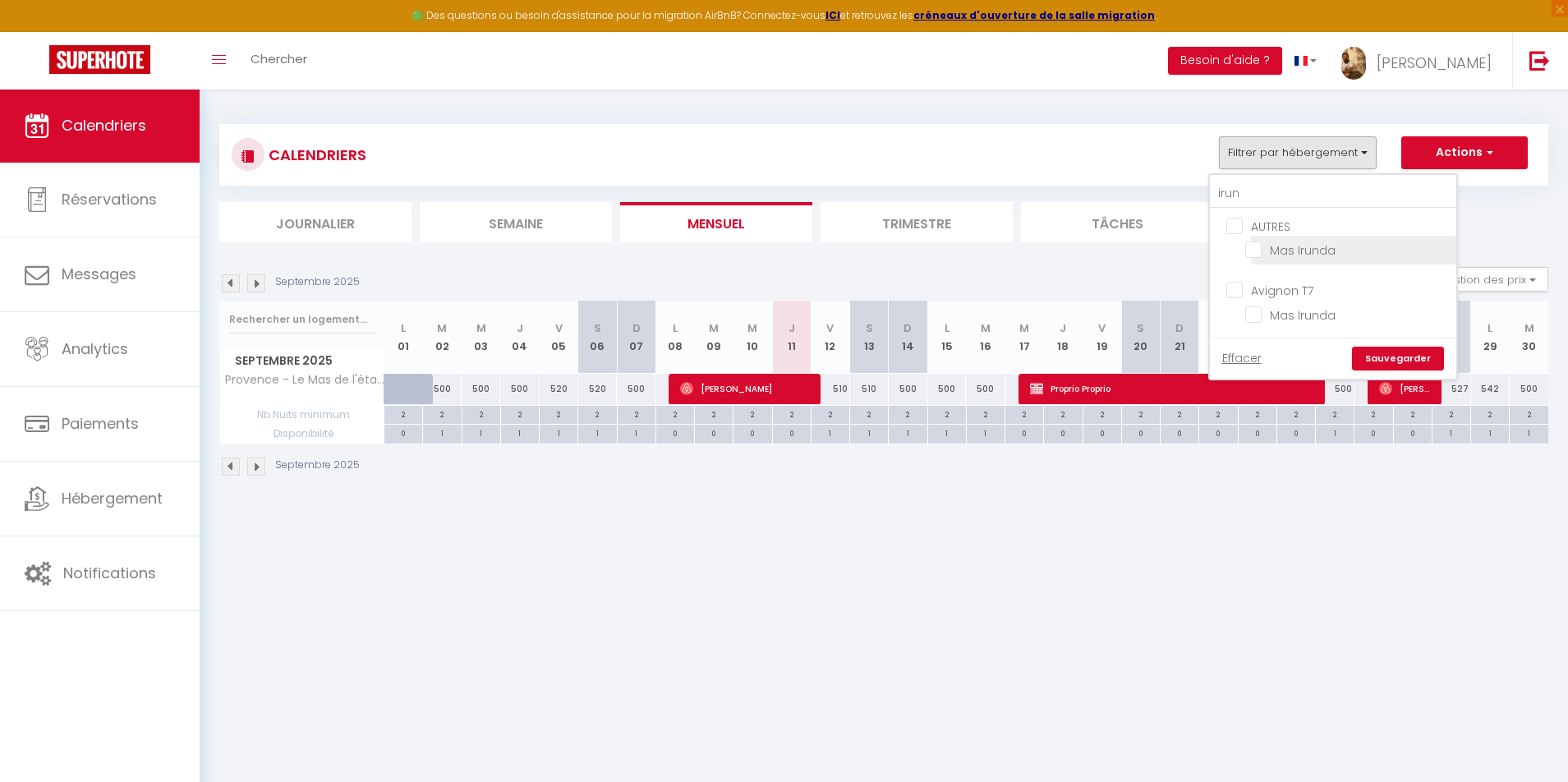
click at [1285, 238] on li "Mas Irunda" at bounding box center [1354, 250] width 206 height 29
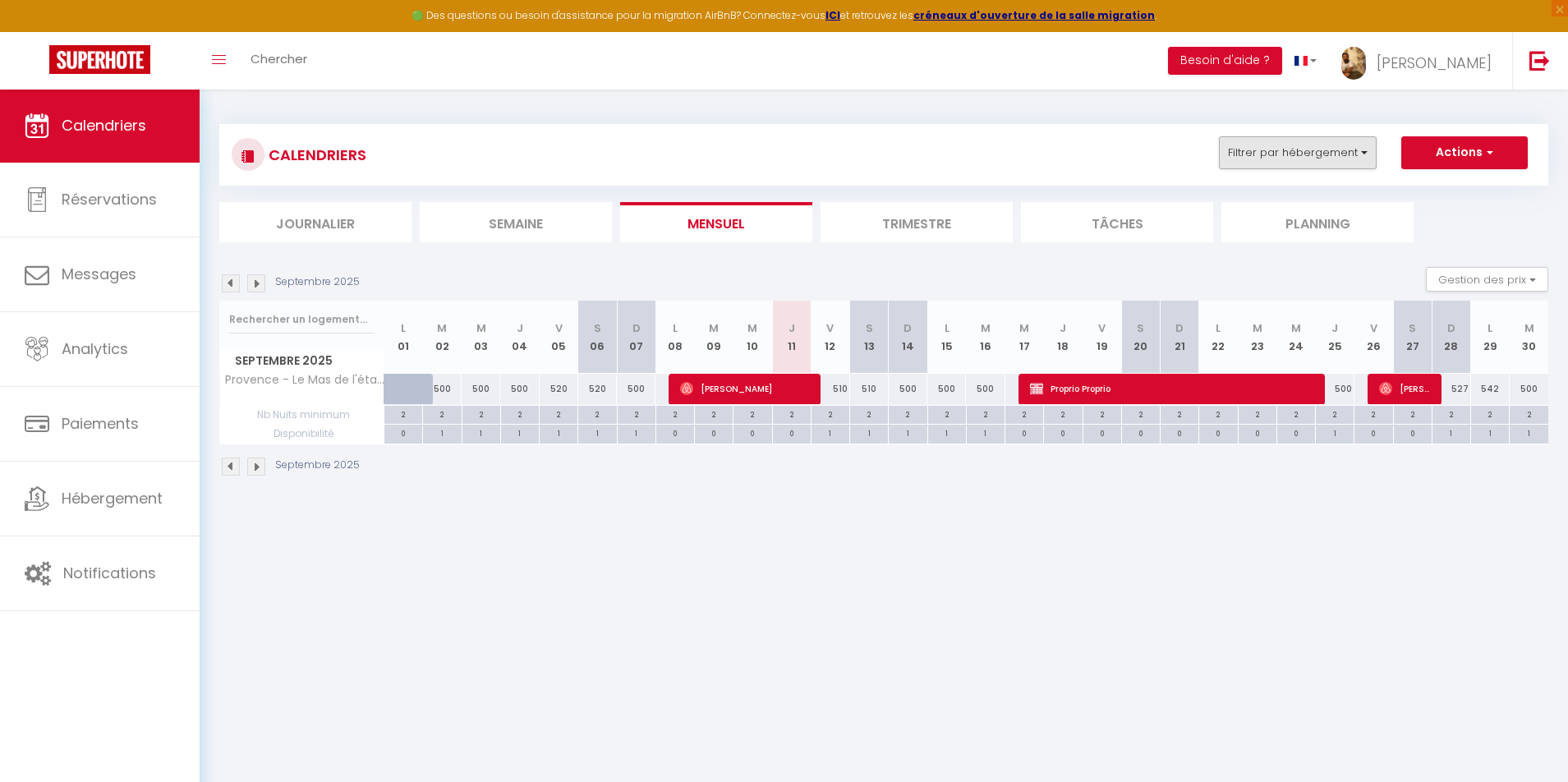
click at [1299, 153] on button "Filtrer par hébergement" at bounding box center [1297, 153] width 158 height 32
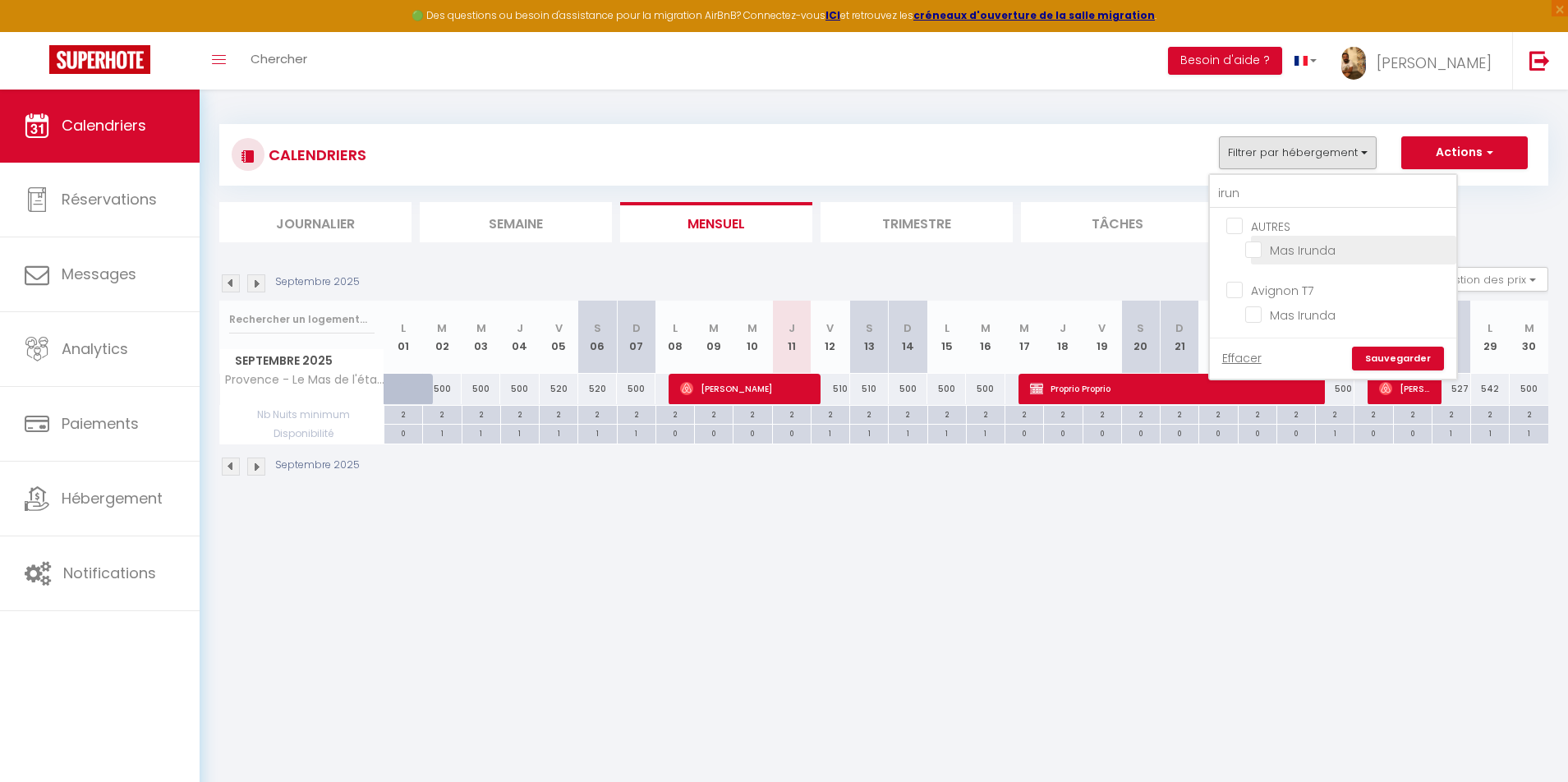
click at [1321, 247] on input "Mas Irunda" at bounding box center [1348, 248] width 206 height 16
click at [1386, 362] on link "Sauvegarder" at bounding box center [1398, 359] width 92 height 25
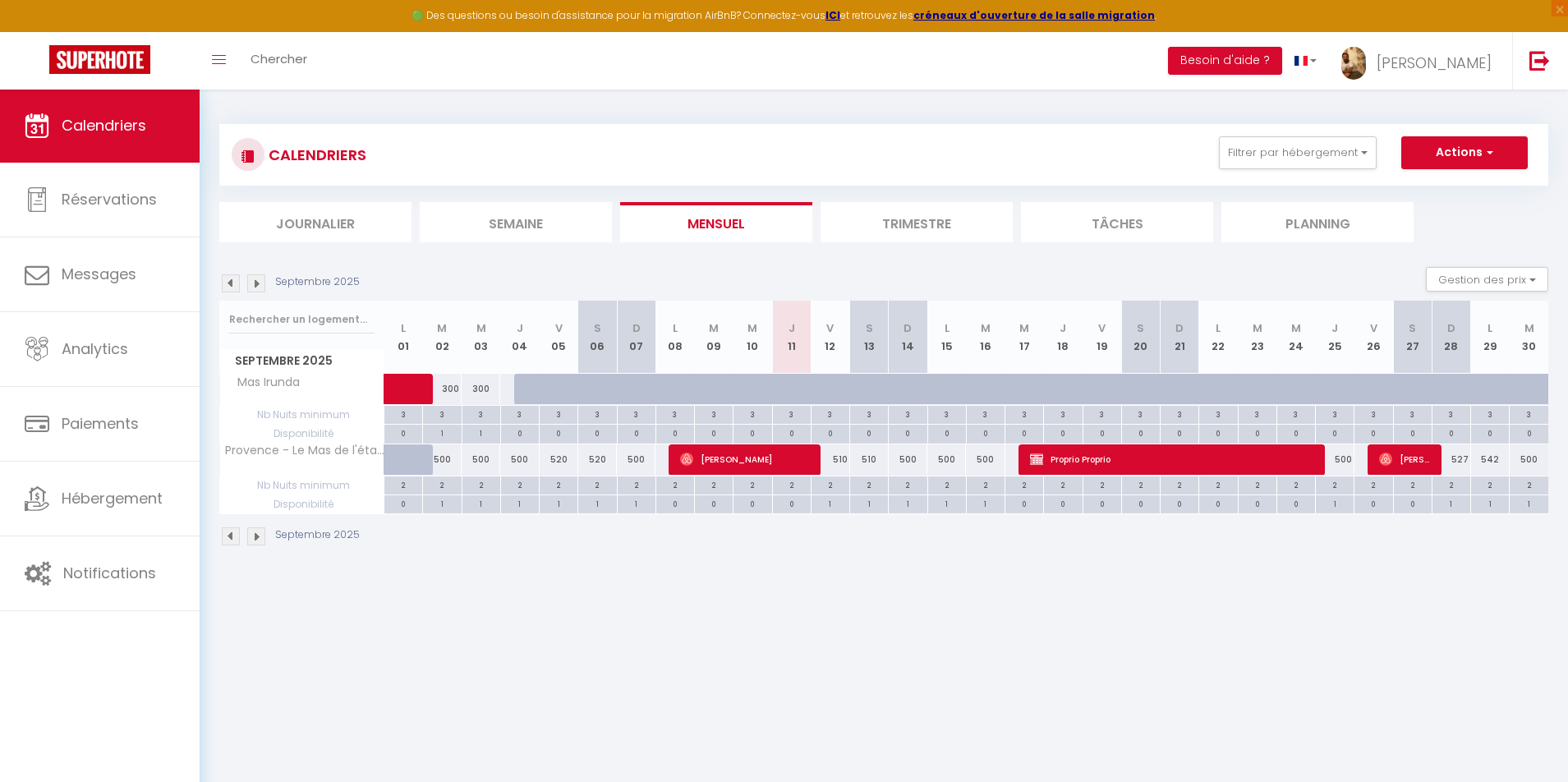
click at [254, 285] on img at bounding box center [256, 283] width 18 height 18
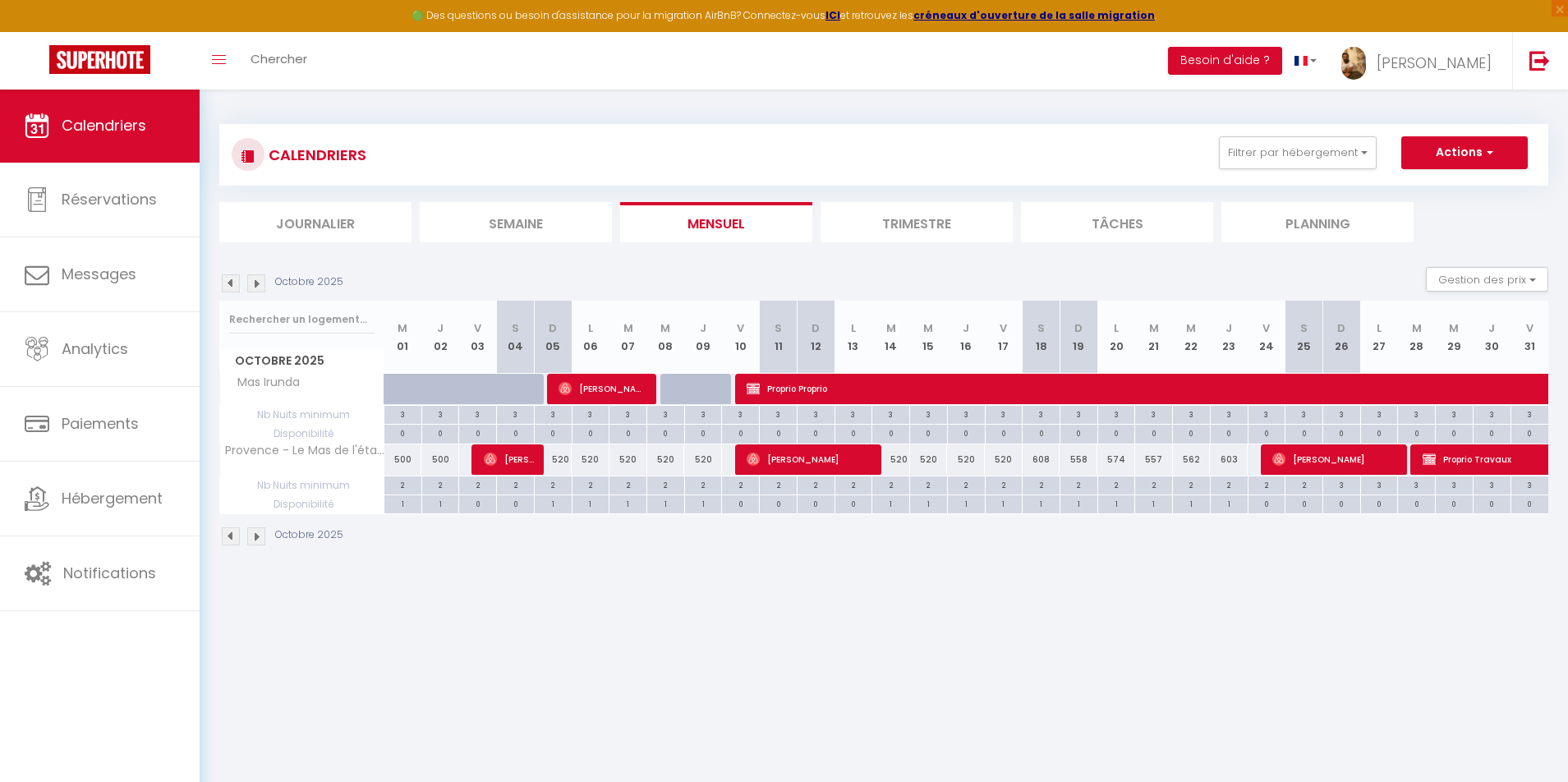
click at [233, 282] on img at bounding box center [230, 283] width 18 height 18
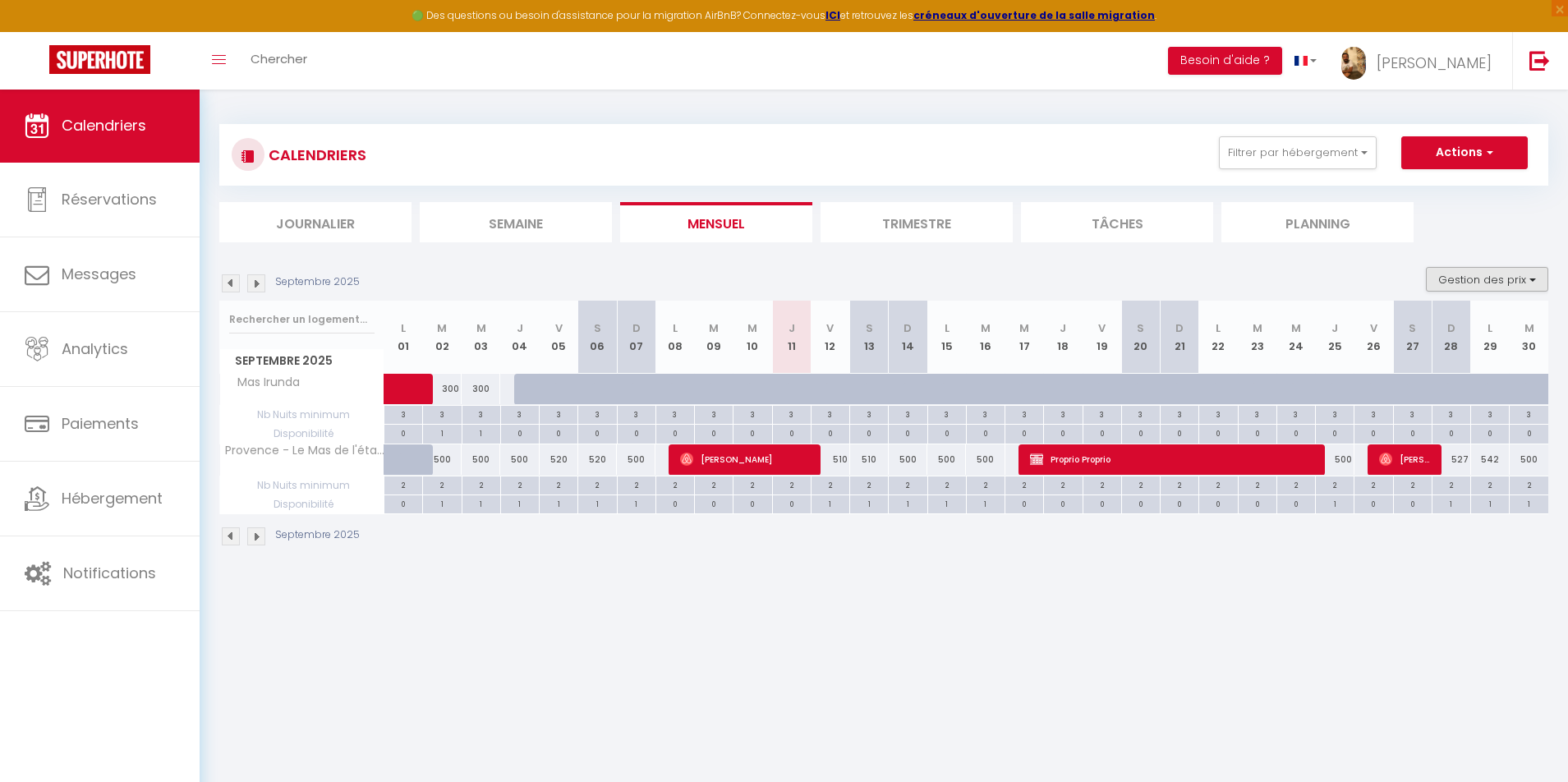
click at [1470, 283] on button "Gestion des prix" at bounding box center [1487, 279] width 122 height 25
click at [1439, 391] on input "Disponibilité" at bounding box center [1473, 388] width 148 height 16
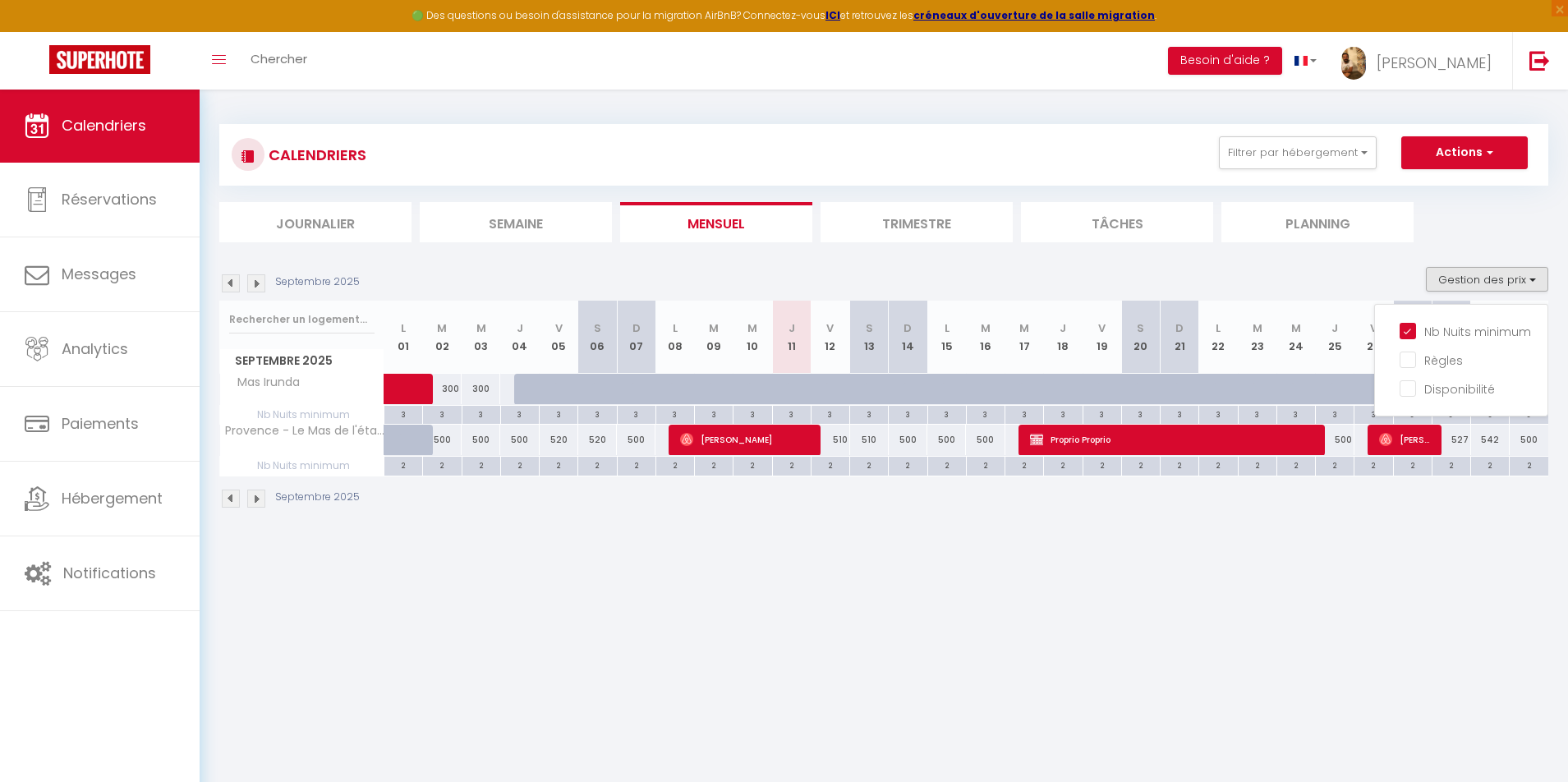
click at [1131, 635] on body "🟢 Des questions ou besoin d'assistance pour la migration AirBnB? Connectez-vous…" at bounding box center [784, 480] width 1568 height 782
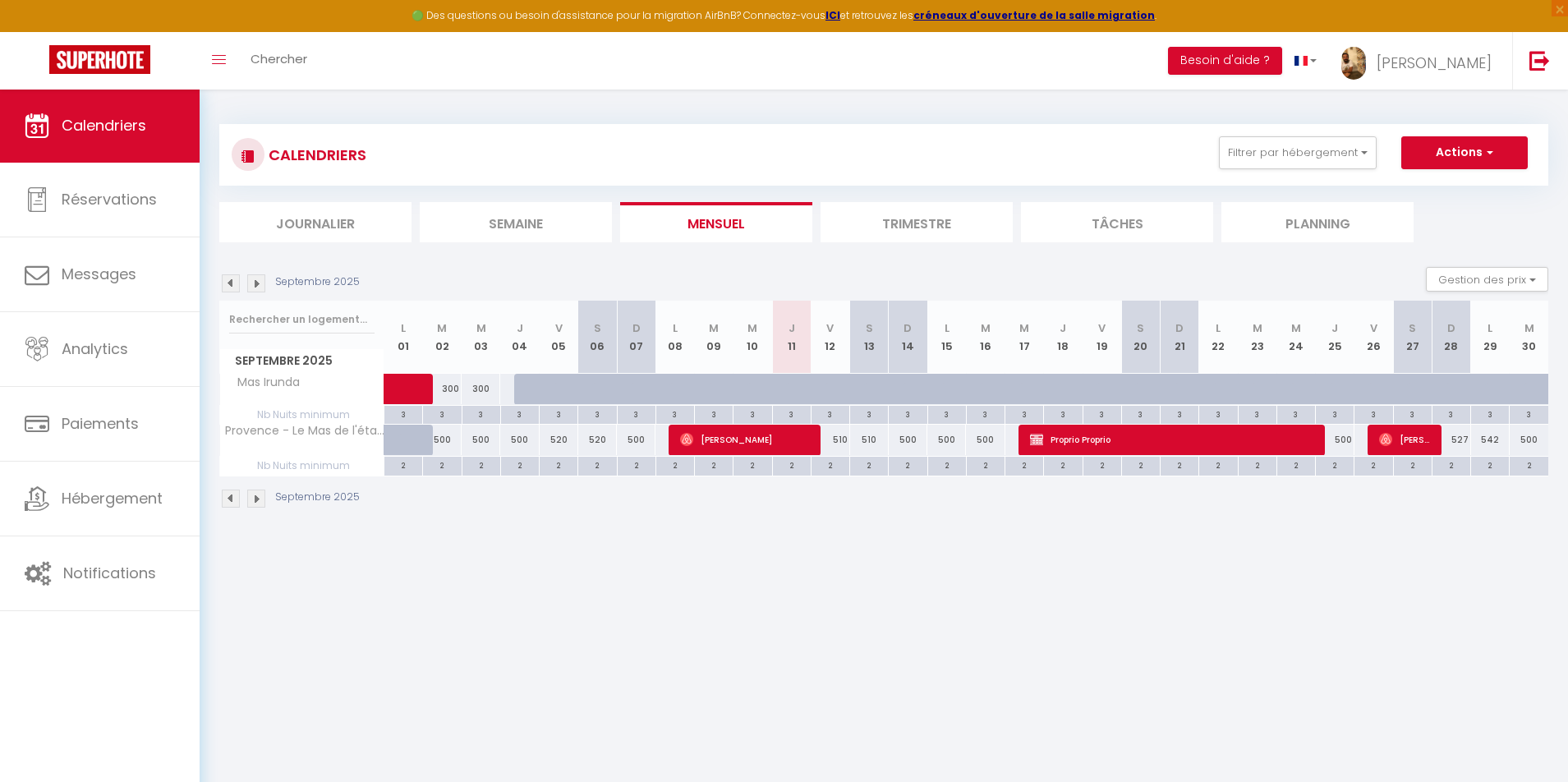
click at [254, 277] on img at bounding box center [256, 283] width 18 height 18
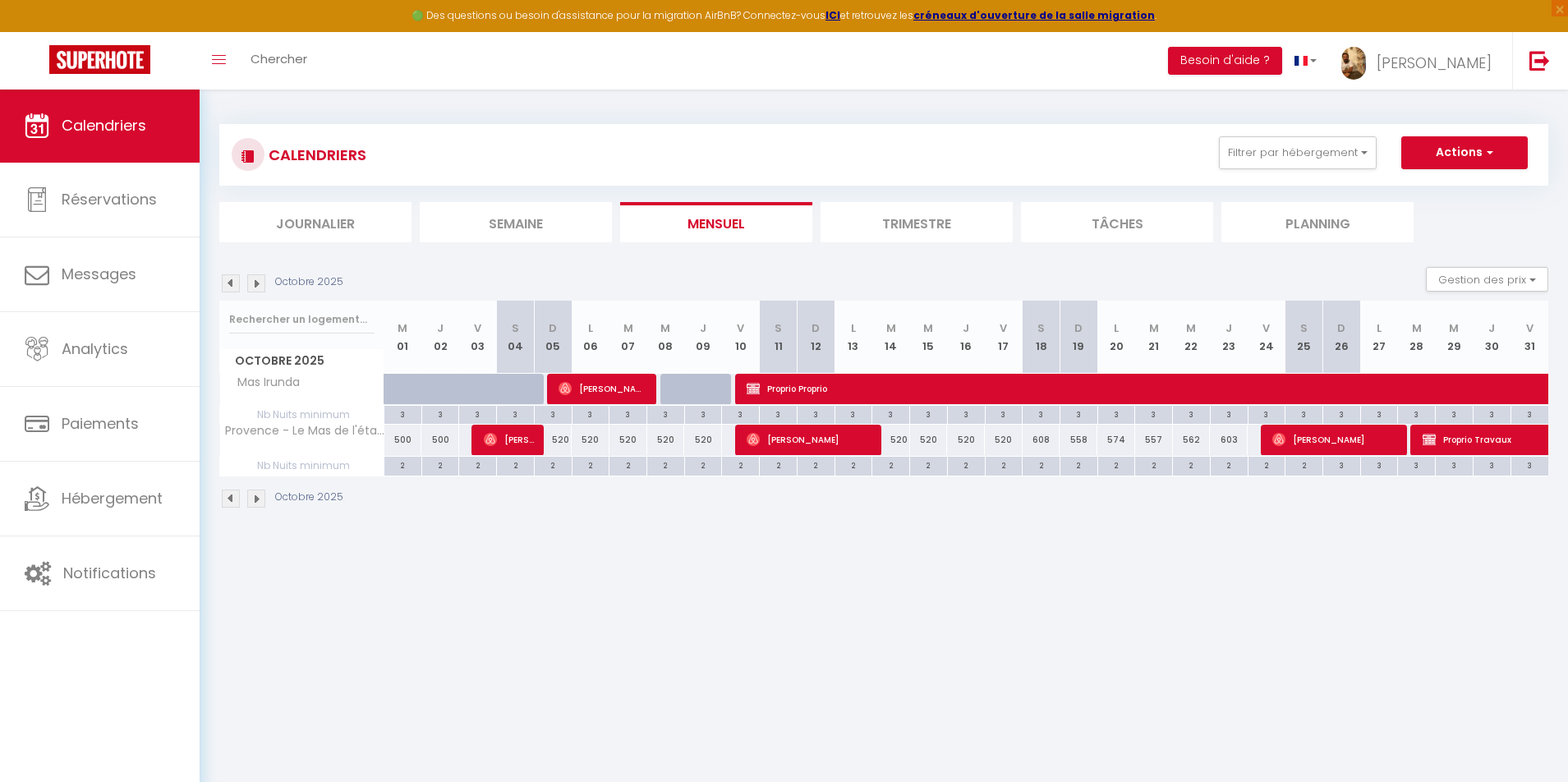
click at [230, 279] on img at bounding box center [230, 283] width 18 height 18
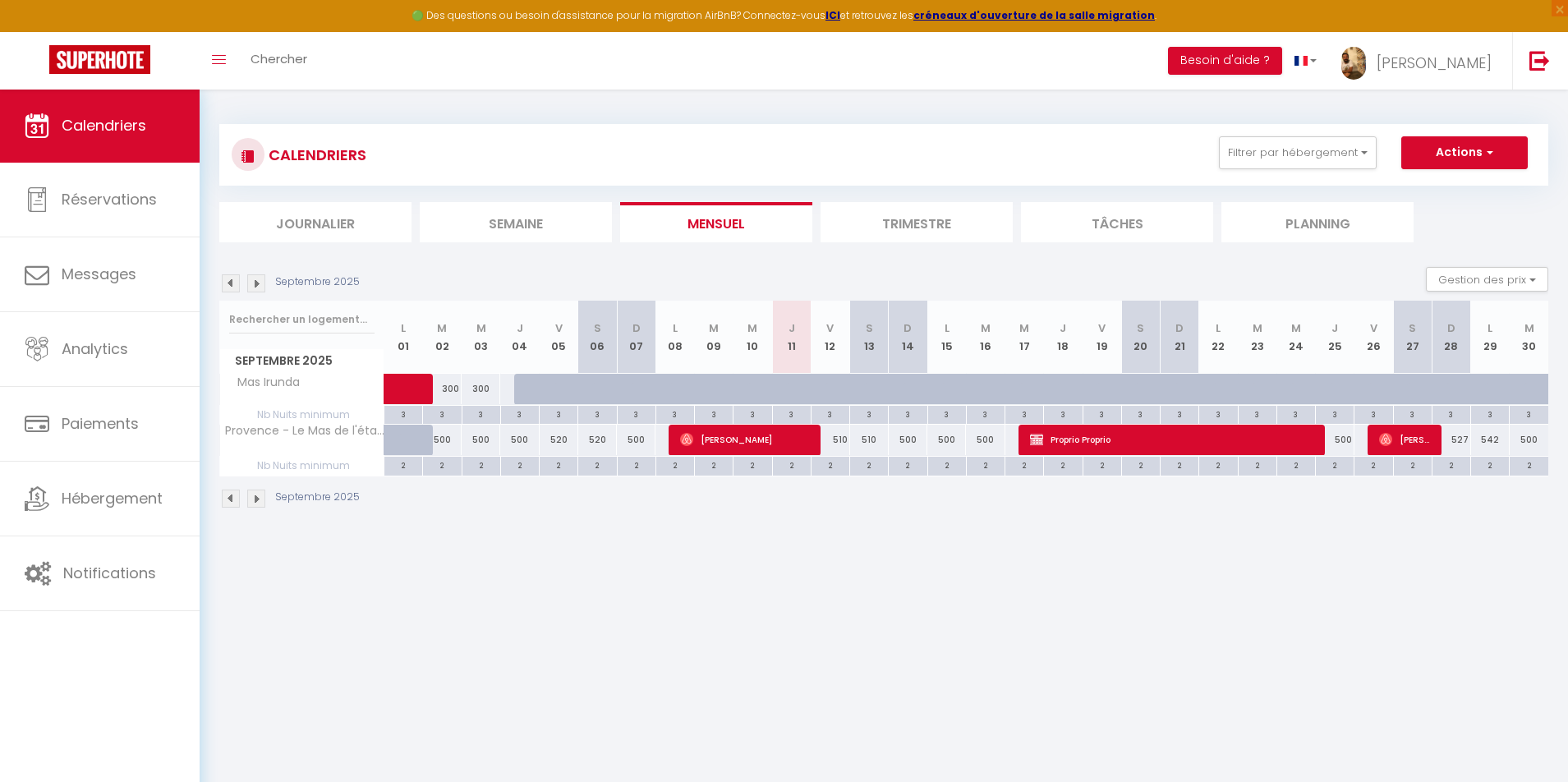
click at [261, 285] on img at bounding box center [256, 283] width 18 height 18
